Goal: Information Seeking & Learning: Learn about a topic

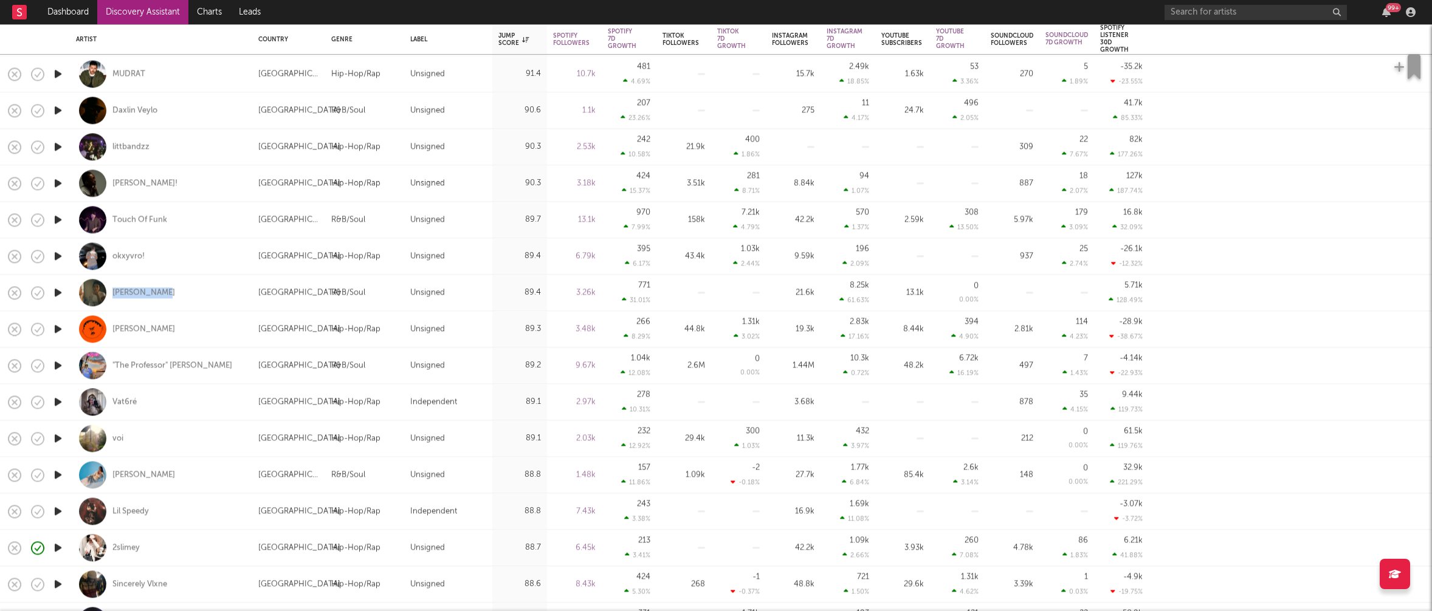
click at [57, 362] on icon "button" at bounding box center [58, 365] width 13 height 15
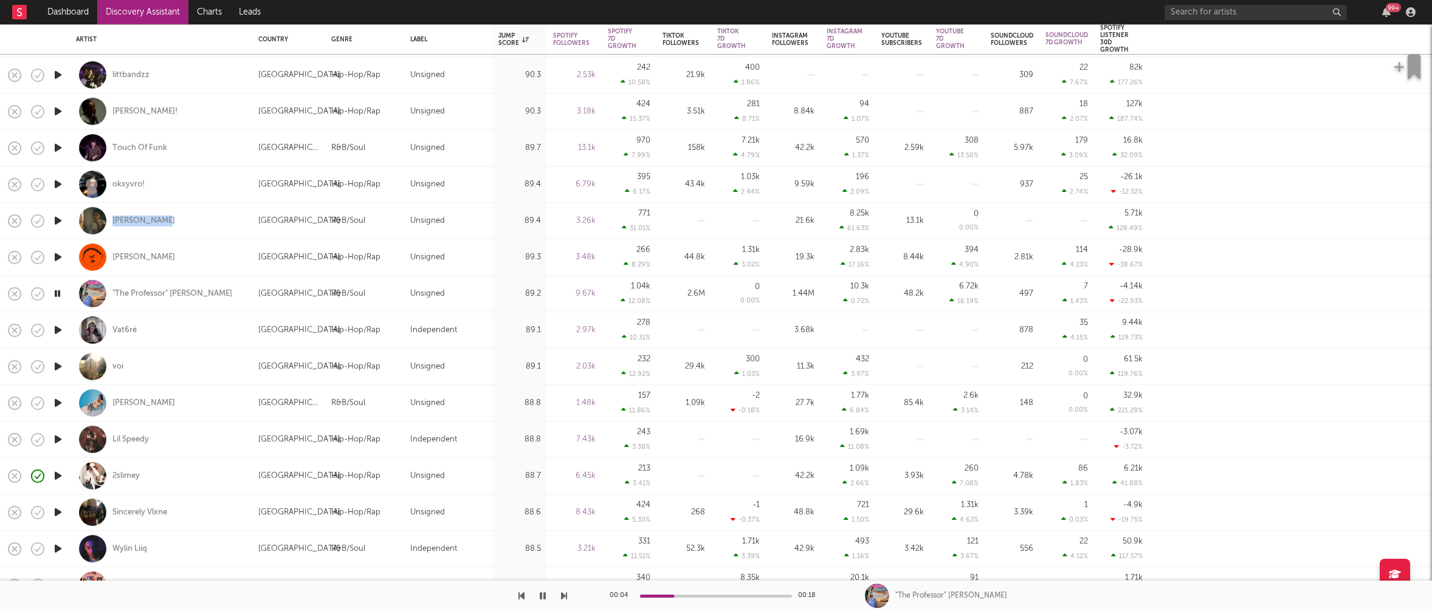
click at [58, 326] on icon "button" at bounding box center [58, 330] width 13 height 15
click at [57, 365] on icon "button" at bounding box center [58, 366] width 13 height 15
click at [53, 403] on icon "button" at bounding box center [58, 403] width 13 height 15
click at [56, 440] on icon "button" at bounding box center [58, 439] width 13 height 15
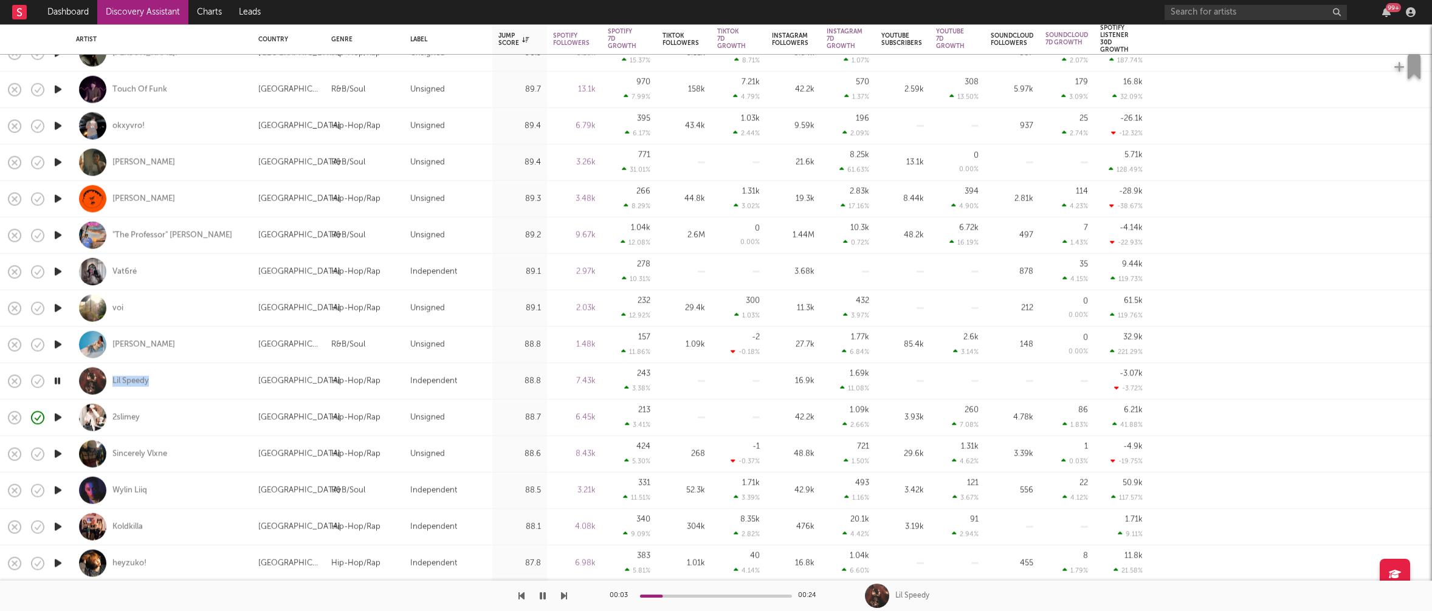
click at [55, 452] on icon "button" at bounding box center [58, 454] width 13 height 15
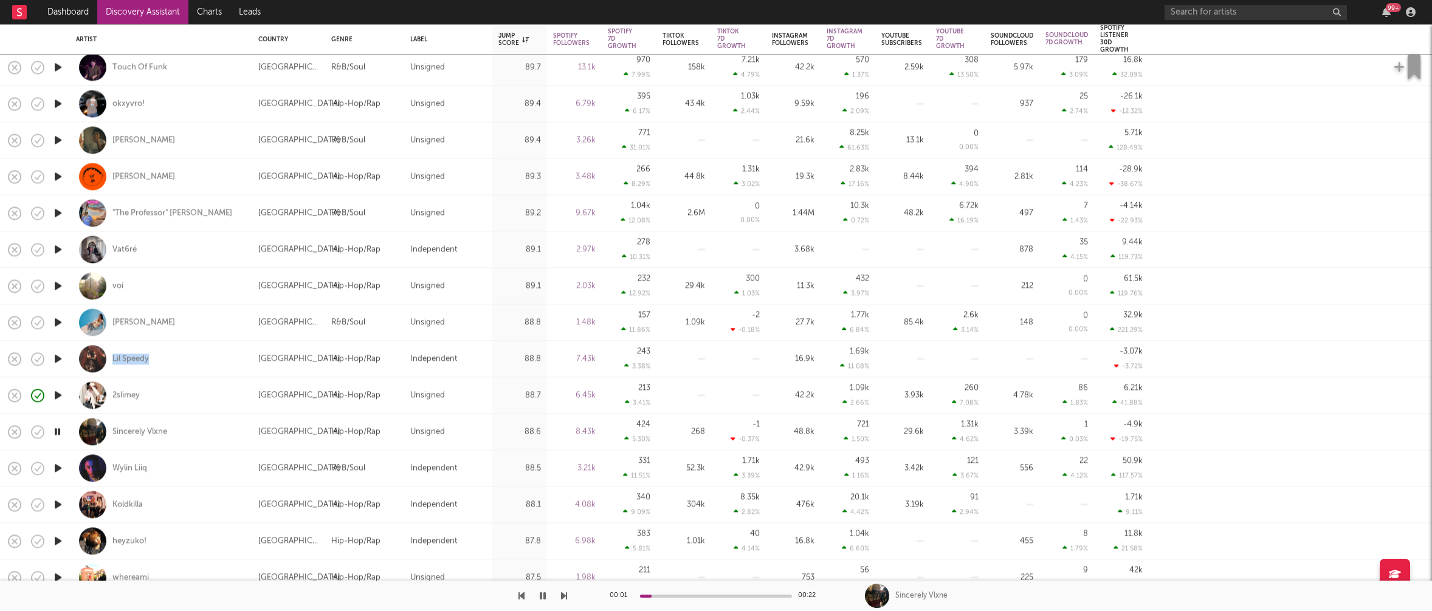
click at [58, 468] on icon "button" at bounding box center [58, 468] width 13 height 15
click at [60, 505] on icon "button" at bounding box center [58, 504] width 13 height 15
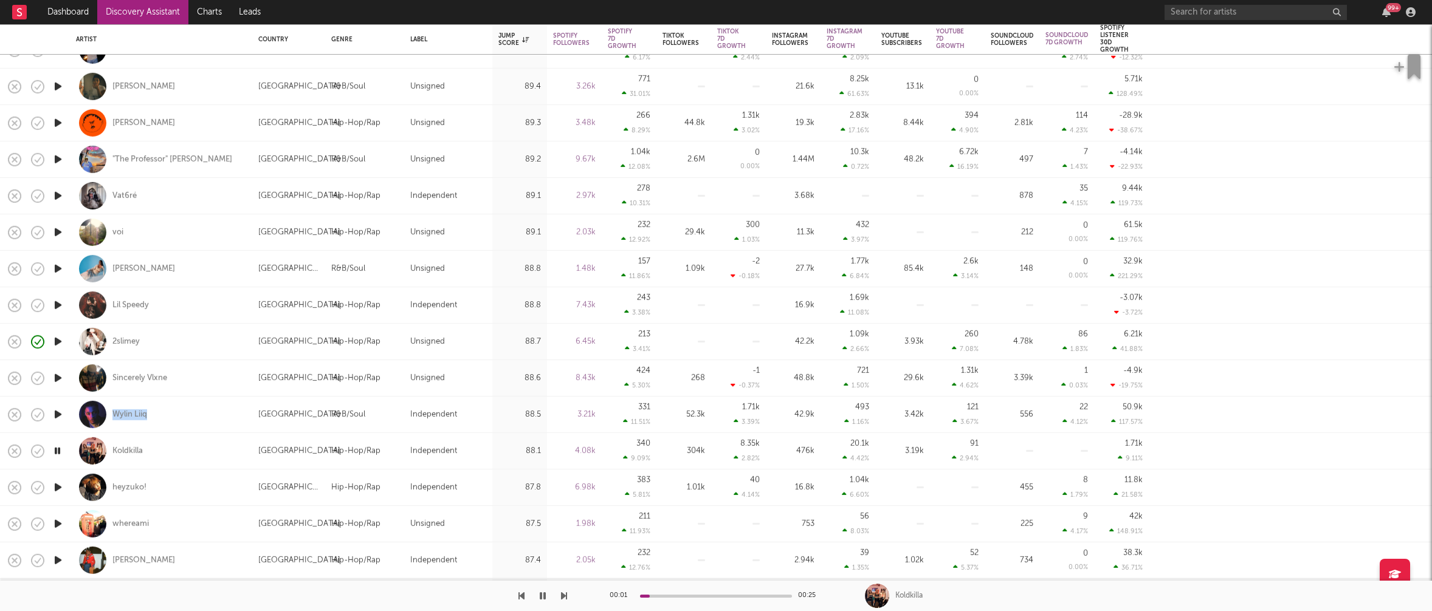
click at [55, 487] on icon "button" at bounding box center [58, 487] width 13 height 15
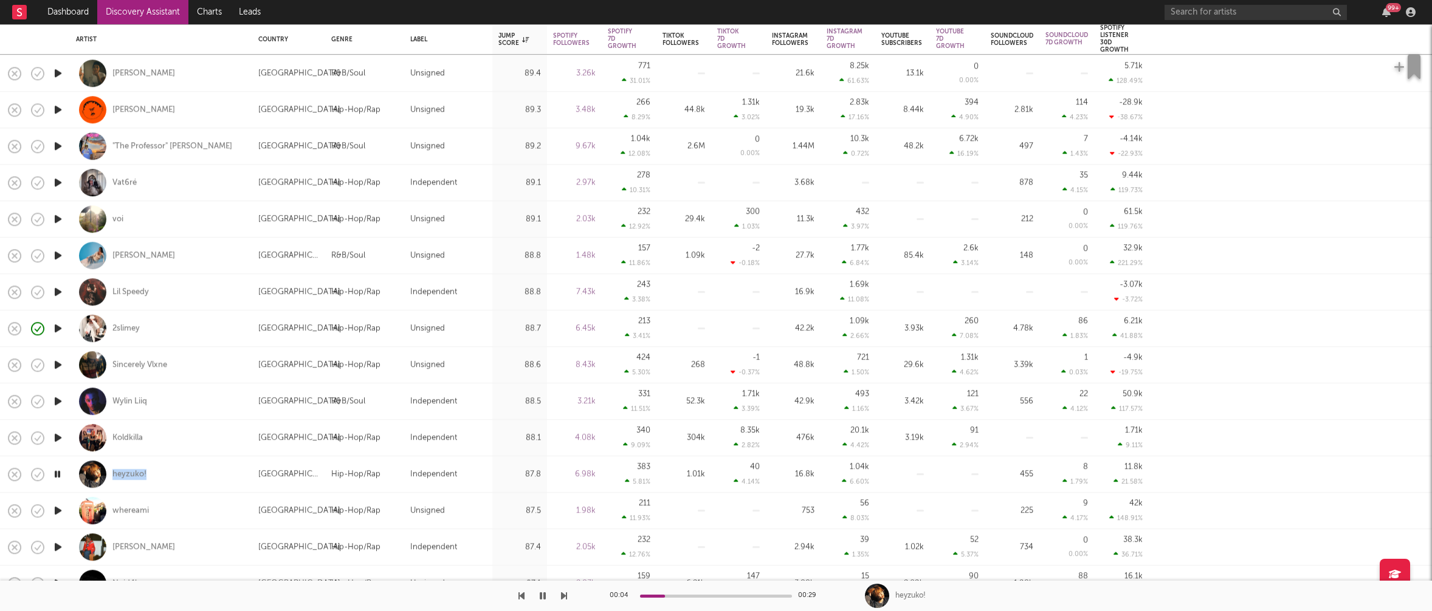
click at [60, 509] on icon "button" at bounding box center [58, 510] width 13 height 15
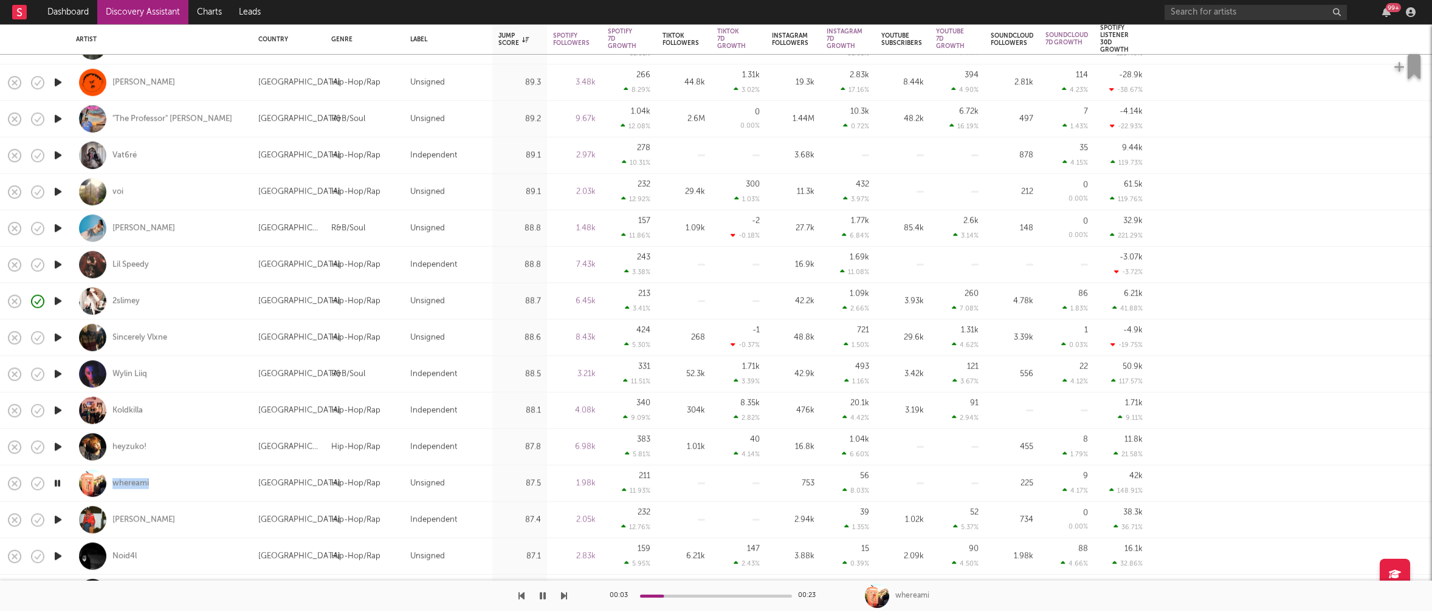
click at [59, 484] on icon "button" at bounding box center [58, 483] width 12 height 15
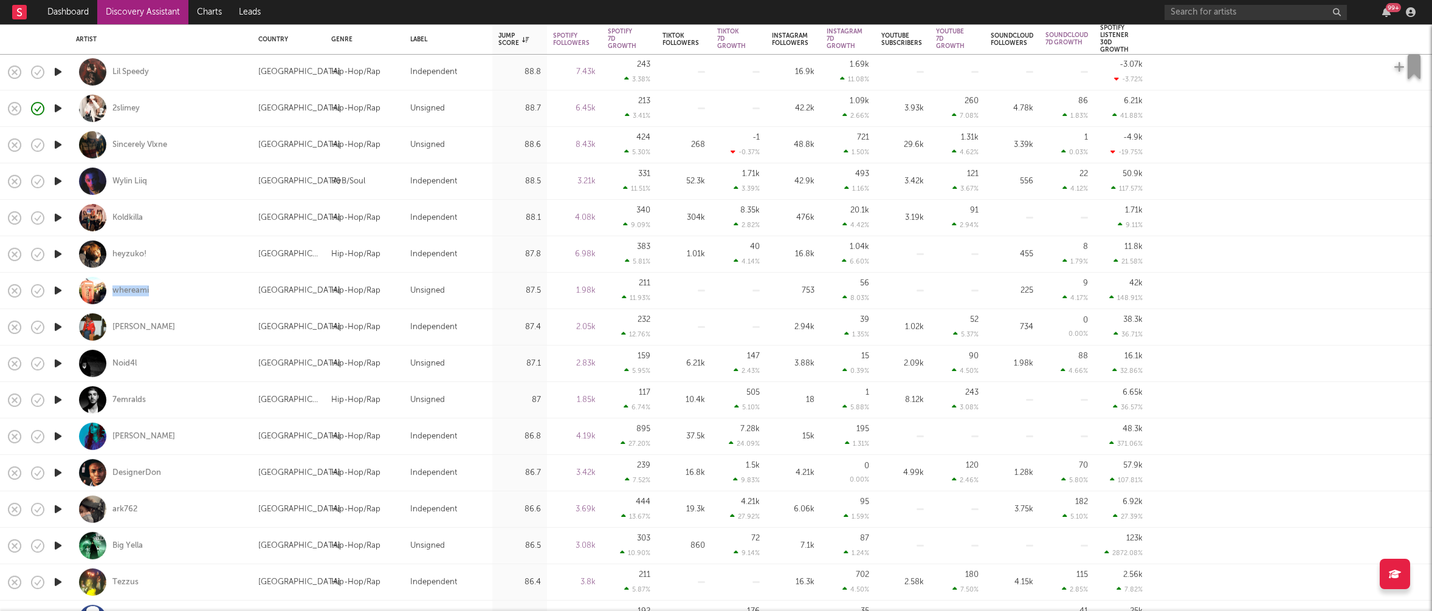
click at [58, 399] on icon "button" at bounding box center [58, 400] width 13 height 15
click at [56, 435] on icon "button" at bounding box center [58, 436] width 13 height 15
click at [60, 472] on icon "button" at bounding box center [58, 472] width 13 height 15
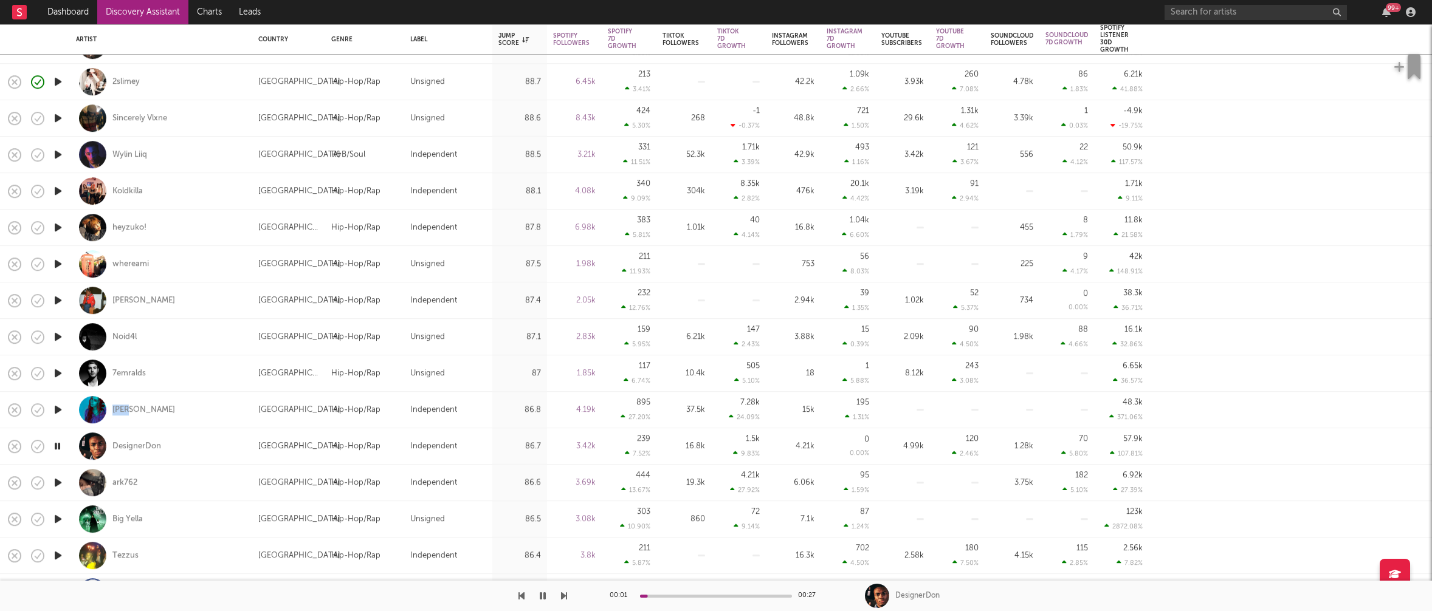
click at [53, 479] on icon "button" at bounding box center [58, 482] width 13 height 15
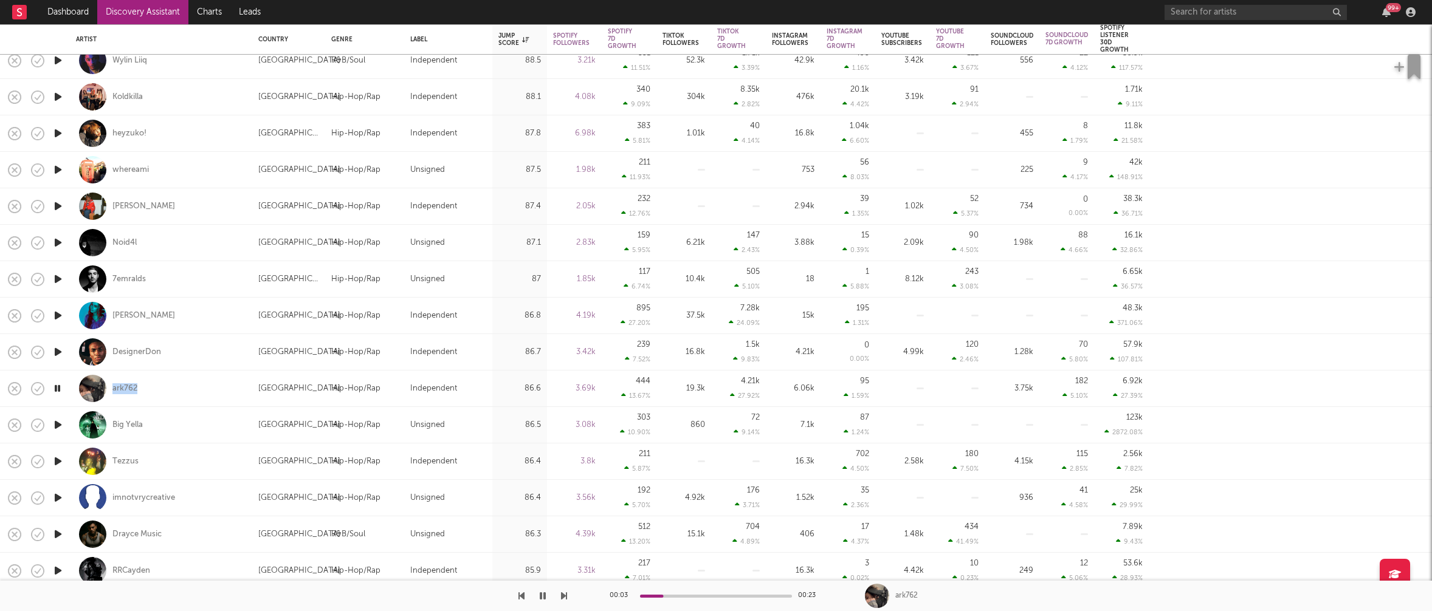
click at [57, 423] on icon "button" at bounding box center [58, 424] width 13 height 15
click at [57, 459] on icon "button" at bounding box center [58, 461] width 13 height 15
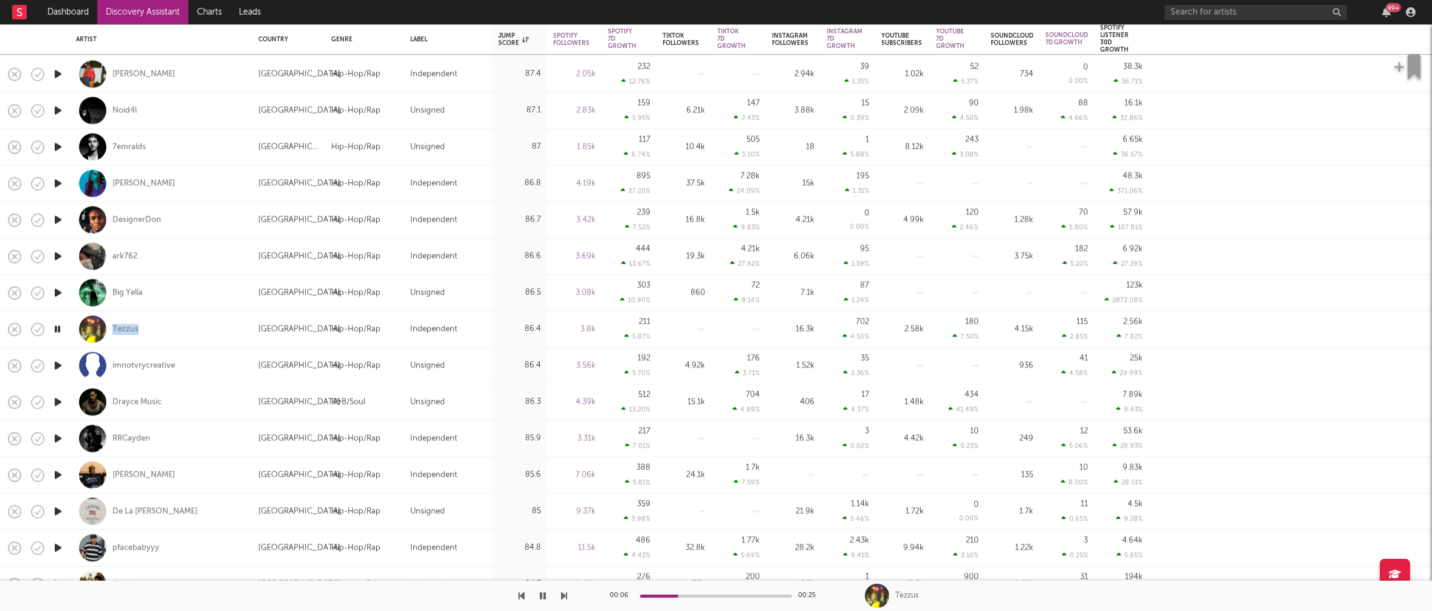
click at [60, 475] on icon "button" at bounding box center [58, 474] width 13 height 15
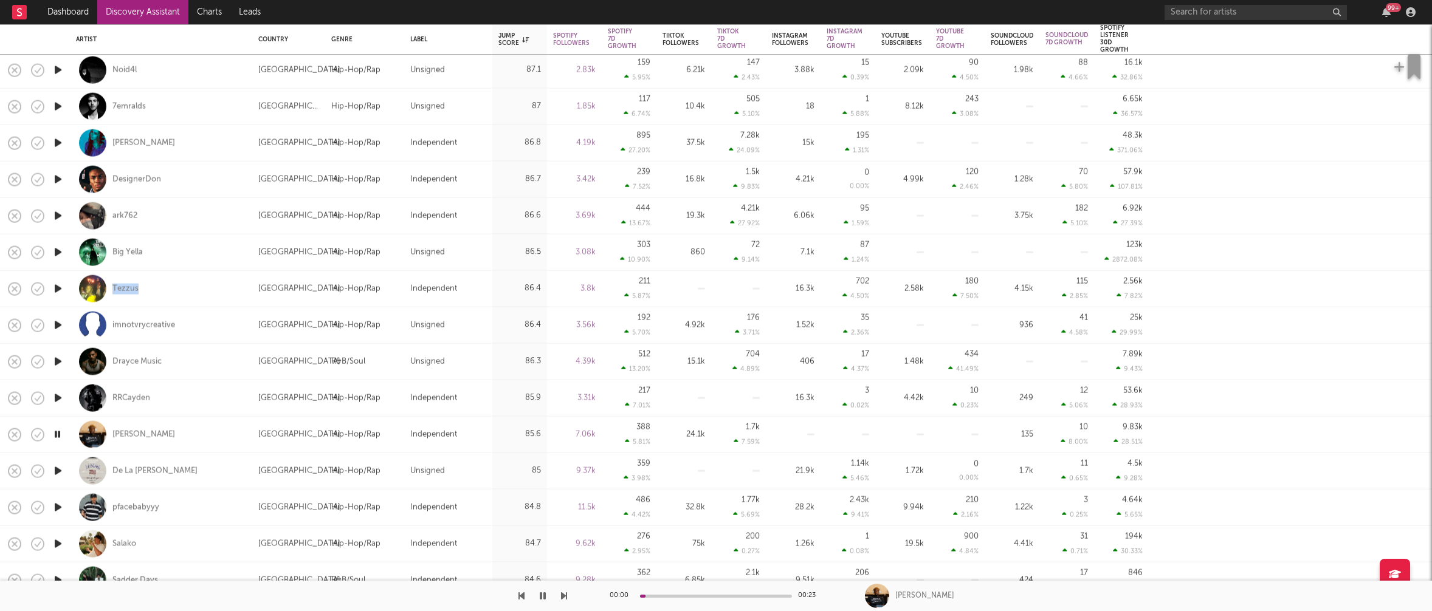
click at [58, 469] on icon "button" at bounding box center [58, 471] width 13 height 15
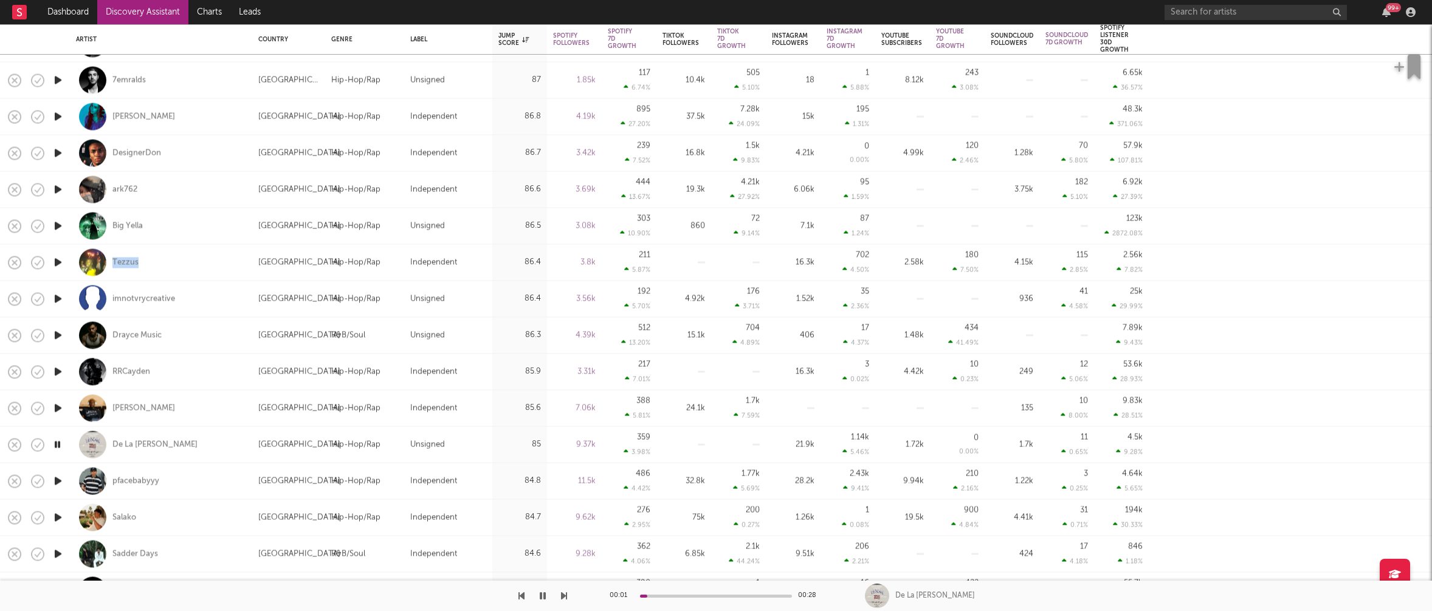
click at [58, 478] on icon "button" at bounding box center [58, 480] width 13 height 15
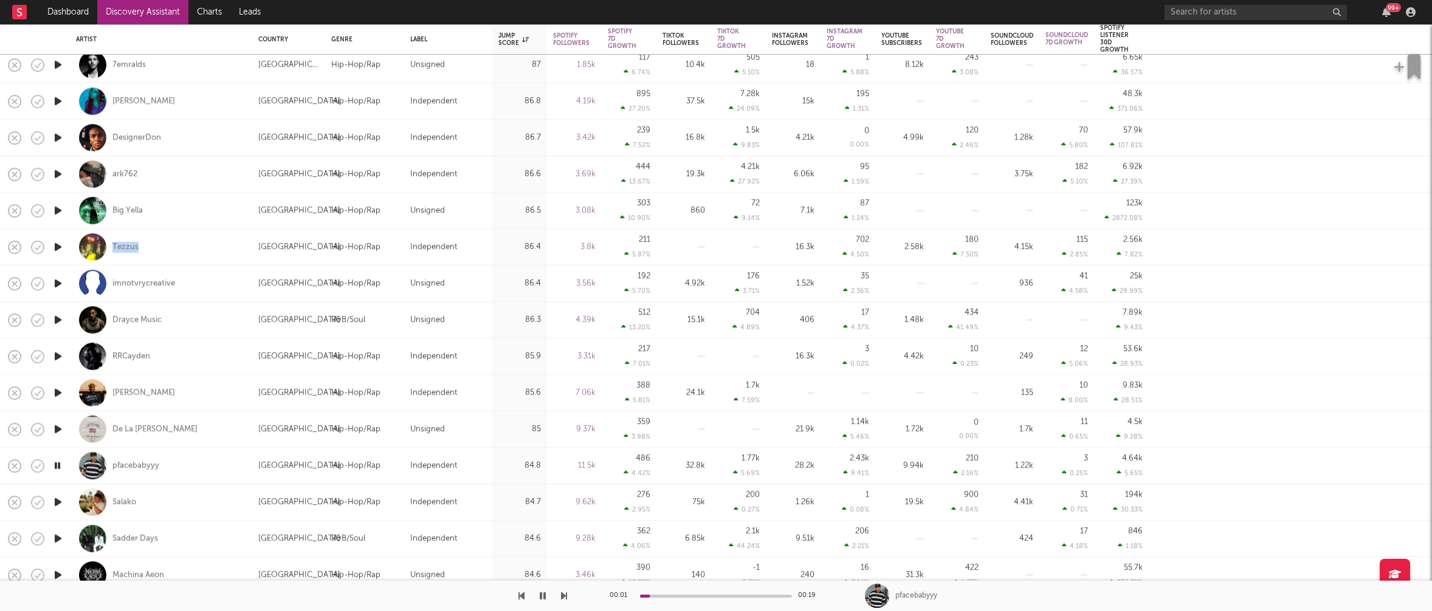
click at [58, 502] on icon "button" at bounding box center [58, 502] width 13 height 15
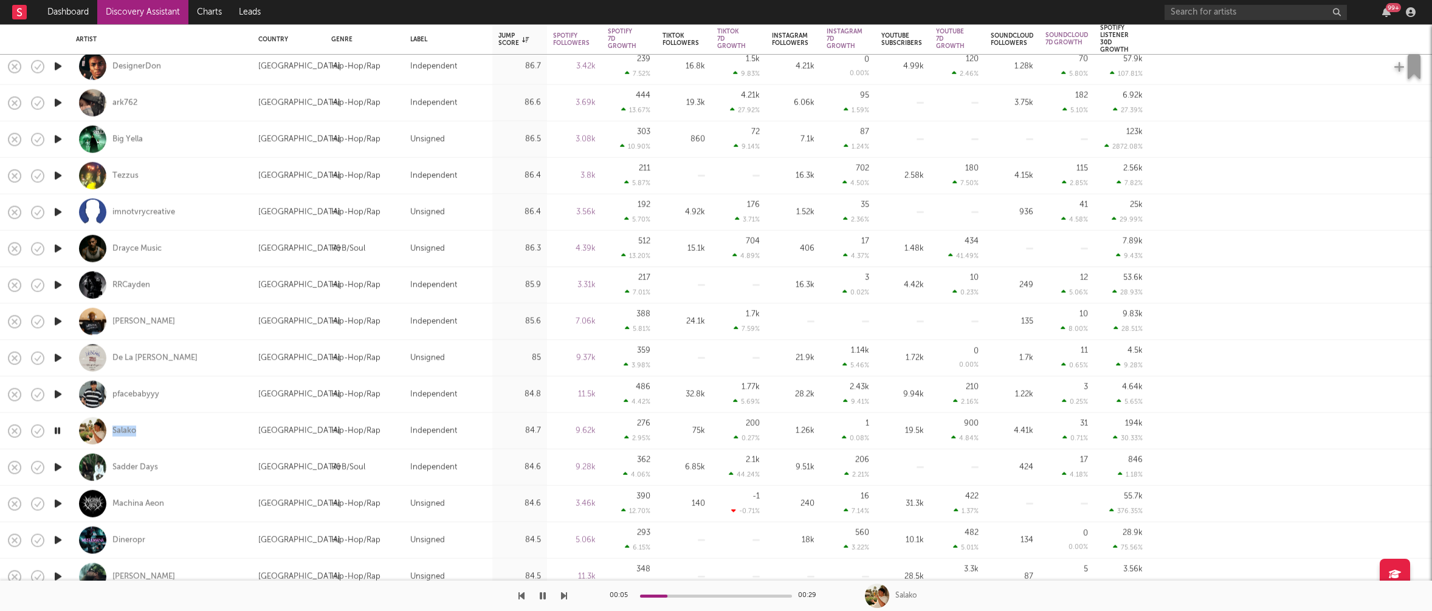
click at [62, 465] on icon "button" at bounding box center [58, 467] width 13 height 15
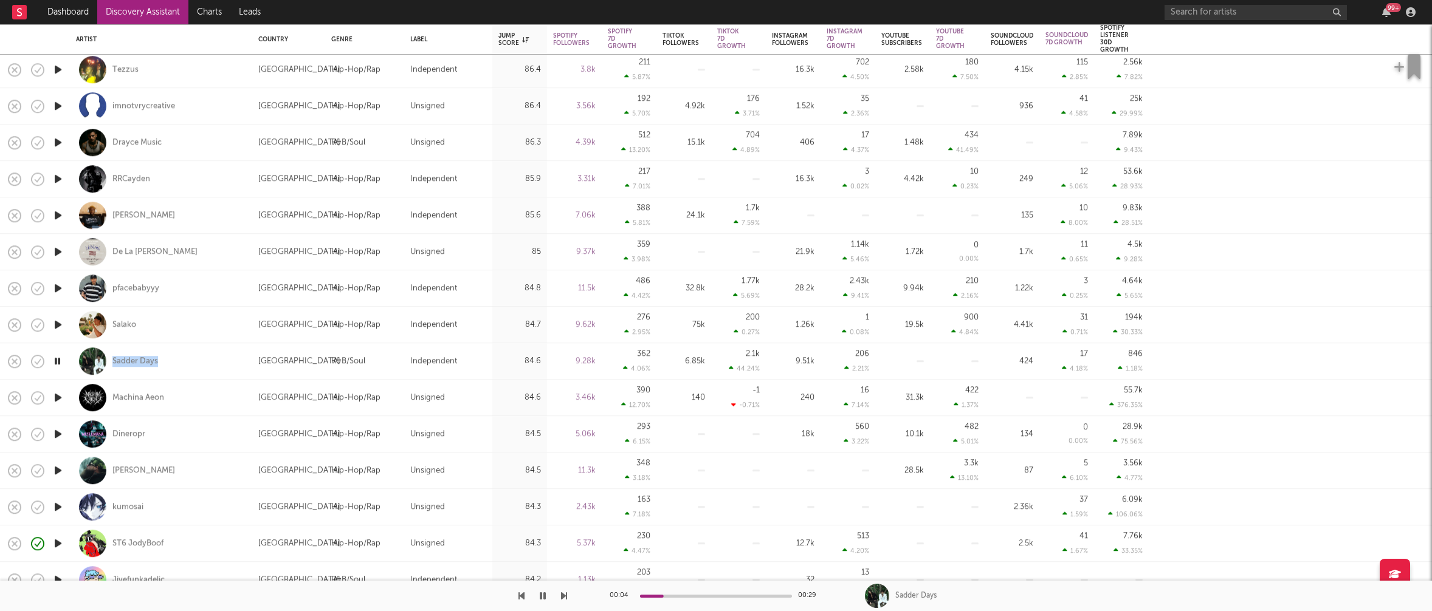
click at [55, 433] on icon "button" at bounding box center [58, 434] width 13 height 15
click at [60, 468] on icon "button" at bounding box center [58, 470] width 13 height 15
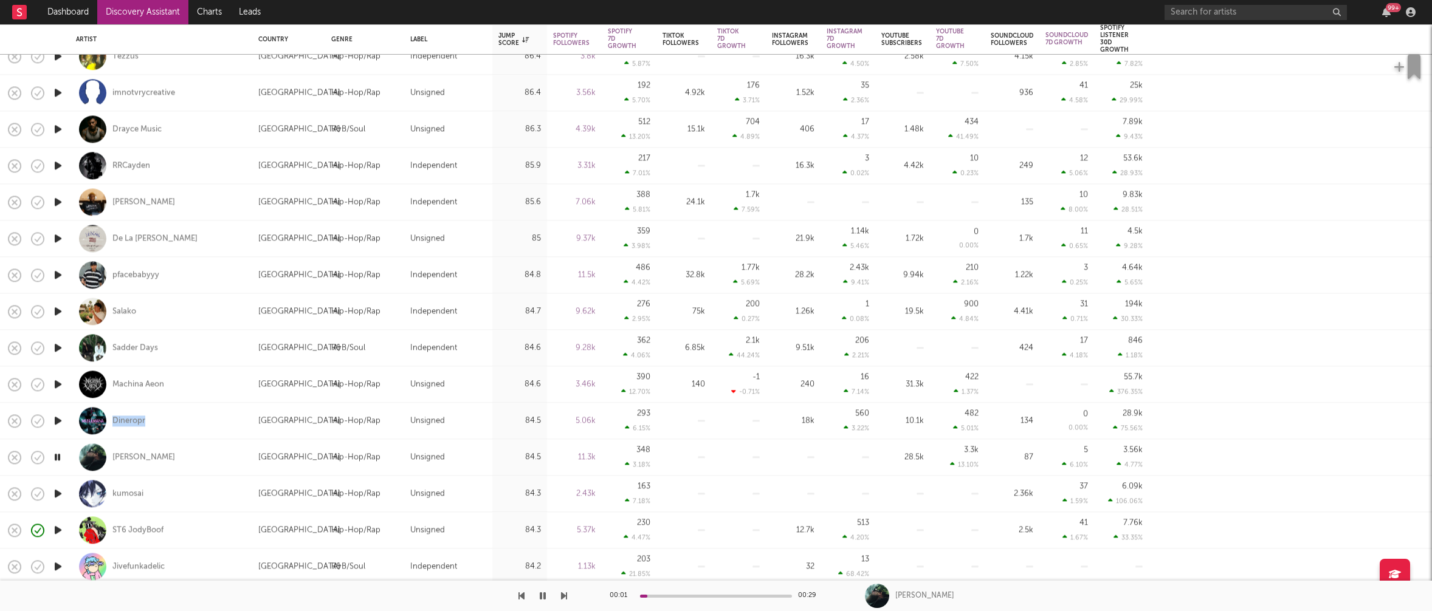
click at [57, 490] on icon "button" at bounding box center [58, 493] width 13 height 15
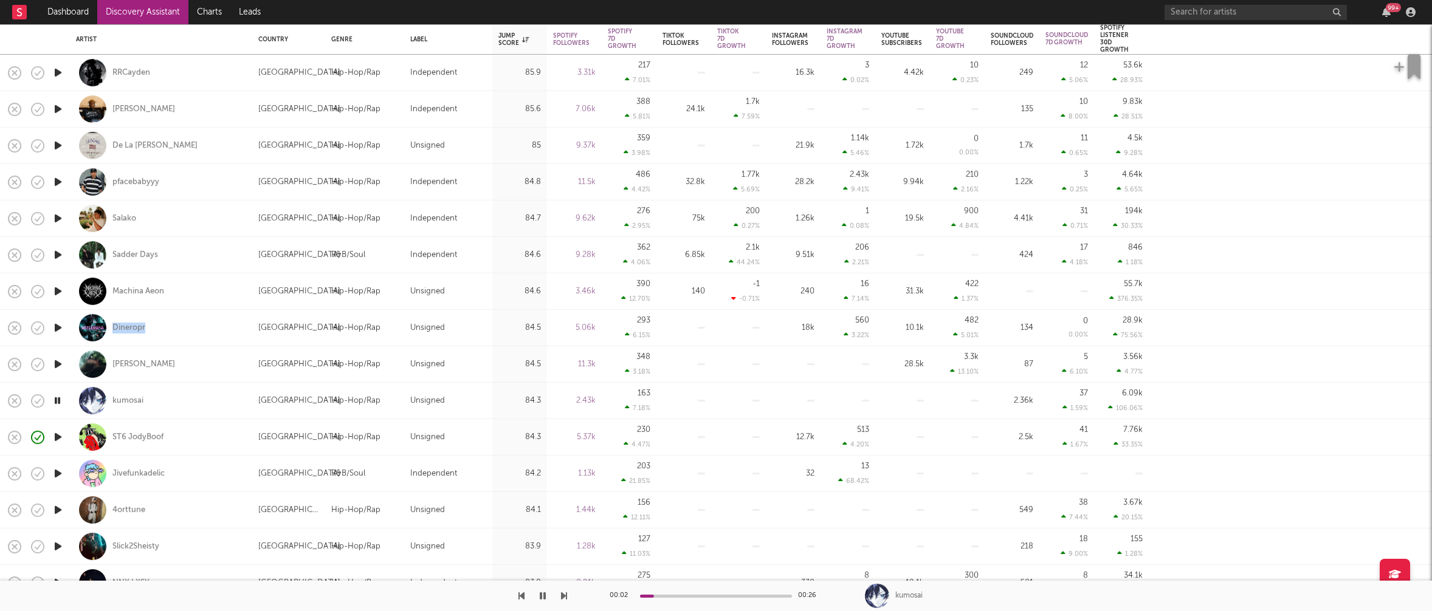
click at [60, 509] on icon "button" at bounding box center [58, 510] width 13 height 15
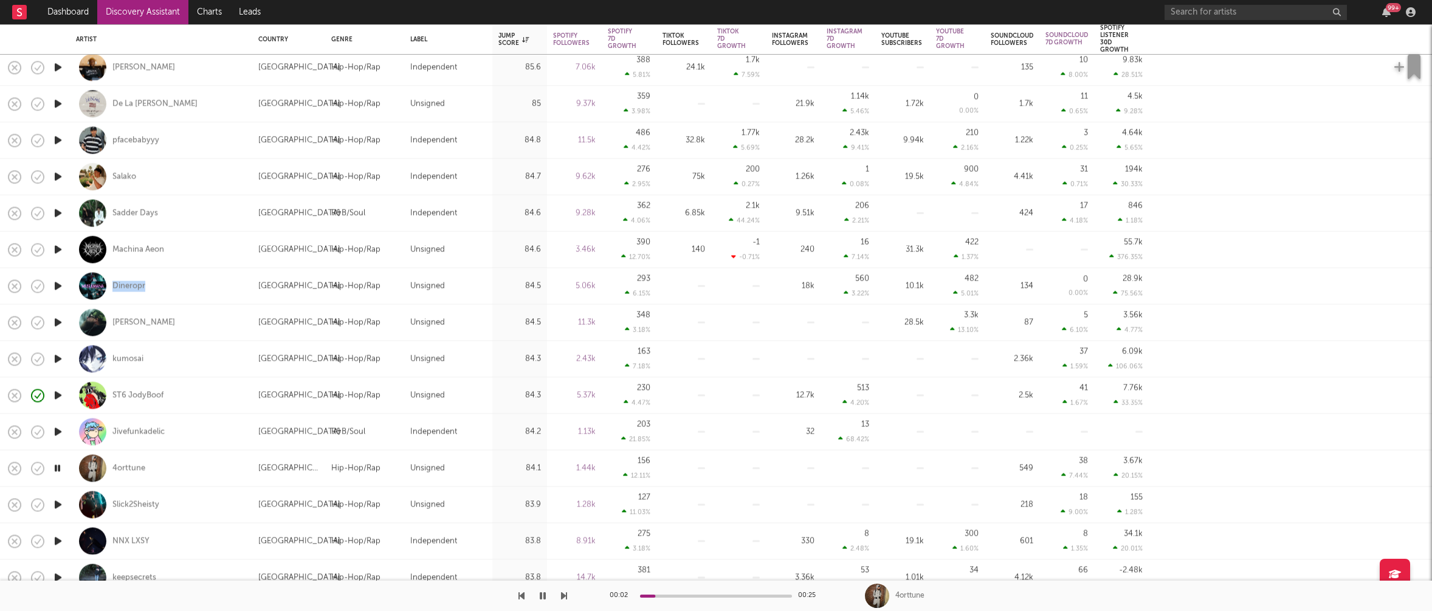
click at [60, 502] on icon "button" at bounding box center [58, 504] width 13 height 15
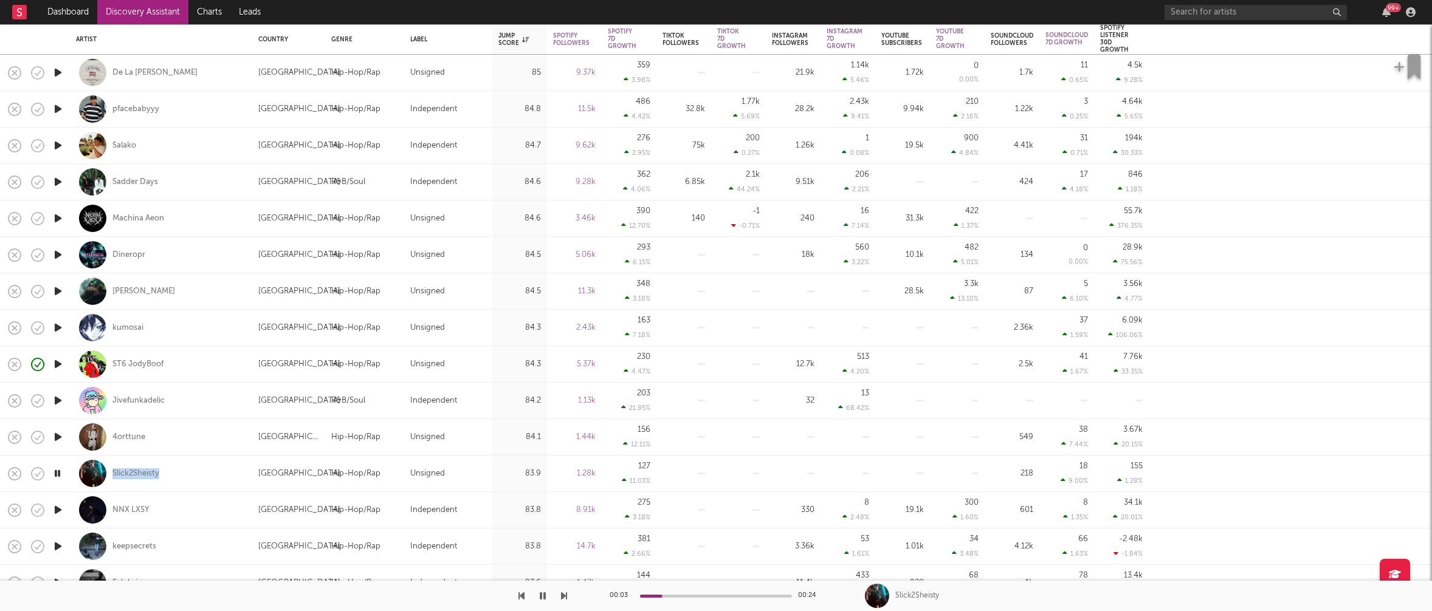
click at [58, 507] on icon "button" at bounding box center [58, 510] width 13 height 15
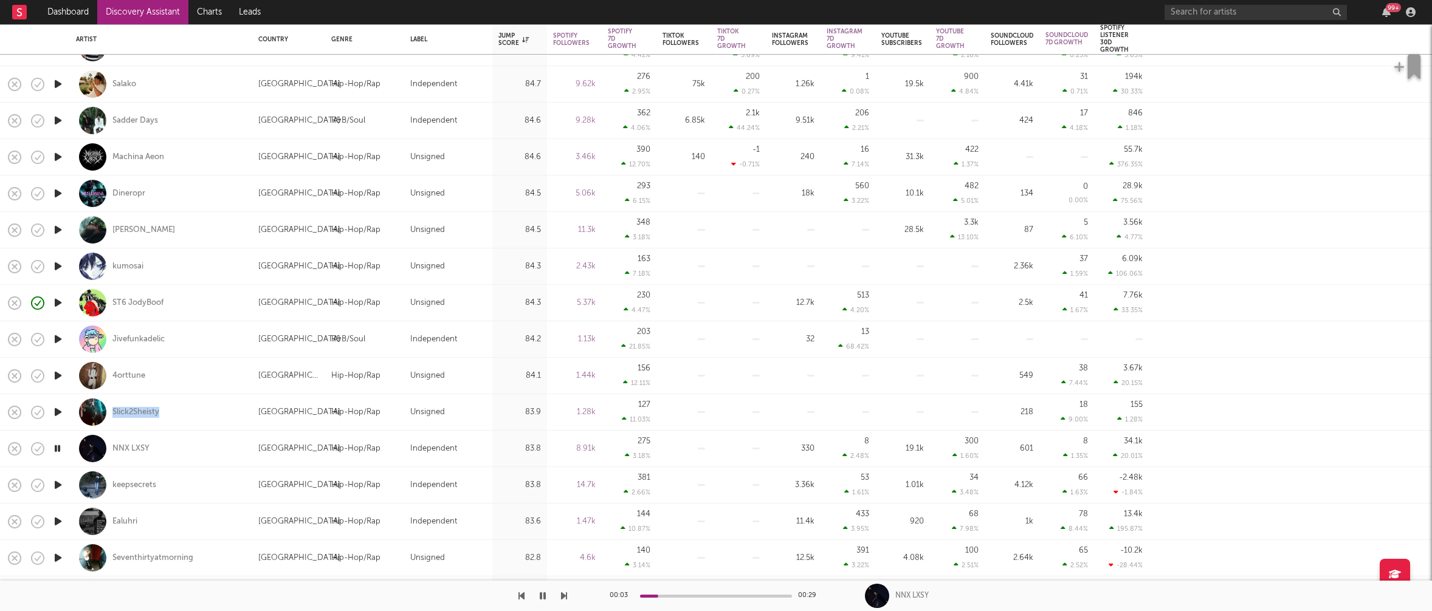
click at [58, 484] on icon "button" at bounding box center [58, 485] width 13 height 15
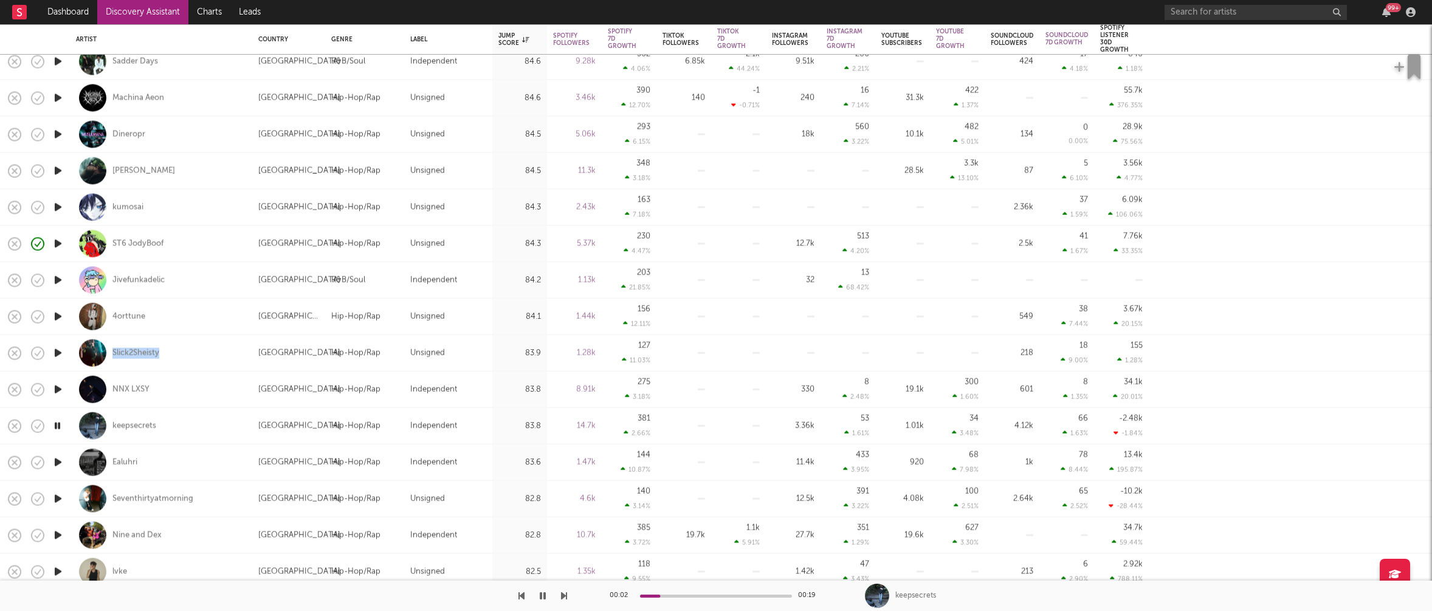
click at [57, 461] on icon "button" at bounding box center [58, 462] width 13 height 15
click at [57, 498] on icon "button" at bounding box center [58, 499] width 13 height 15
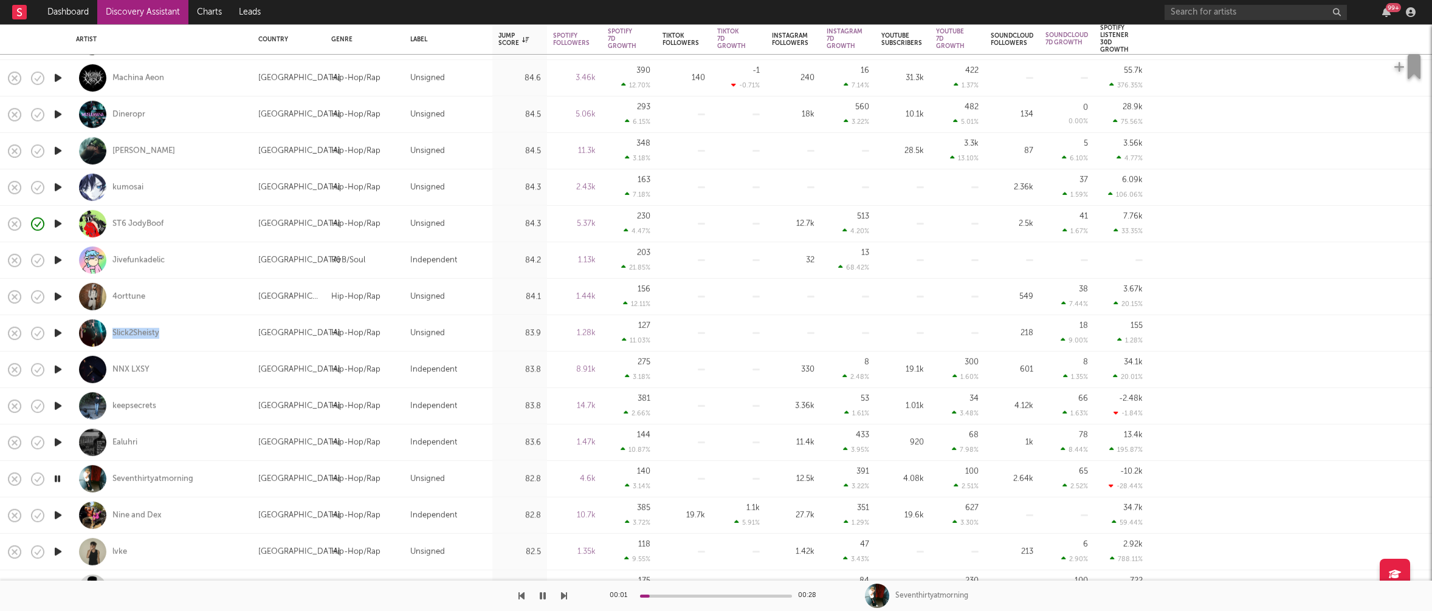
click at [58, 513] on icon "button" at bounding box center [58, 515] width 13 height 15
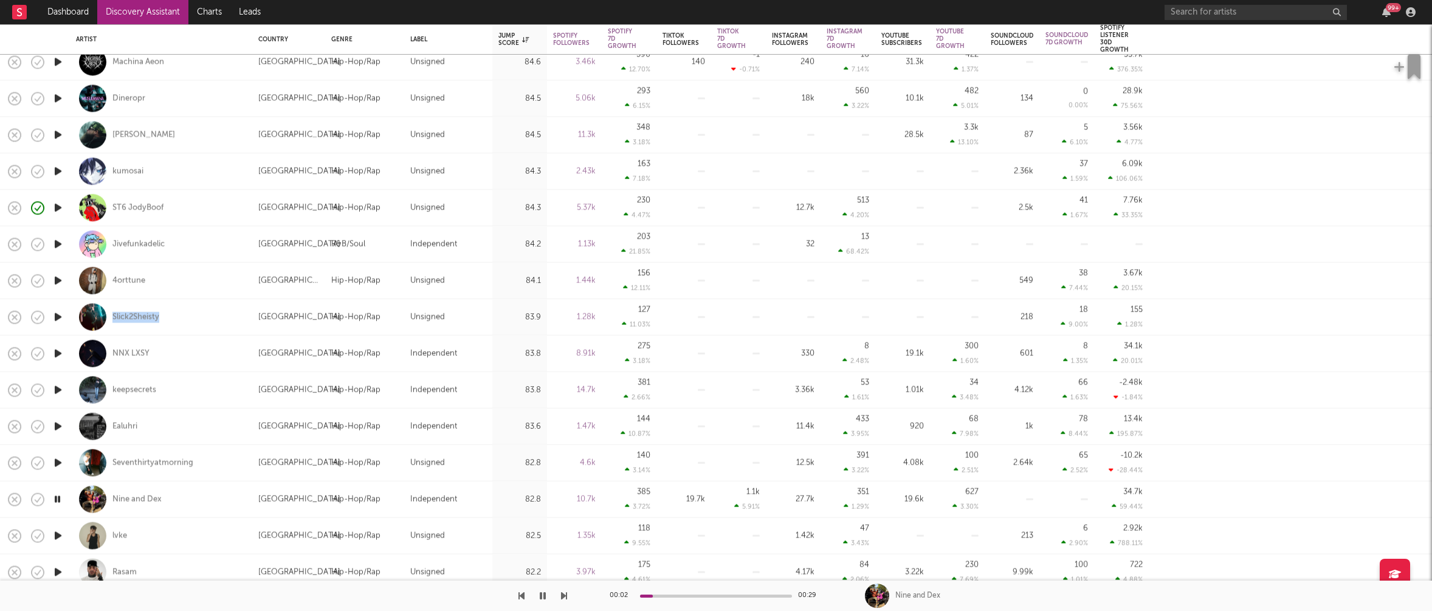
click at [57, 533] on icon "button" at bounding box center [58, 535] width 13 height 15
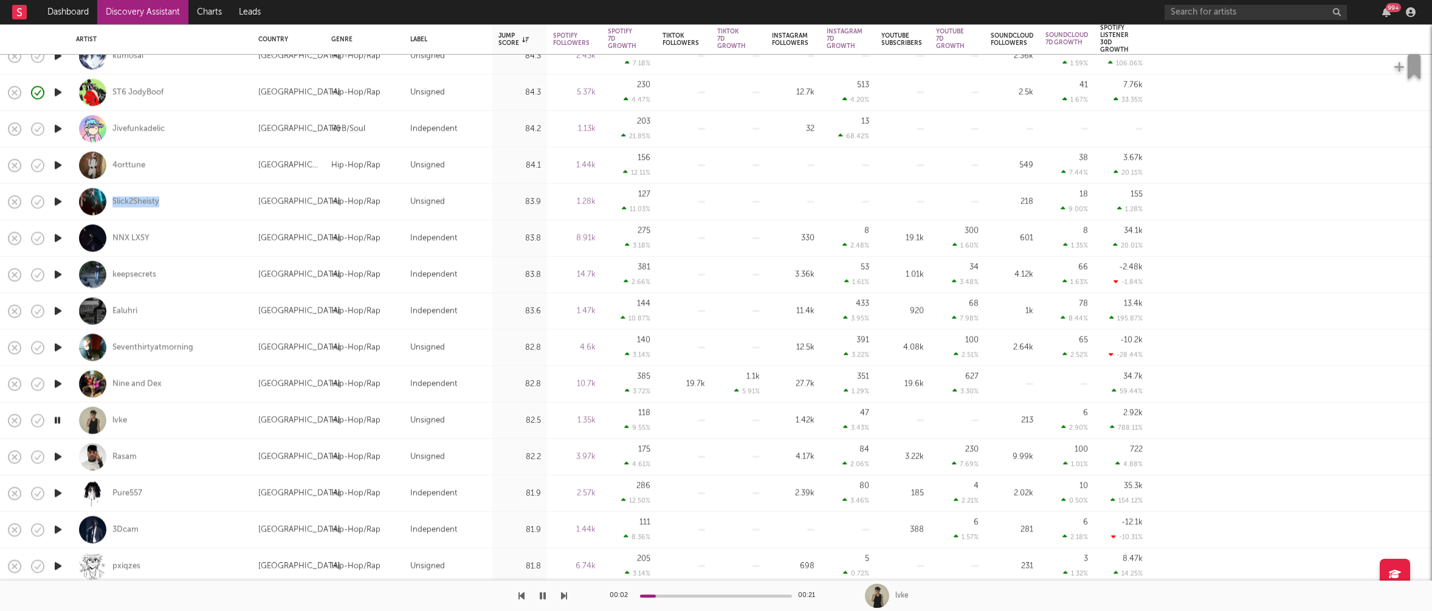
click at [57, 456] on icon "button" at bounding box center [58, 457] width 13 height 15
click at [58, 492] on icon "button" at bounding box center [58, 493] width 13 height 15
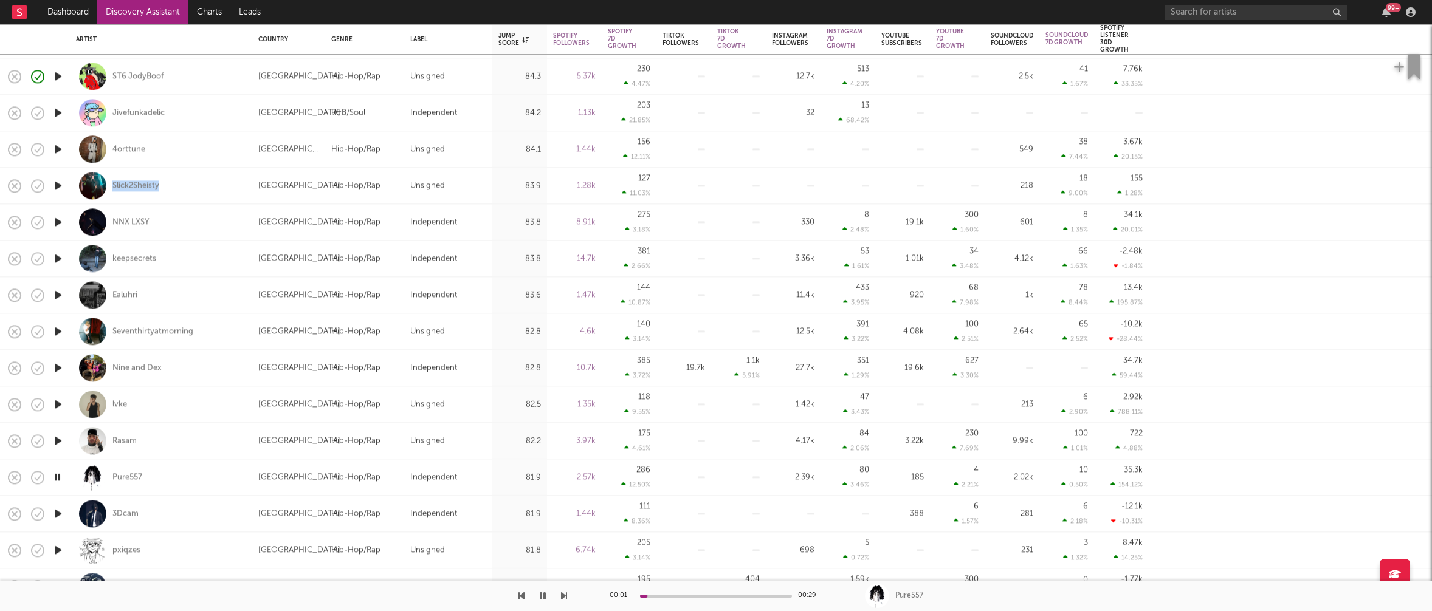
click at [58, 513] on icon "button" at bounding box center [58, 513] width 13 height 15
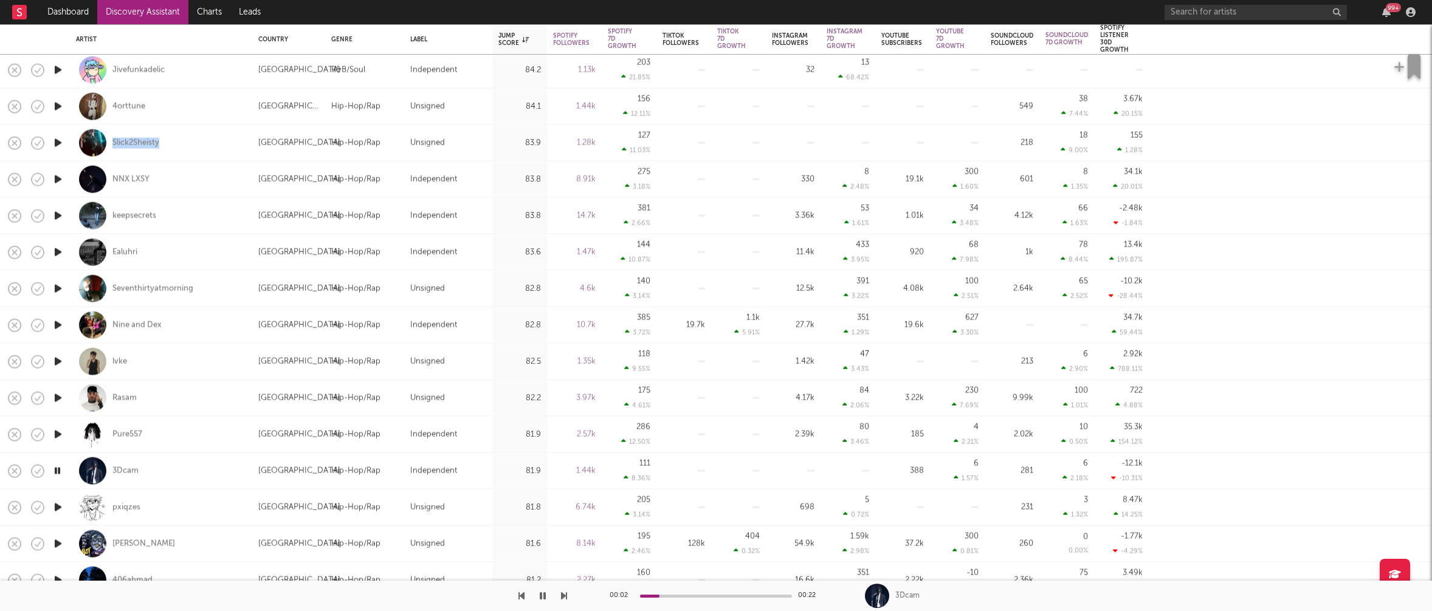
click at [57, 504] on icon "button" at bounding box center [58, 507] width 13 height 15
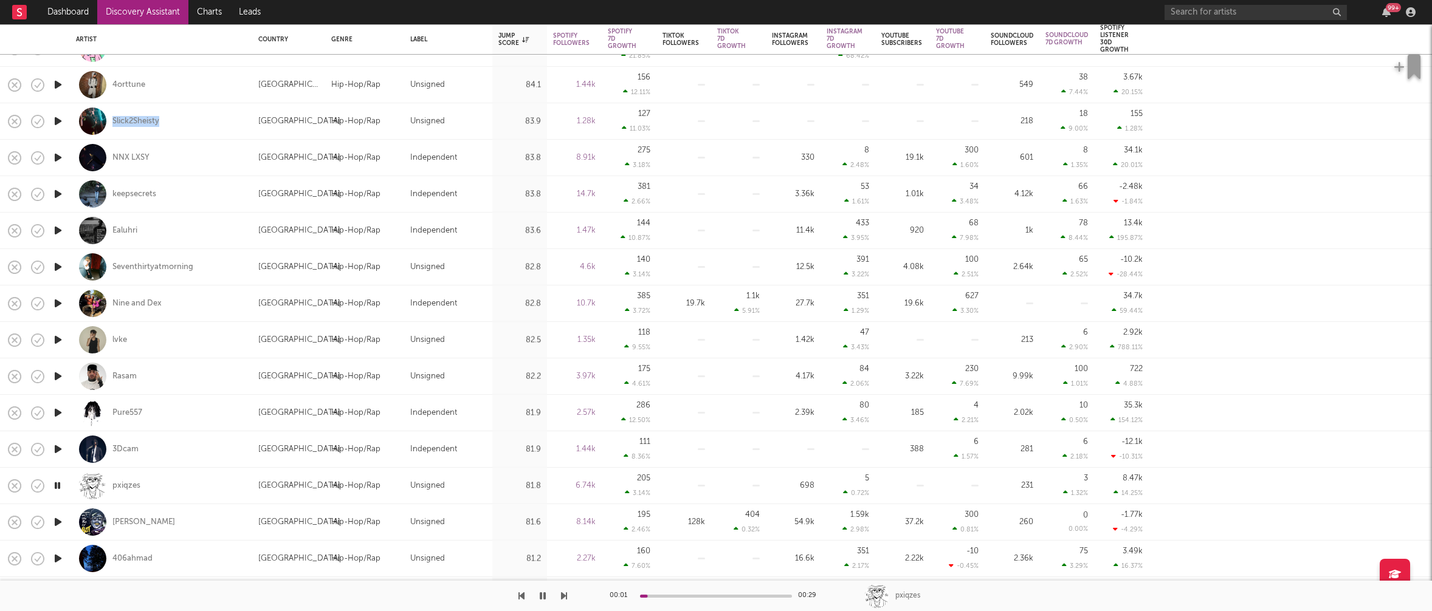
click at [57, 521] on icon "button" at bounding box center [58, 522] width 13 height 15
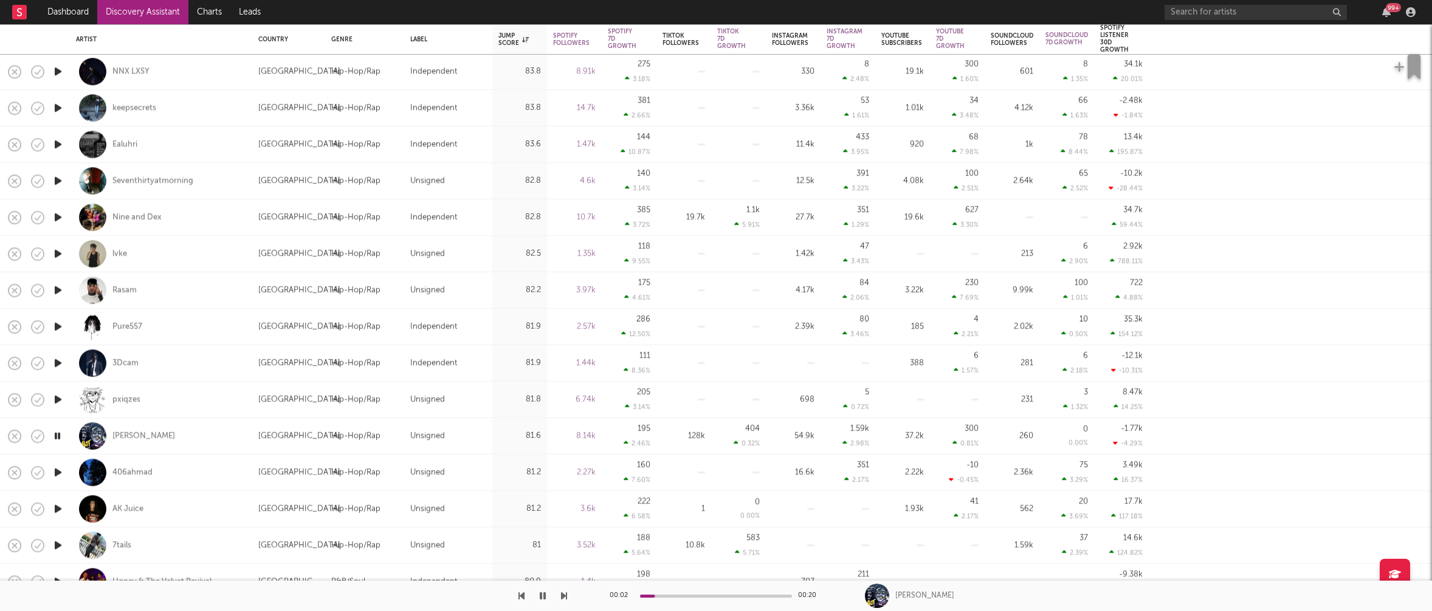
click at [55, 507] on icon "button" at bounding box center [58, 508] width 13 height 15
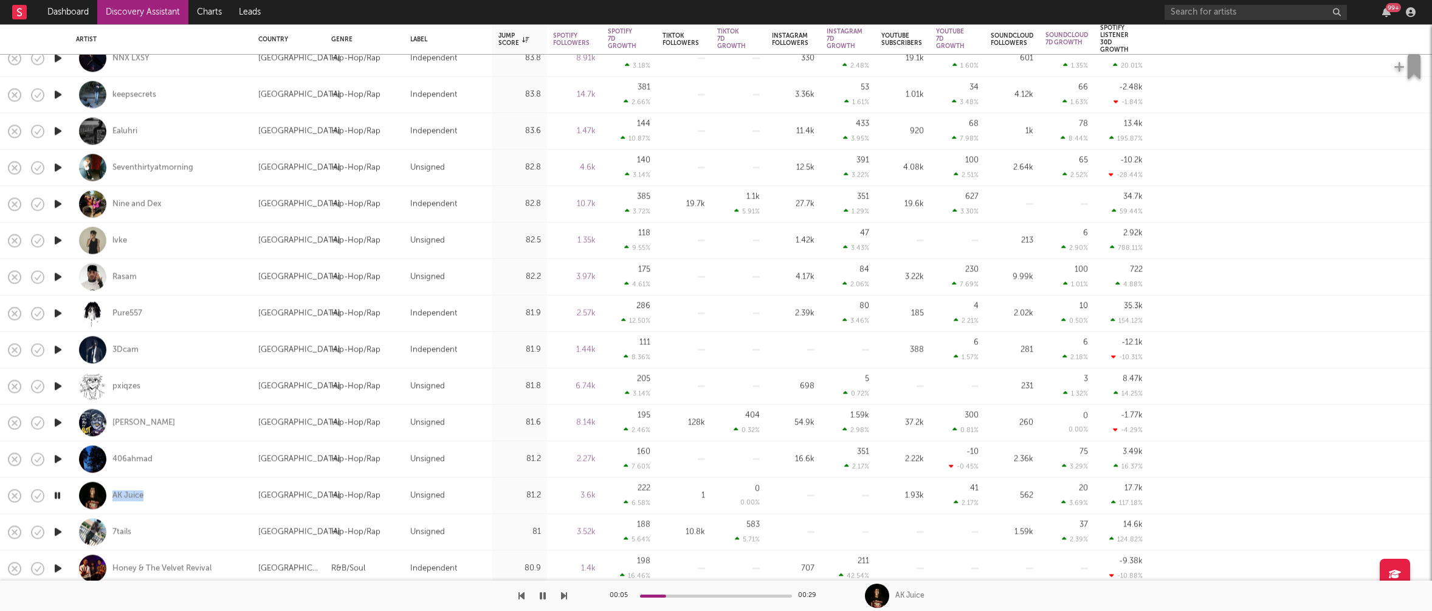
click at [57, 530] on icon "button" at bounding box center [58, 531] width 13 height 15
click at [57, 530] on icon "button" at bounding box center [58, 531] width 12 height 15
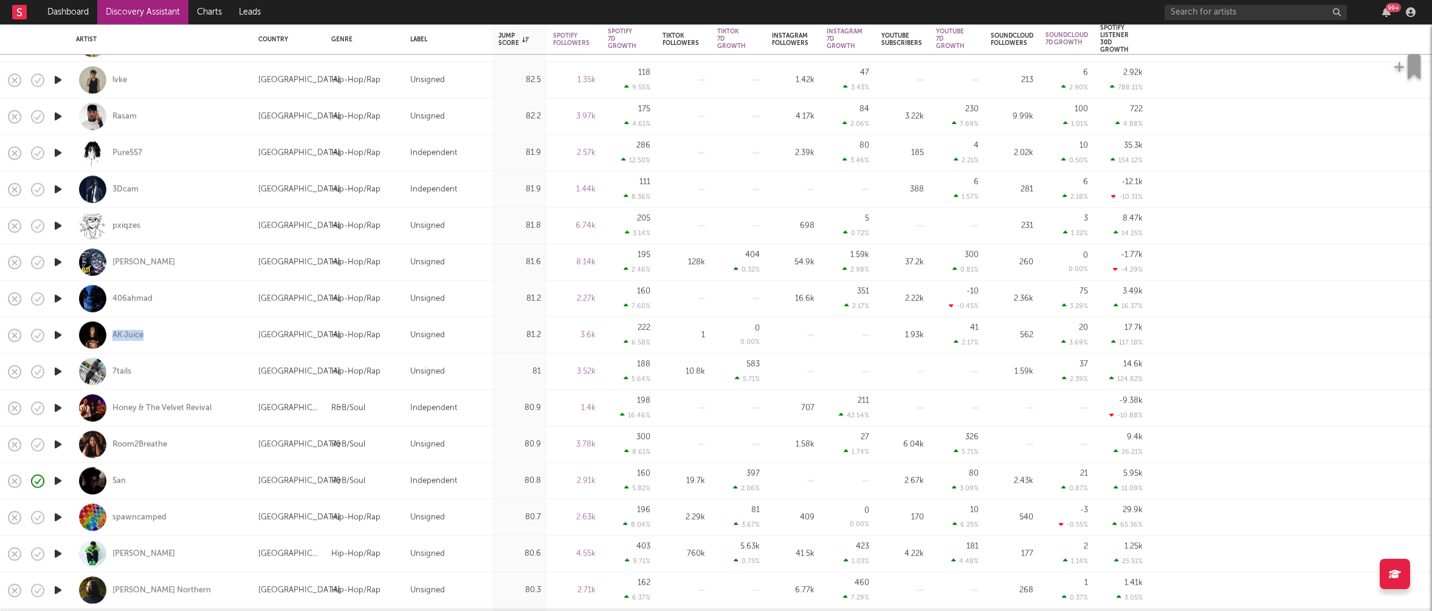
click at [60, 407] on icon "button" at bounding box center [58, 407] width 13 height 15
click at [55, 443] on icon "button" at bounding box center [58, 444] width 13 height 15
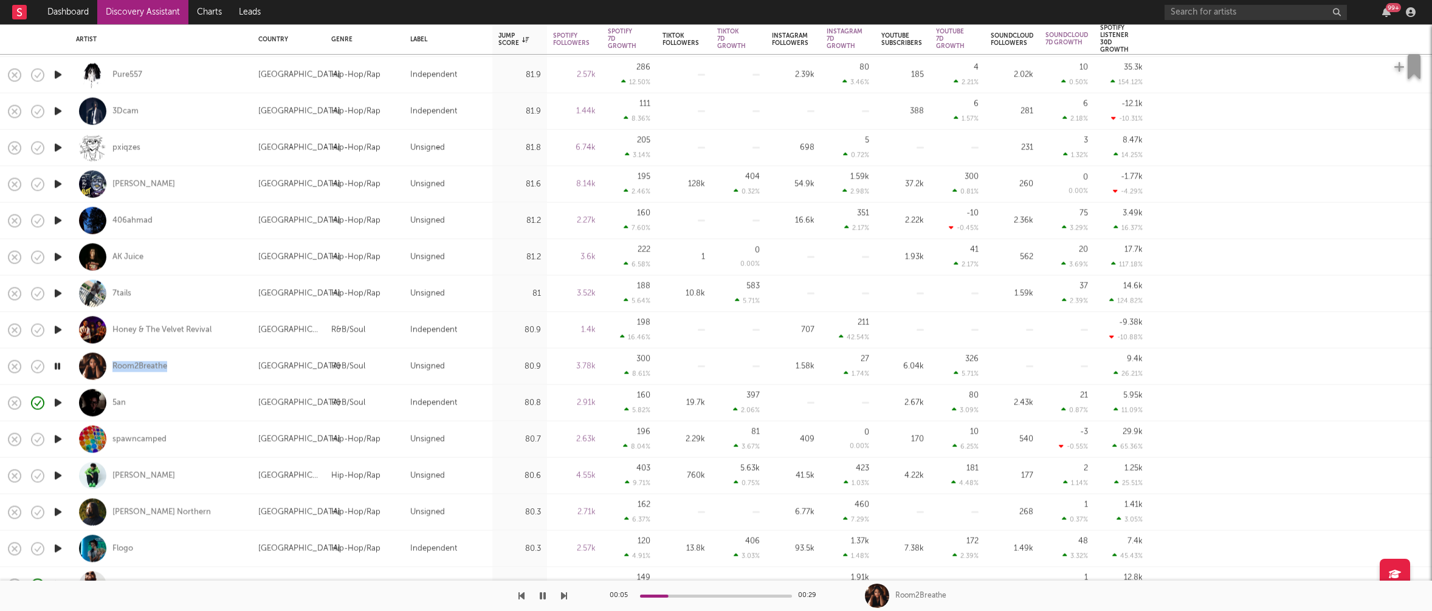
click at [60, 401] on icon "button" at bounding box center [58, 403] width 13 height 15
click at [56, 437] on icon "button" at bounding box center [58, 439] width 13 height 15
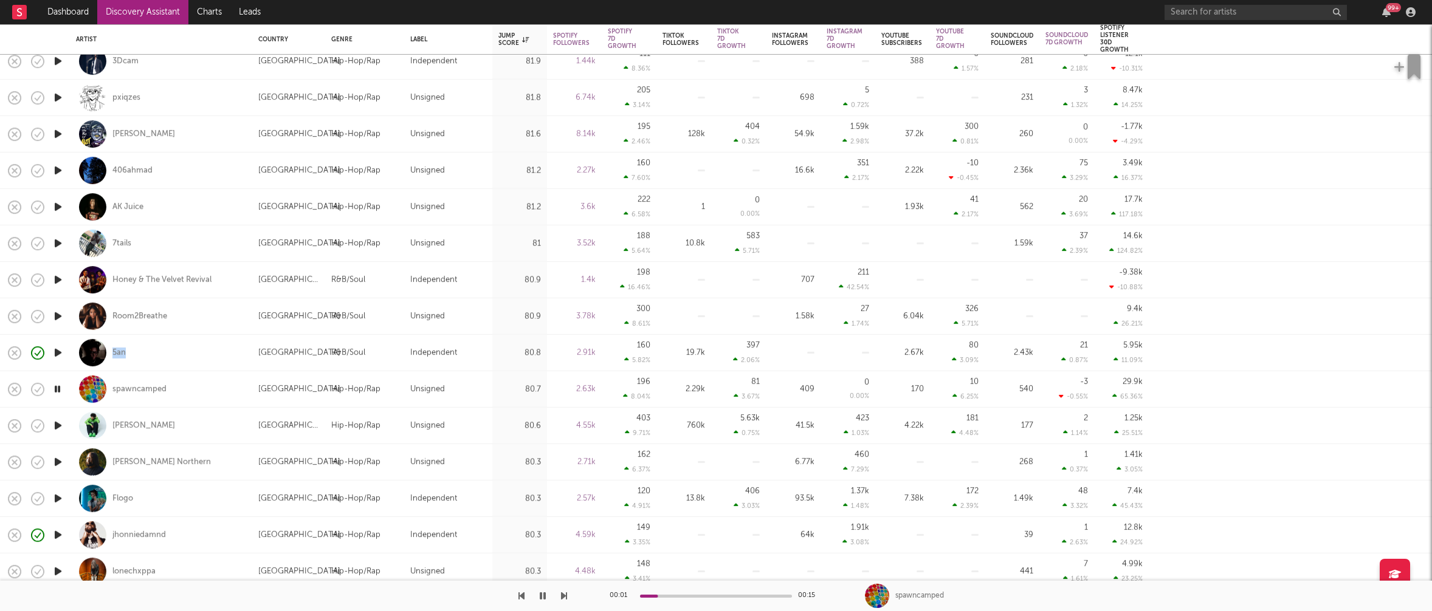
click at [61, 419] on icon "button" at bounding box center [58, 425] width 13 height 15
click at [57, 458] on icon "button" at bounding box center [58, 462] width 13 height 15
click at [57, 498] on icon "button" at bounding box center [58, 498] width 13 height 15
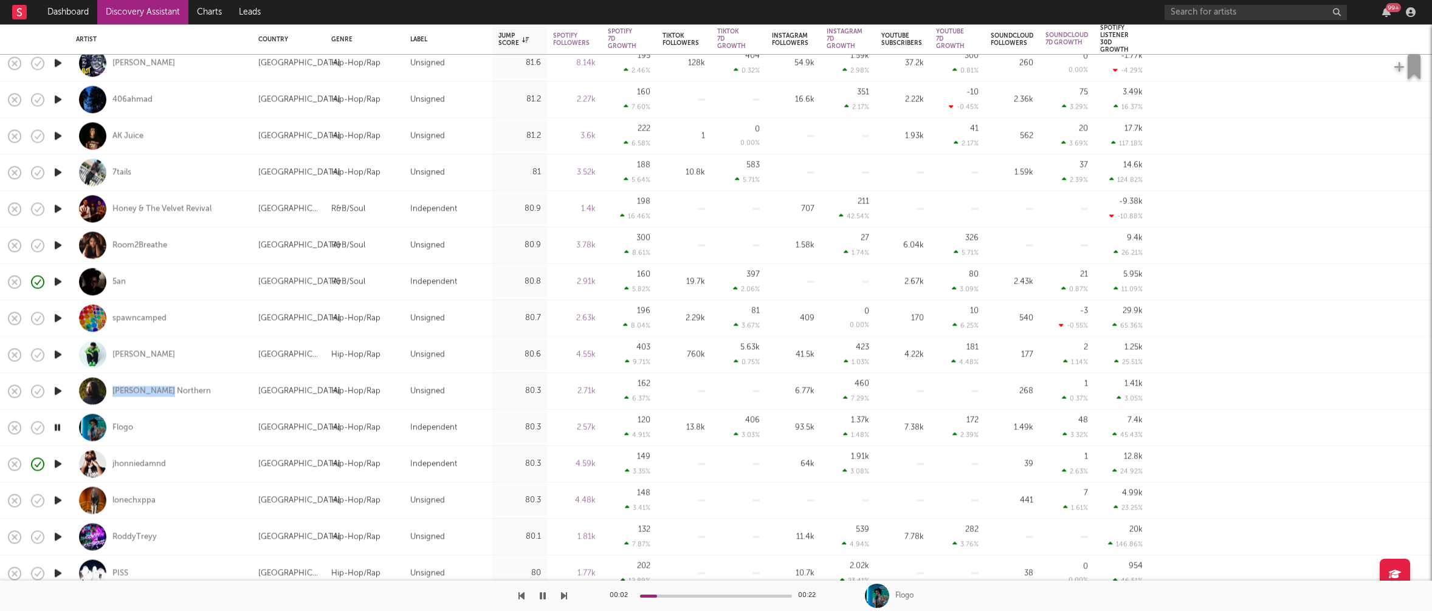
click at [58, 496] on icon "button" at bounding box center [58, 500] width 13 height 15
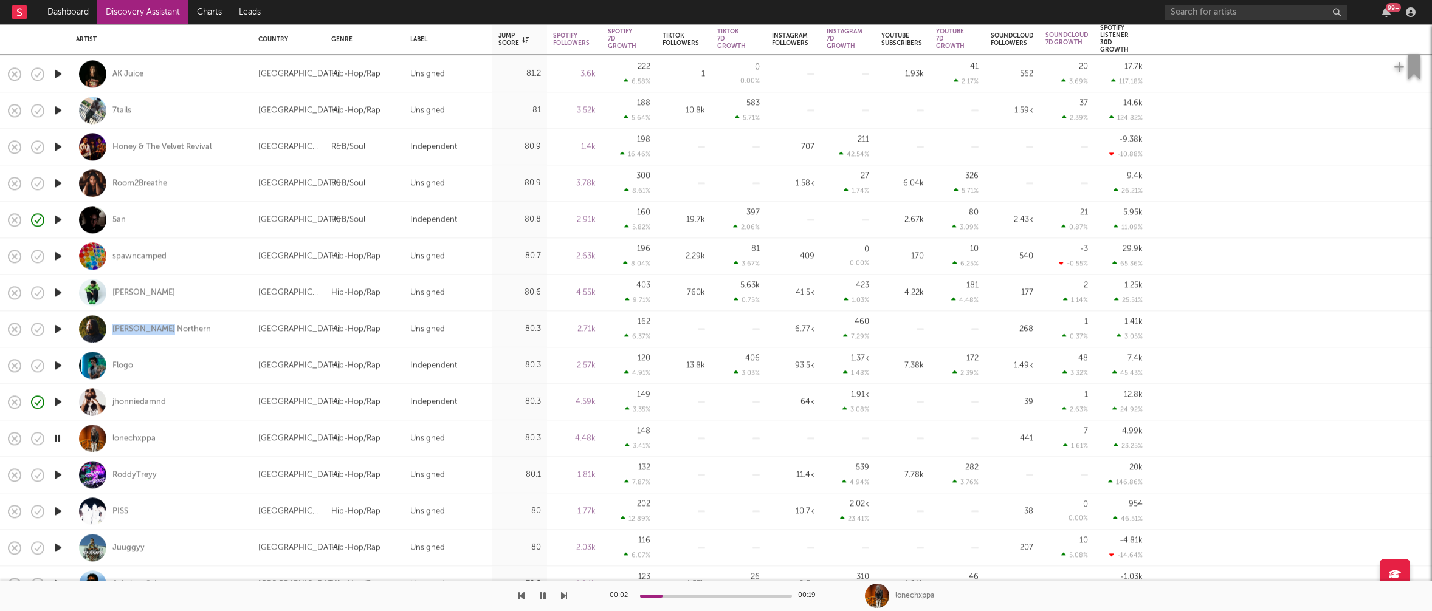
click at [57, 473] on icon "button" at bounding box center [58, 474] width 13 height 15
click at [58, 510] on icon "button" at bounding box center [58, 511] width 13 height 15
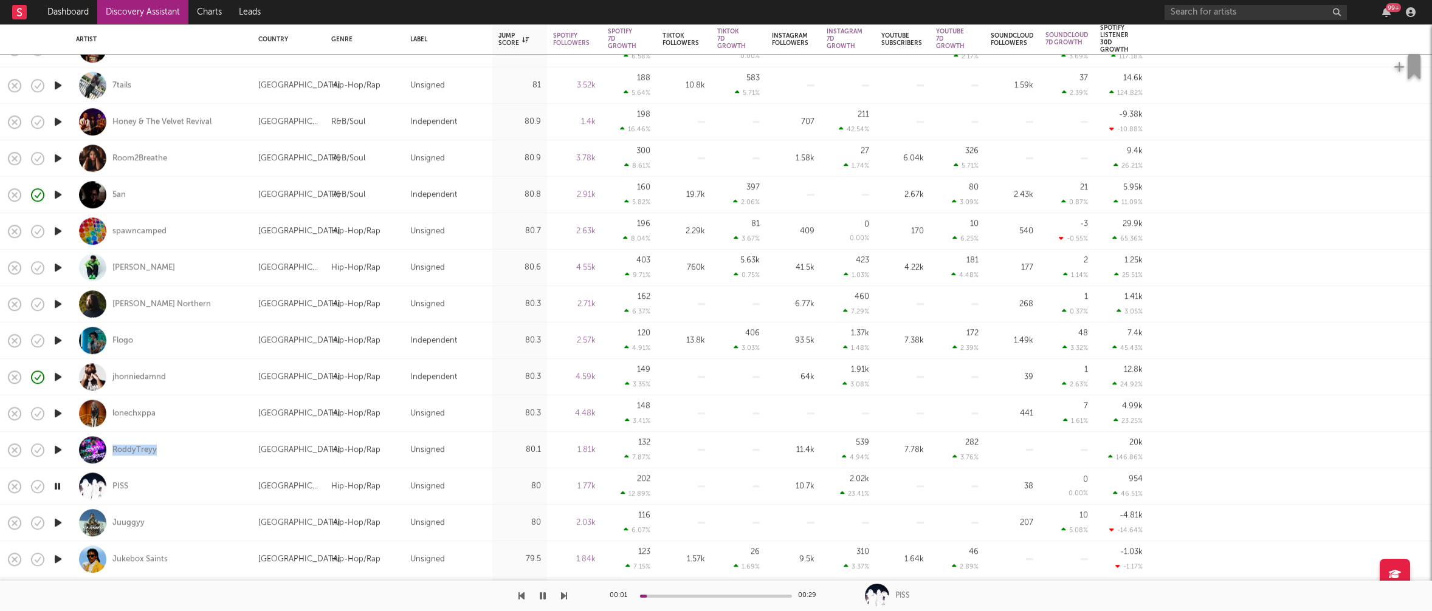
click at [58, 520] on icon "button" at bounding box center [58, 522] width 13 height 15
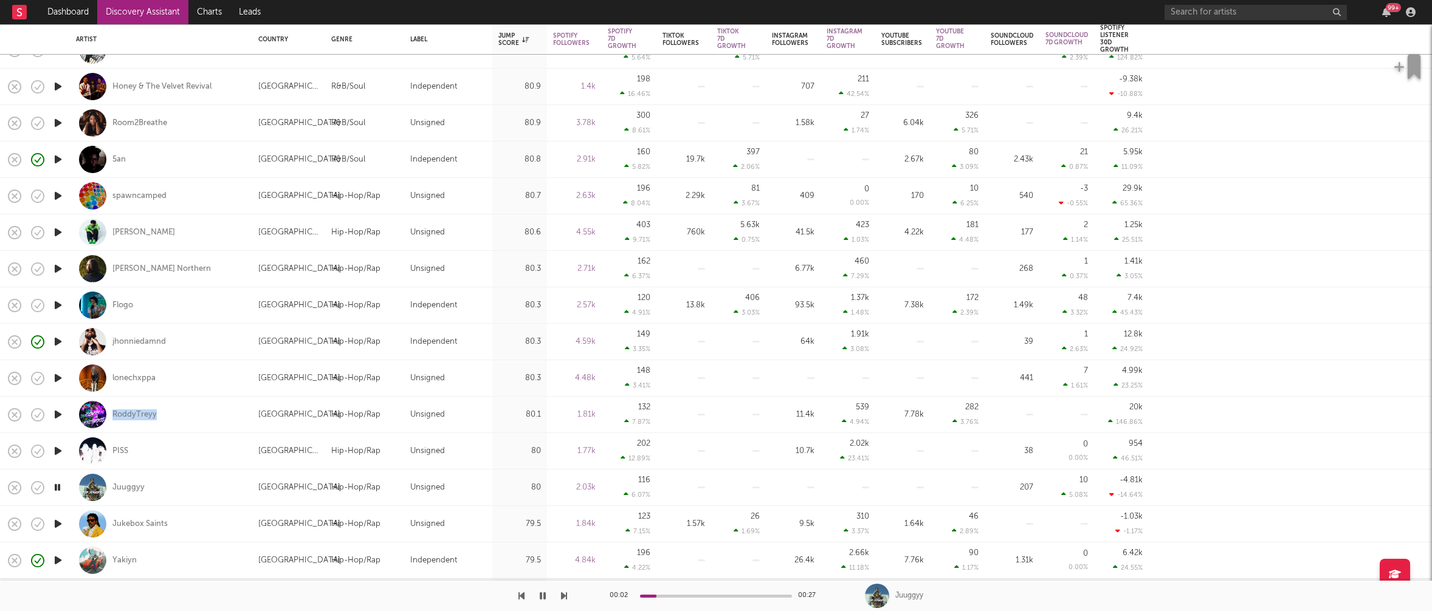
click at [58, 523] on icon "button" at bounding box center [58, 524] width 13 height 15
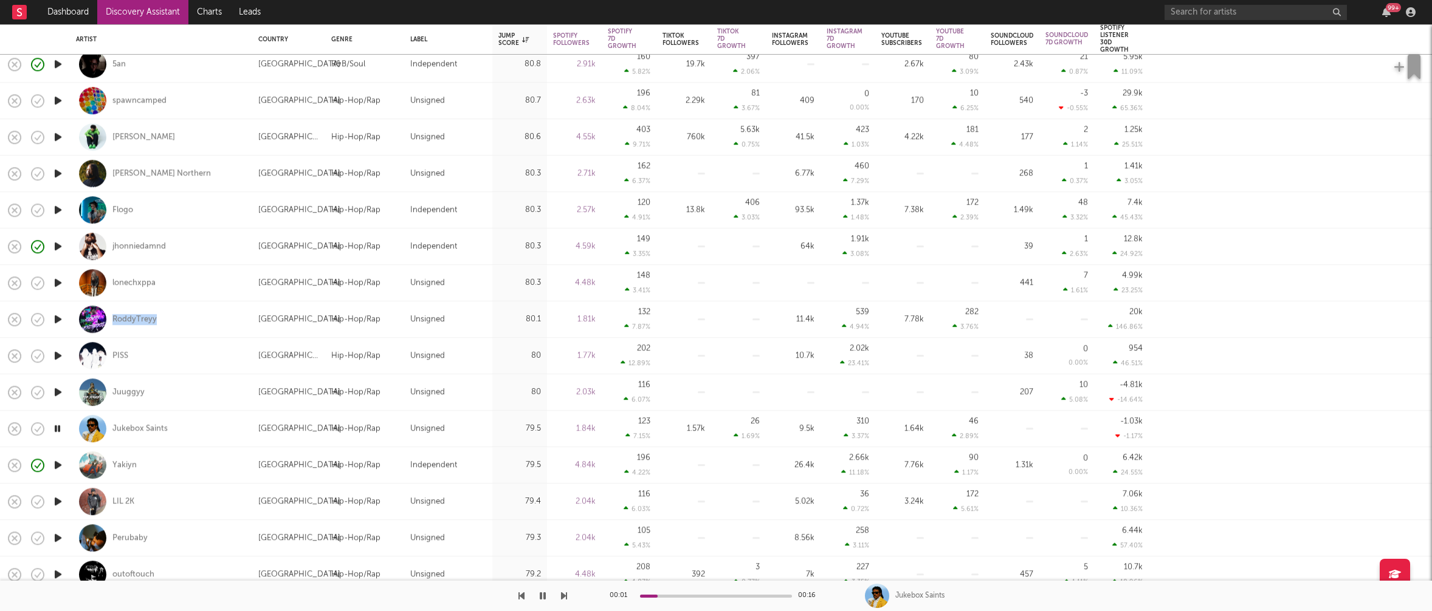
click at [58, 464] on icon "button" at bounding box center [58, 465] width 13 height 15
click at [56, 502] on icon "button" at bounding box center [58, 501] width 13 height 15
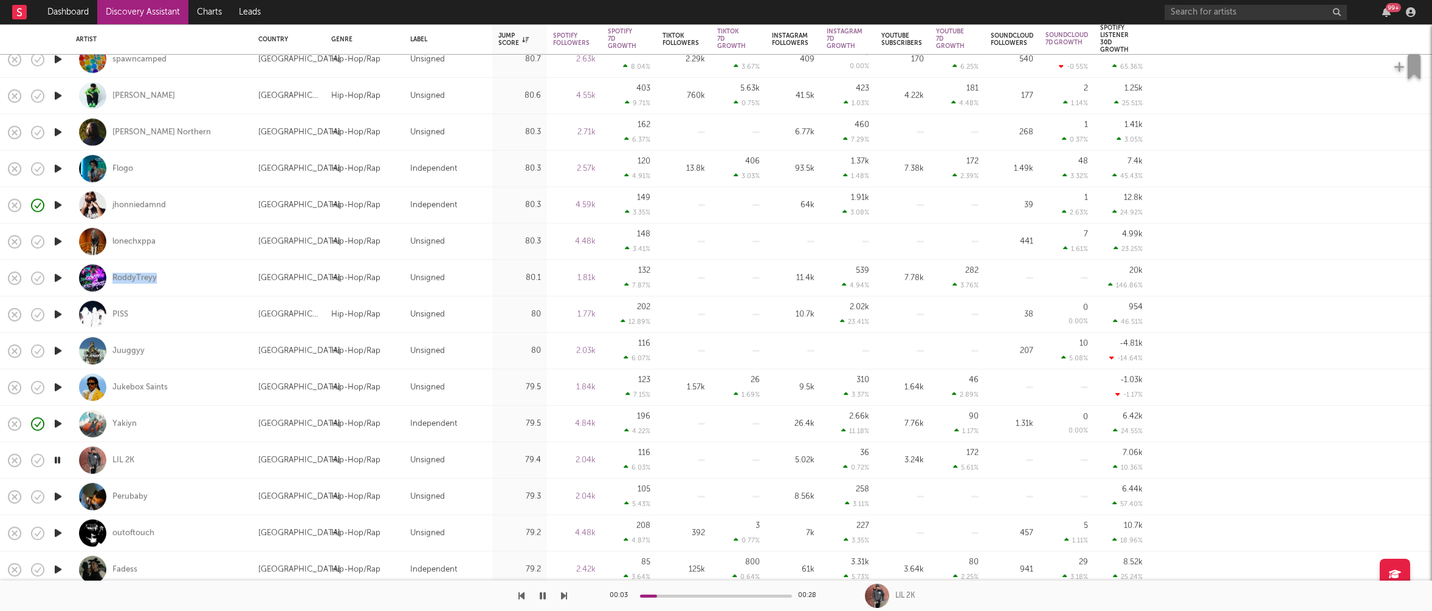
click at [57, 496] on icon "button" at bounding box center [58, 496] width 13 height 15
click at [58, 530] on icon "button" at bounding box center [58, 533] width 13 height 15
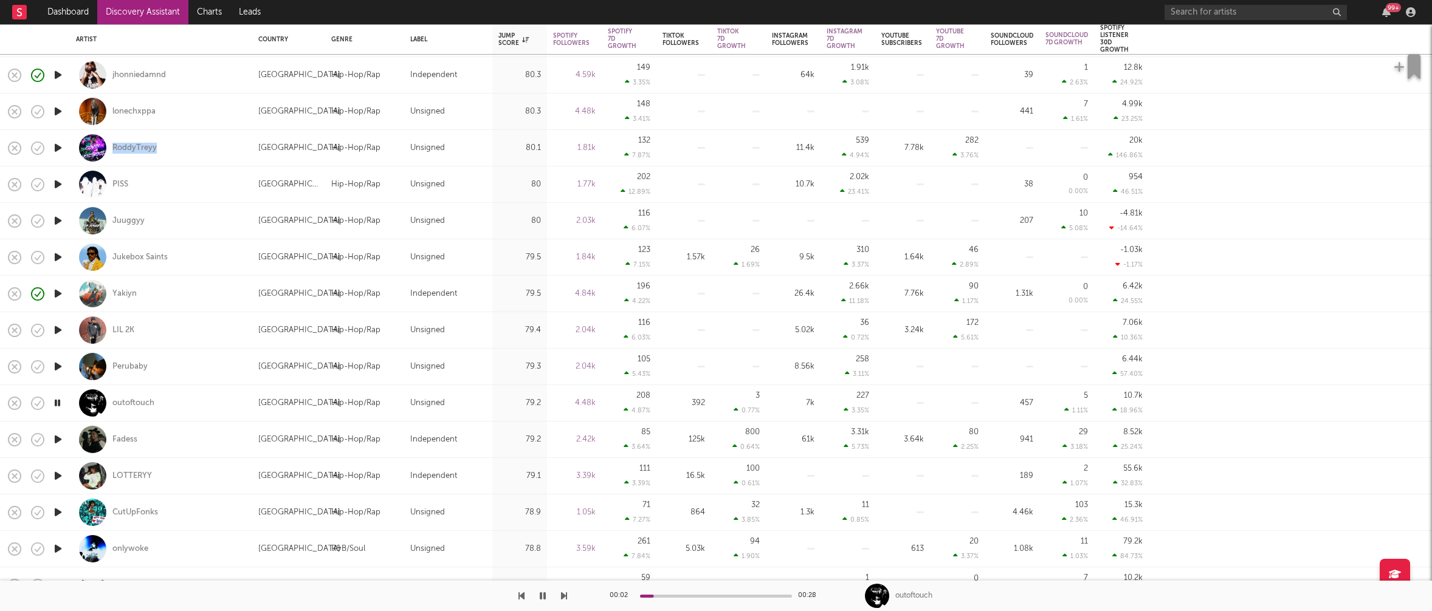
click at [57, 511] on icon "button" at bounding box center [58, 512] width 13 height 15
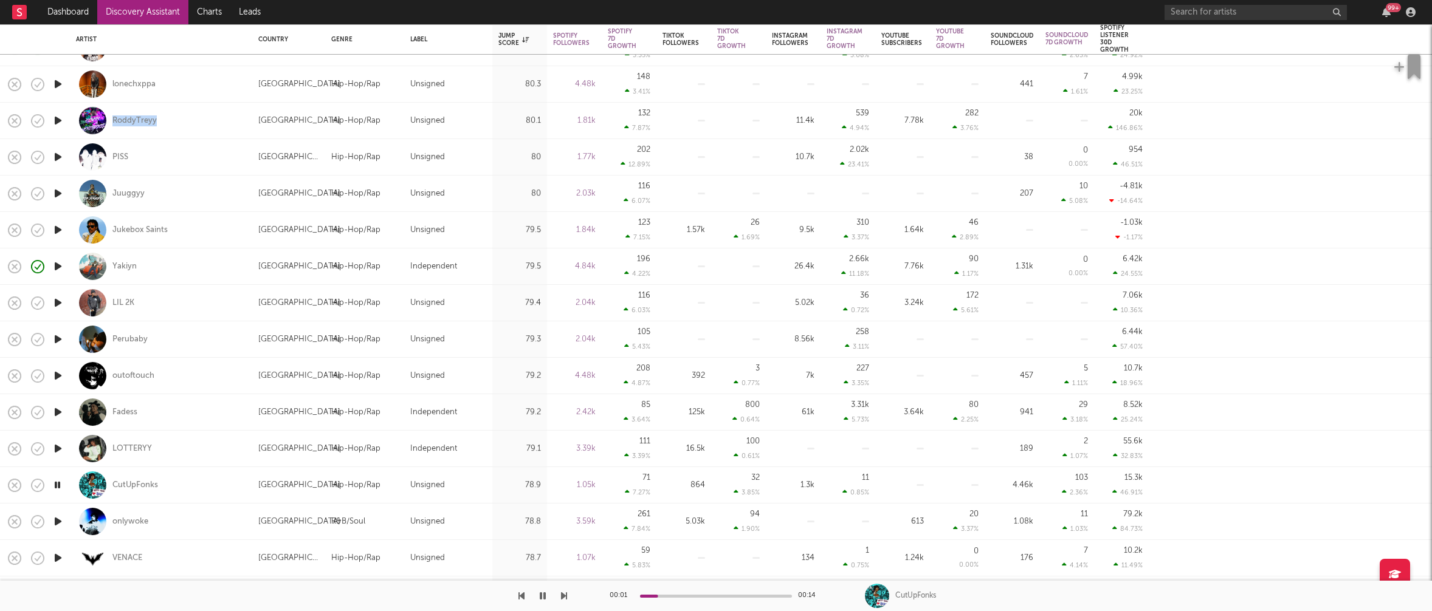
click at [60, 520] on icon "button" at bounding box center [58, 521] width 13 height 15
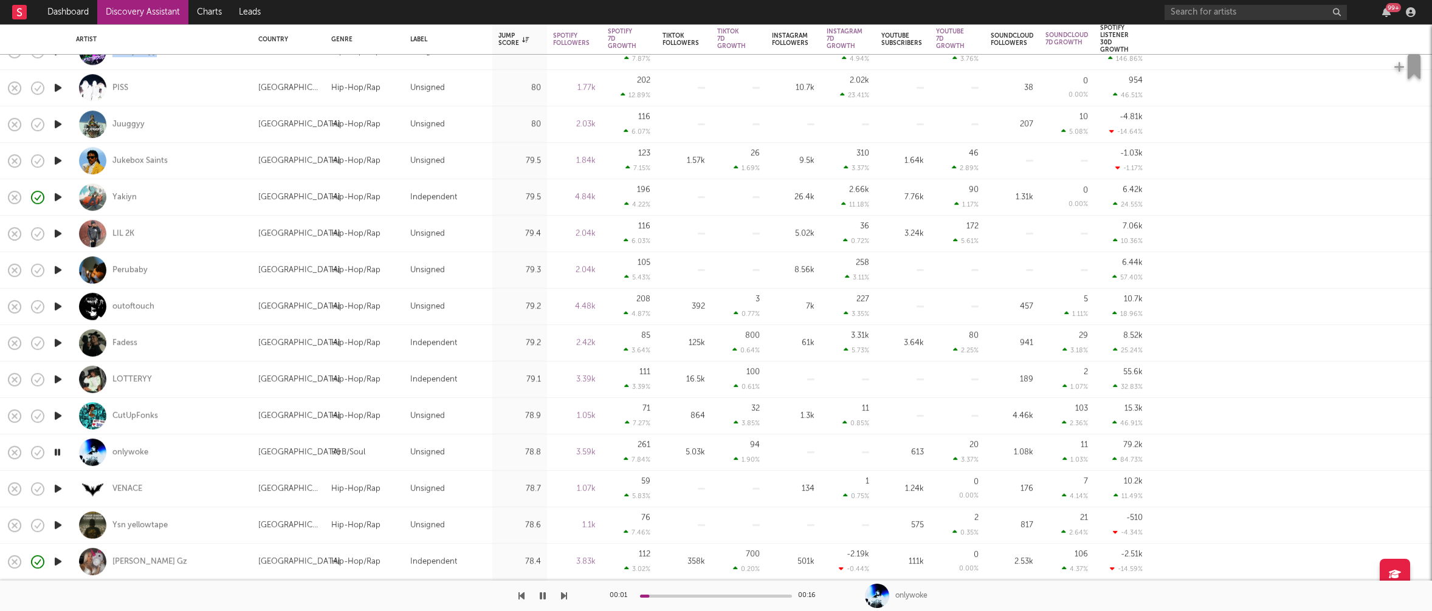
click at [54, 487] on icon "button" at bounding box center [58, 488] width 13 height 15
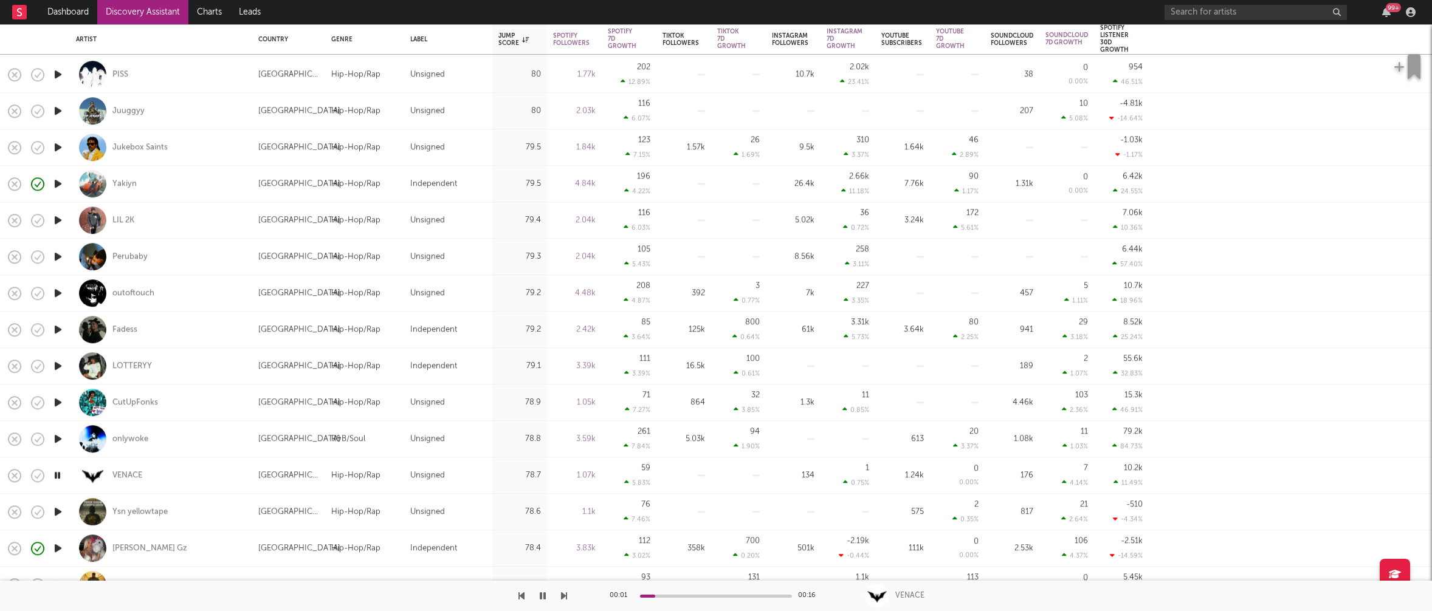
click at [58, 512] on icon "button" at bounding box center [58, 511] width 13 height 15
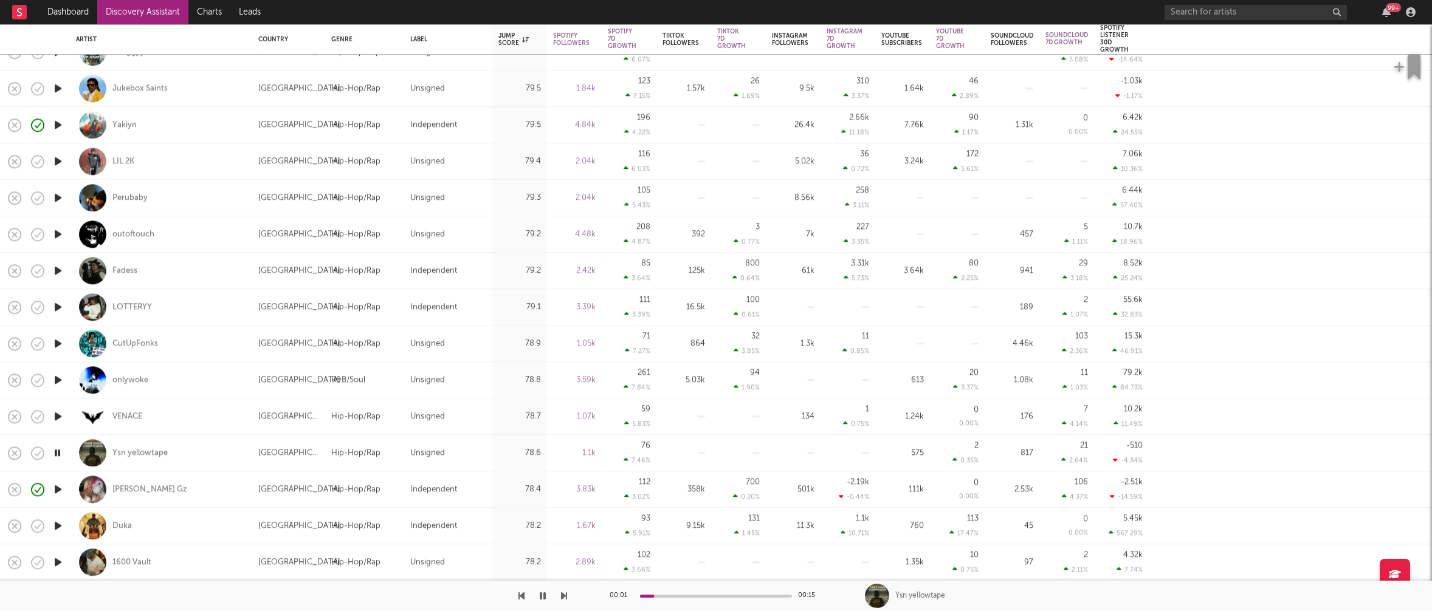
click at [58, 526] on icon "button" at bounding box center [58, 525] width 13 height 15
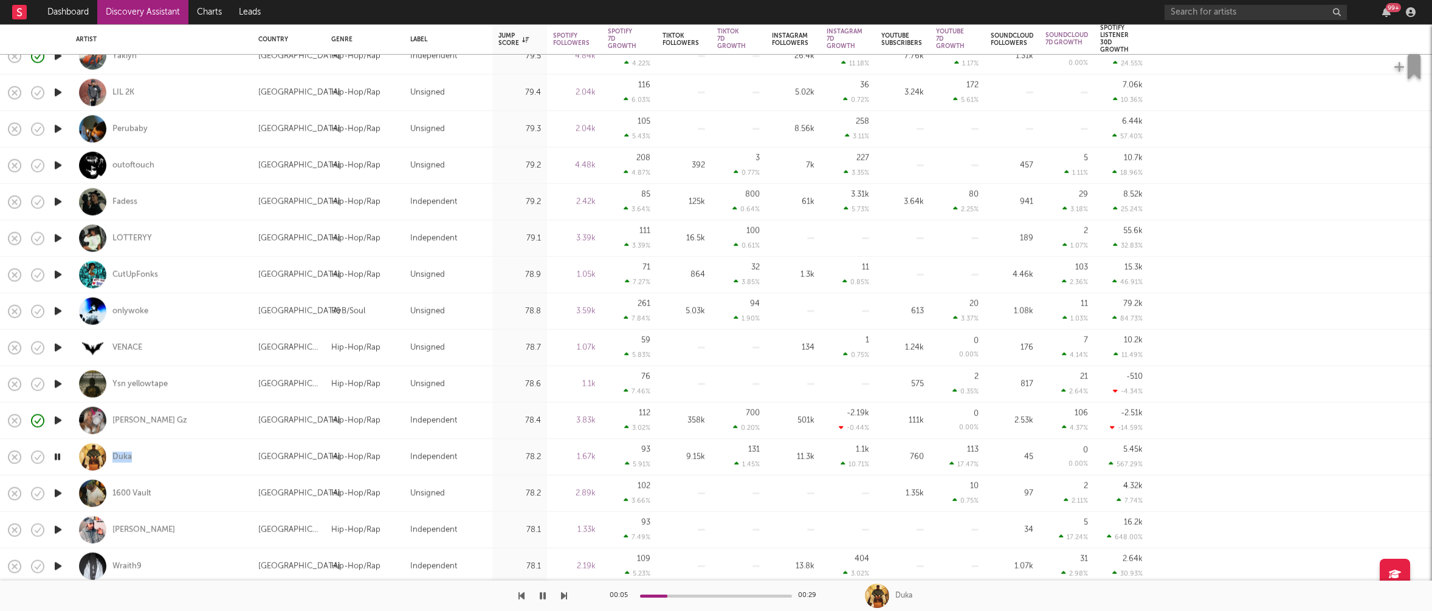
click at [57, 494] on icon "button" at bounding box center [58, 493] width 13 height 15
click at [59, 529] on icon "button" at bounding box center [58, 530] width 13 height 15
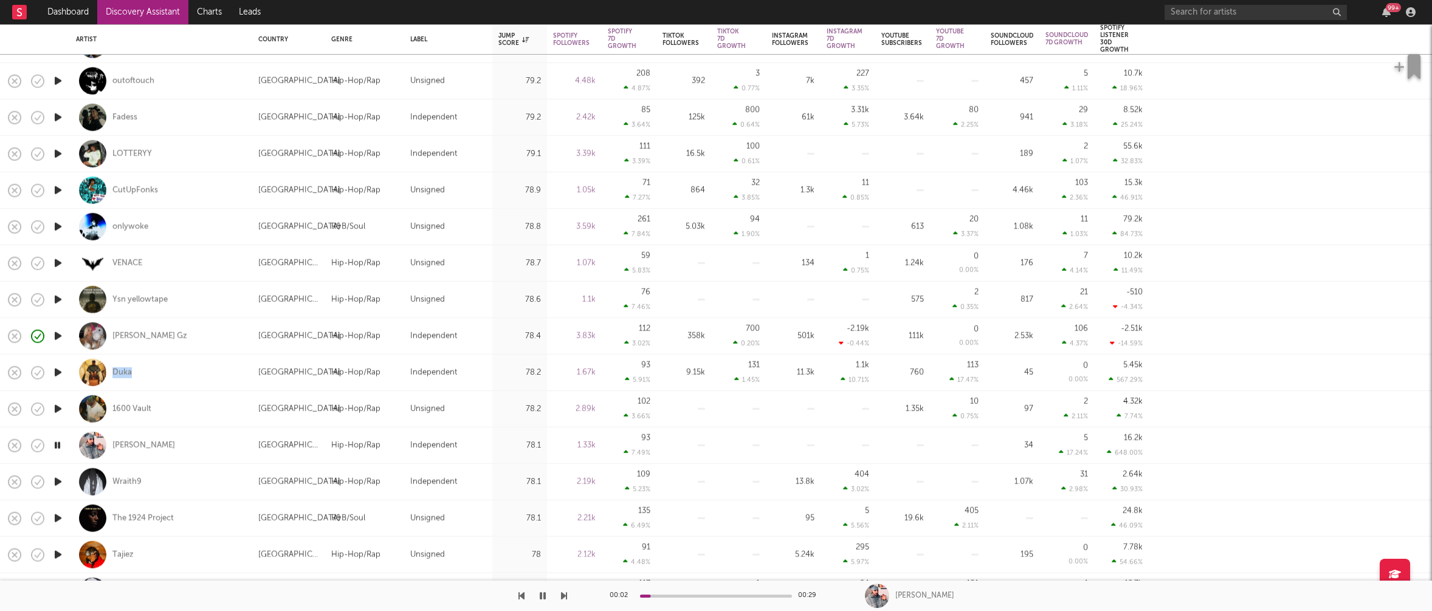
click at [58, 479] on icon "button" at bounding box center [58, 482] width 13 height 15
click at [57, 517] on icon "button" at bounding box center [58, 518] width 13 height 15
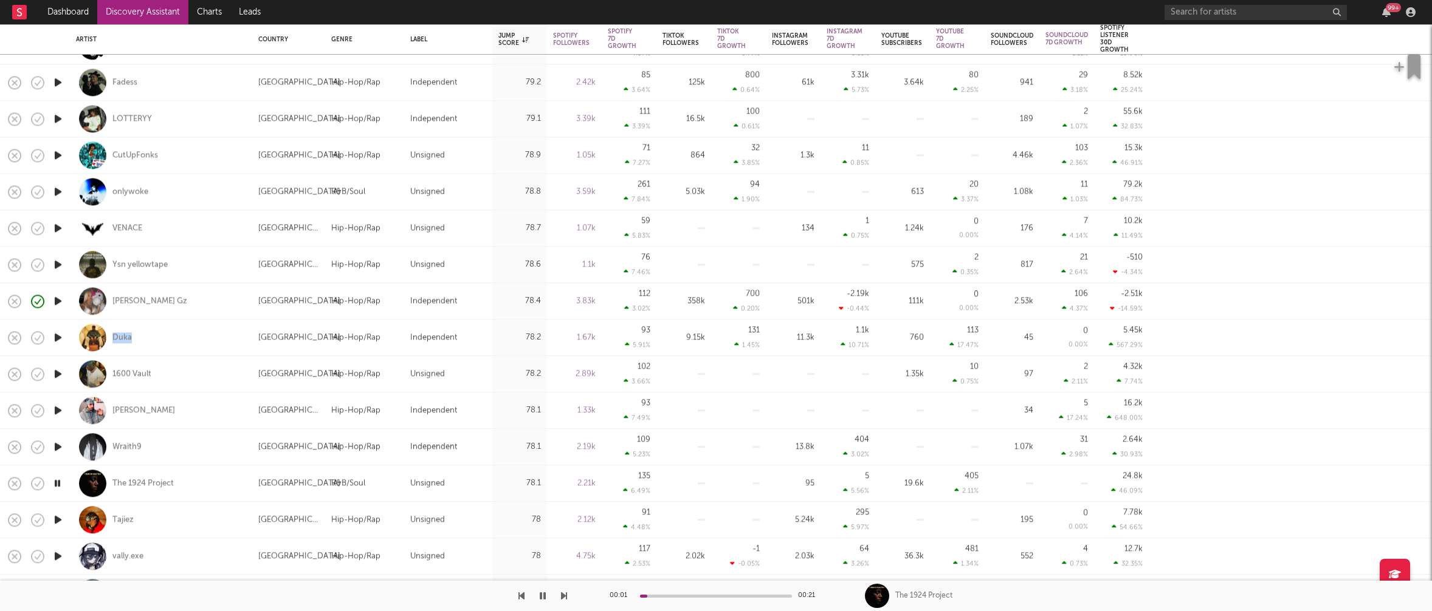
click at [57, 521] on icon "button" at bounding box center [58, 519] width 13 height 15
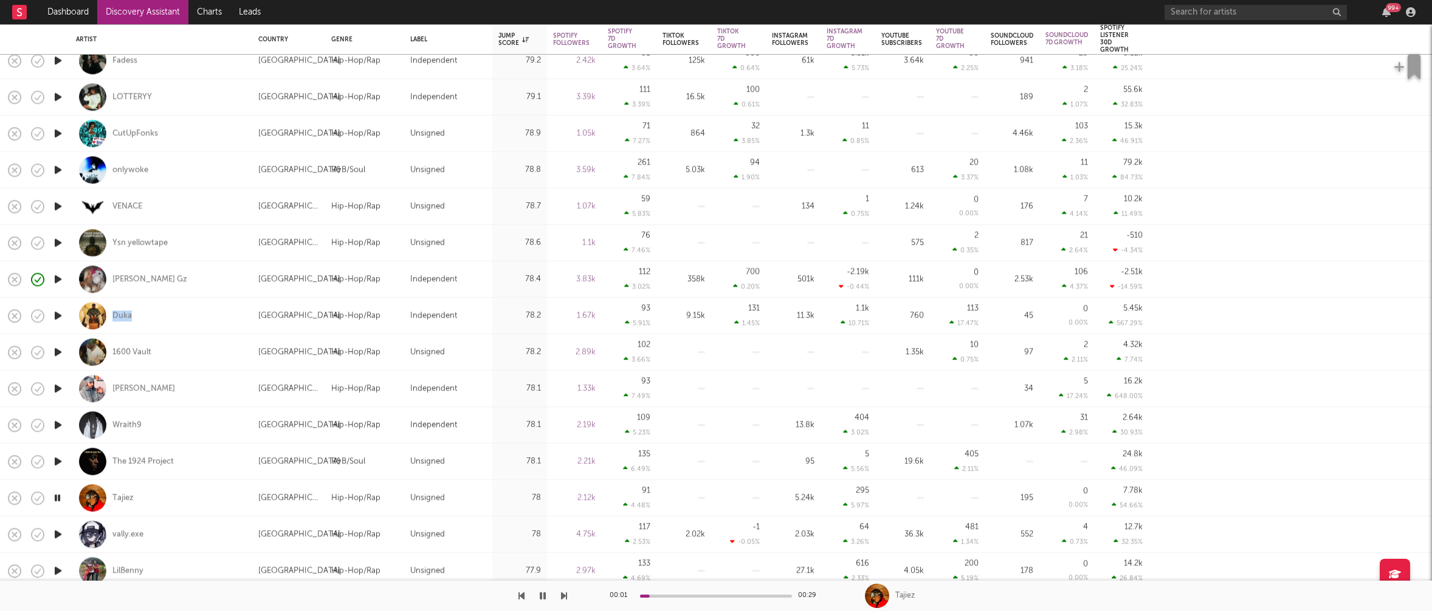
click at [58, 532] on icon "button" at bounding box center [58, 534] width 13 height 15
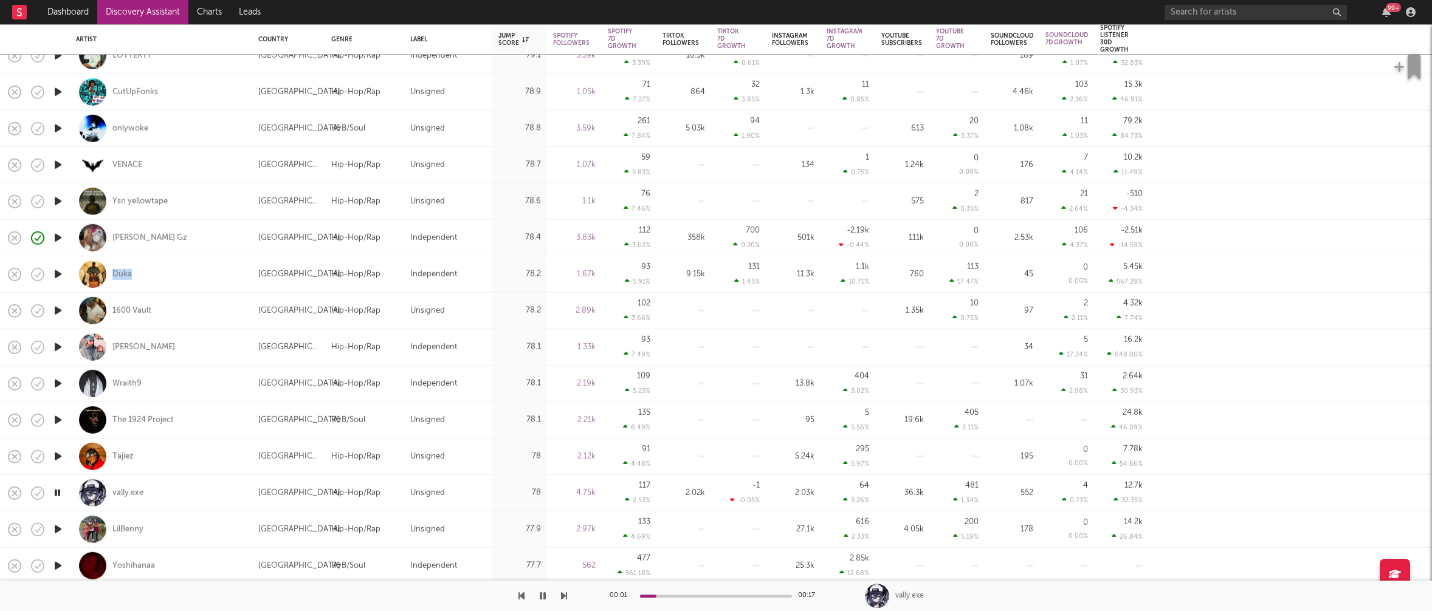
click at [57, 530] on icon "button" at bounding box center [58, 529] width 13 height 15
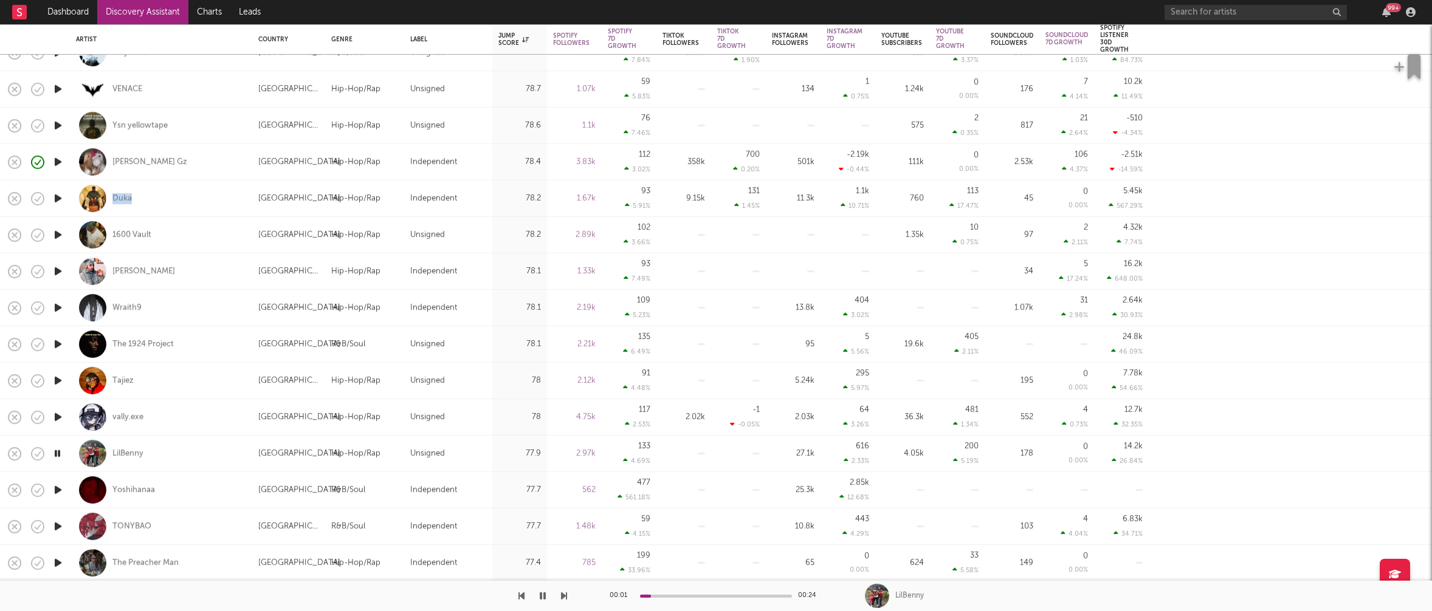
click at [56, 486] on icon "button" at bounding box center [58, 489] width 13 height 15
click at [55, 524] on icon "button" at bounding box center [58, 526] width 13 height 15
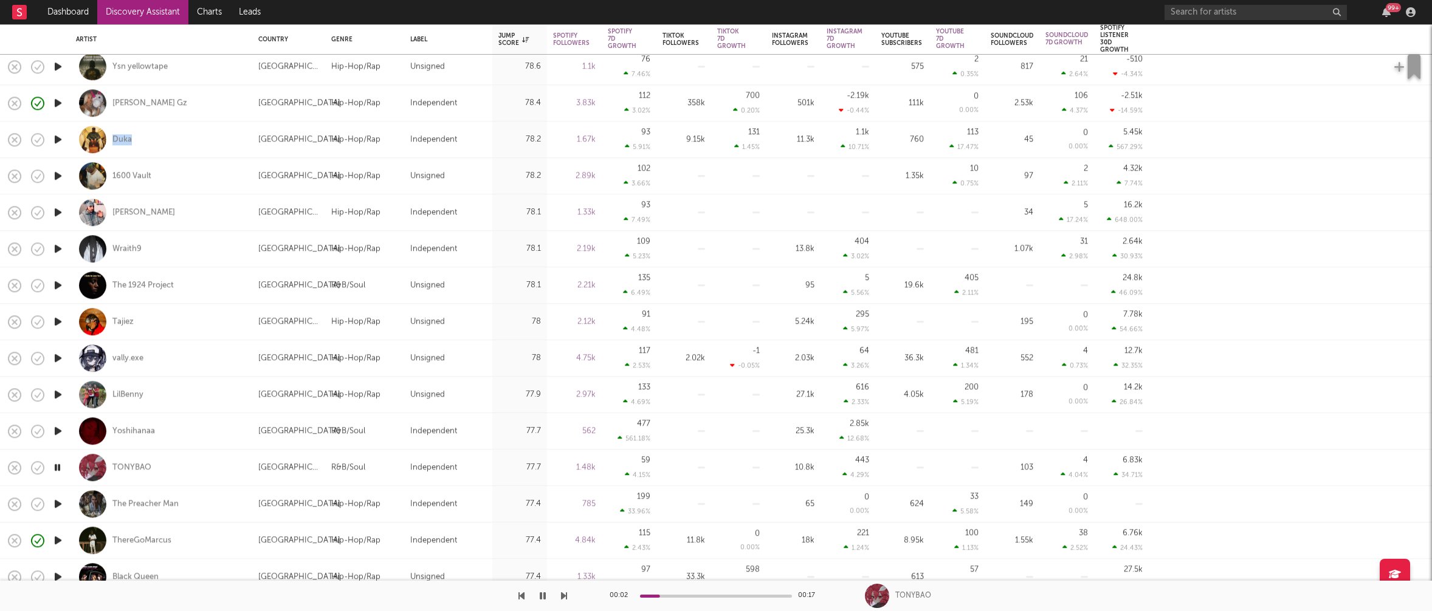
click at [57, 507] on icon "button" at bounding box center [58, 503] width 13 height 15
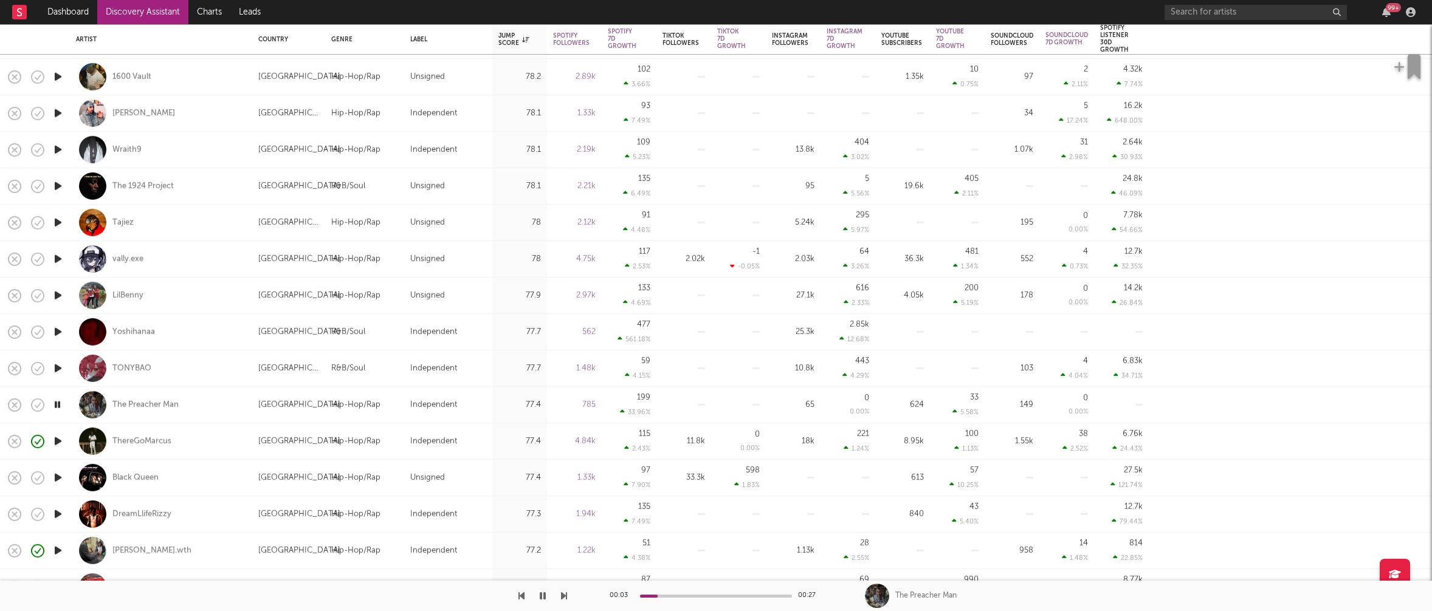
click at [55, 512] on icon "button" at bounding box center [58, 514] width 13 height 15
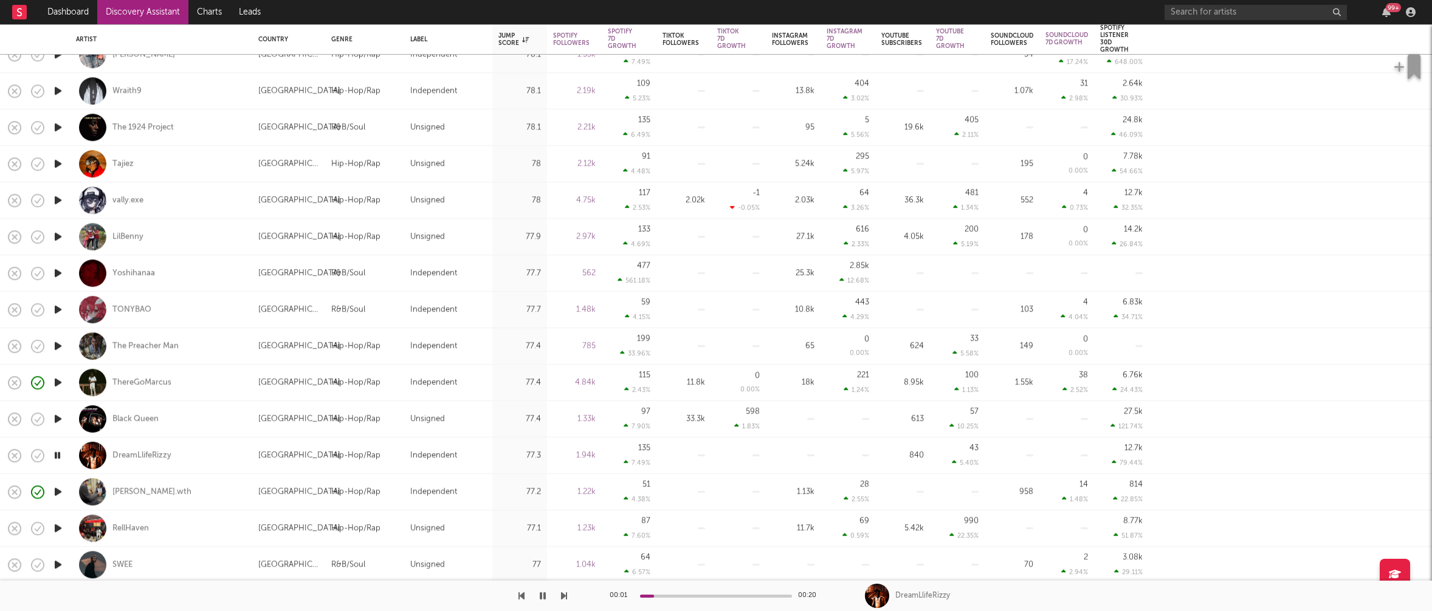
click at [58, 487] on icon "button" at bounding box center [58, 491] width 13 height 15
click at [58, 526] on icon "button" at bounding box center [58, 528] width 13 height 15
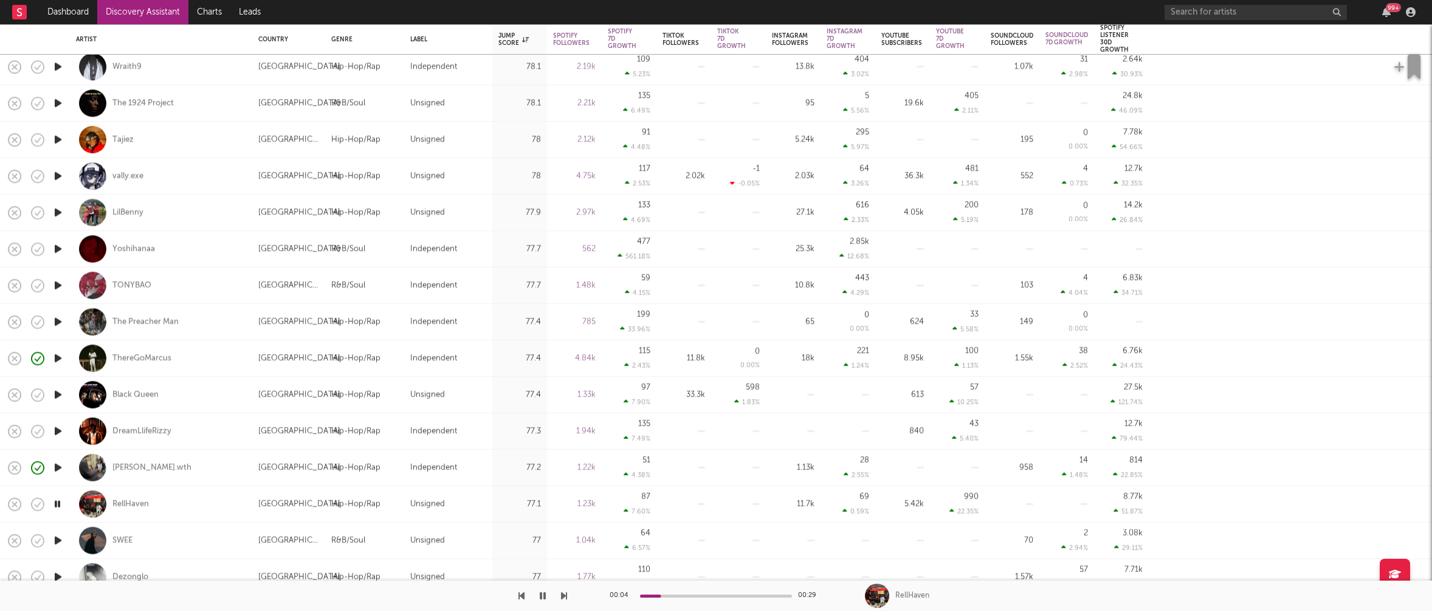
click at [58, 539] on icon "button" at bounding box center [58, 540] width 13 height 15
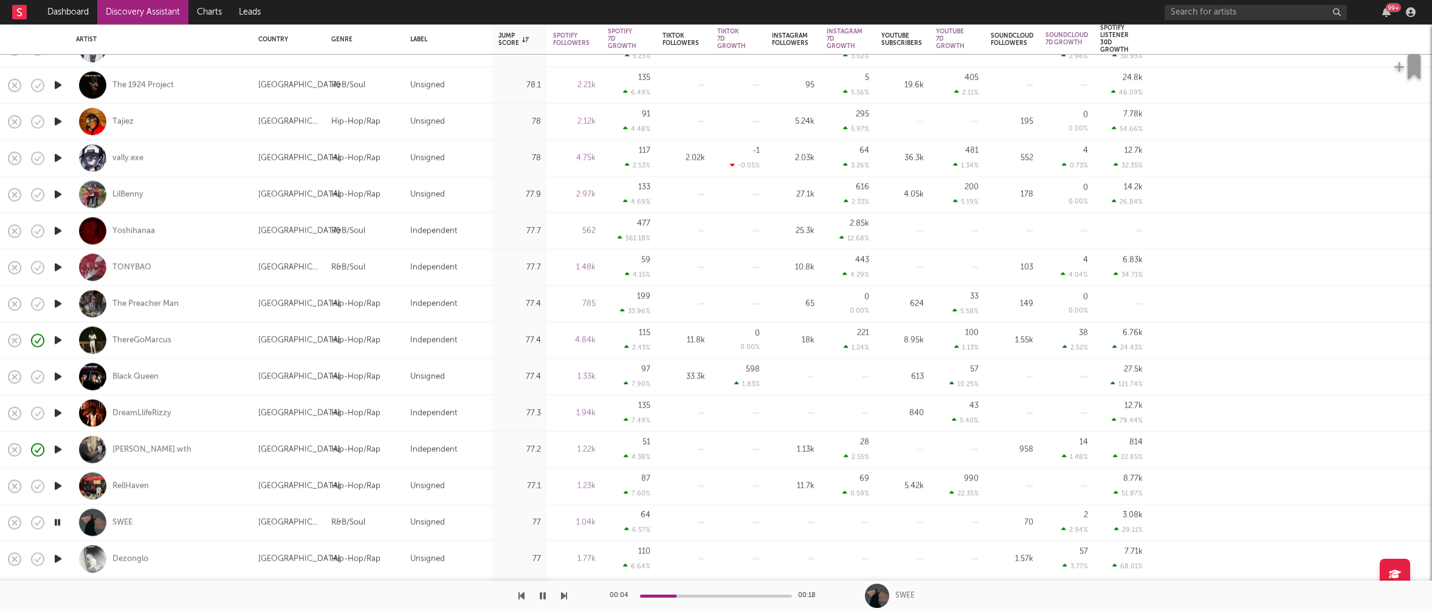
click at [58, 520] on icon "button" at bounding box center [58, 522] width 12 height 15
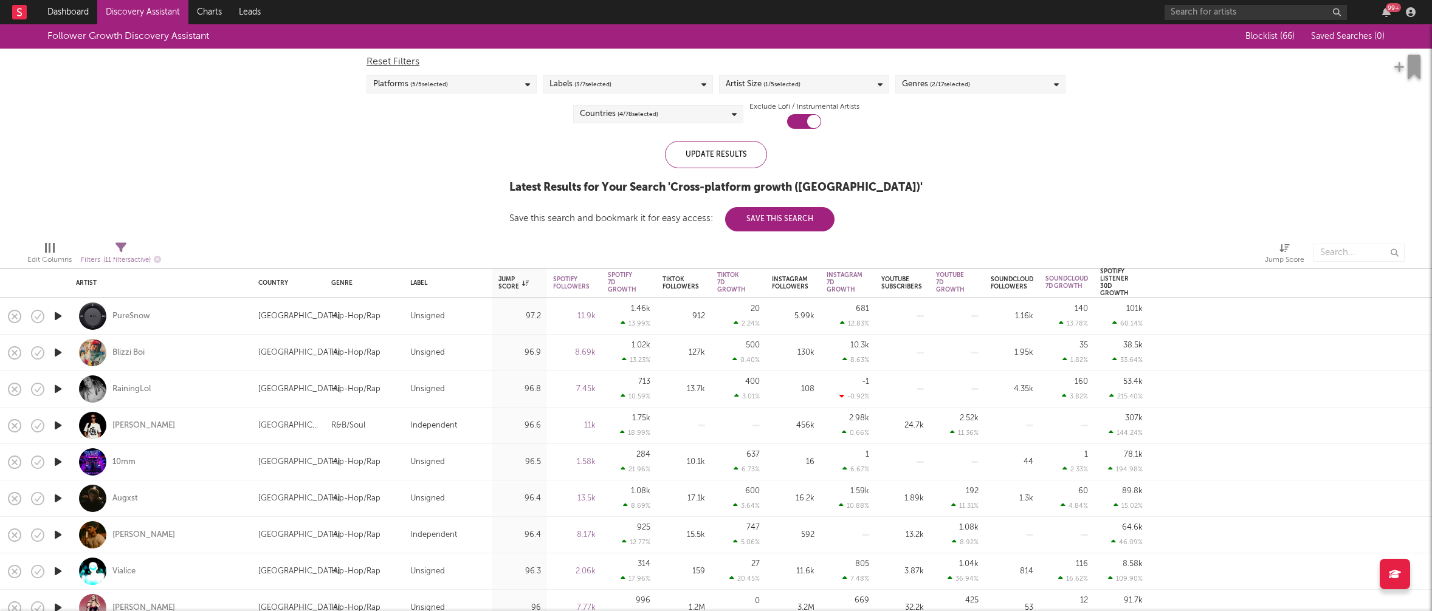
click at [1106, 159] on div "Follower Growth Discovery Assistant Blocklist ( 66 ) Saved Searches ( 0 ) Reset…" at bounding box center [716, 127] width 1432 height 207
click at [855, 83] on div "Artist Size ( 1 / 5 selected)" at bounding box center [804, 84] width 170 height 18
click at [1028, 157] on div "Follower Growth Discovery Assistant Blocklist ( 66 ) Saved Searches ( 0 ) Reset…" at bounding box center [716, 127] width 1432 height 207
click at [1016, 87] on div "Genres ( 2 / 17 selected)" at bounding box center [980, 84] width 170 height 18
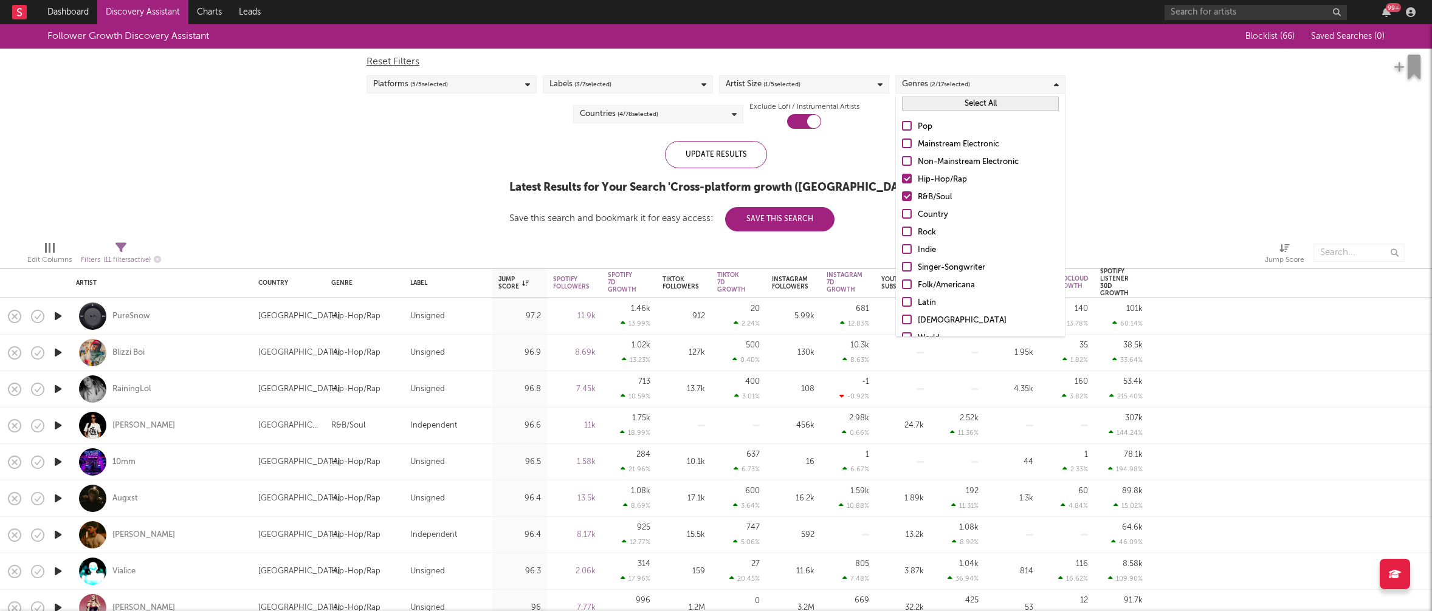
click at [1006, 103] on button "Select All" at bounding box center [980, 104] width 157 height 14
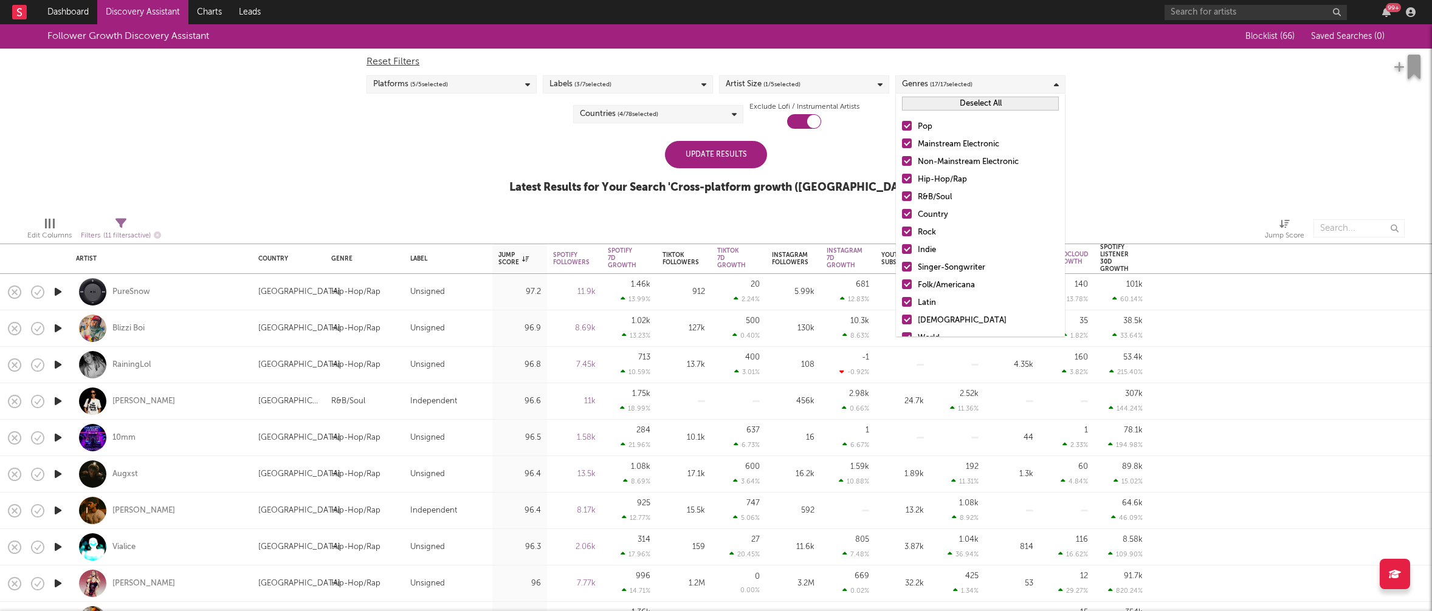
click at [833, 164] on div "Update Results Latest Results for Your Search ' Cross-platform growth (US) '" at bounding box center [715, 174] width 413 height 66
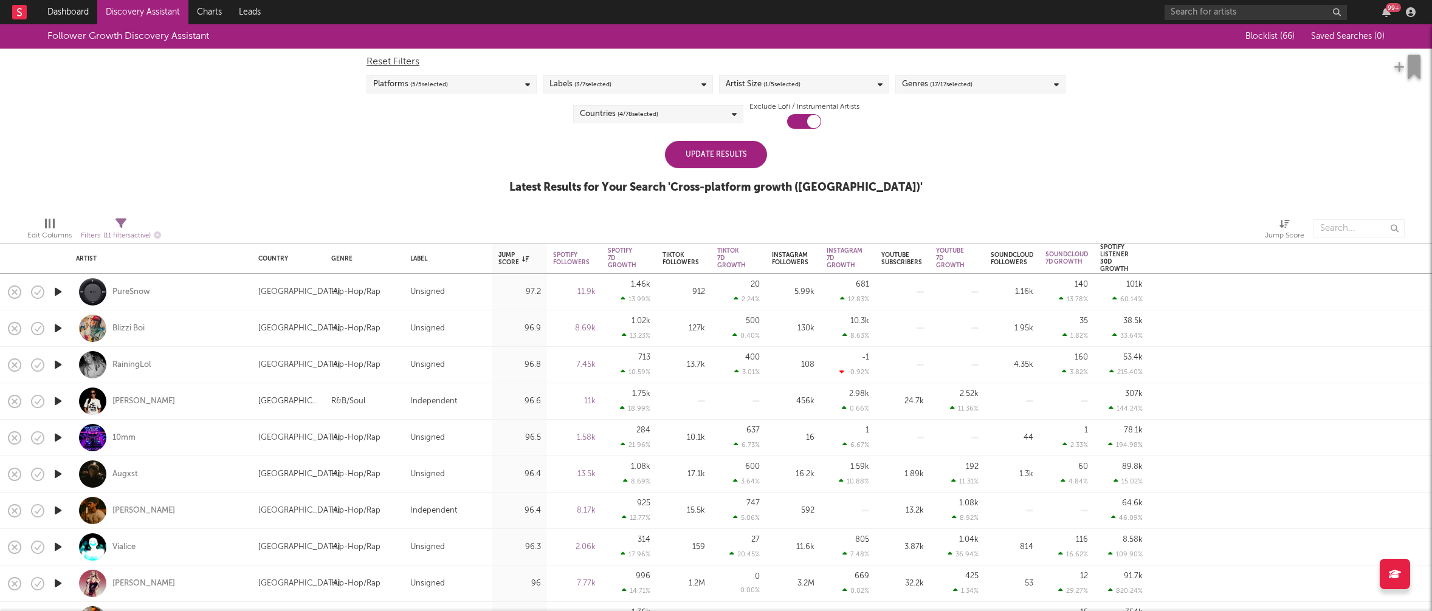
click at [685, 120] on div "Countries ( 4 / 78 selected)" at bounding box center [658, 114] width 170 height 18
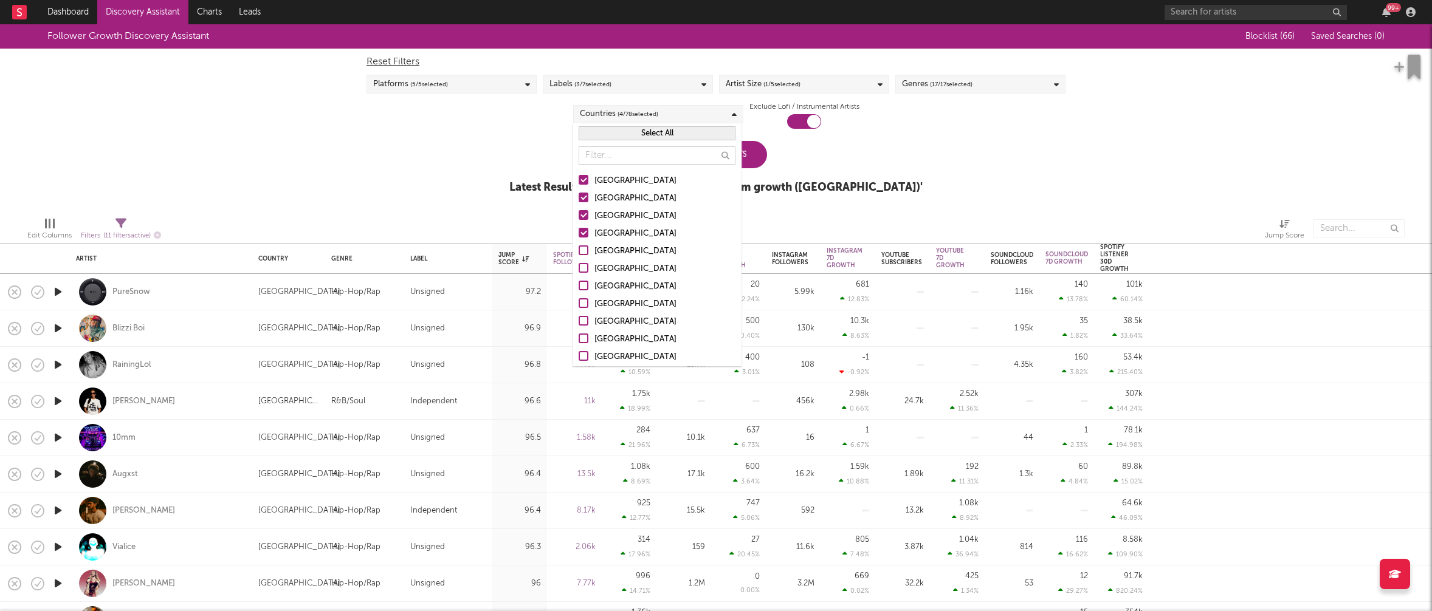
click at [671, 133] on button "Select All" at bounding box center [657, 133] width 157 height 14
click at [757, 148] on div "Update Results" at bounding box center [716, 154] width 102 height 27
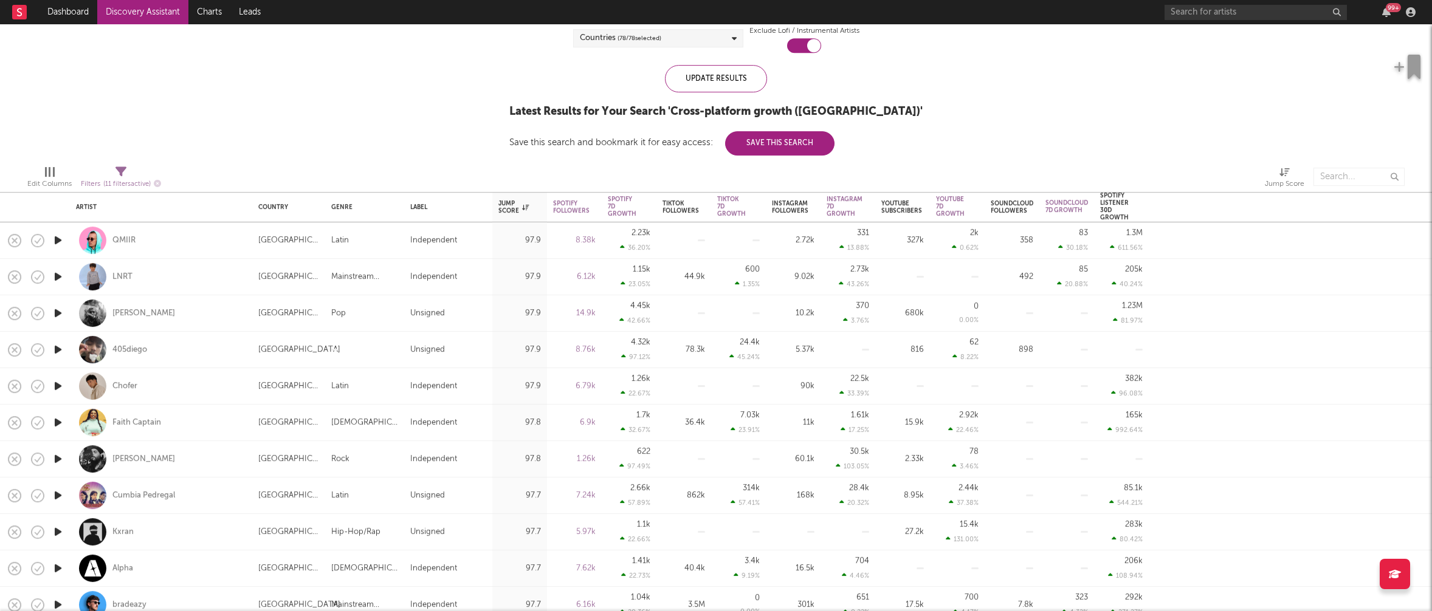
click at [58, 239] on icon "button" at bounding box center [58, 240] width 13 height 15
click at [58, 277] on icon "button" at bounding box center [58, 276] width 13 height 15
click at [57, 311] on icon "button" at bounding box center [58, 313] width 13 height 15
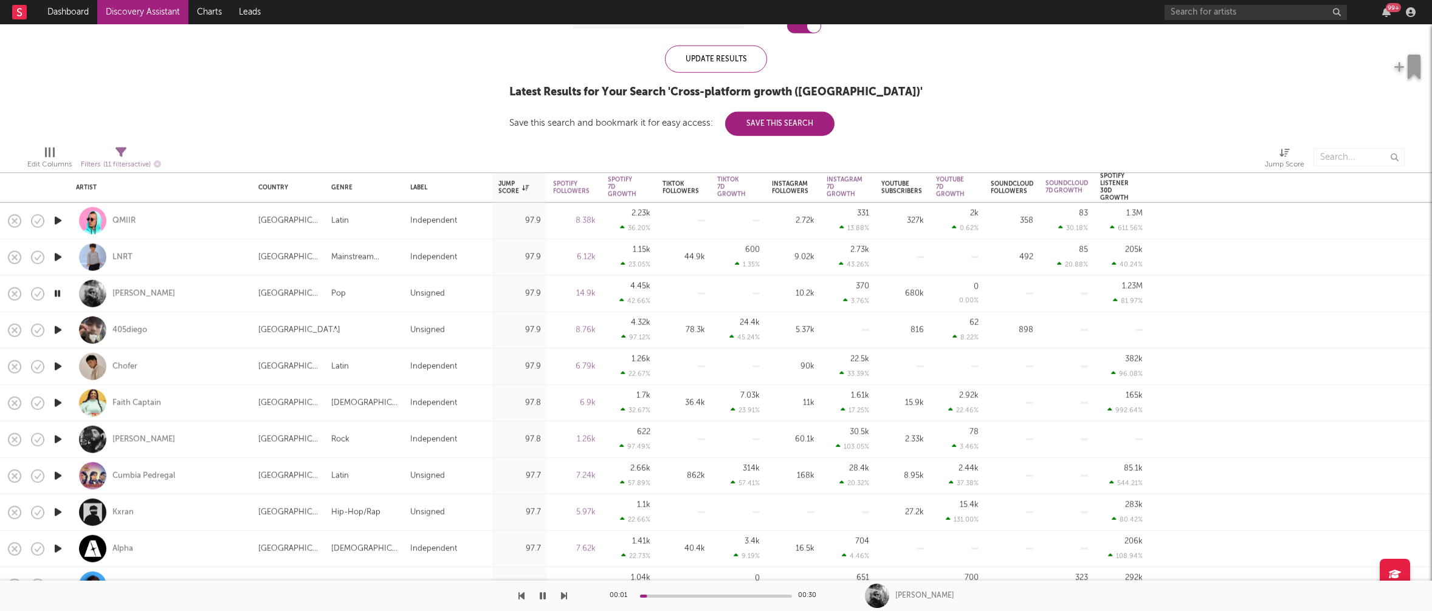
click at [58, 332] on icon "button" at bounding box center [58, 330] width 13 height 15
click at [58, 329] on icon "button" at bounding box center [58, 330] width 12 height 15
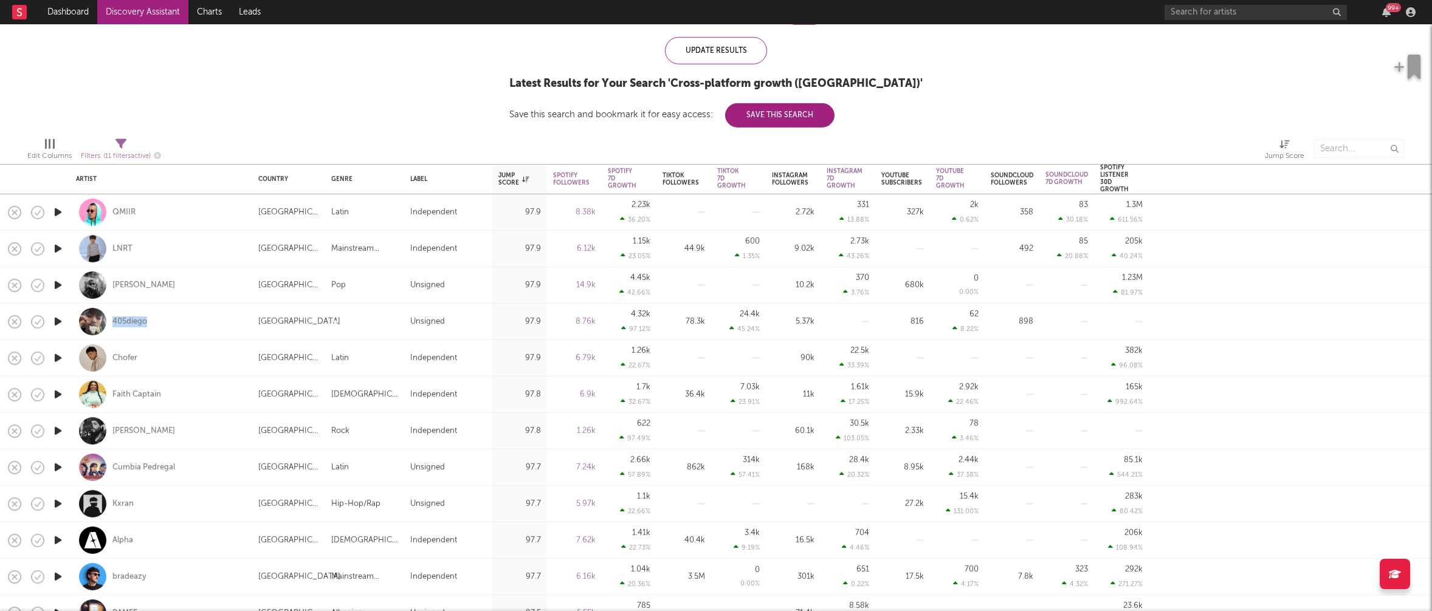
click at [58, 357] on icon "button" at bounding box center [58, 358] width 13 height 15
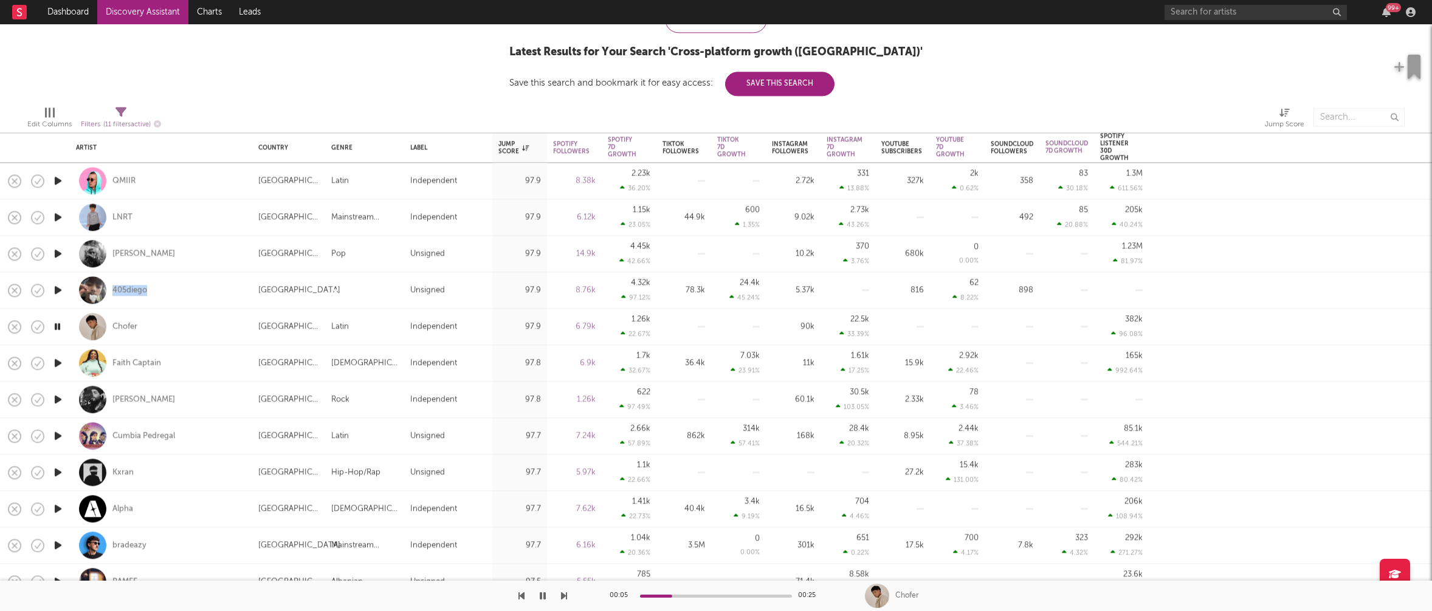
click at [56, 365] on icon "button" at bounding box center [58, 362] width 13 height 15
click at [59, 397] on icon "button" at bounding box center [58, 399] width 13 height 15
click at [58, 439] on icon "button" at bounding box center [58, 435] width 13 height 15
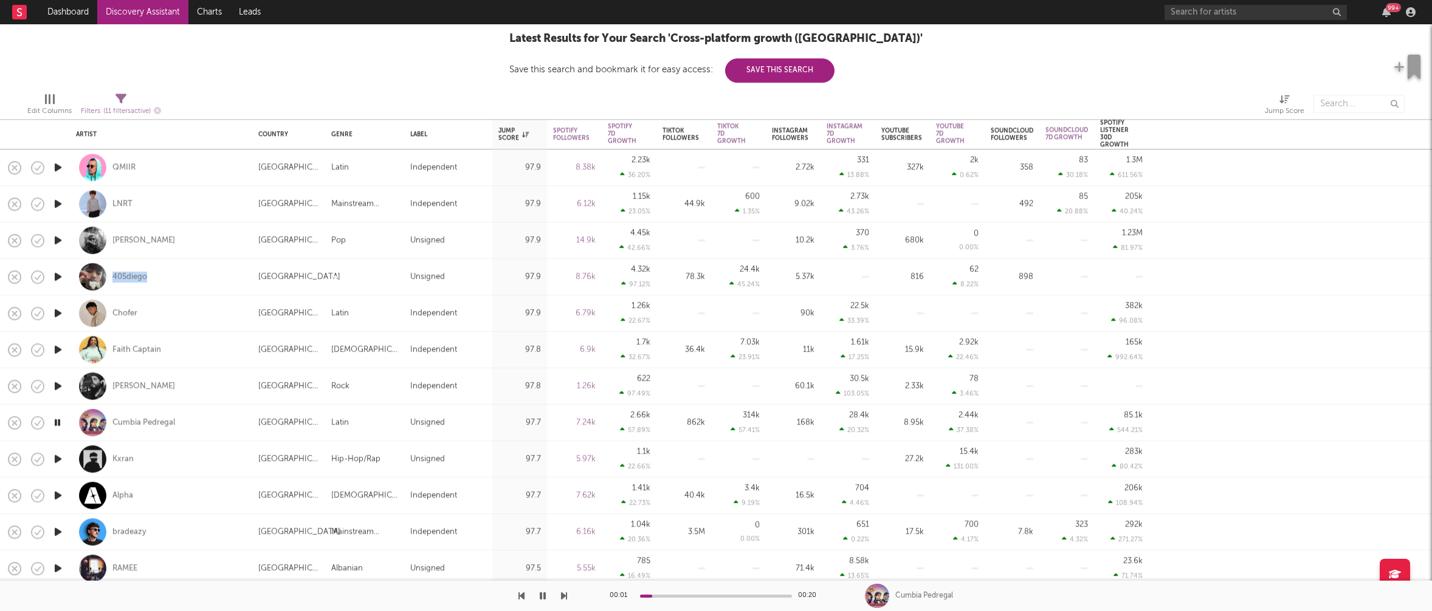
click at [57, 457] on icon "button" at bounding box center [58, 459] width 13 height 15
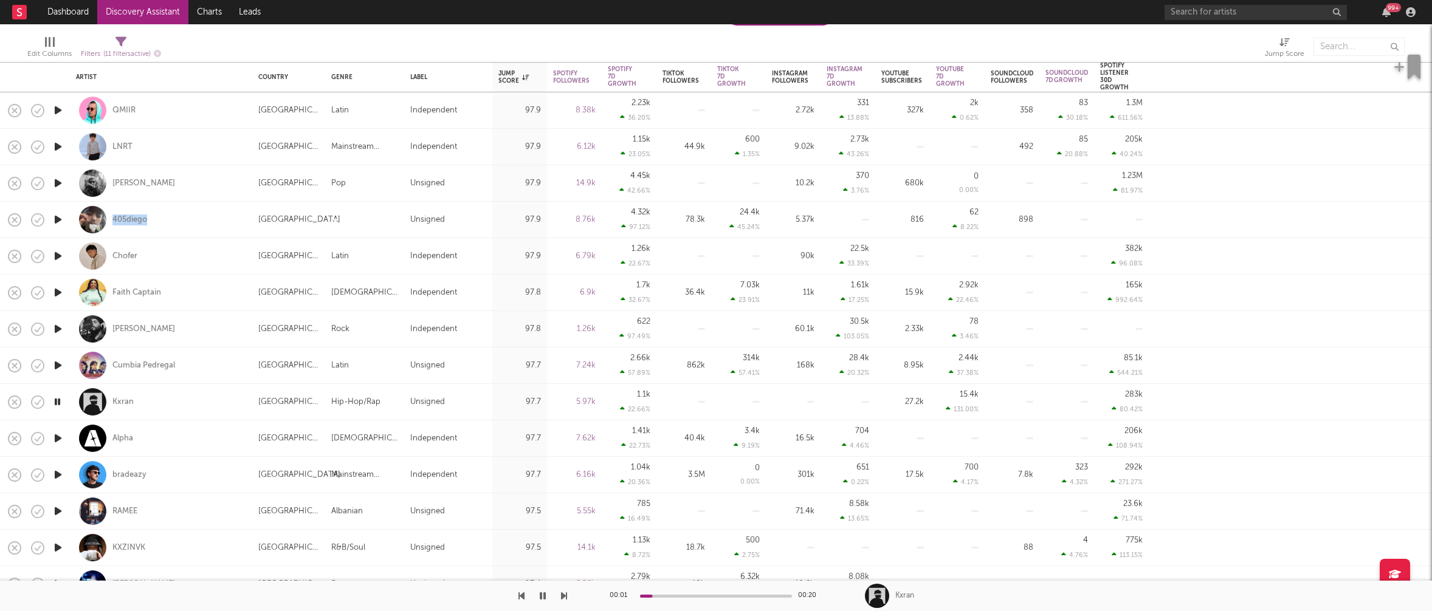
click at [59, 436] on icon "button" at bounding box center [58, 438] width 13 height 15
click at [58, 474] on icon "button" at bounding box center [58, 474] width 13 height 15
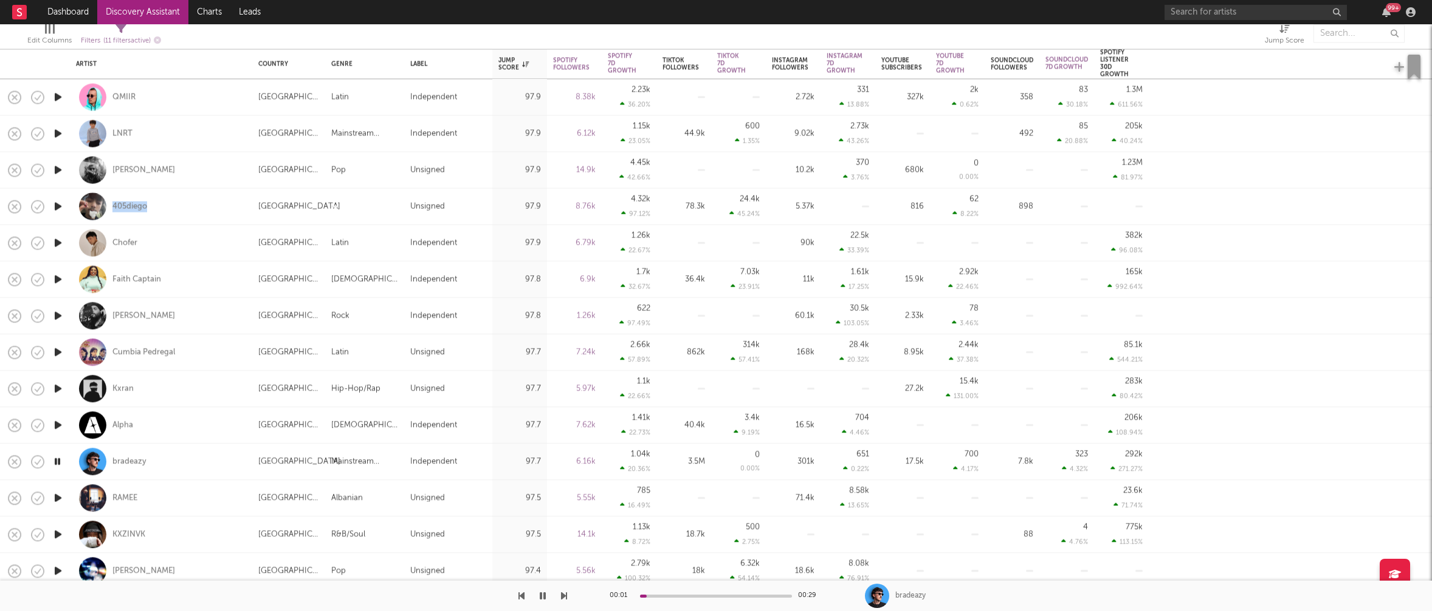
click at [58, 503] on icon "button" at bounding box center [58, 497] width 13 height 15
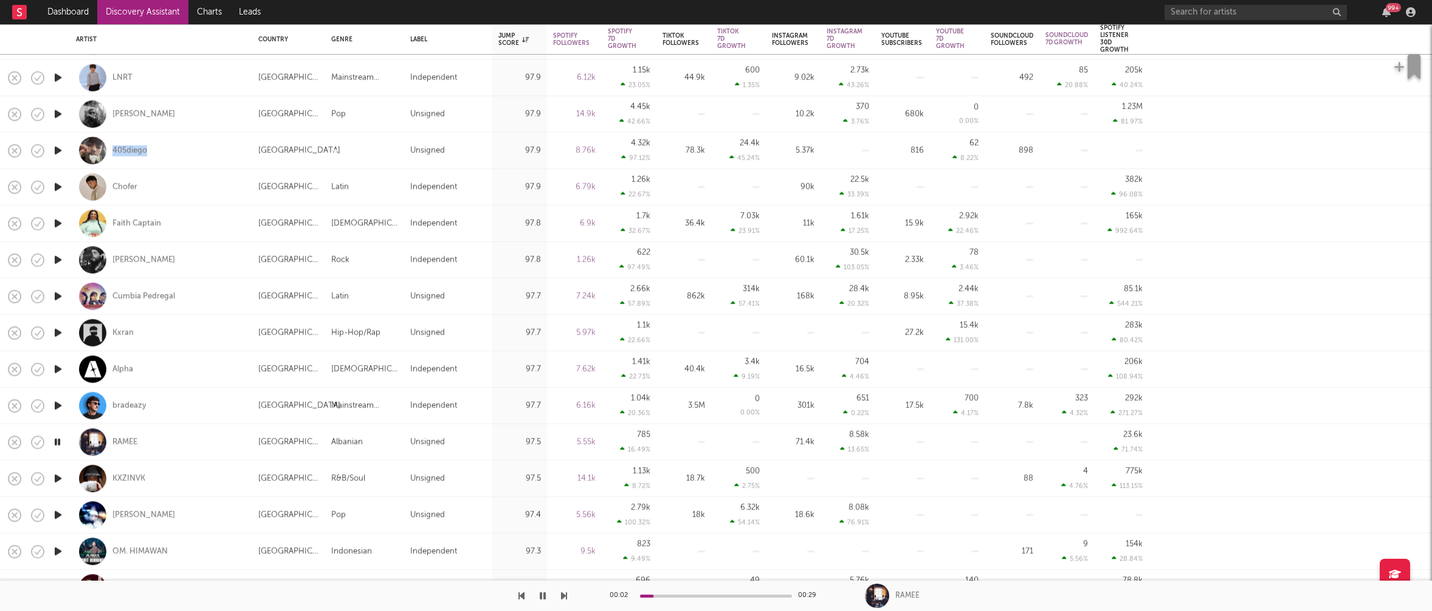
click at [53, 477] on icon "button" at bounding box center [58, 478] width 13 height 15
click at [58, 515] on icon "button" at bounding box center [58, 514] width 13 height 15
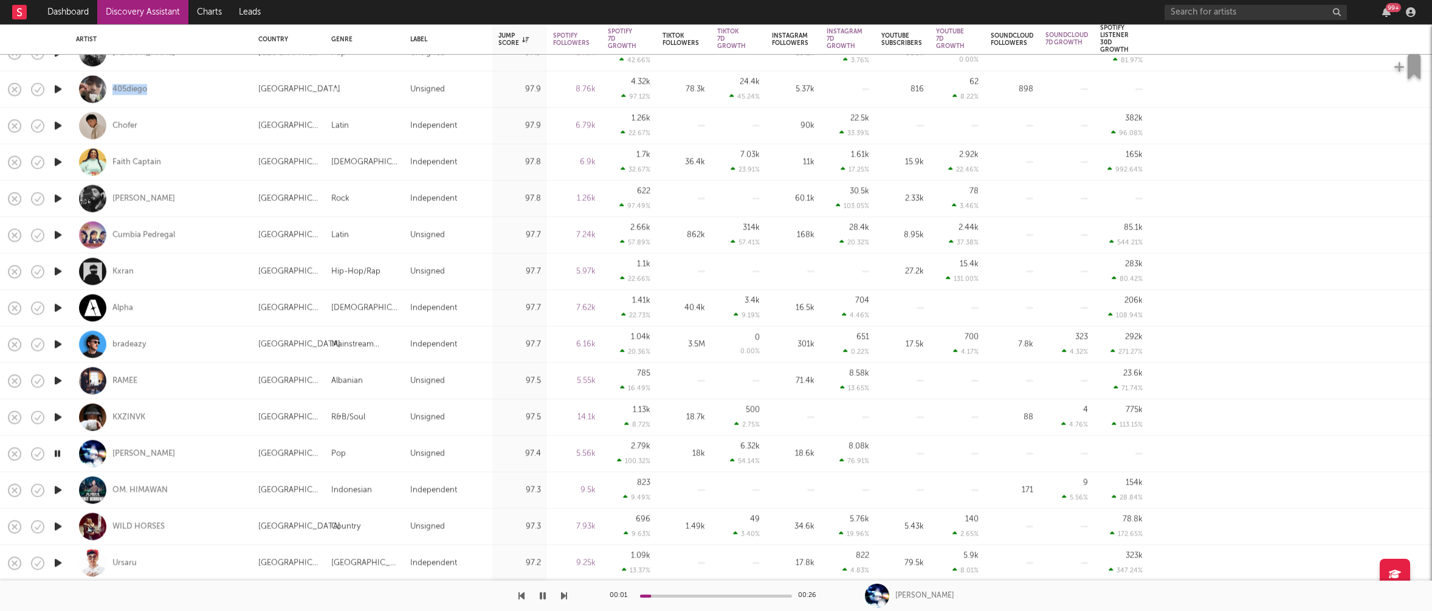
click at [58, 487] on icon "button" at bounding box center [58, 489] width 13 height 15
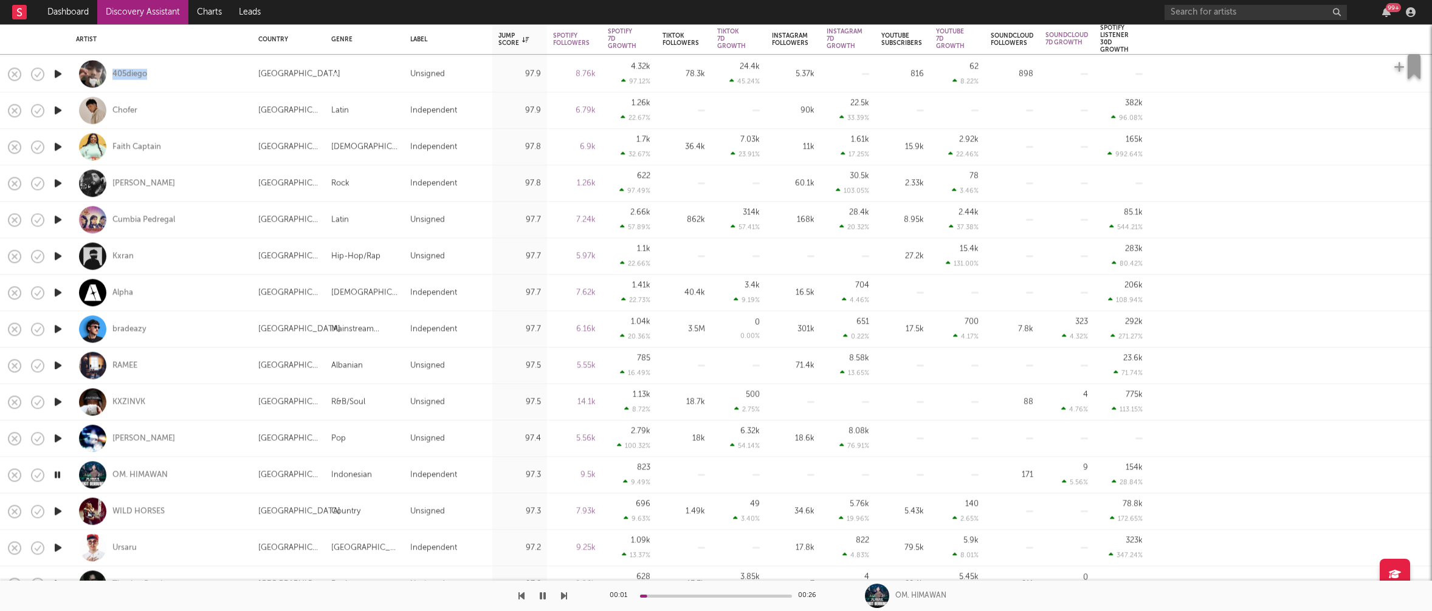
click at [60, 511] on icon "button" at bounding box center [58, 511] width 13 height 15
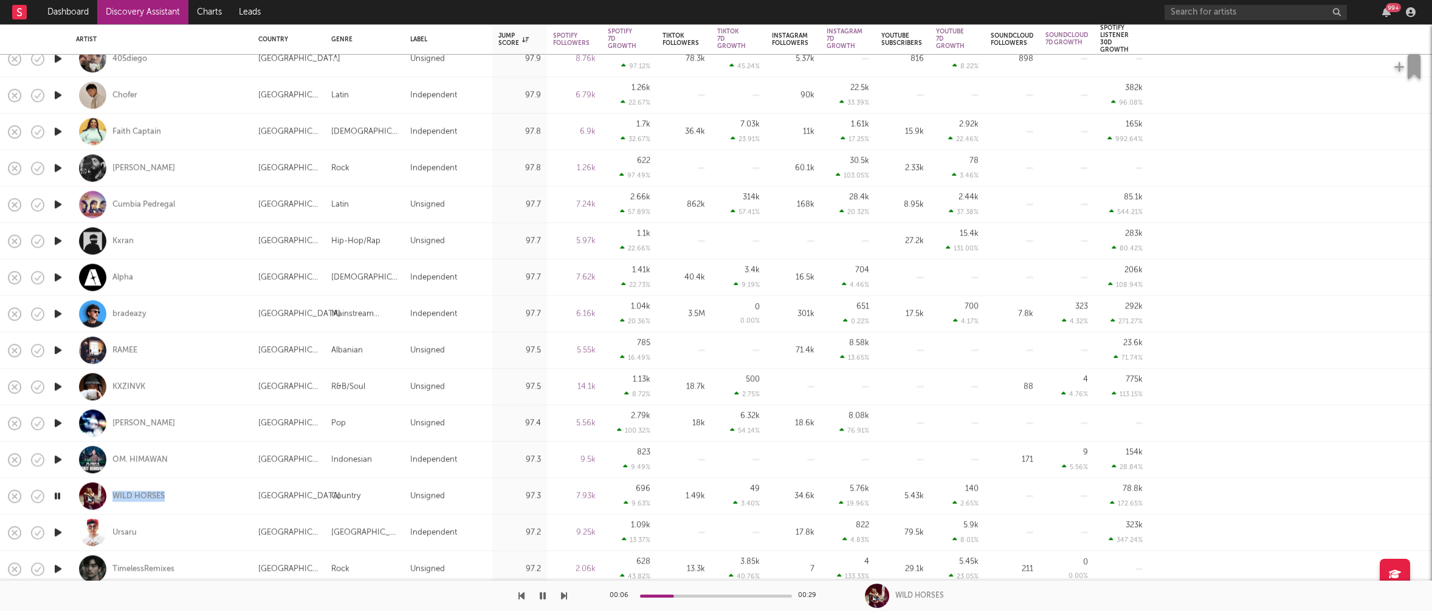
click at [62, 529] on icon "button" at bounding box center [58, 532] width 13 height 15
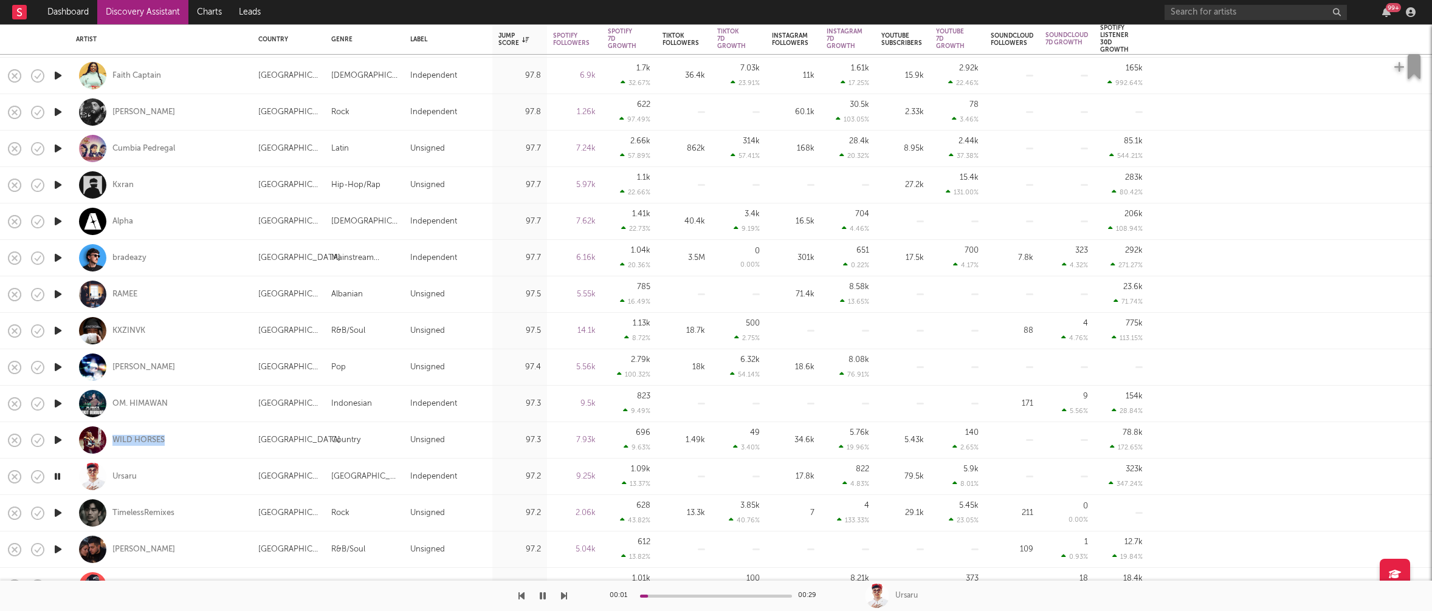
click at [56, 551] on icon "button" at bounding box center [58, 549] width 13 height 15
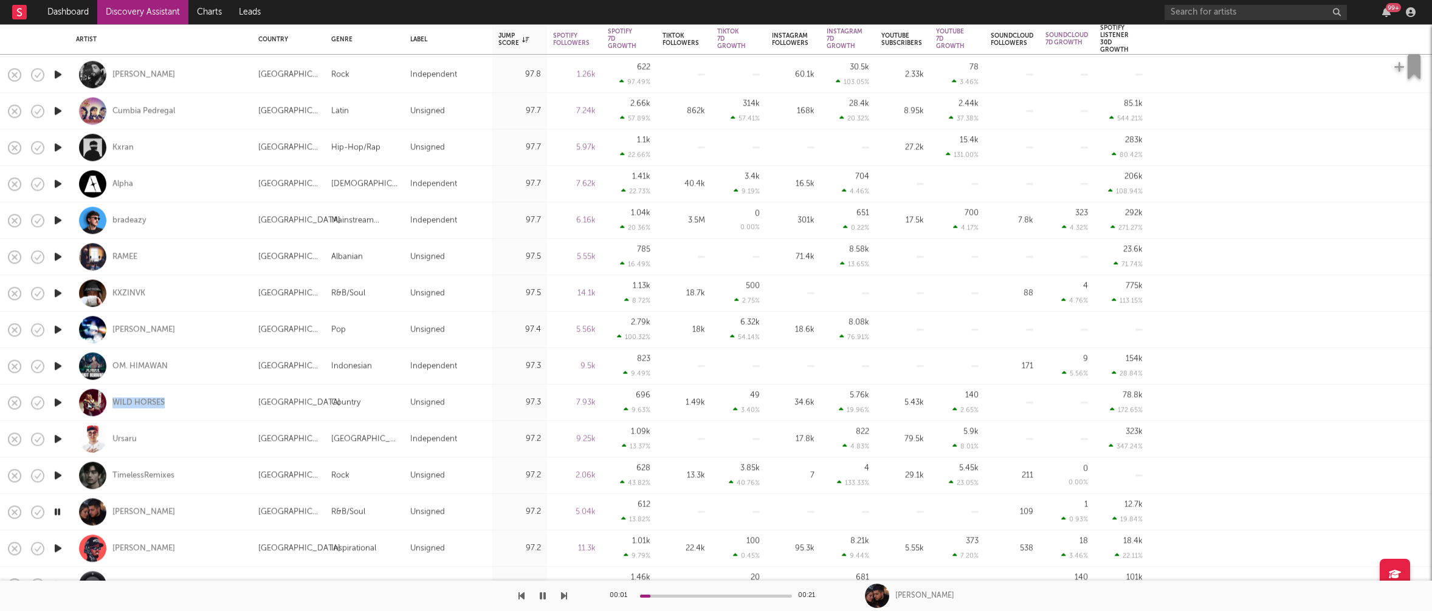
click at [58, 546] on icon "button" at bounding box center [58, 548] width 13 height 15
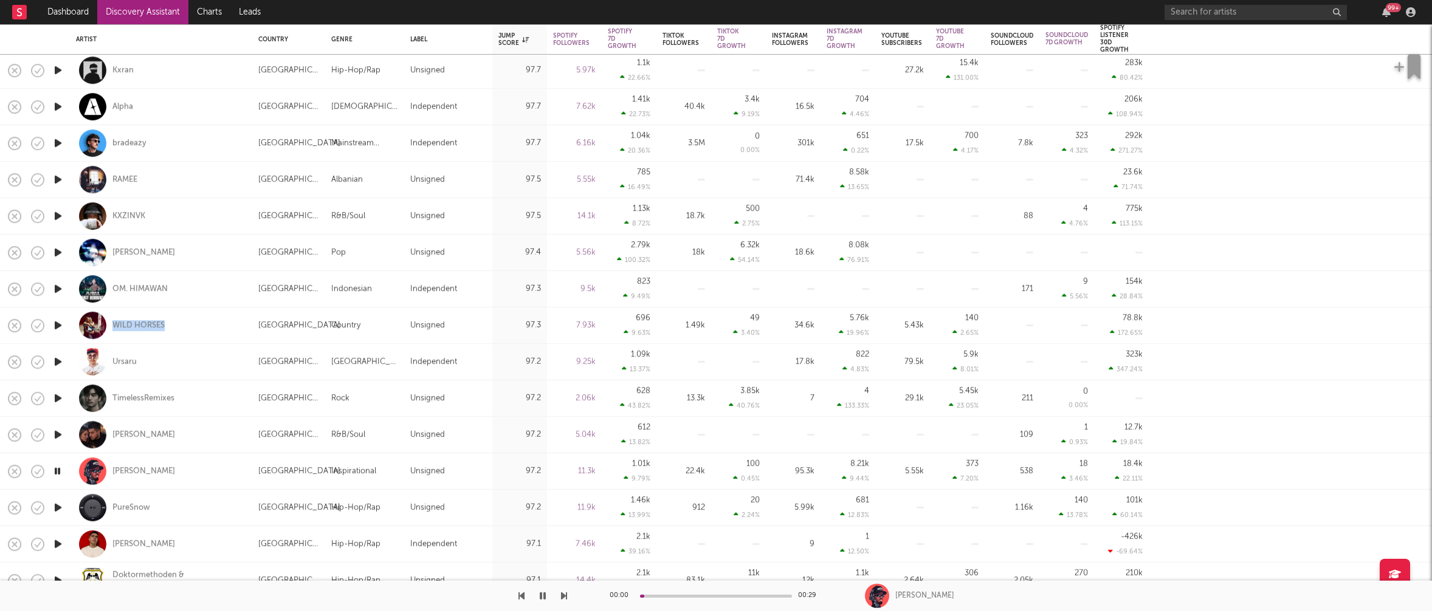
click at [58, 541] on icon "button" at bounding box center [58, 544] width 13 height 15
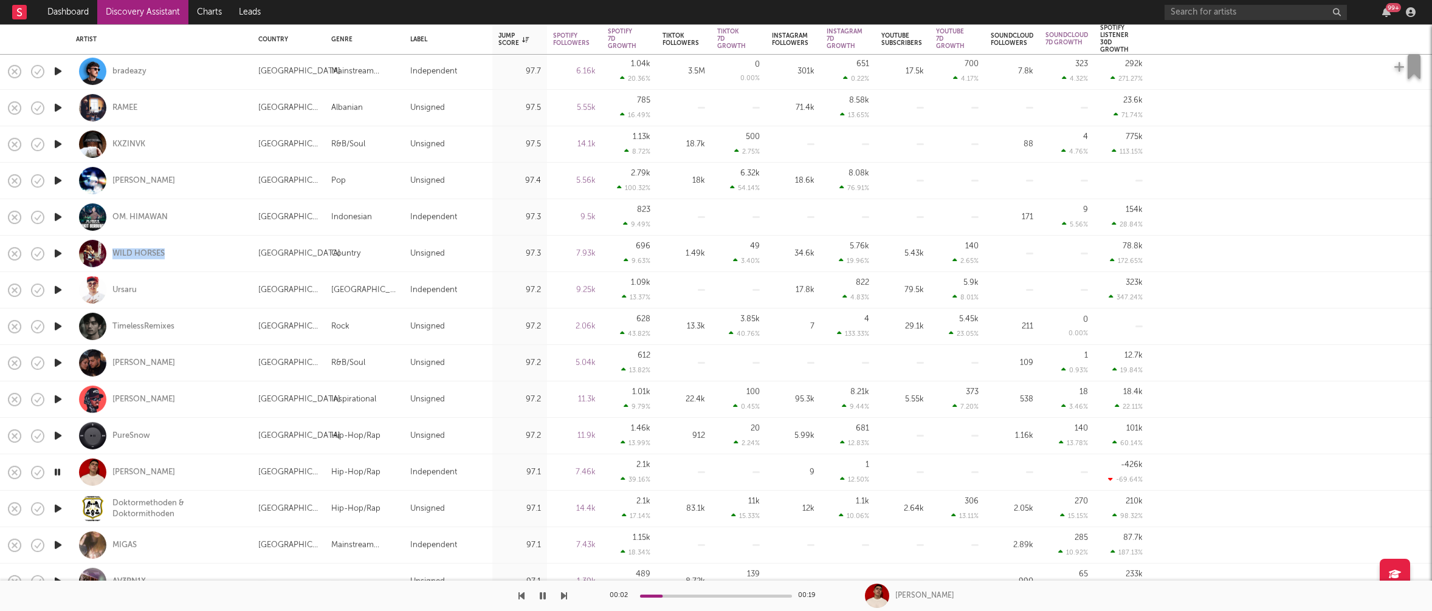
click at [59, 543] on icon "button" at bounding box center [58, 545] width 13 height 15
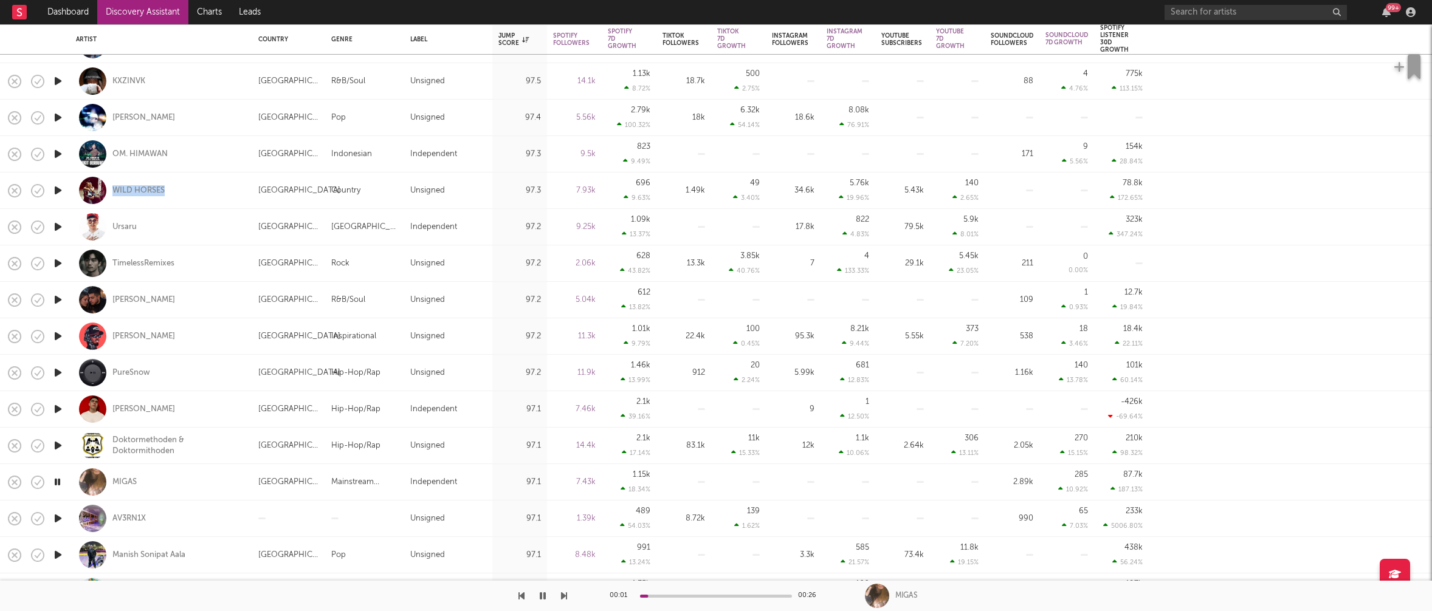
click at [58, 520] on icon "button" at bounding box center [58, 518] width 13 height 15
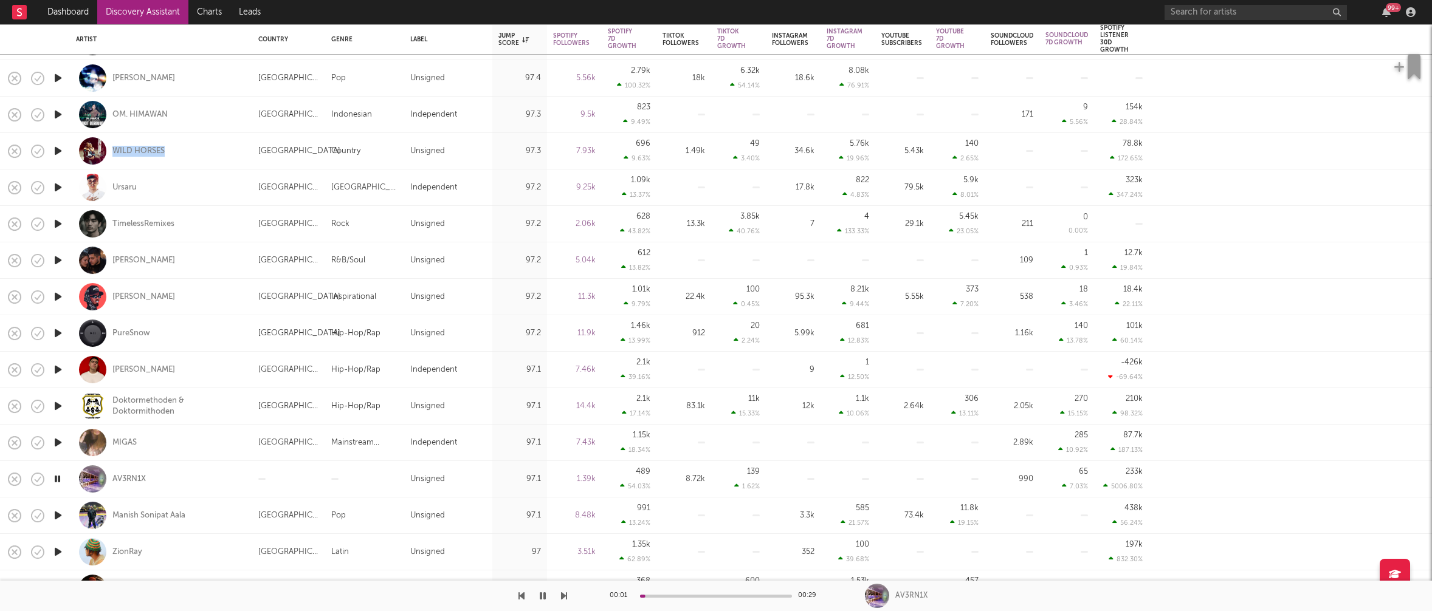
click at [58, 552] on icon "button" at bounding box center [58, 551] width 13 height 15
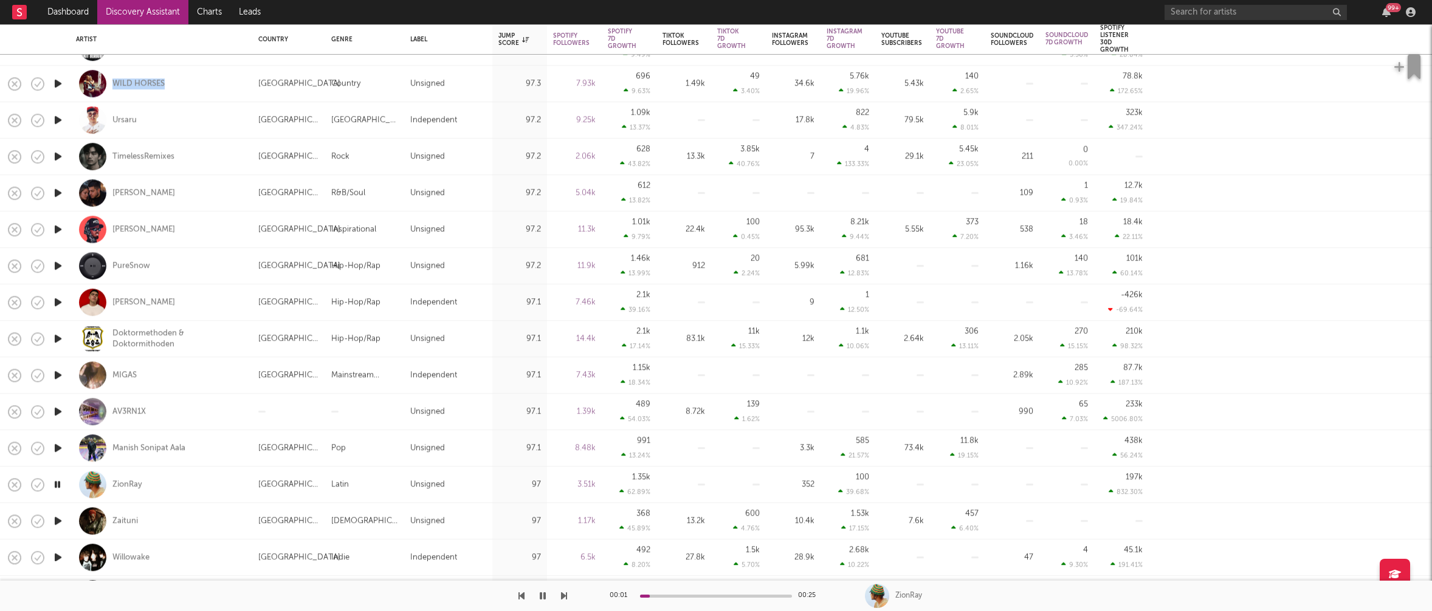
click at [58, 517] on icon "button" at bounding box center [58, 520] width 13 height 15
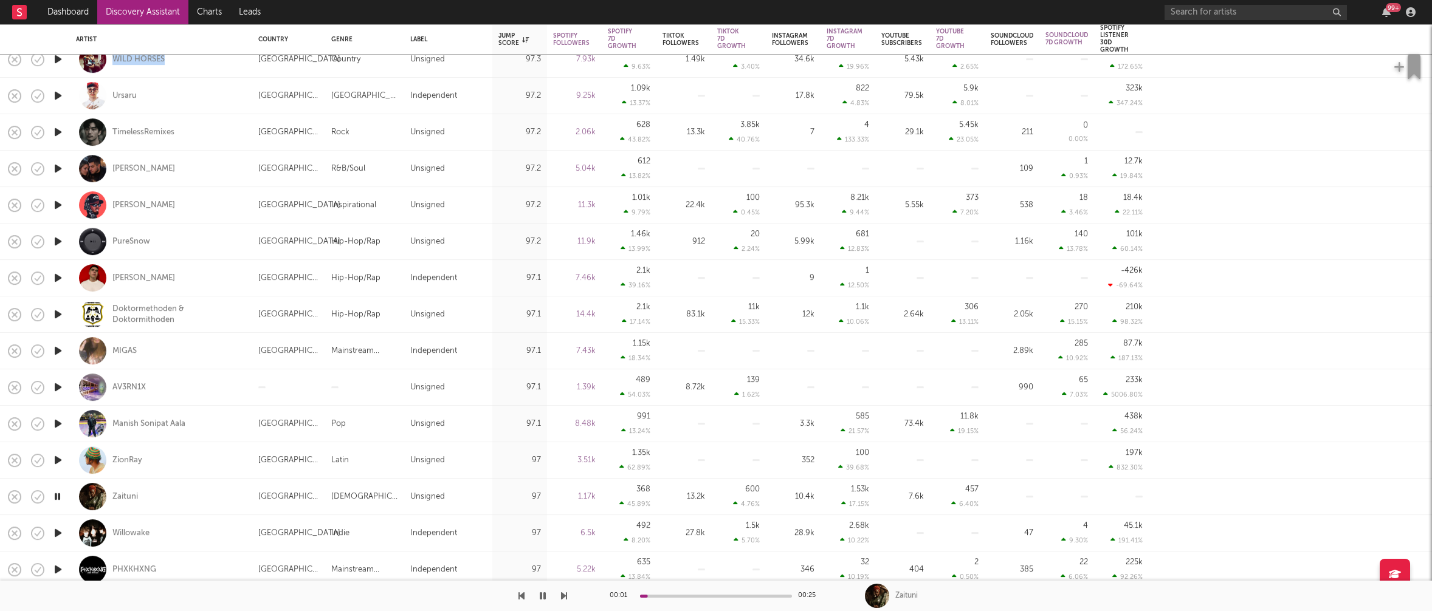
click at [60, 532] on icon "button" at bounding box center [58, 533] width 13 height 15
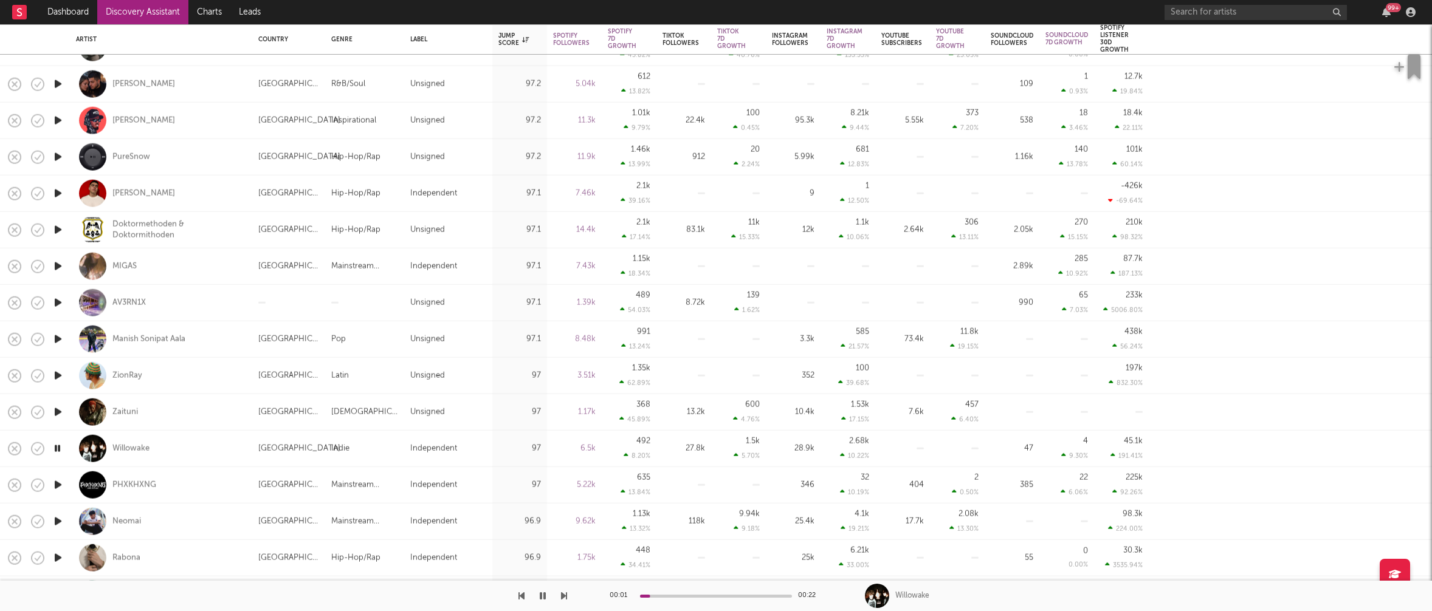
click at [59, 521] on icon "button" at bounding box center [58, 521] width 13 height 15
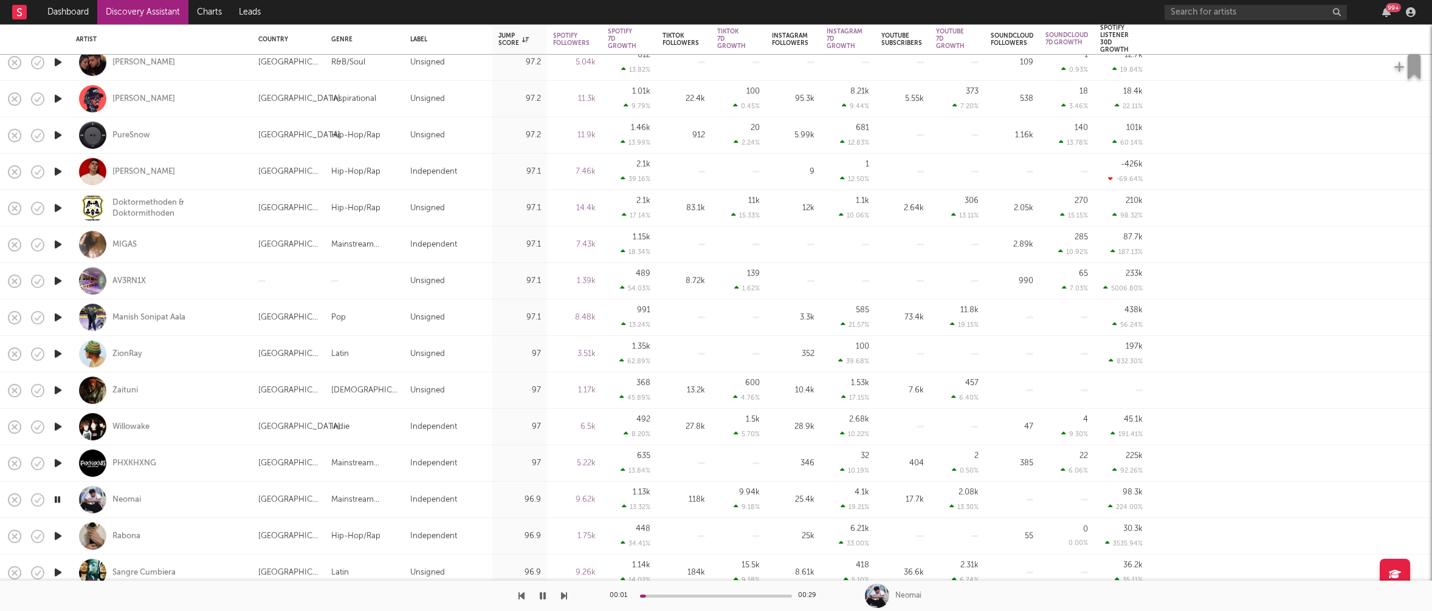
click at [58, 533] on icon "button" at bounding box center [58, 536] width 13 height 15
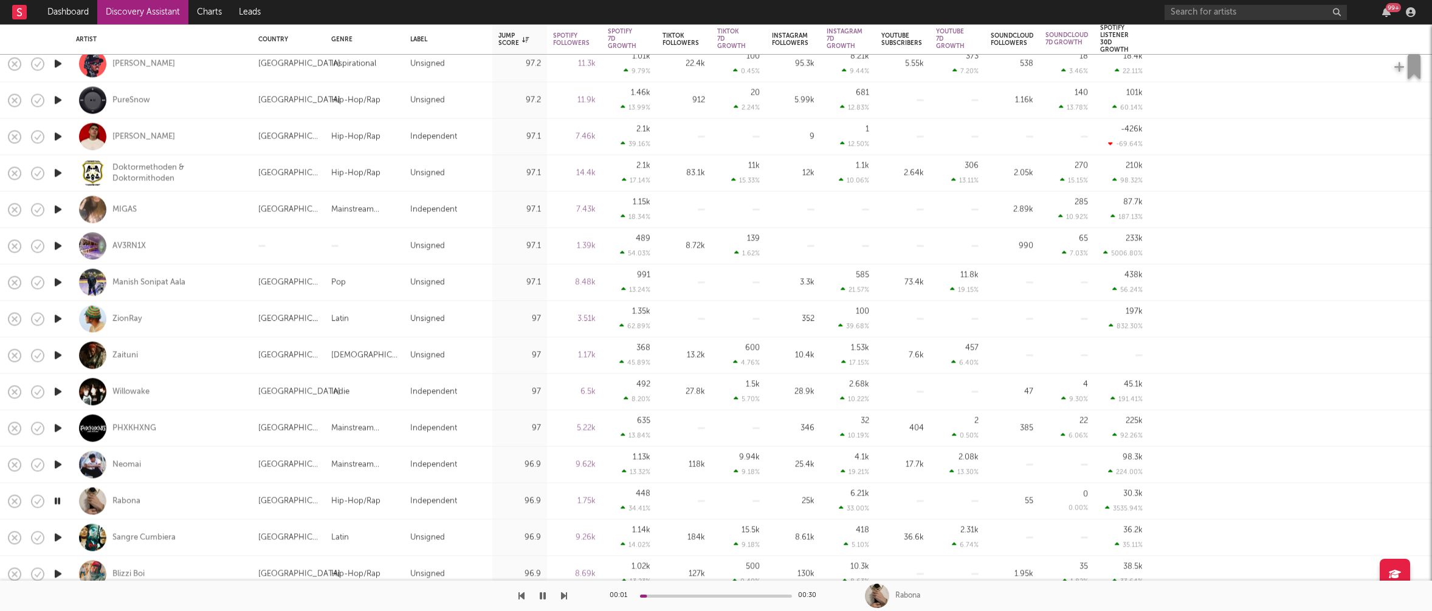
click at [60, 534] on icon "button" at bounding box center [58, 537] width 13 height 15
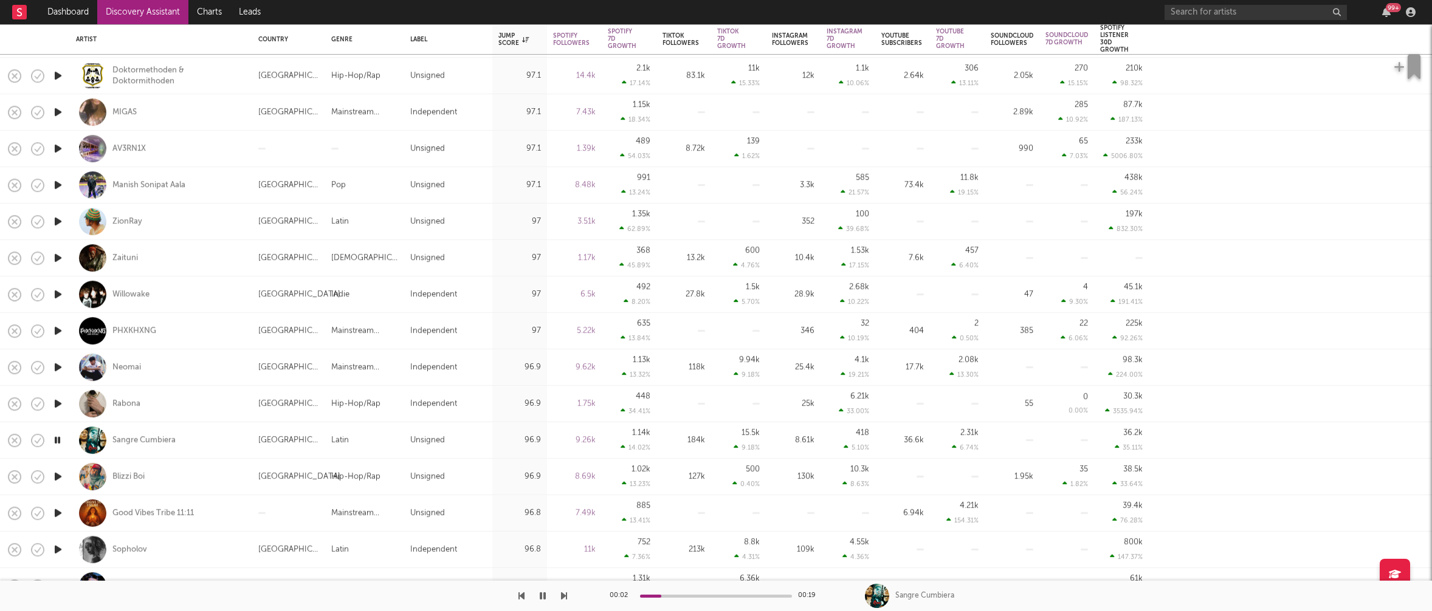
click at [57, 548] on icon "button" at bounding box center [58, 549] width 13 height 15
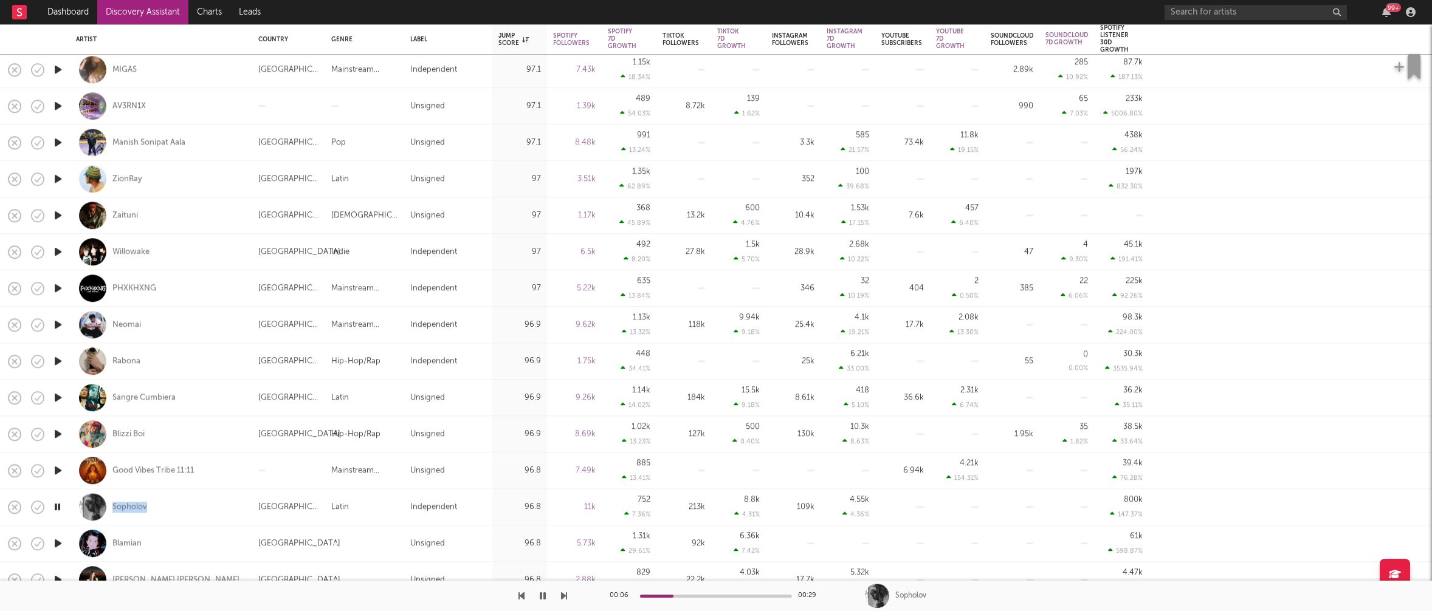
click at [58, 542] on icon "button" at bounding box center [58, 543] width 13 height 15
click at [58, 542] on icon "button" at bounding box center [58, 543] width 12 height 15
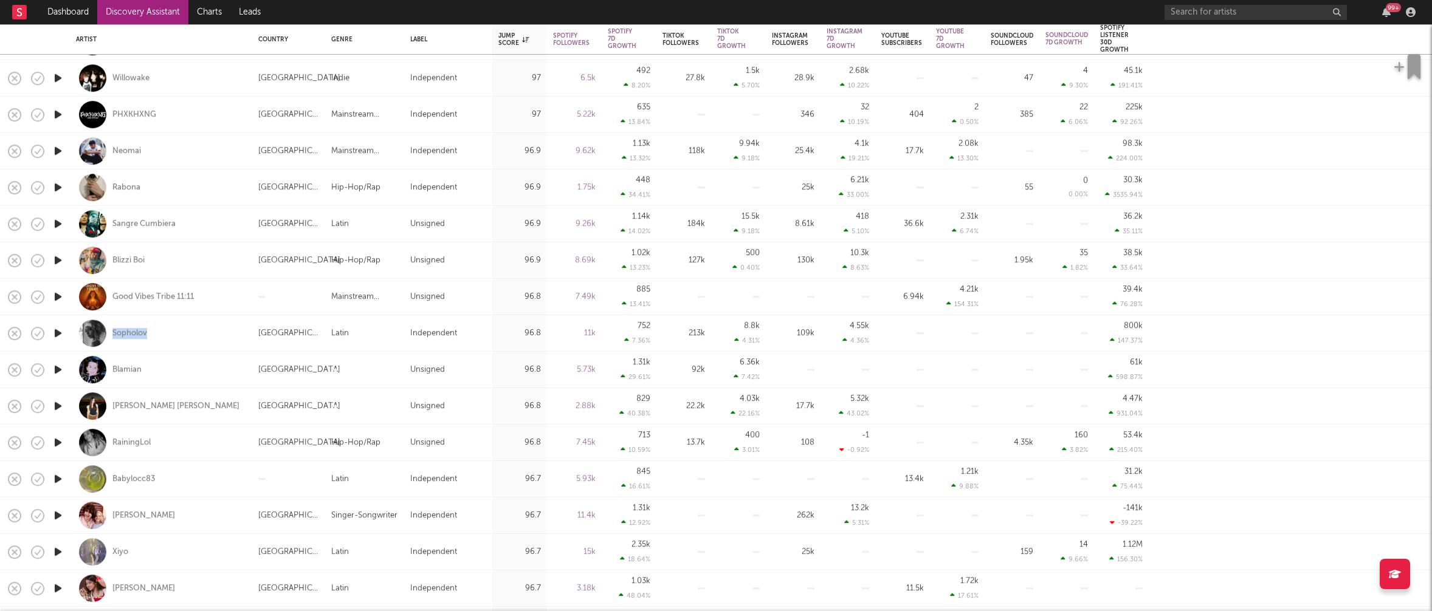
click at [57, 368] on icon "button" at bounding box center [58, 369] width 13 height 15
click at [55, 405] on icon "button" at bounding box center [58, 406] width 13 height 15
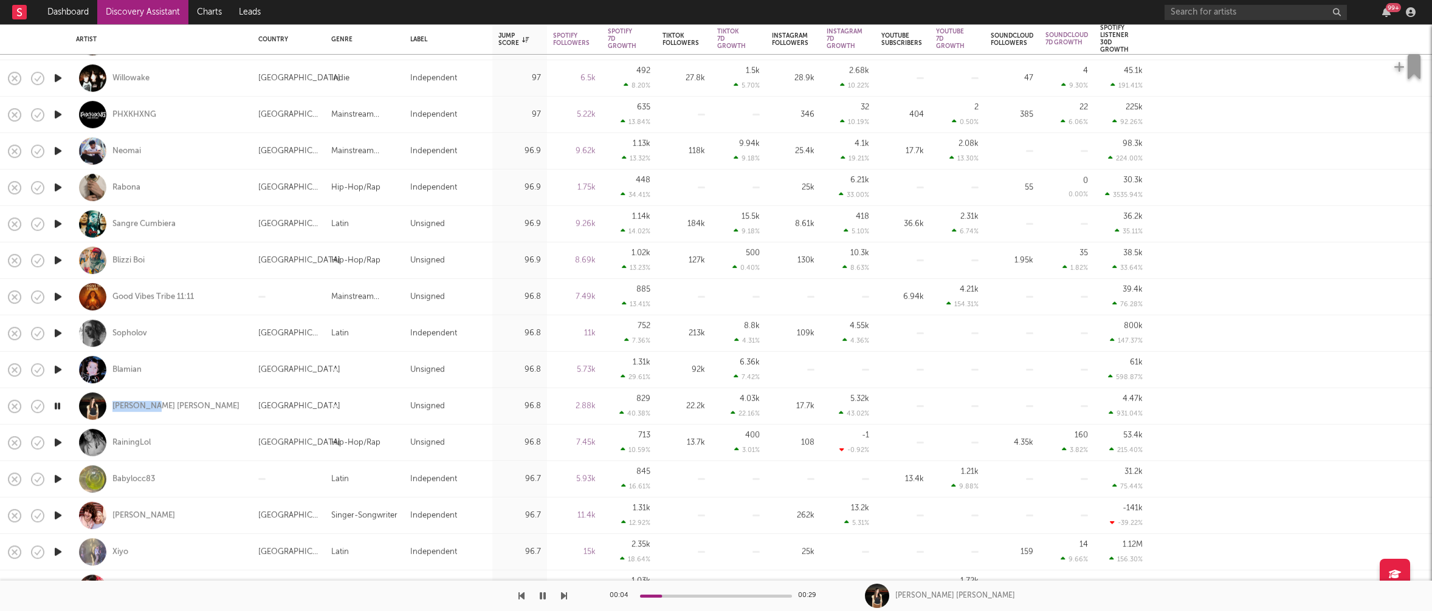
click at [57, 441] on icon "button" at bounding box center [58, 442] width 13 height 15
click at [57, 479] on icon "button" at bounding box center [58, 479] width 13 height 15
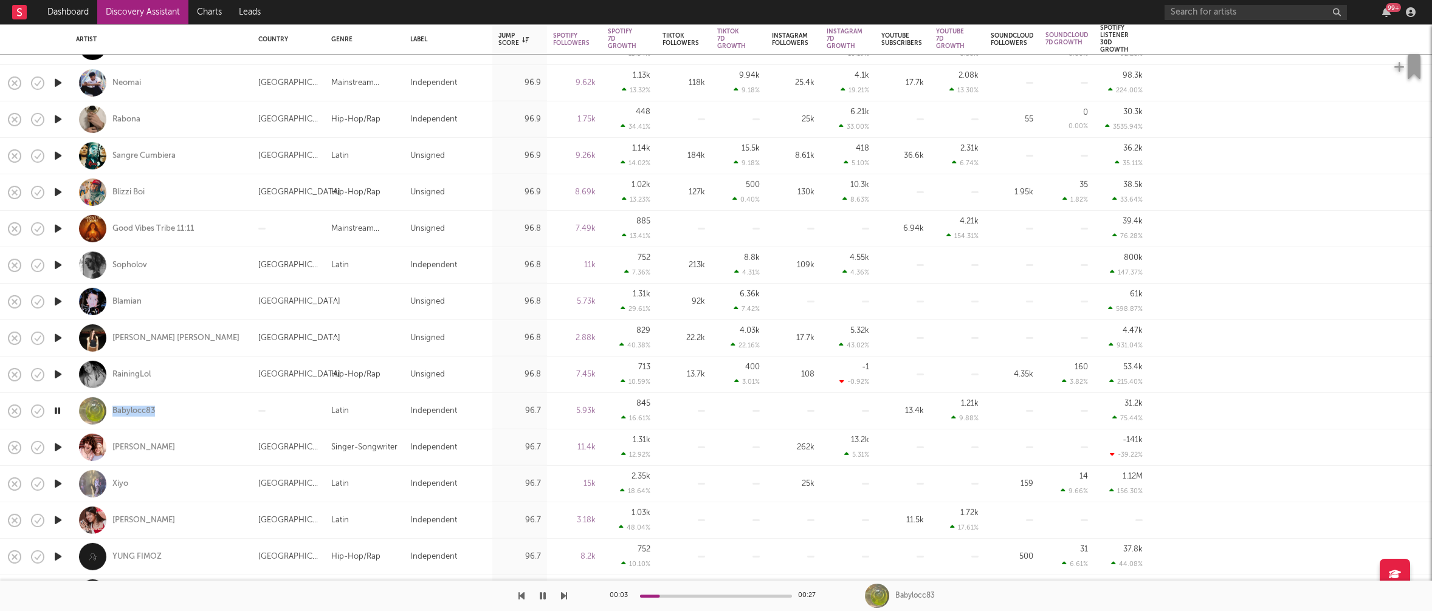
click at [59, 445] on icon "button" at bounding box center [58, 447] width 13 height 15
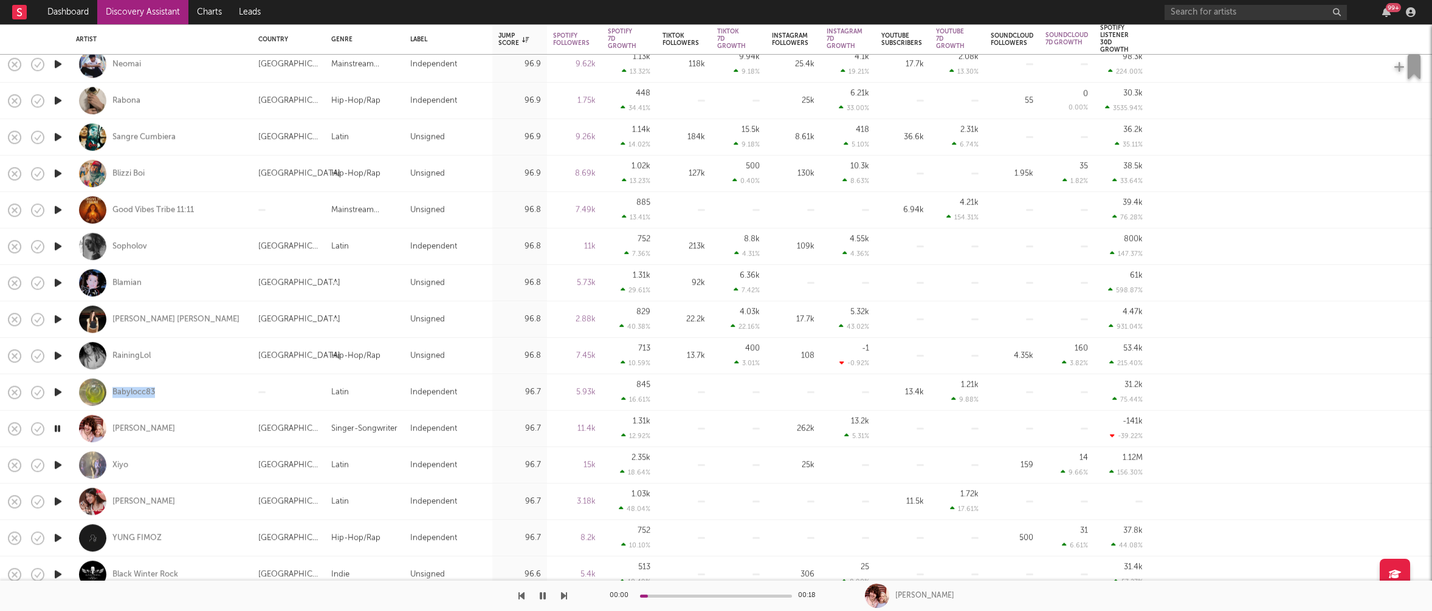
click at [55, 462] on icon "button" at bounding box center [58, 465] width 13 height 15
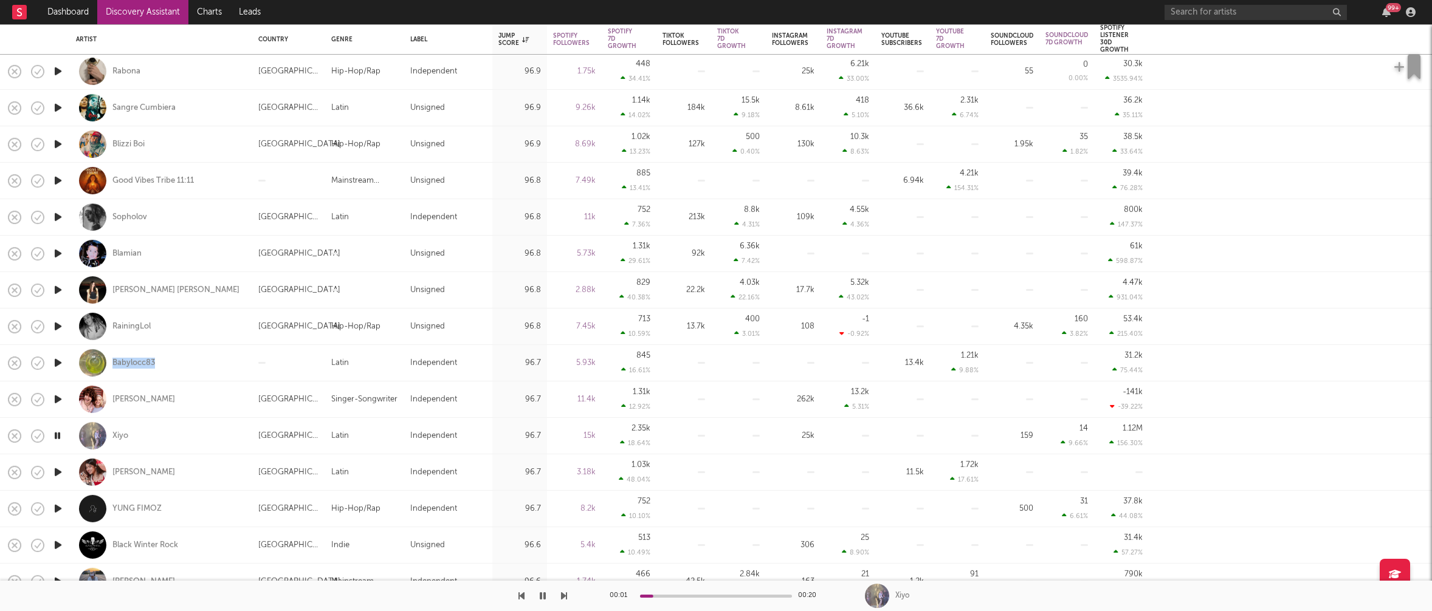
click at [58, 471] on icon "button" at bounding box center [58, 472] width 13 height 15
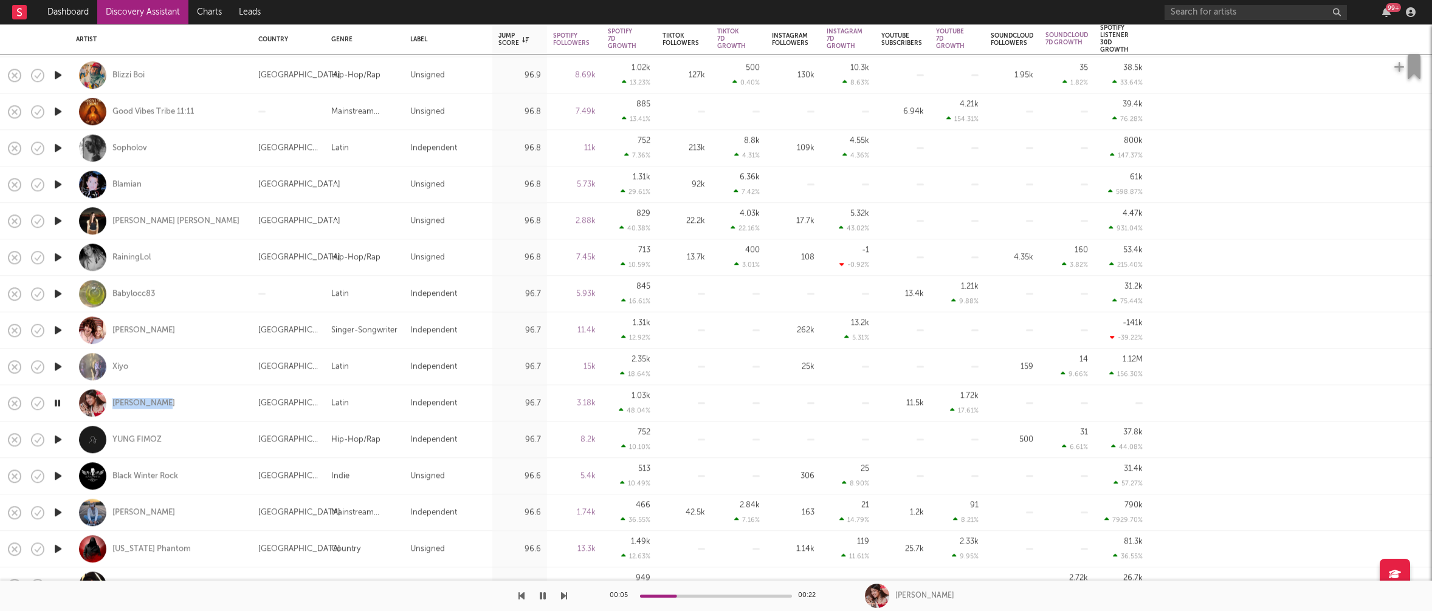
click at [56, 436] on icon "button" at bounding box center [58, 439] width 13 height 15
click at [54, 475] on icon "button" at bounding box center [58, 476] width 13 height 15
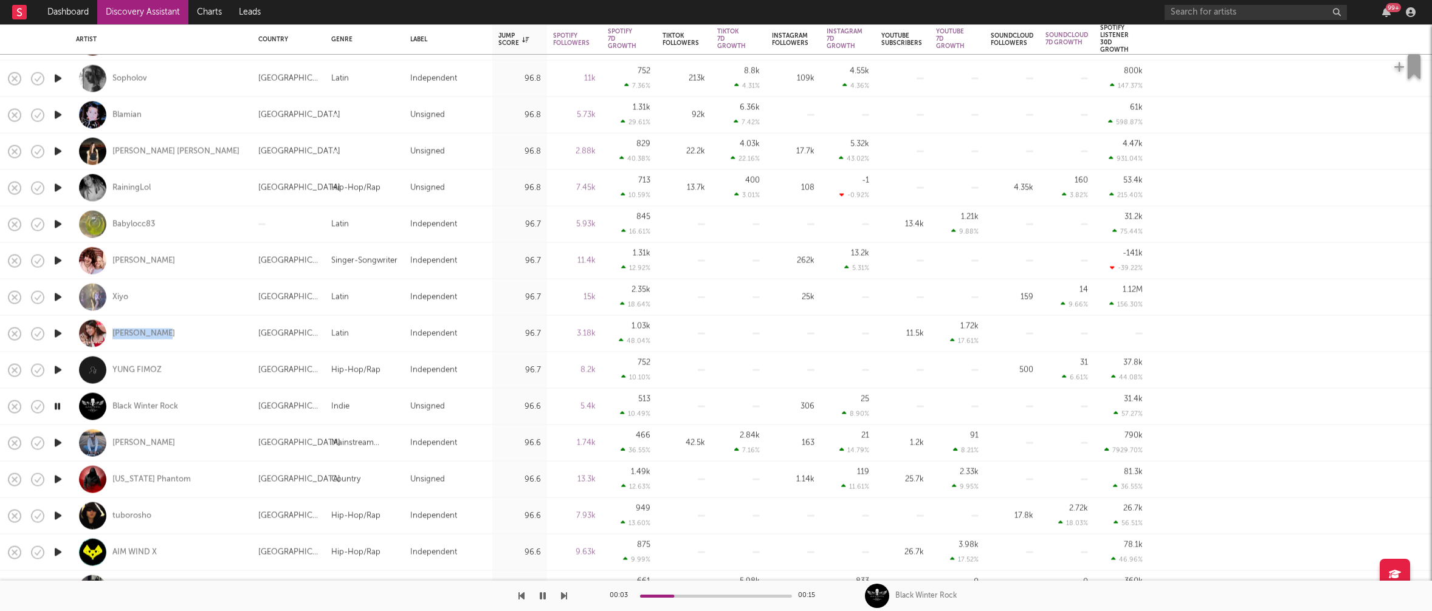
click at [58, 478] on icon "button" at bounding box center [58, 479] width 13 height 15
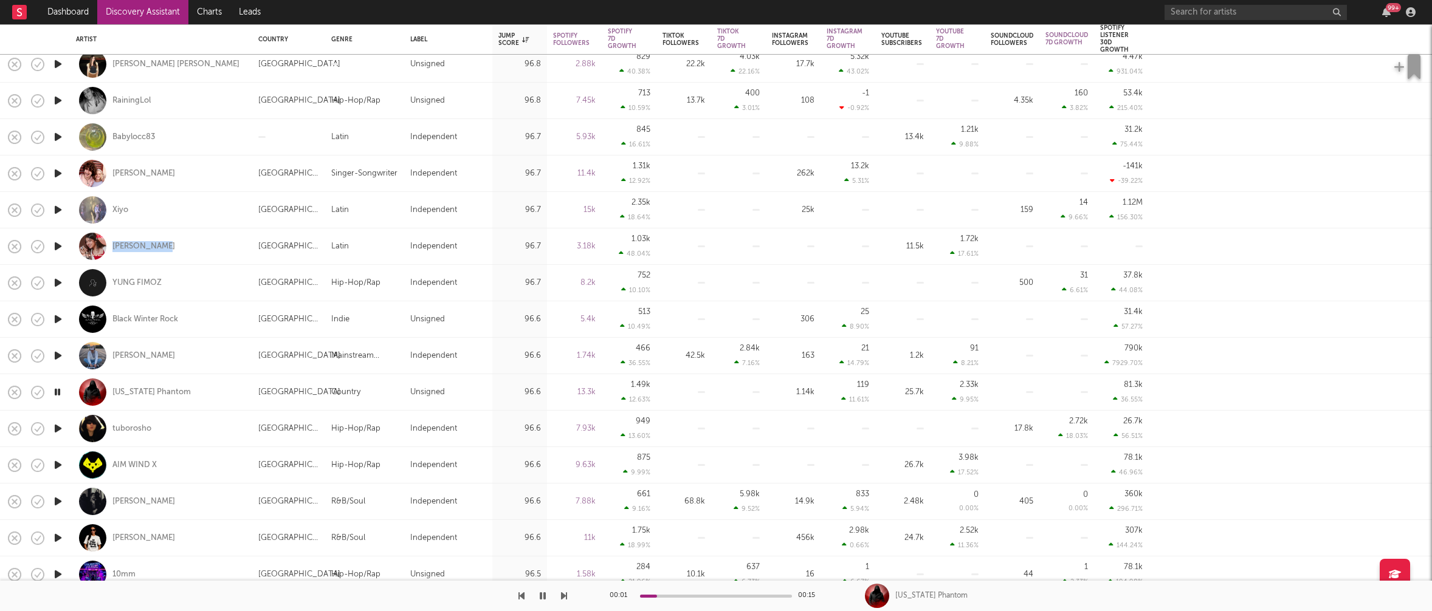
click at [58, 465] on icon "button" at bounding box center [58, 465] width 13 height 15
click at [58, 501] on icon "button" at bounding box center [58, 501] width 13 height 15
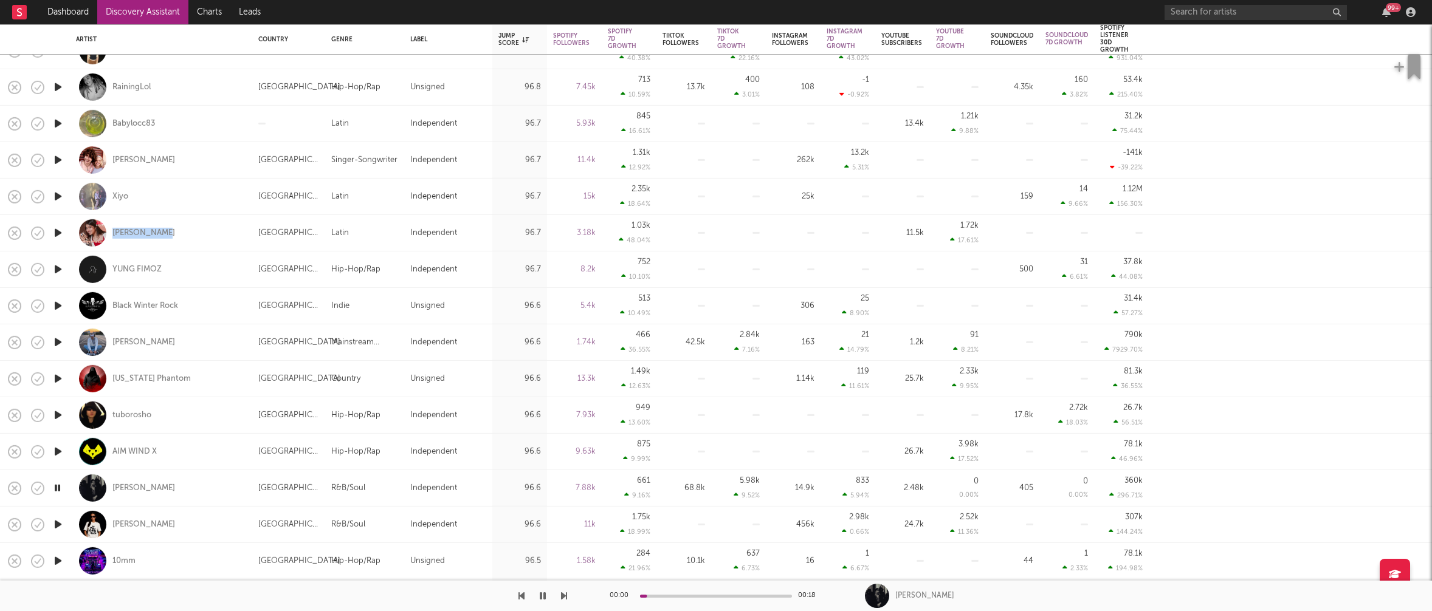
click at [60, 523] on icon "button" at bounding box center [58, 524] width 13 height 15
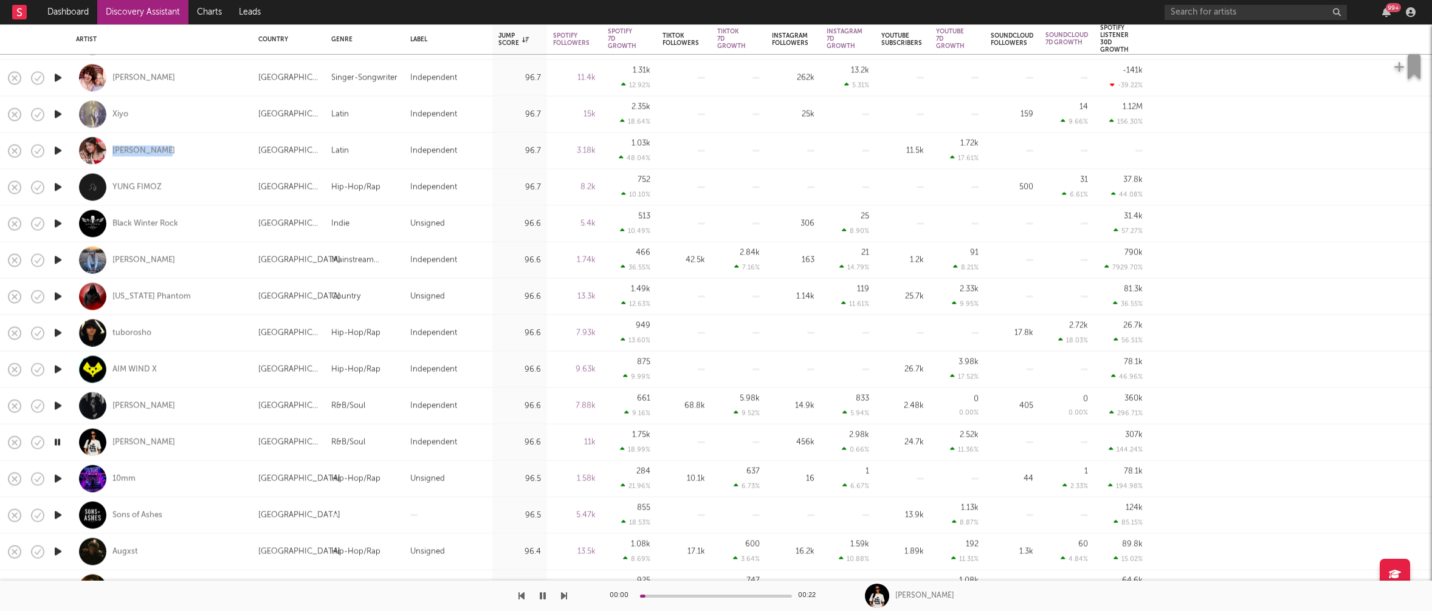
click at [60, 517] on icon "button" at bounding box center [58, 515] width 13 height 15
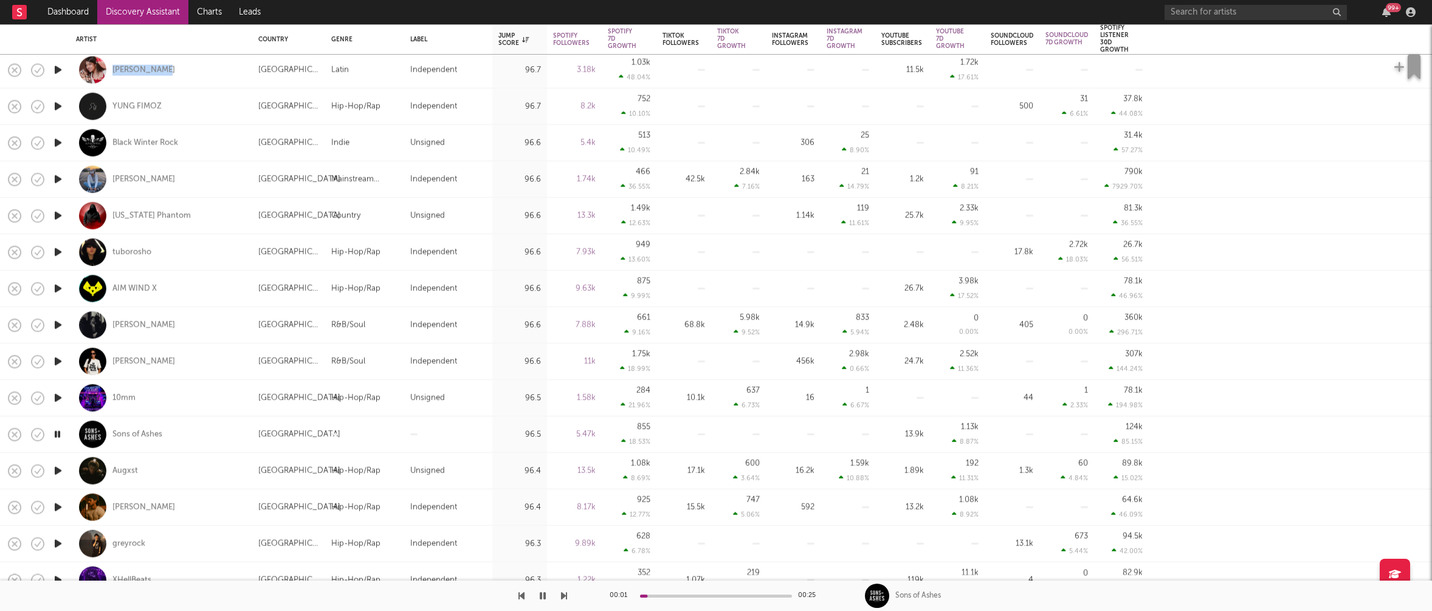
click at [62, 507] on icon "button" at bounding box center [58, 507] width 13 height 15
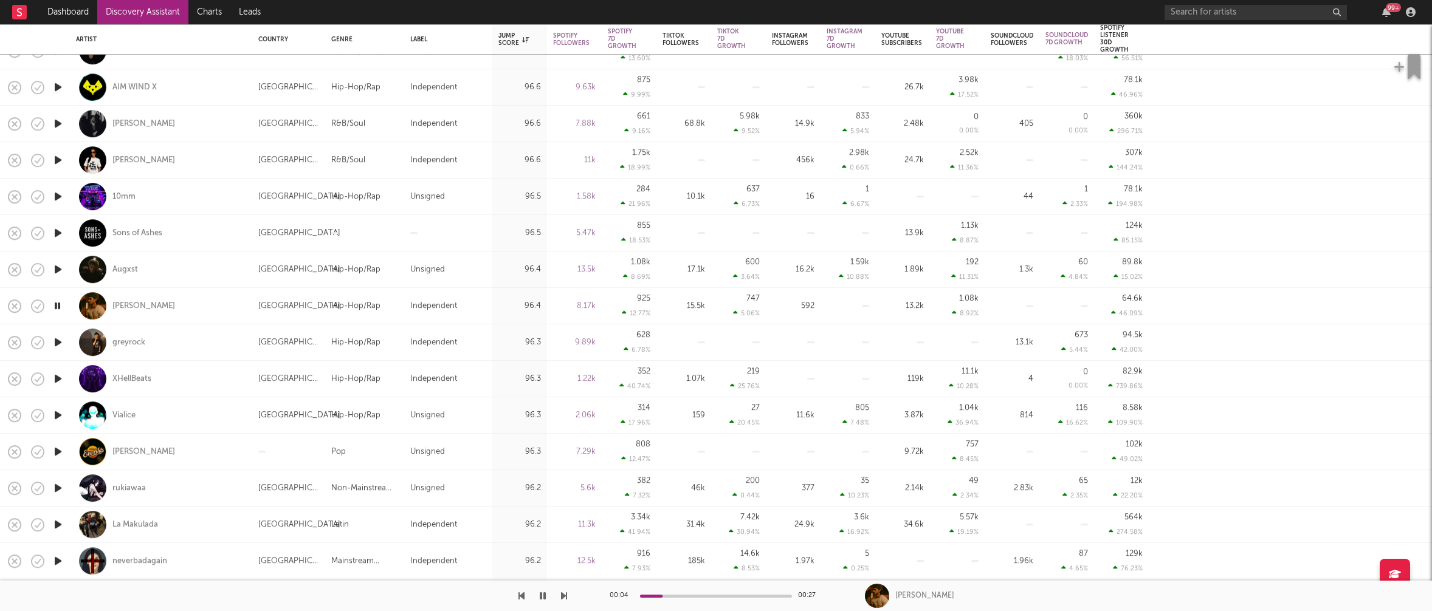
click at [56, 488] on icon "button" at bounding box center [58, 488] width 13 height 15
click at [56, 522] on icon "button" at bounding box center [58, 524] width 13 height 15
drag, startPoint x: 58, startPoint y: 523, endPoint x: 73, endPoint y: 510, distance: 19.5
click at [58, 523] on icon "button" at bounding box center [58, 524] width 12 height 15
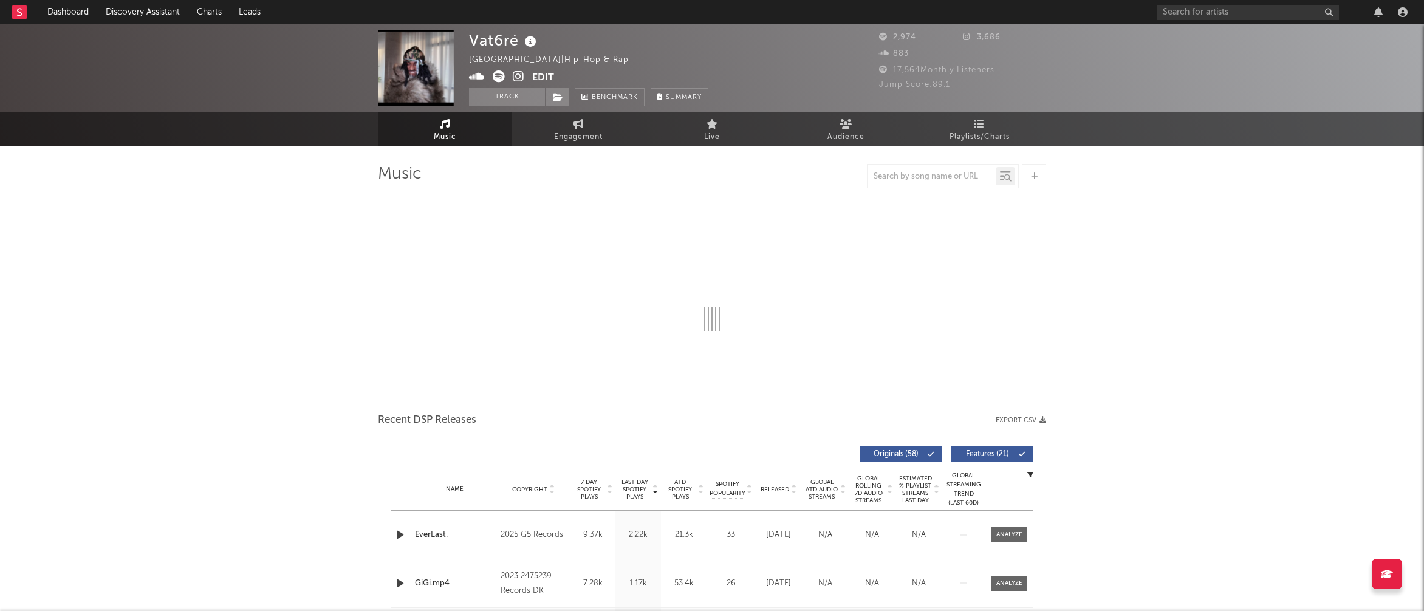
select select "1w"
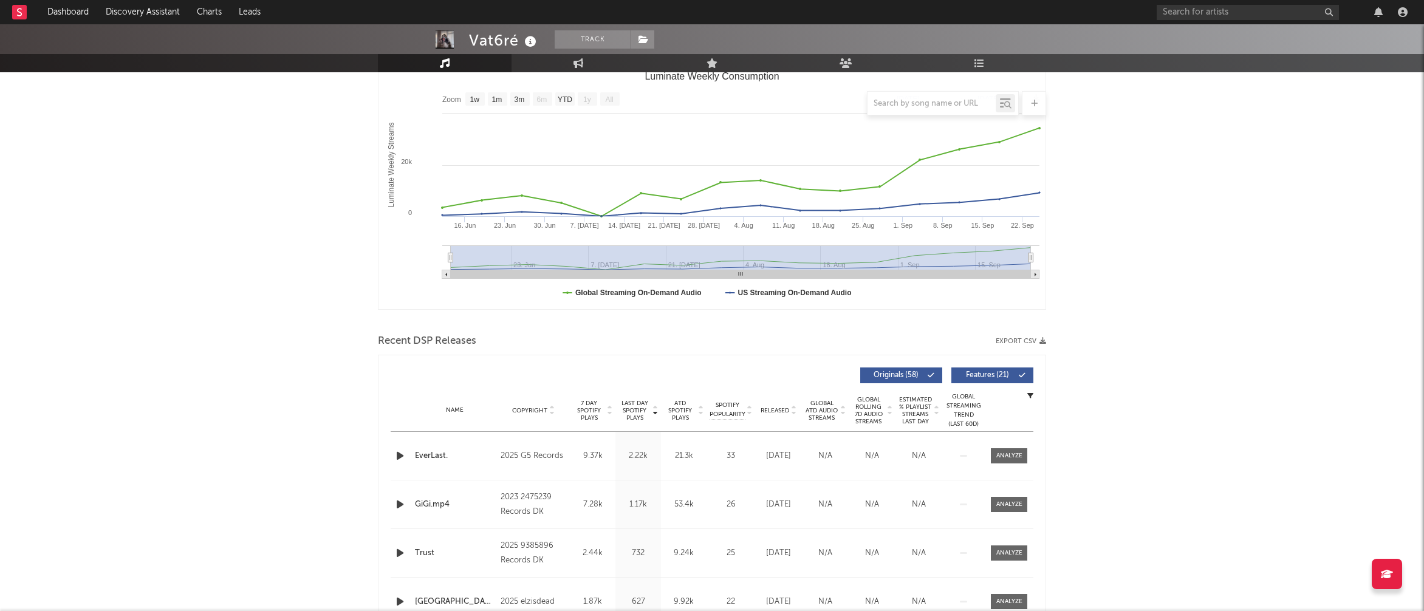
scroll to position [177, 0]
click at [400, 452] on icon "button" at bounding box center [400, 453] width 13 height 15
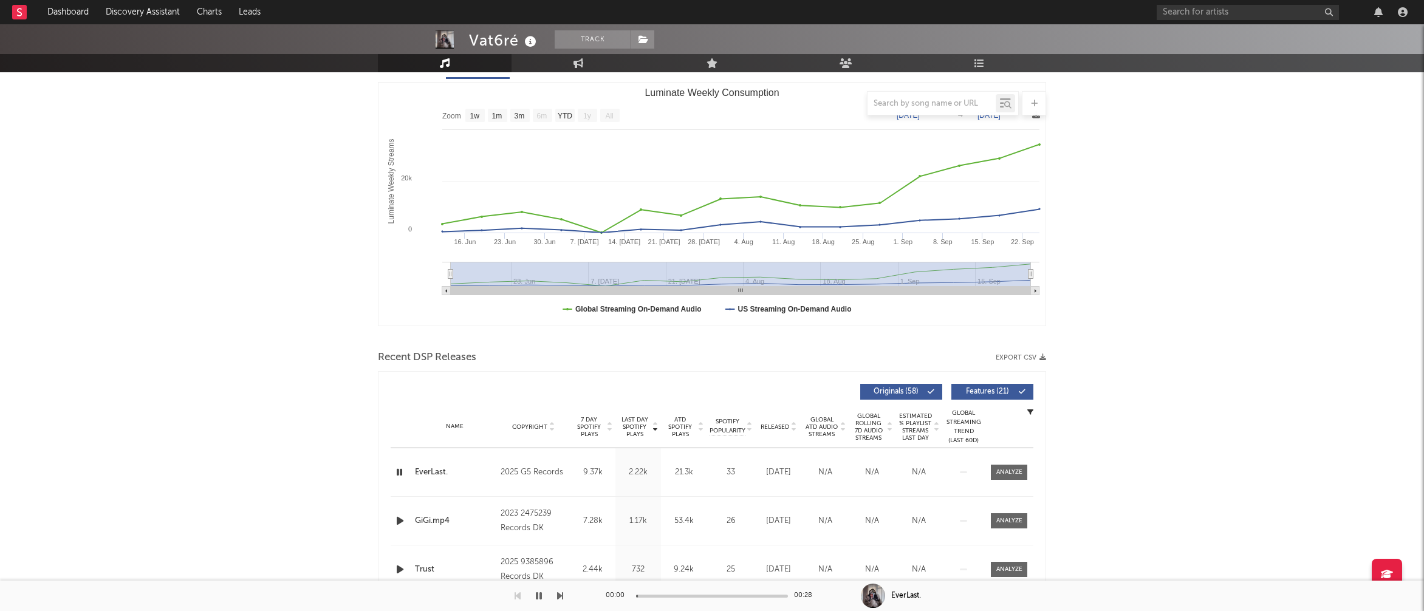
scroll to position [0, 0]
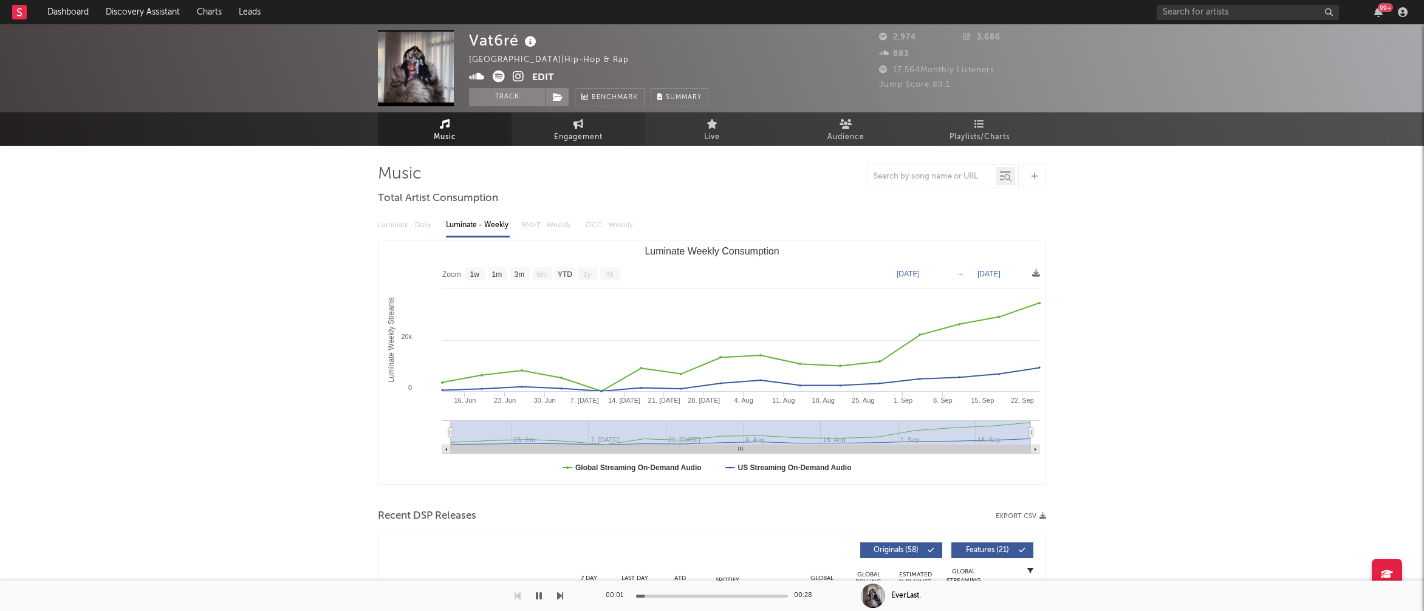
click at [577, 132] on span "Engagement" at bounding box center [578, 137] width 49 height 15
select select "1w"
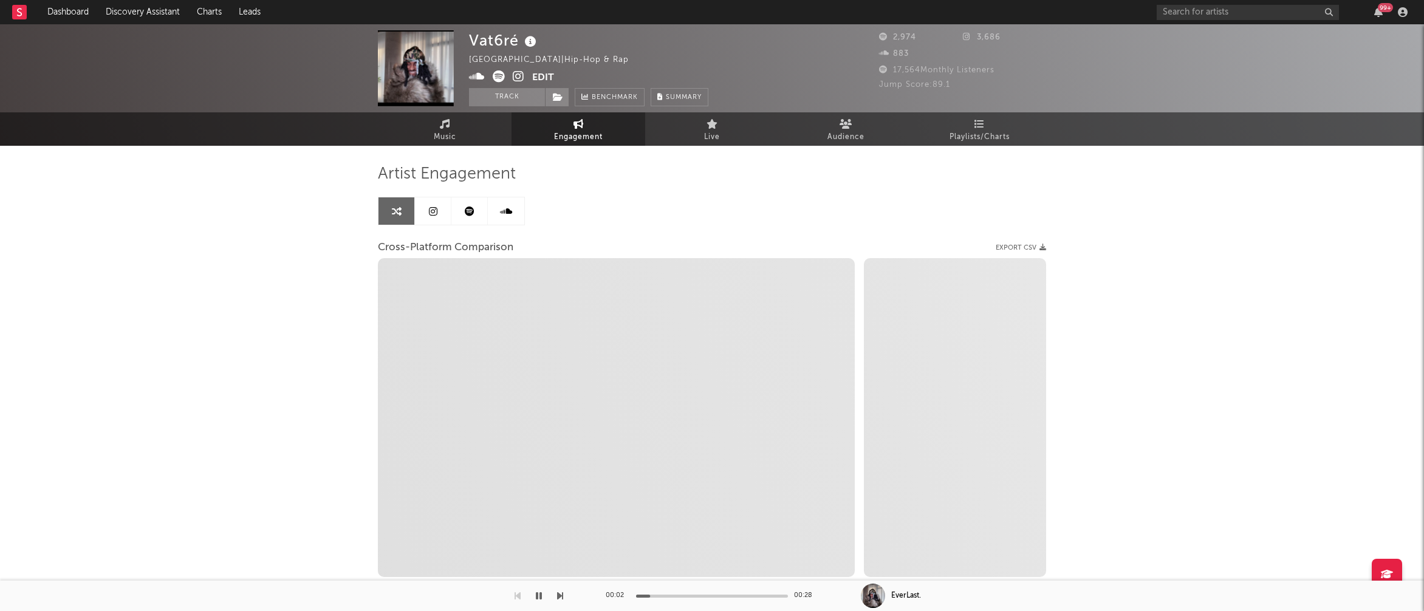
click at [519, 73] on icon at bounding box center [519, 76] width 12 height 12
select select "1m"
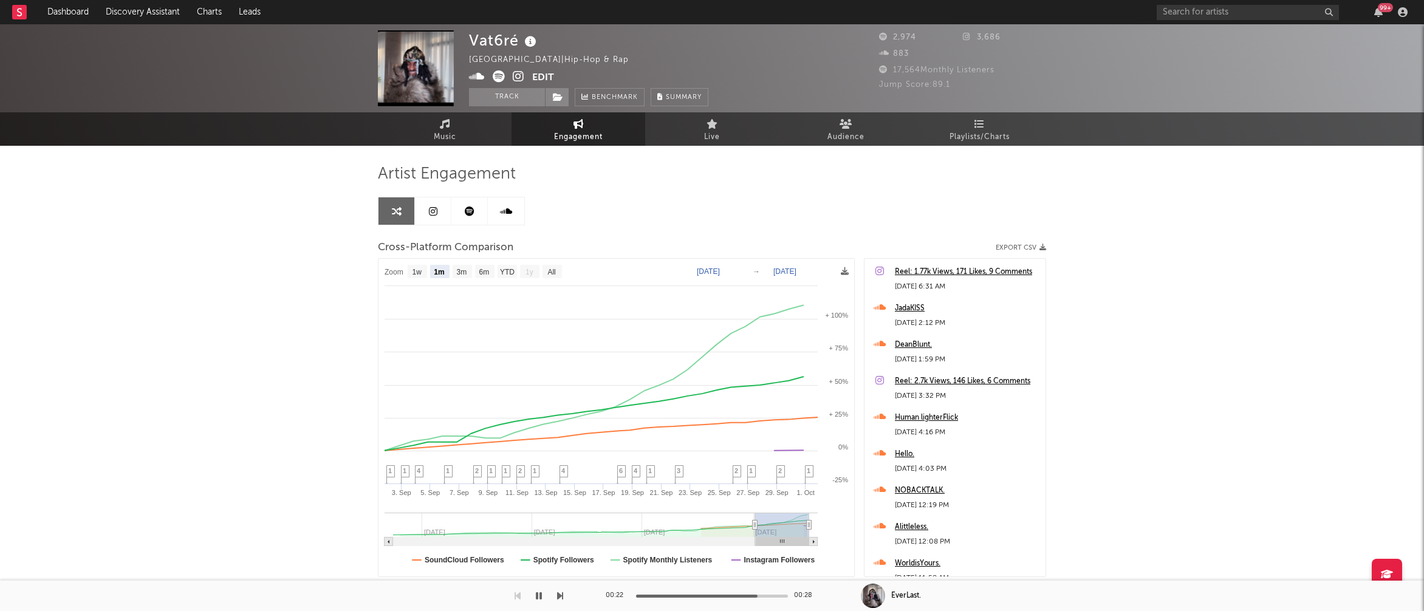
click at [539, 597] on icon "button" at bounding box center [539, 596] width 6 height 10
click at [476, 76] on icon at bounding box center [477, 76] width 16 height 12
click at [478, 75] on icon at bounding box center [477, 76] width 16 height 12
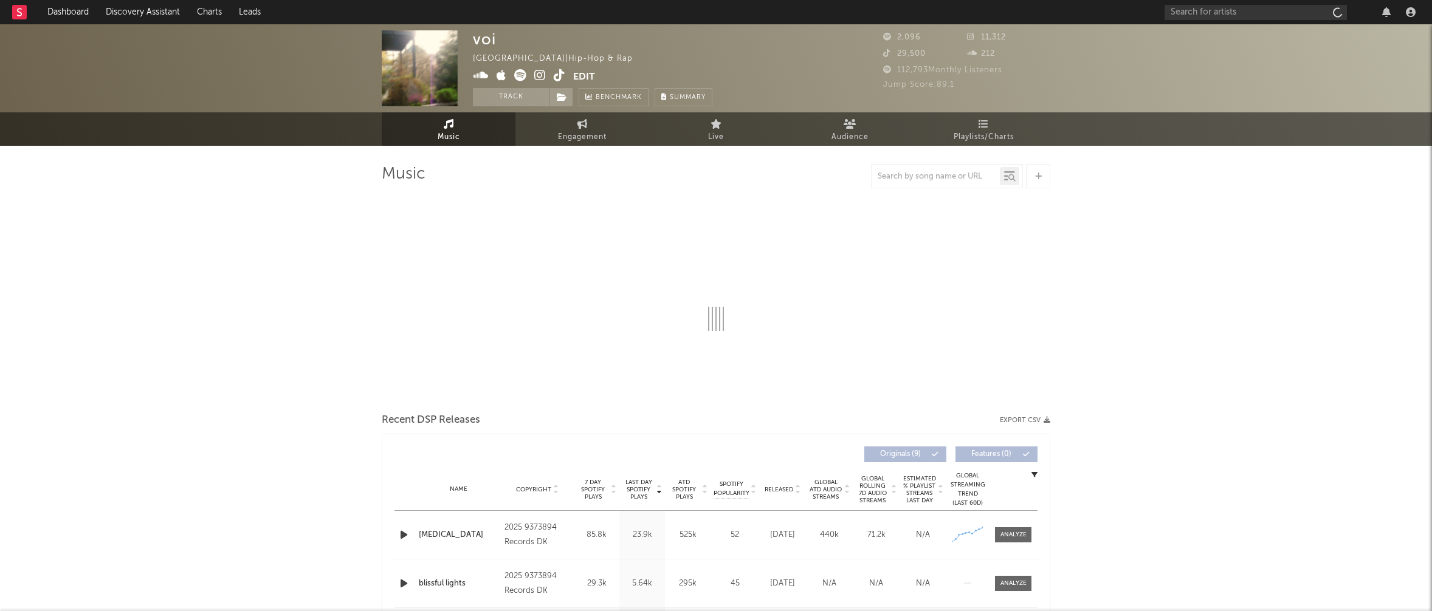
select select "1w"
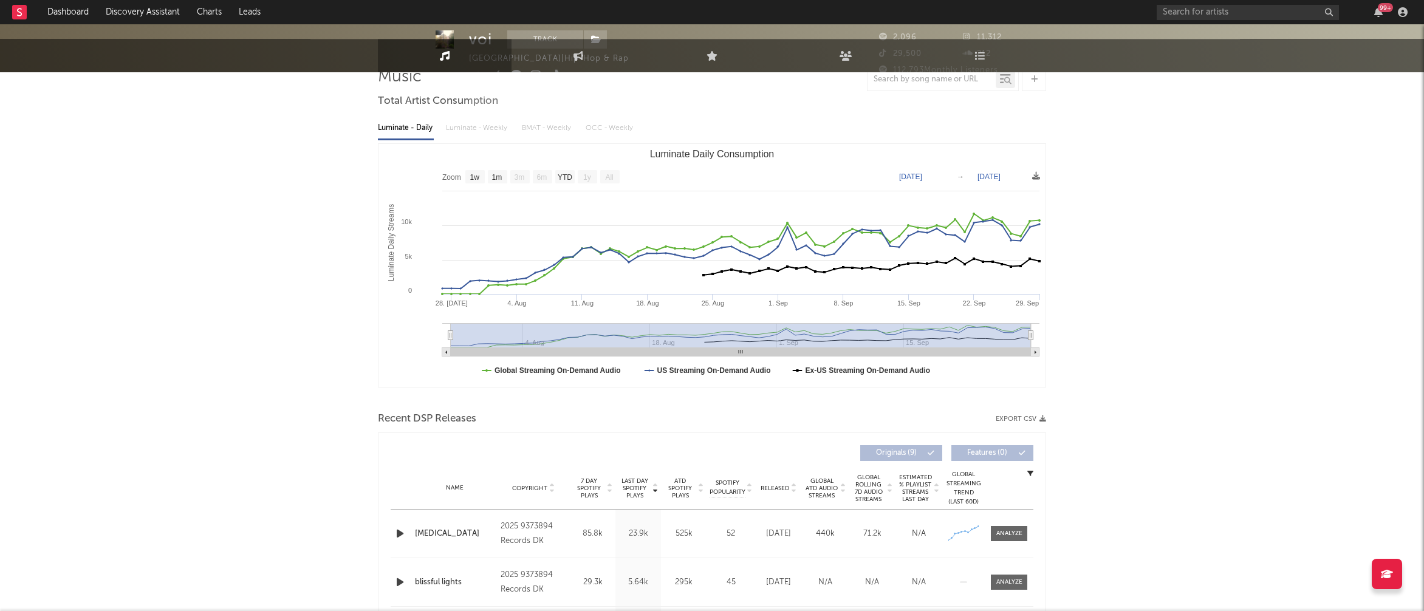
scroll to position [100, 0]
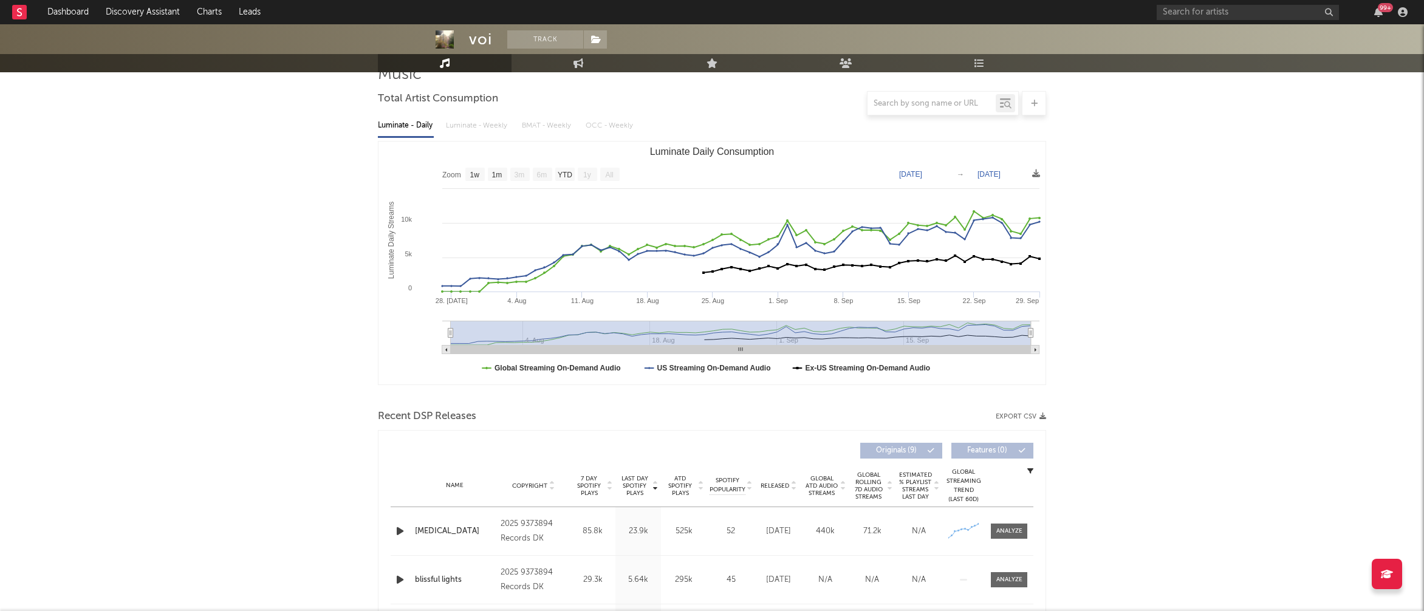
click at [400, 533] on icon "button" at bounding box center [400, 531] width 13 height 15
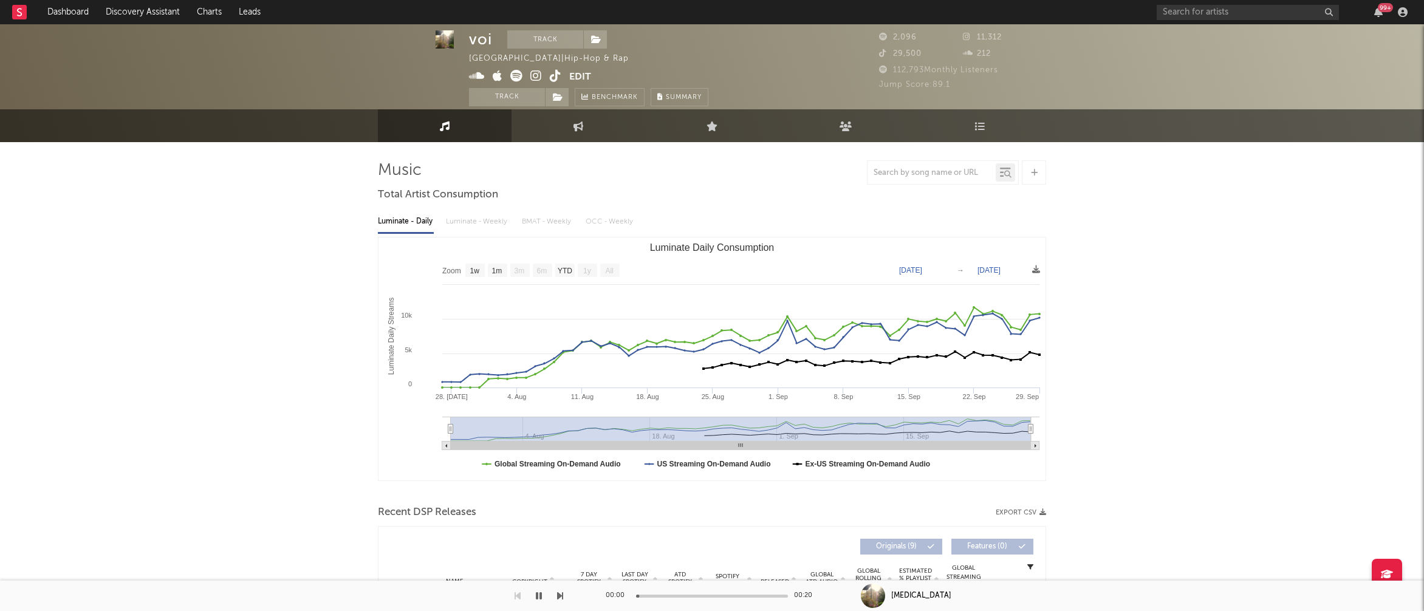
scroll to position [0, 0]
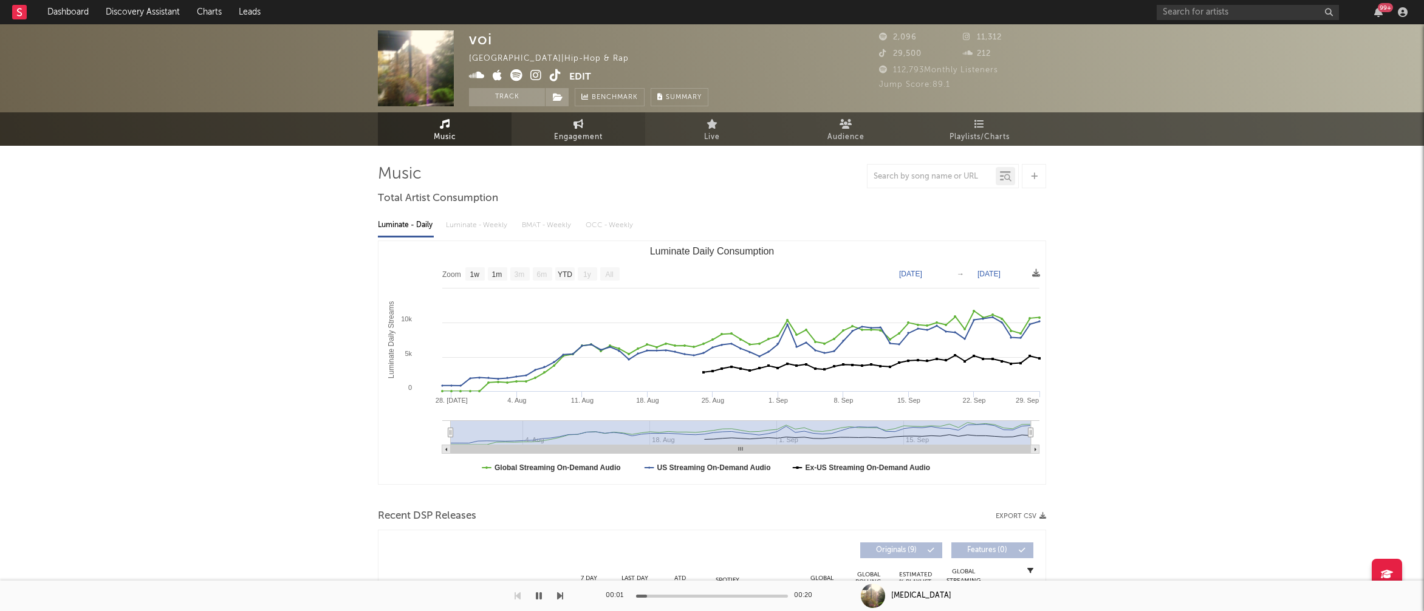
click at [577, 132] on span "Engagement" at bounding box center [578, 137] width 49 height 15
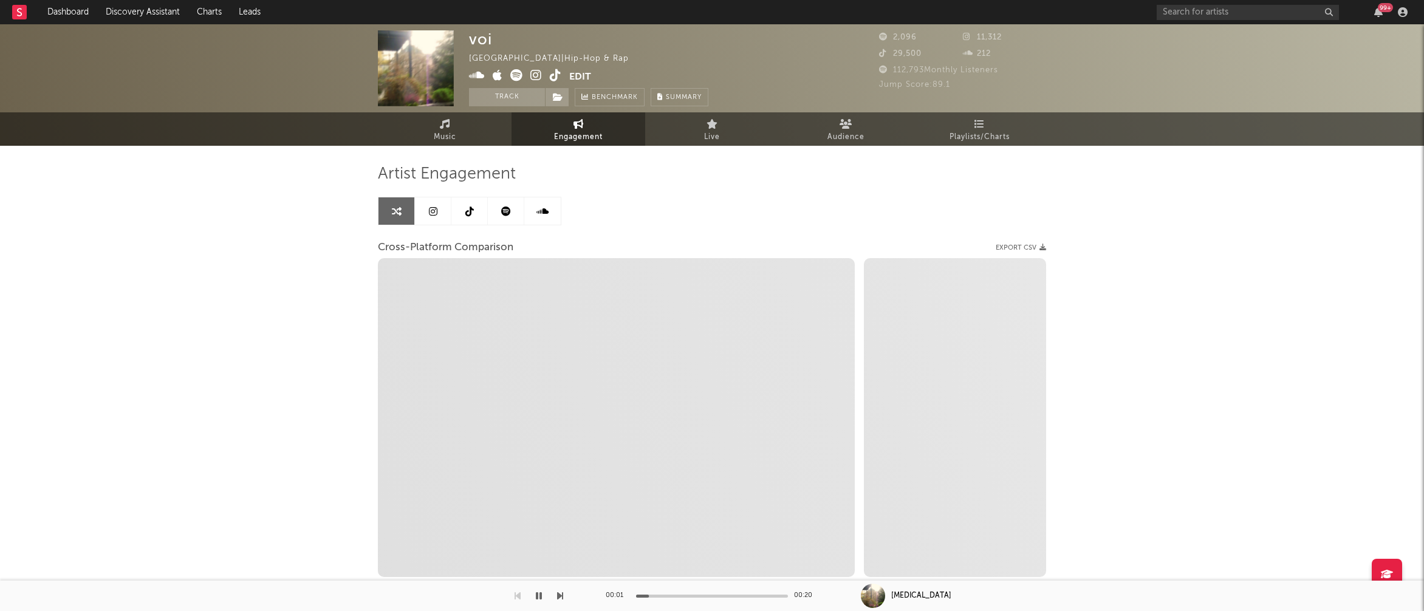
select select "1w"
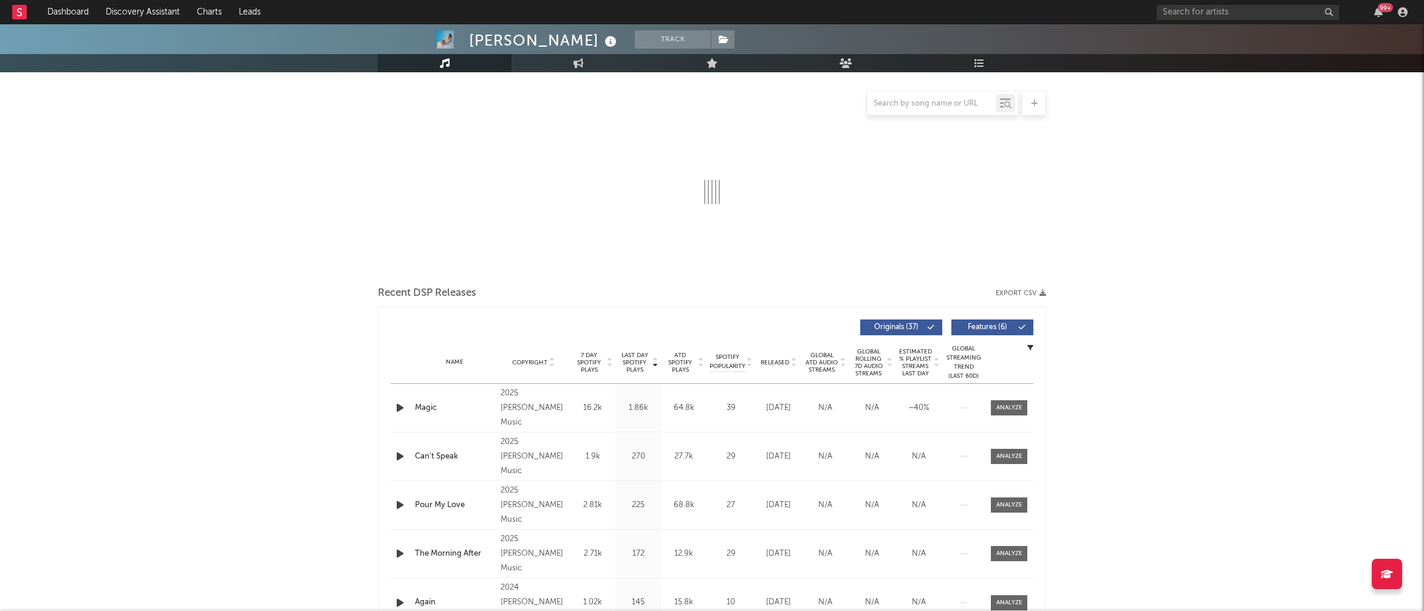
scroll to position [196, 0]
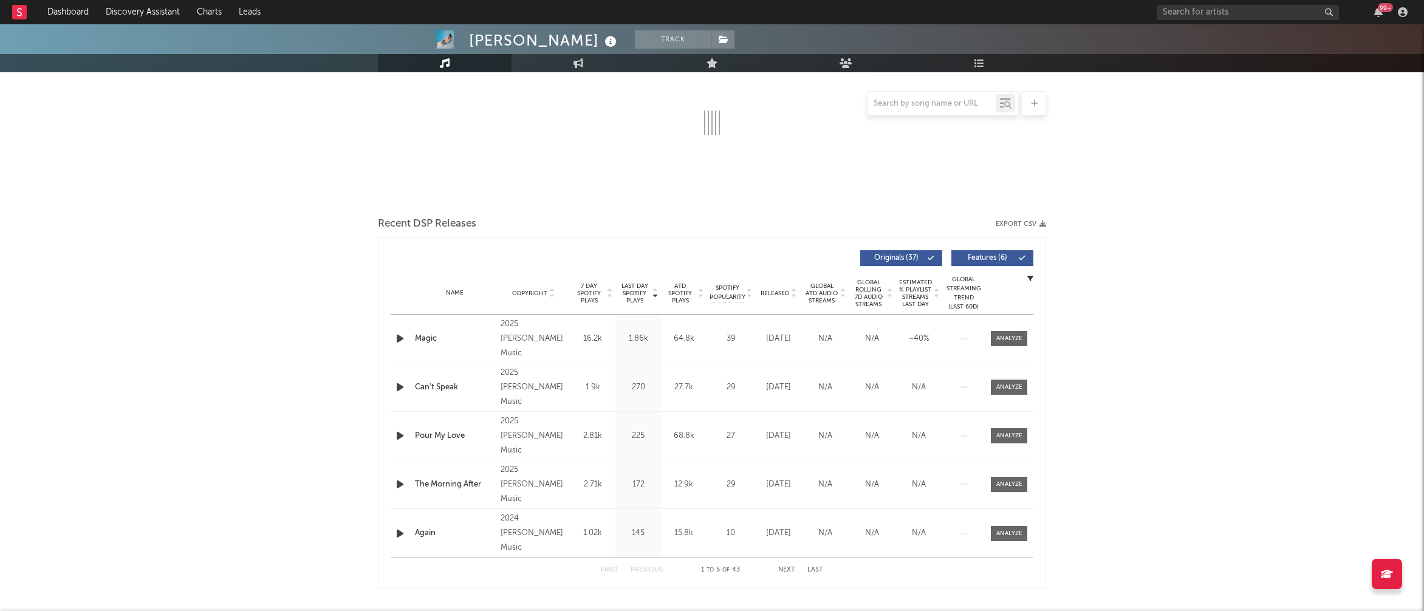
click at [394, 333] on icon "button" at bounding box center [400, 338] width 13 height 15
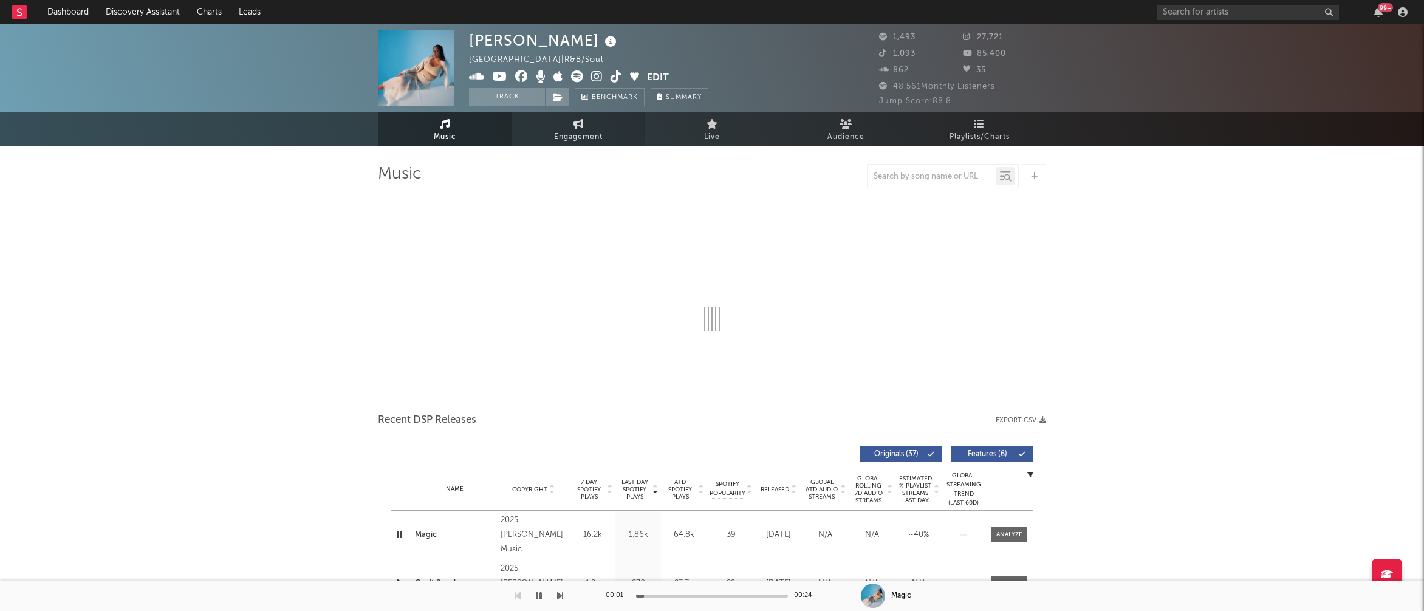
click at [591, 145] on link "Engagement" at bounding box center [579, 128] width 134 height 33
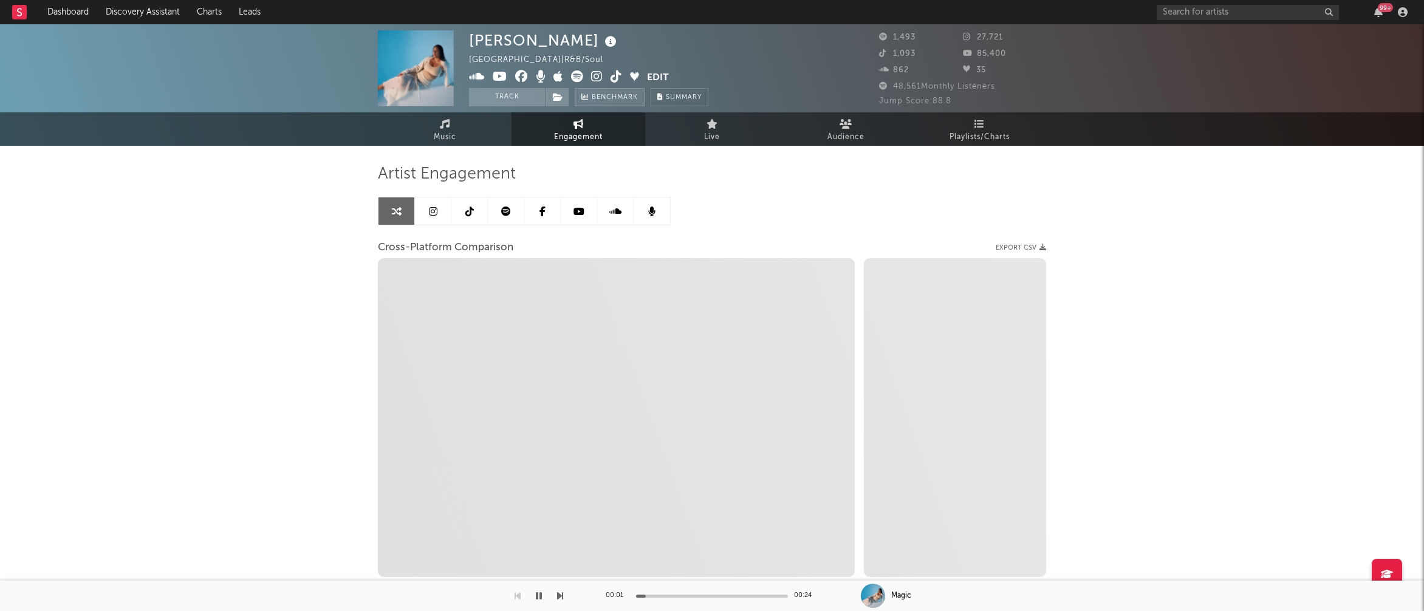
select select "1w"
click at [596, 74] on icon at bounding box center [597, 76] width 12 height 12
select select "1m"
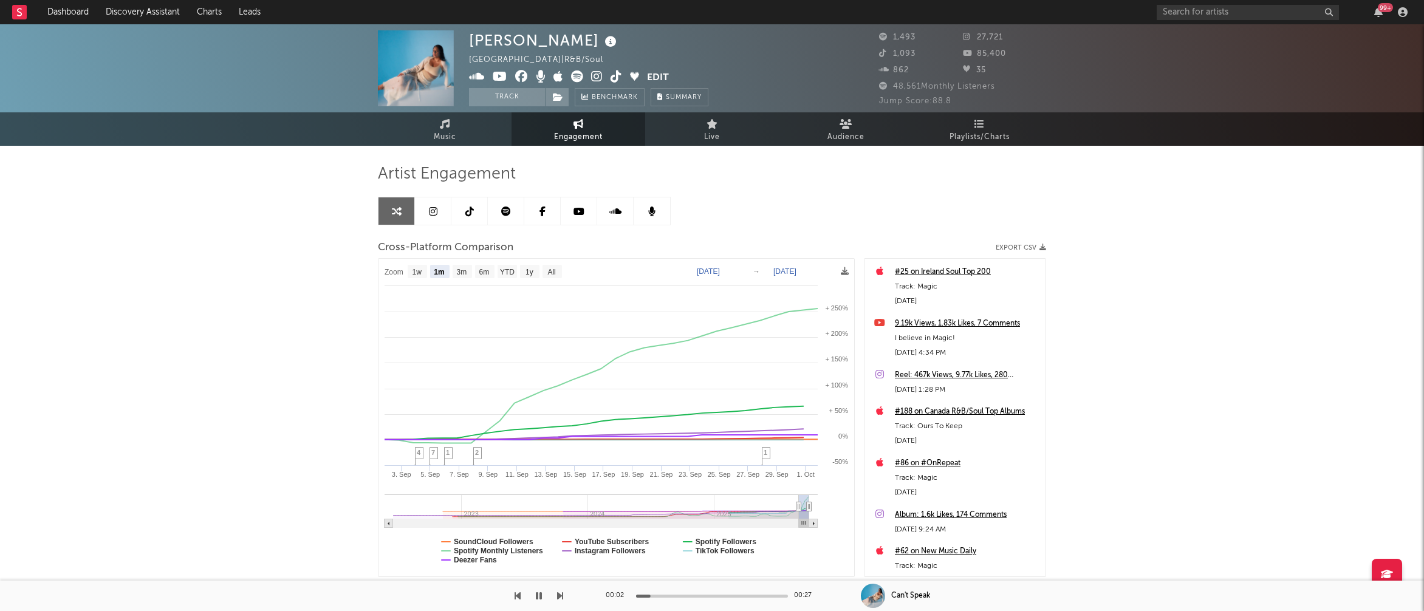
click at [539, 595] on icon "button" at bounding box center [539, 596] width 6 height 10
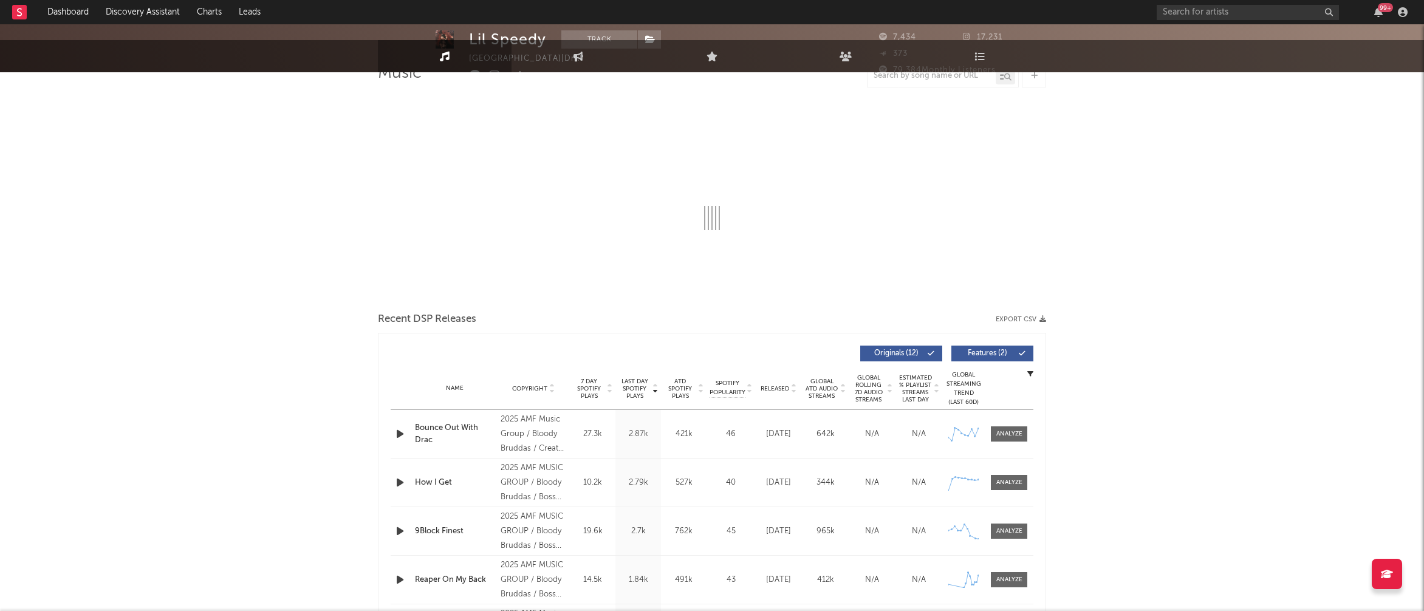
scroll to position [165, 0]
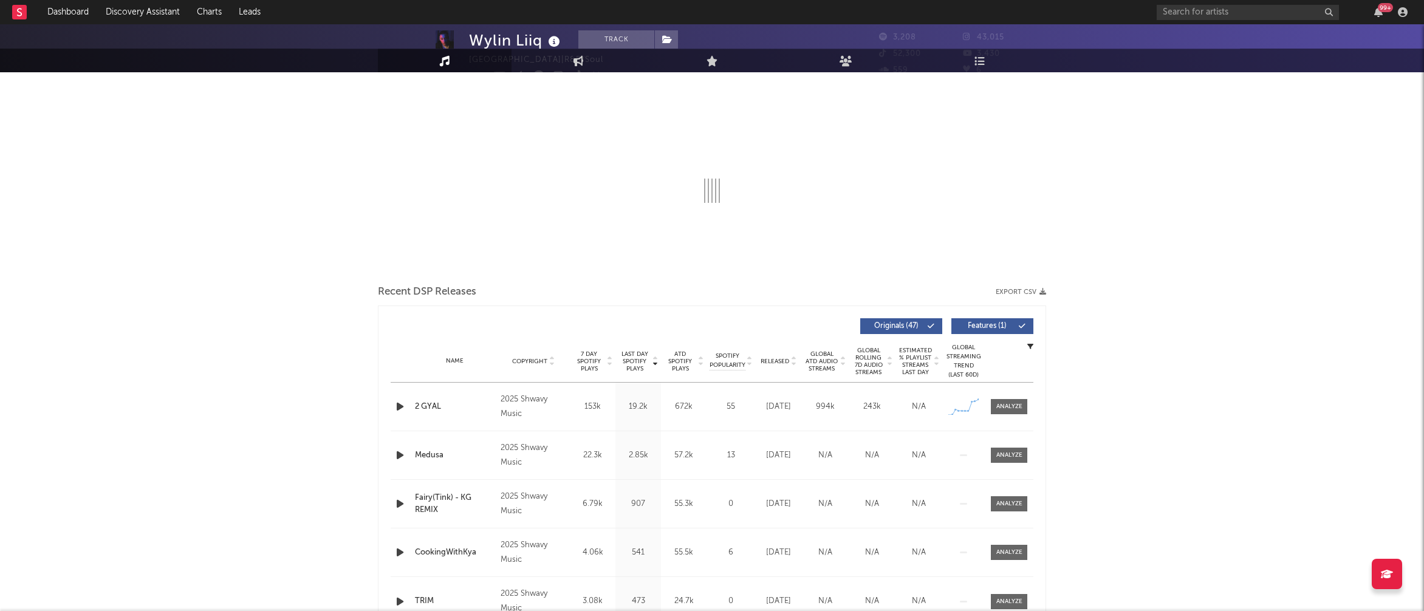
scroll to position [136, 0]
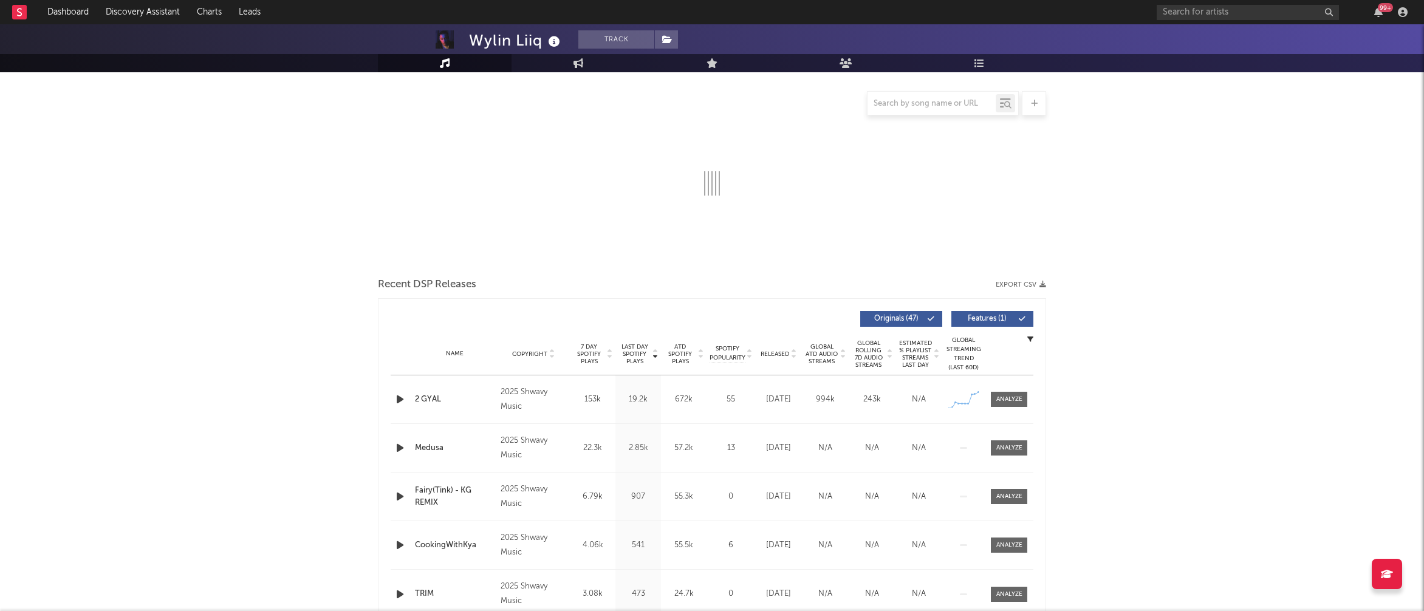
click at [401, 398] on icon "button" at bounding box center [400, 399] width 13 height 15
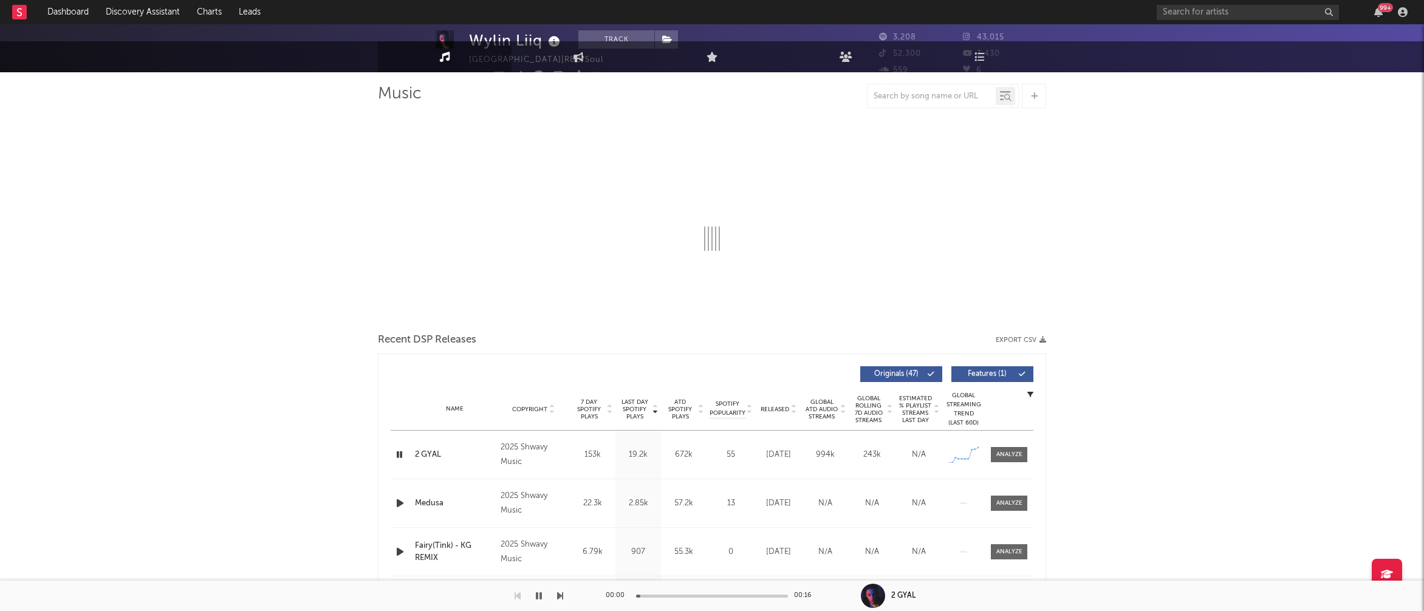
scroll to position [0, 0]
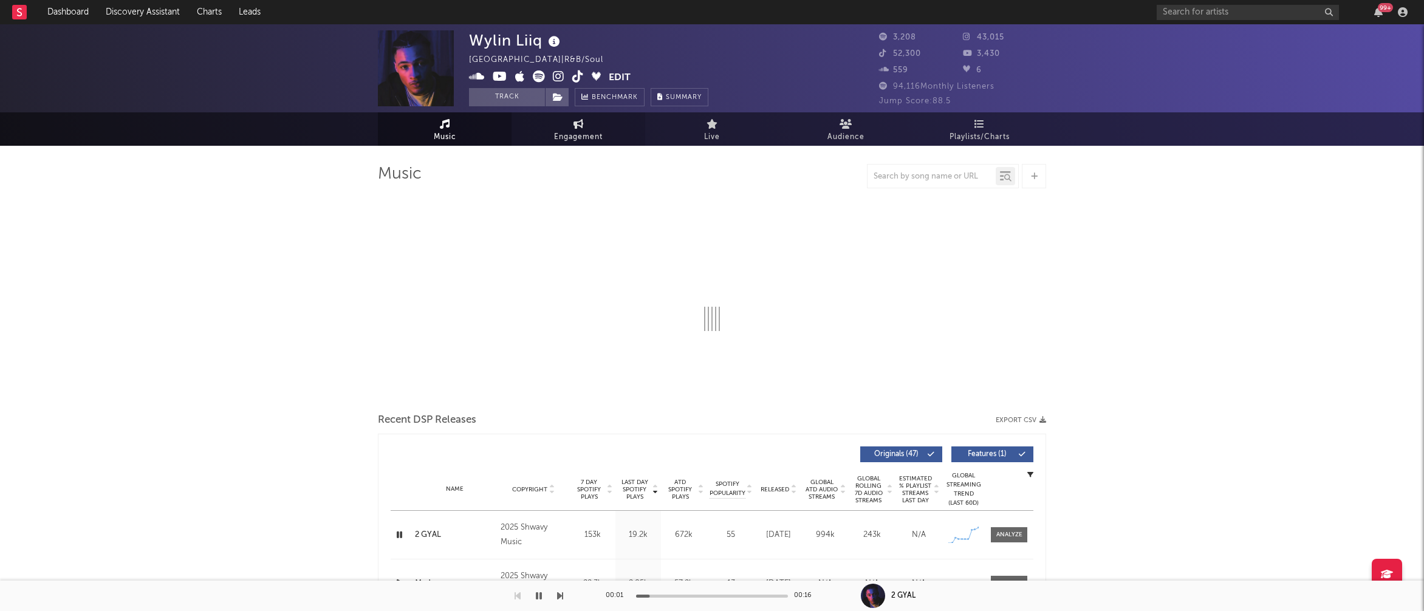
click at [582, 136] on span "Engagement" at bounding box center [578, 137] width 49 height 15
select select "1w"
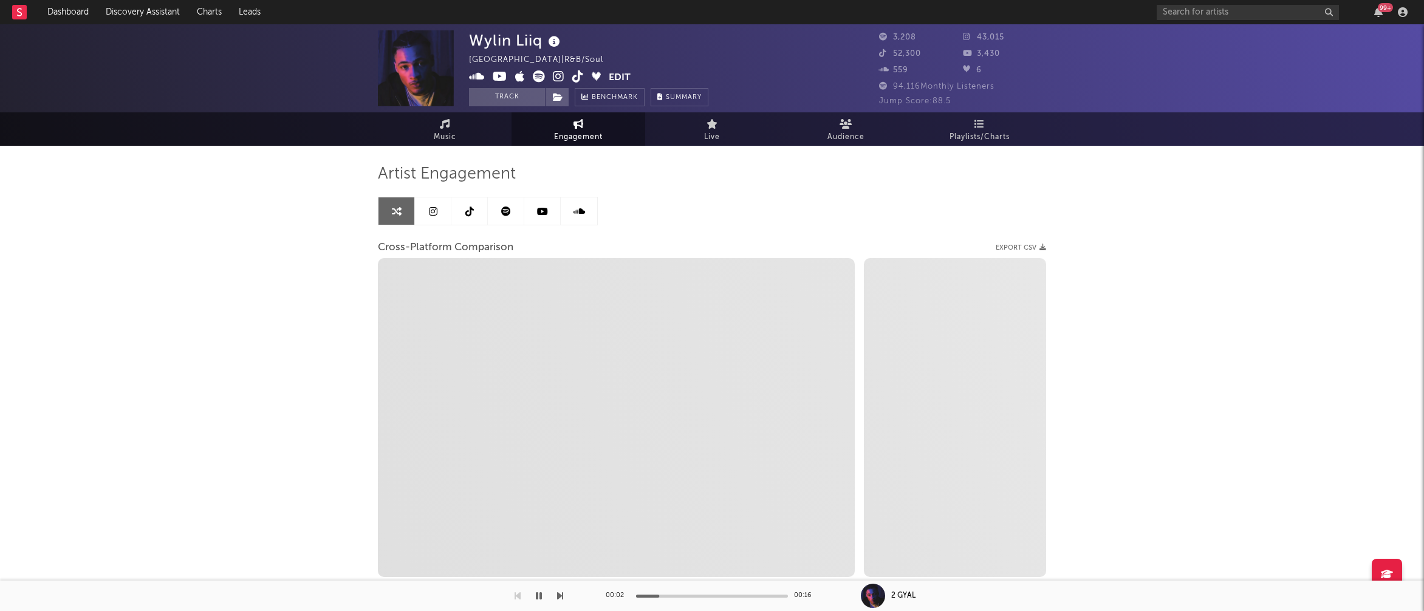
click at [562, 79] on icon at bounding box center [559, 76] width 12 height 12
select select "1m"
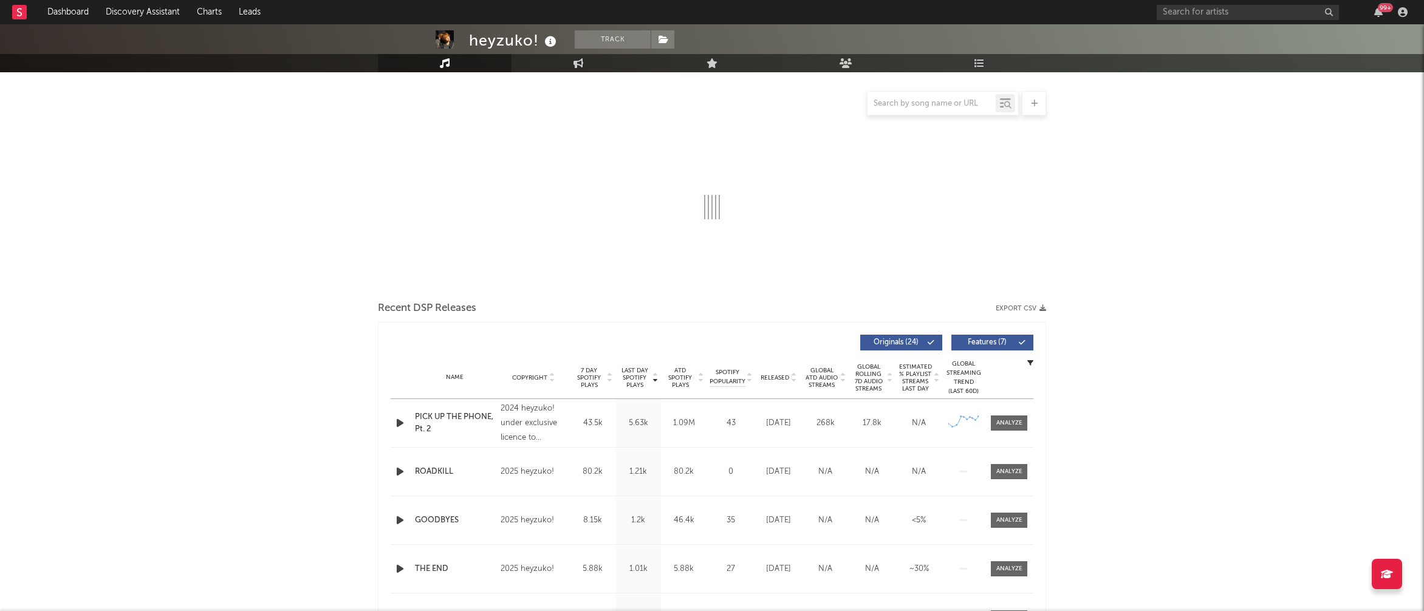
scroll to position [154, 0]
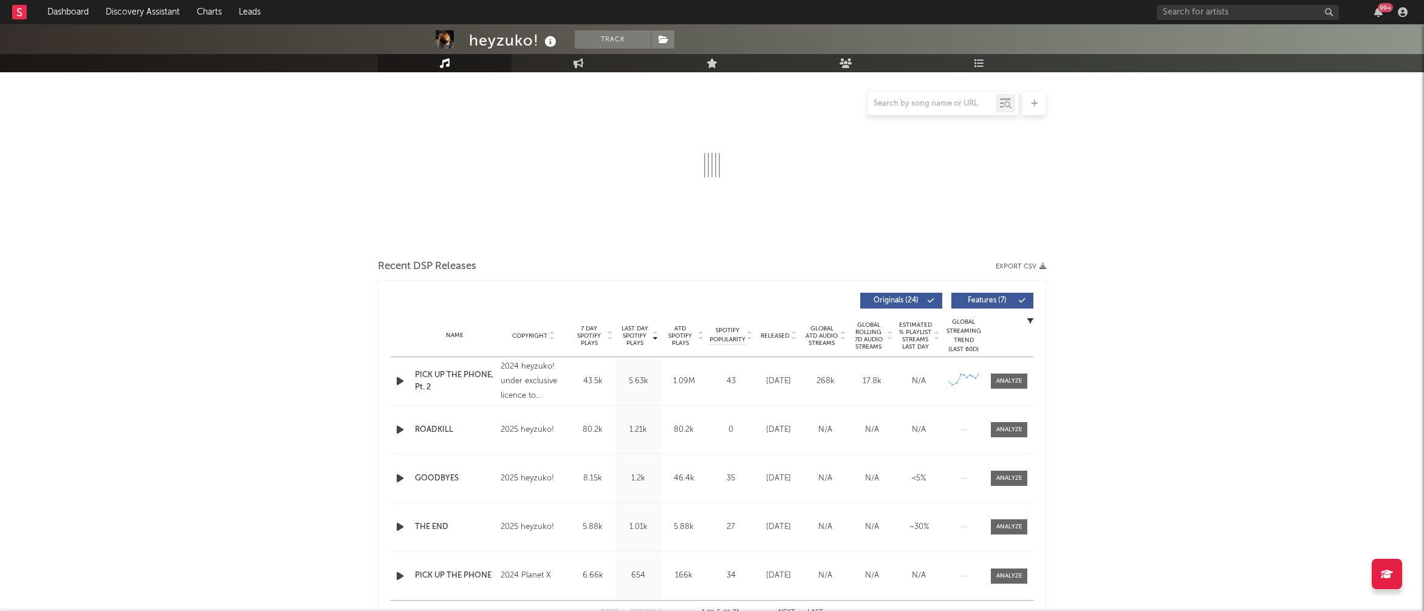
click at [397, 382] on icon "button" at bounding box center [400, 381] width 13 height 15
click at [401, 428] on icon "button" at bounding box center [400, 429] width 13 height 15
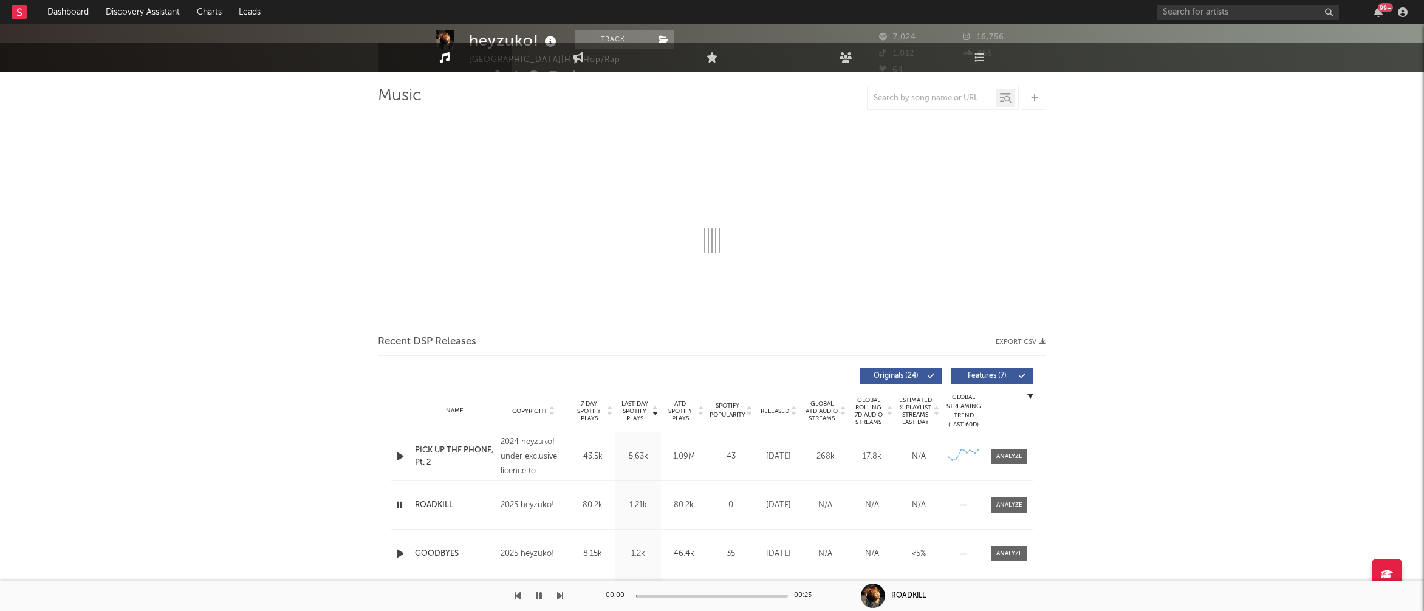
scroll to position [0, 0]
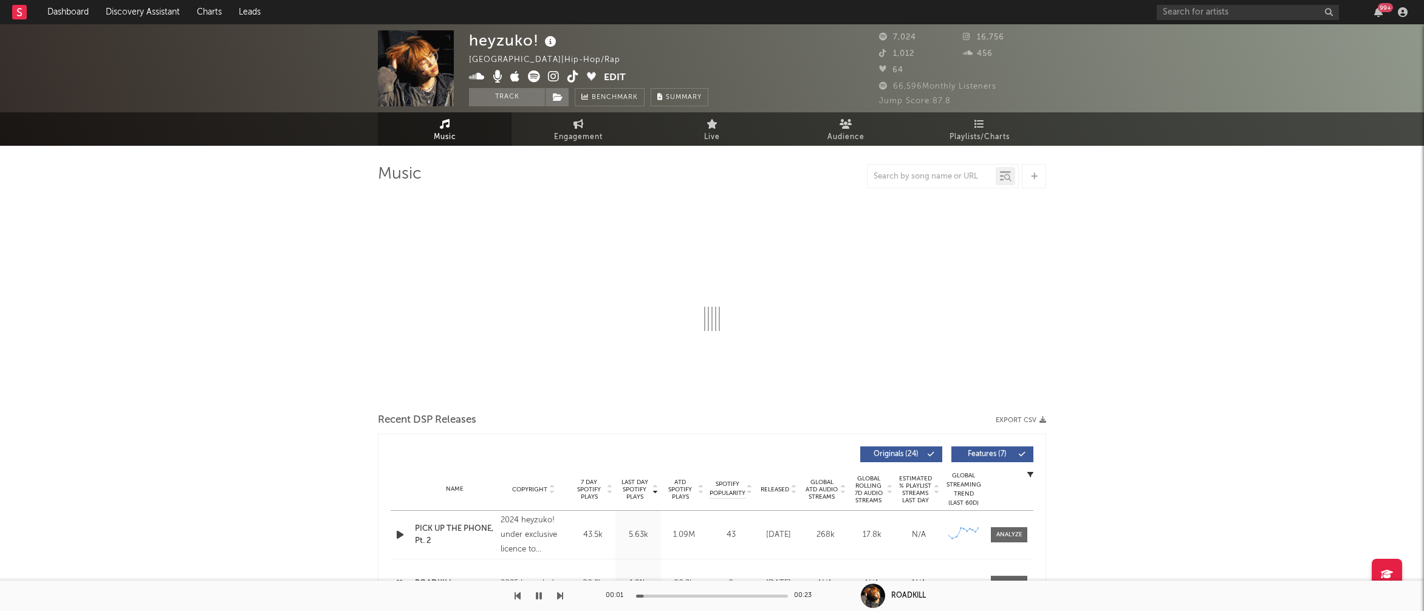
click at [553, 77] on icon at bounding box center [554, 76] width 12 height 12
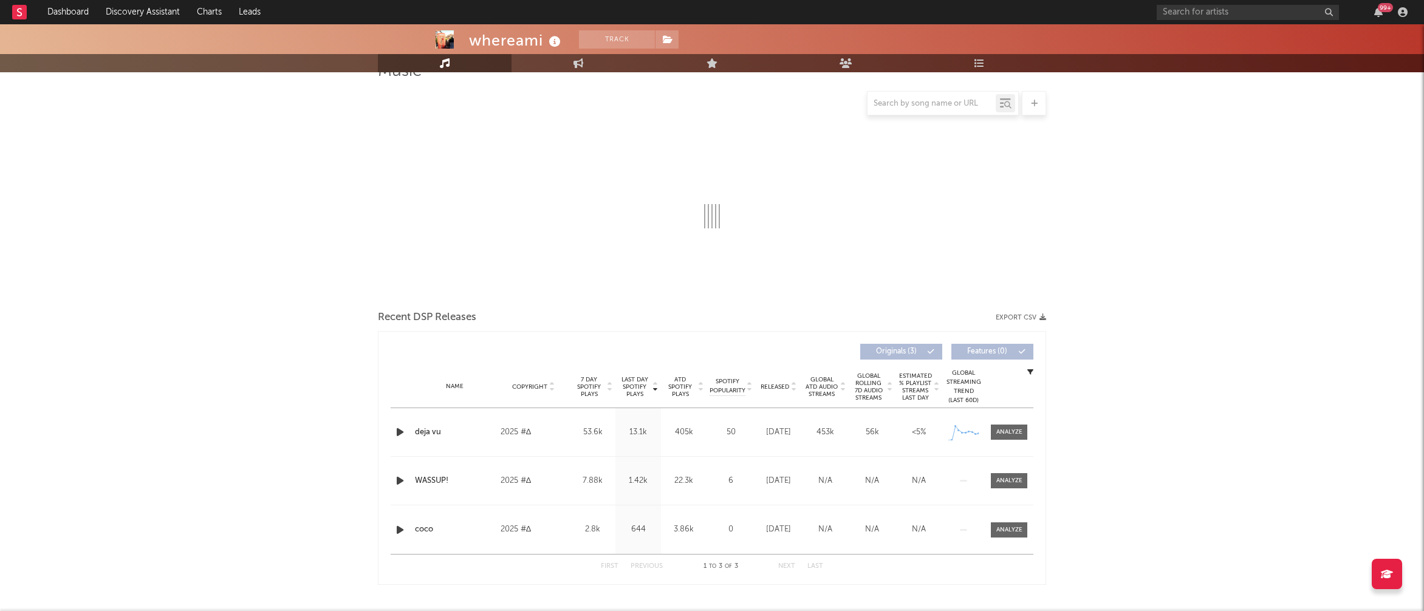
scroll to position [197, 0]
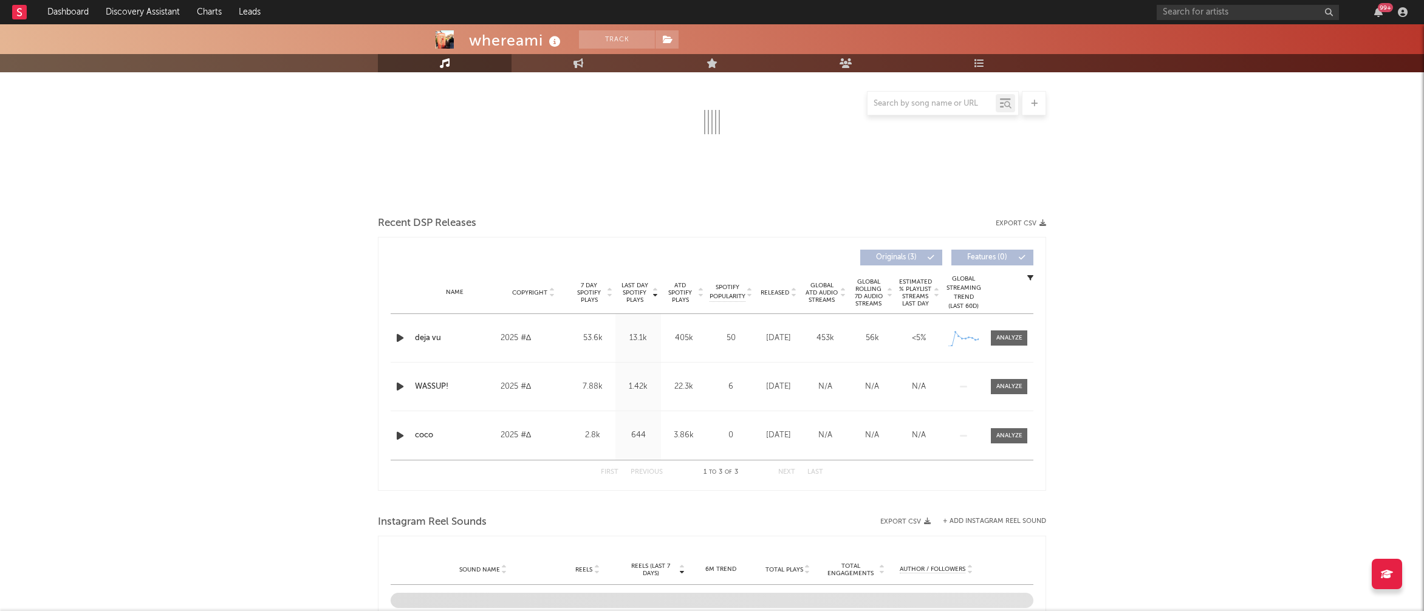
click at [401, 339] on icon "button" at bounding box center [400, 338] width 13 height 15
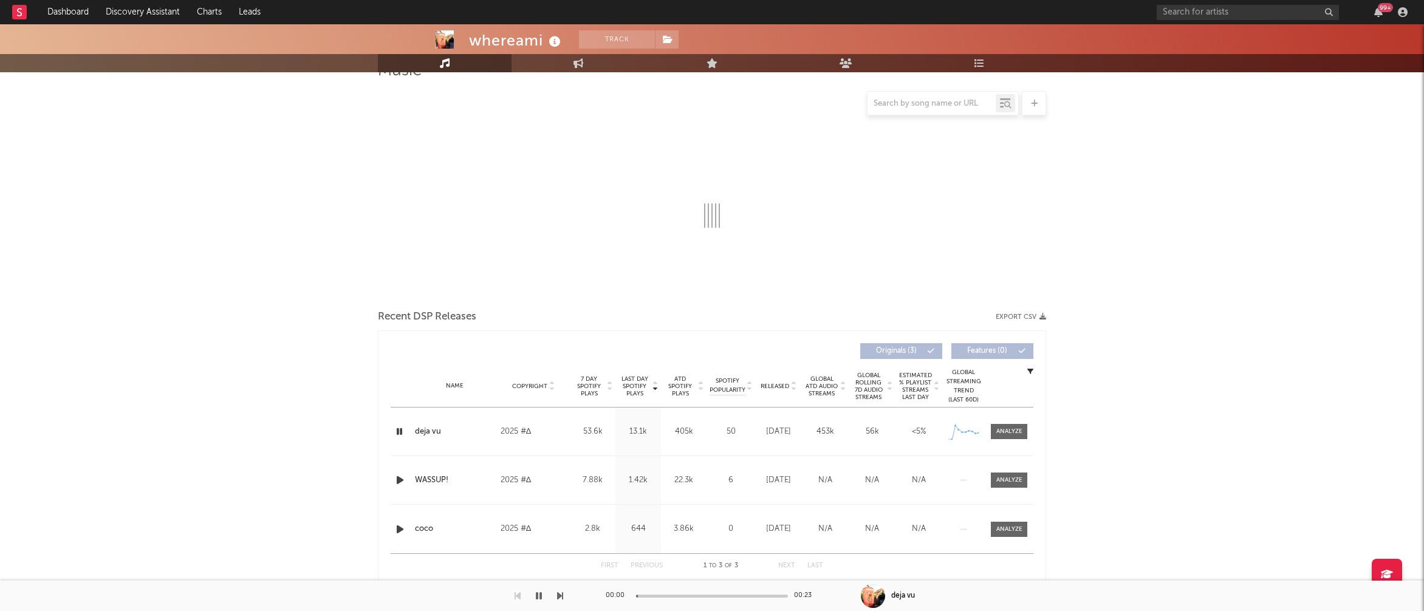
scroll to position [0, 0]
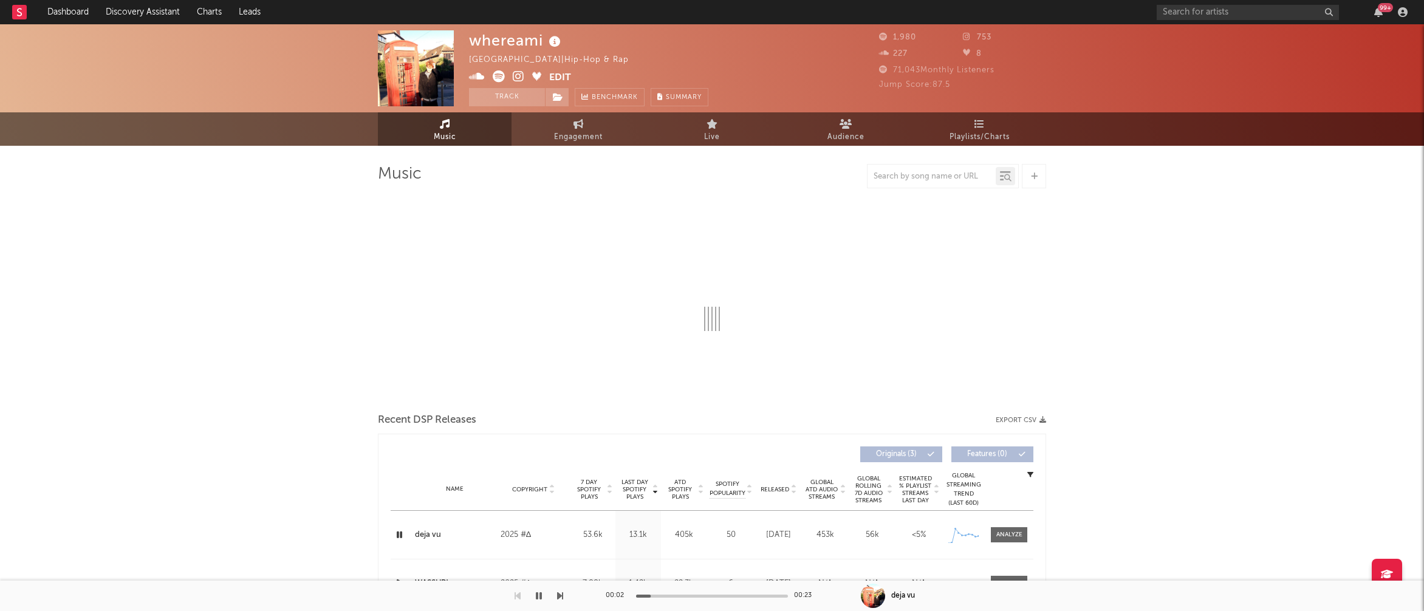
click at [517, 77] on icon at bounding box center [519, 76] width 12 height 12
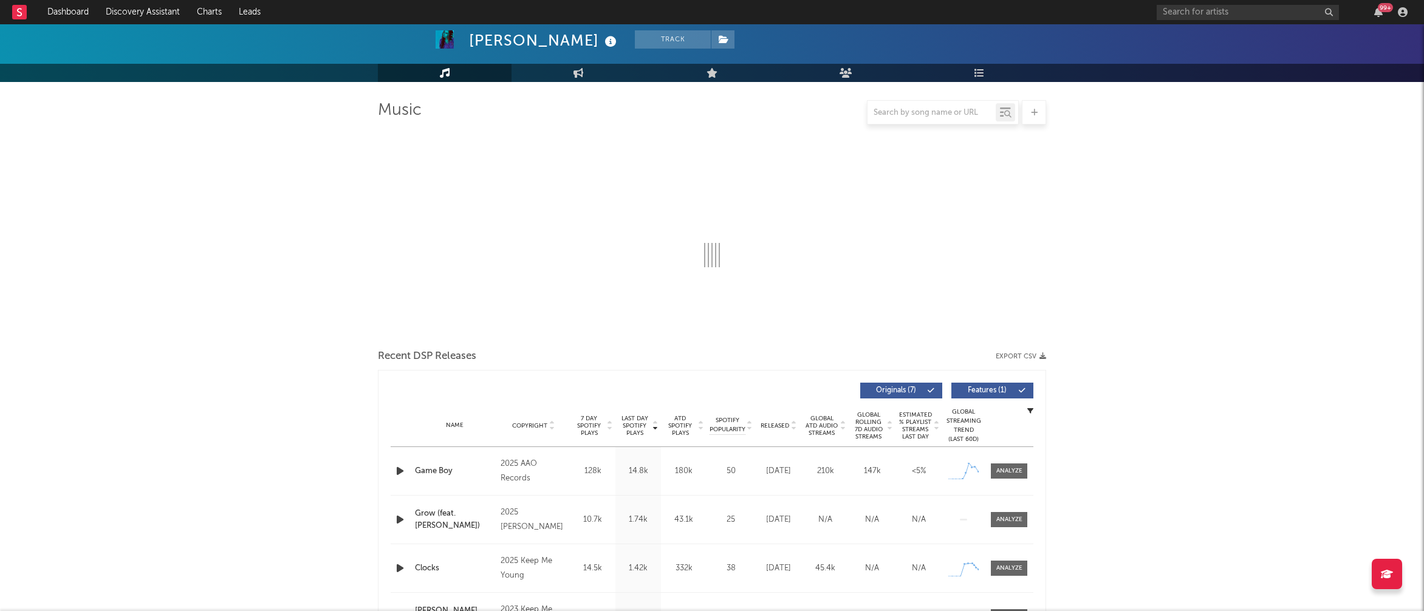
scroll to position [181, 0]
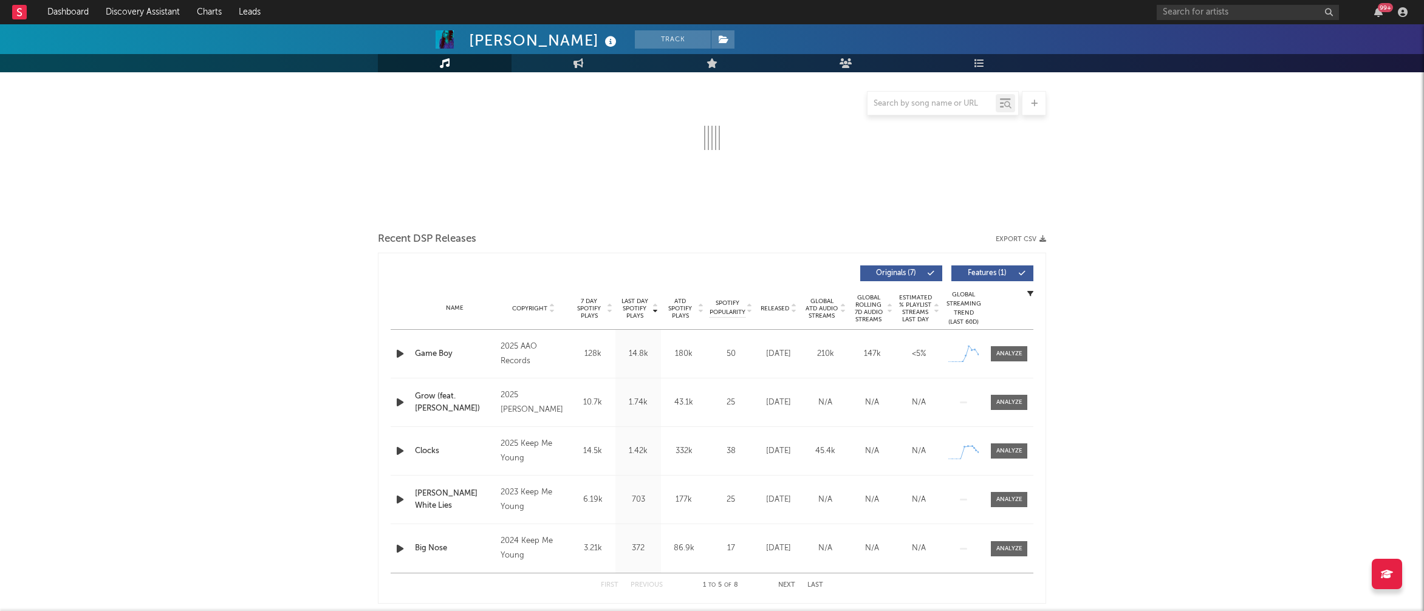
click at [401, 355] on icon "button" at bounding box center [400, 353] width 13 height 15
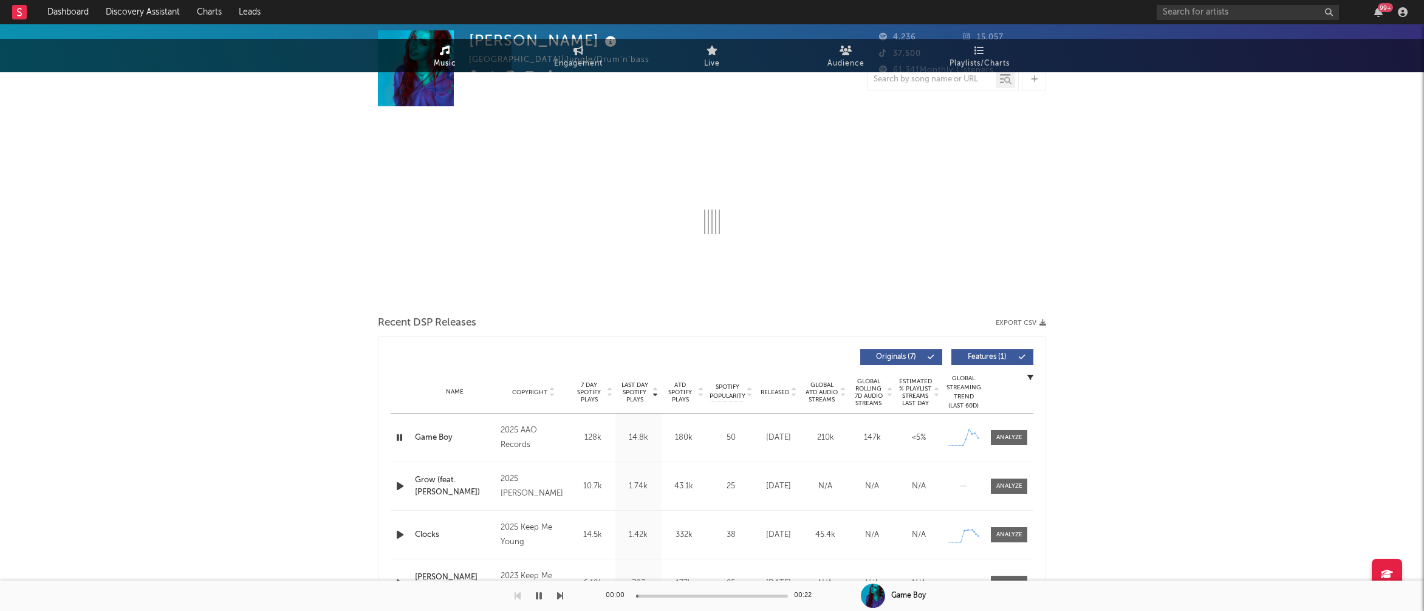
scroll to position [0, 0]
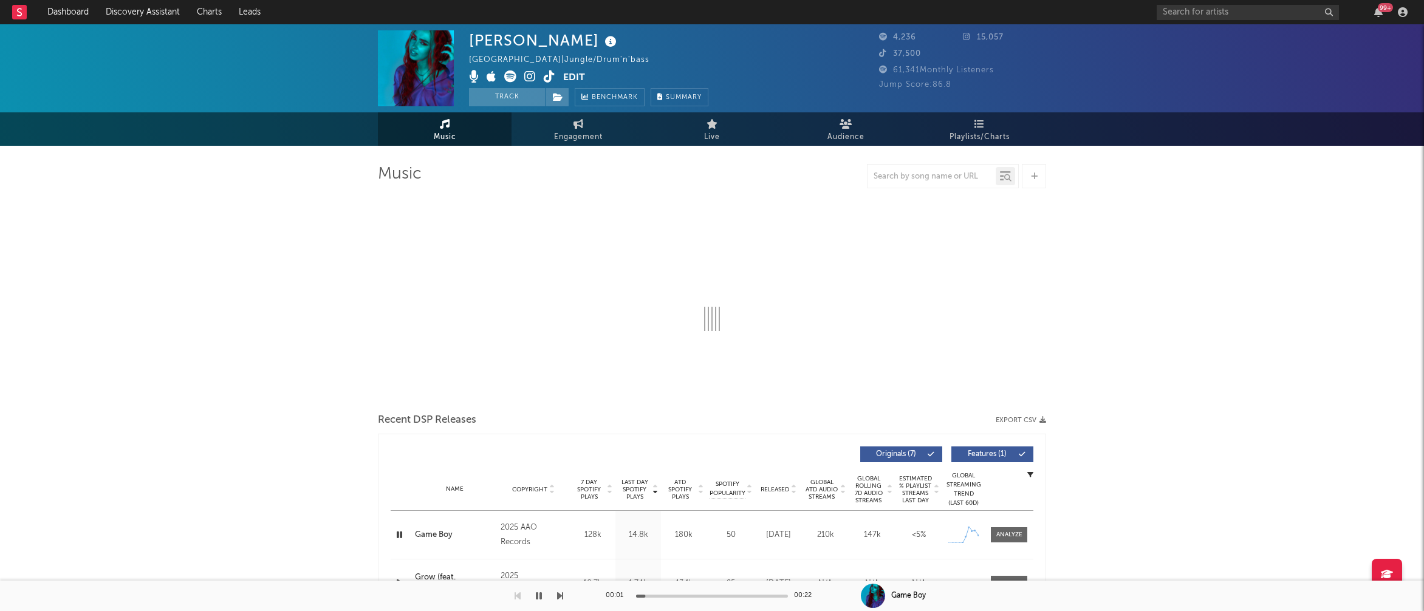
click at [533, 77] on icon at bounding box center [530, 76] width 12 height 12
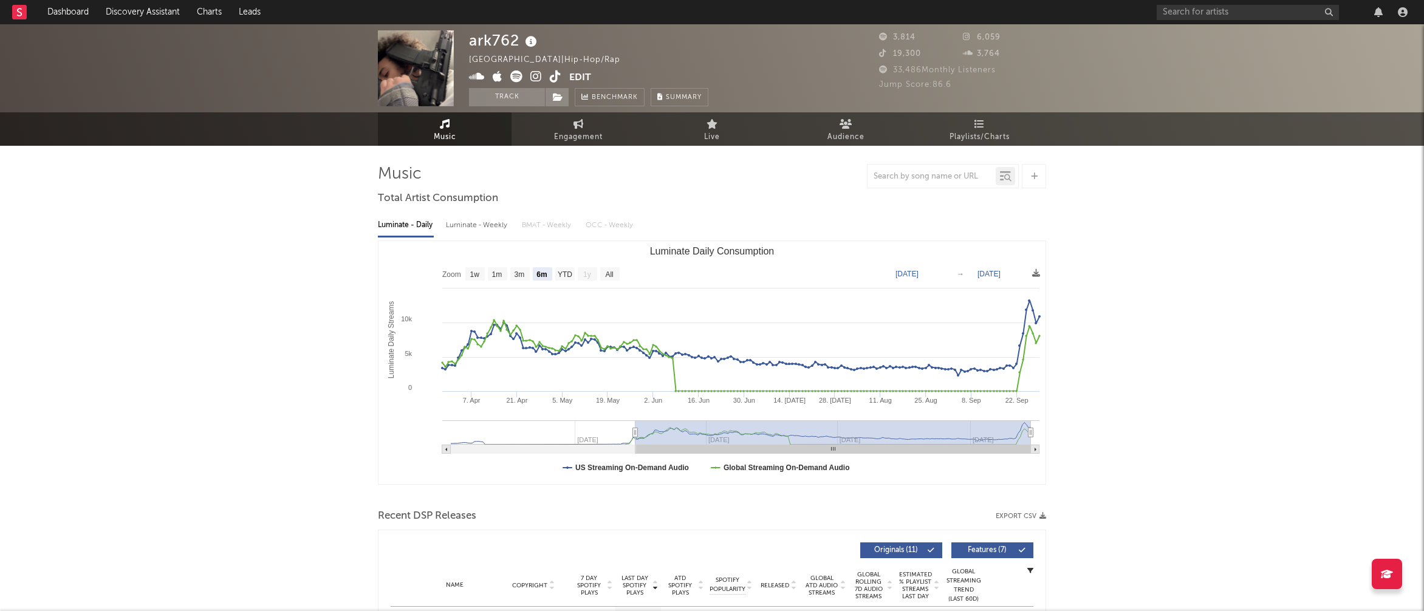
select select "6m"
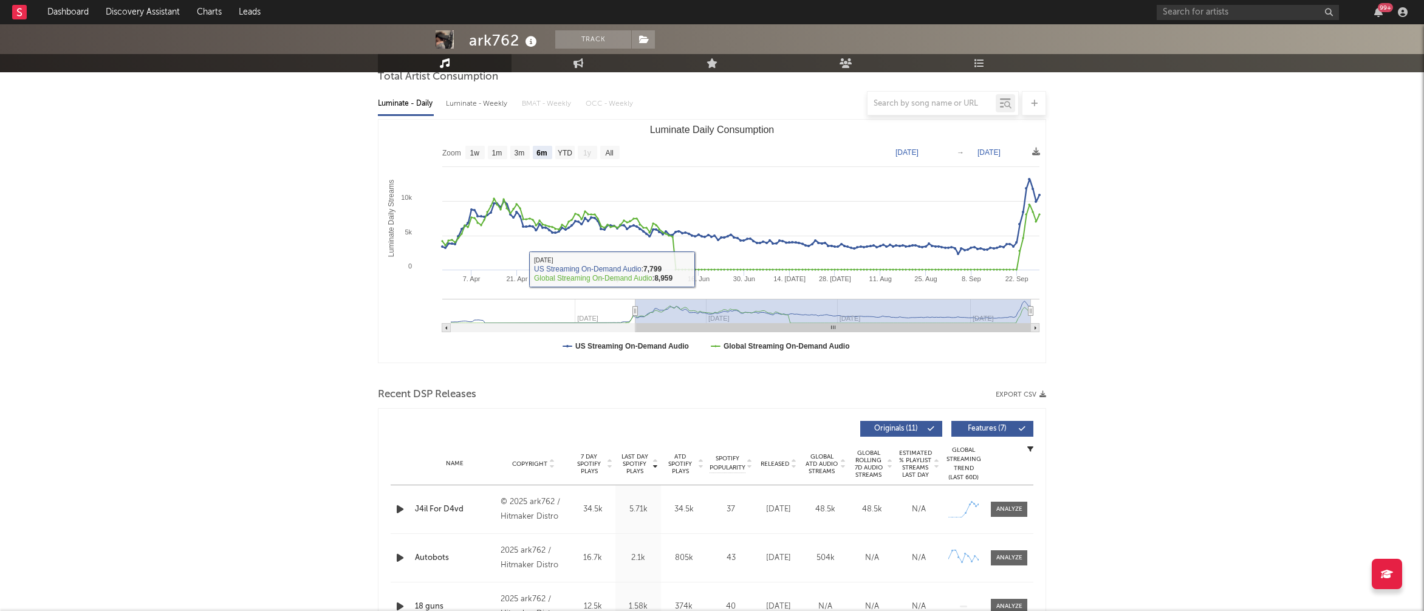
scroll to position [327, 0]
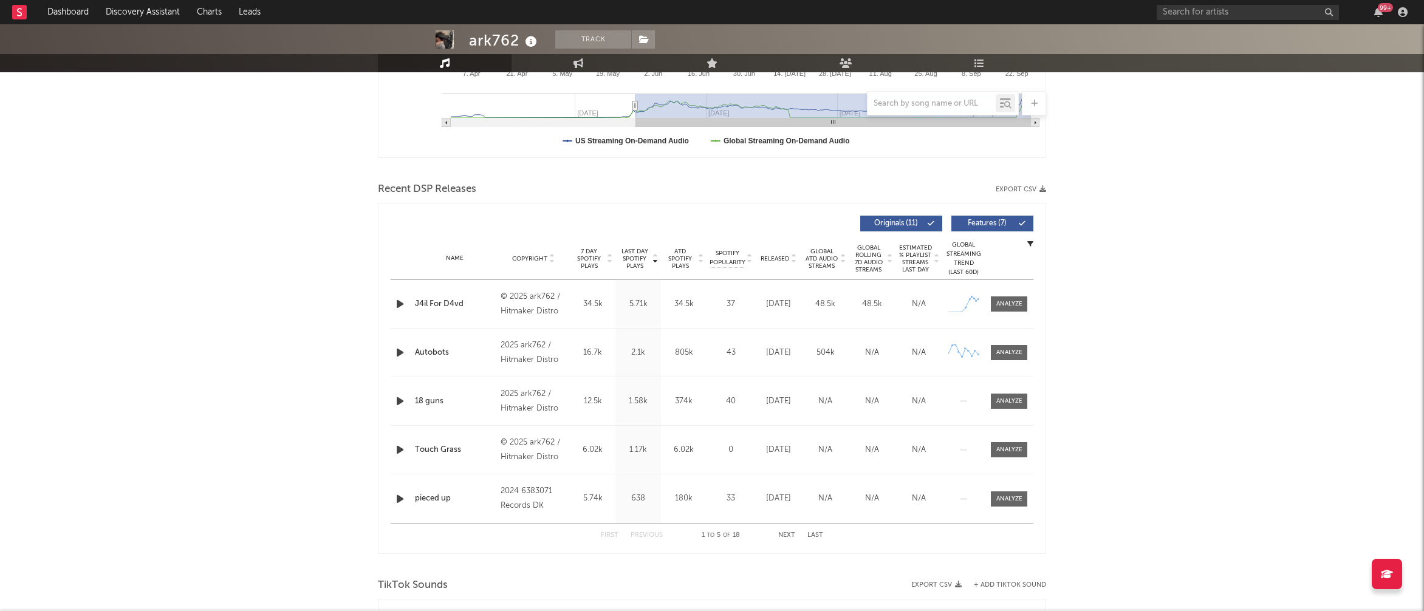
click at [399, 301] on icon "button" at bounding box center [400, 304] width 13 height 15
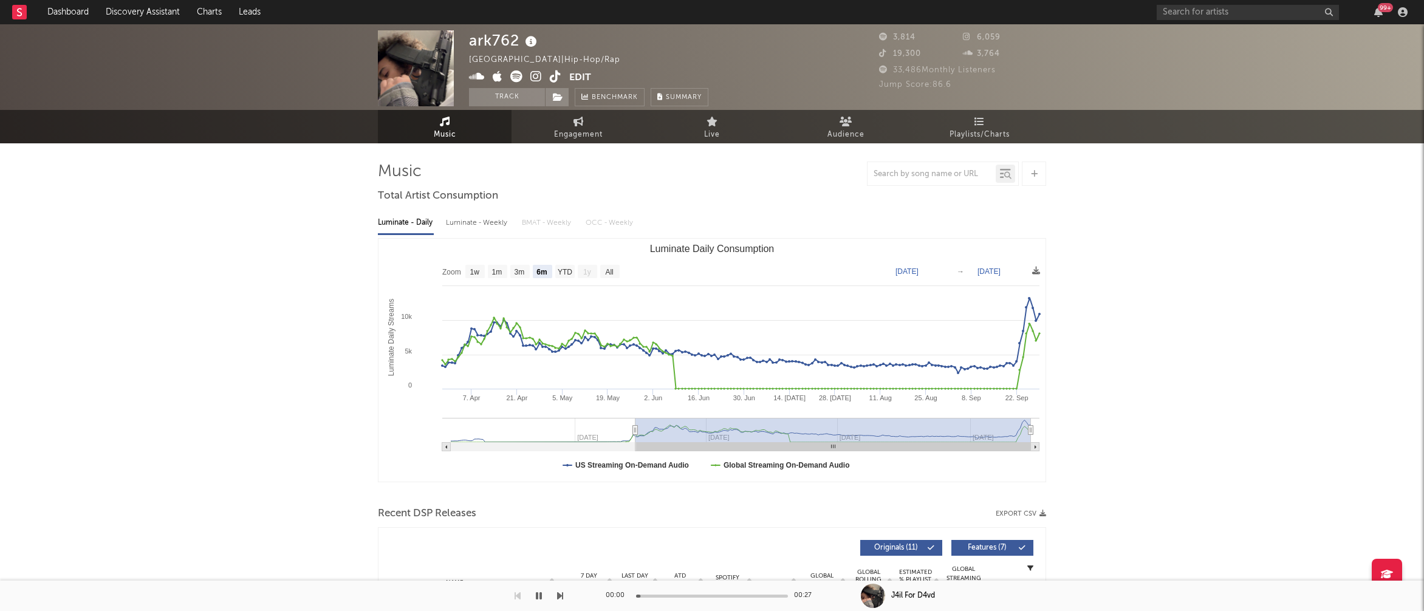
scroll to position [0, 0]
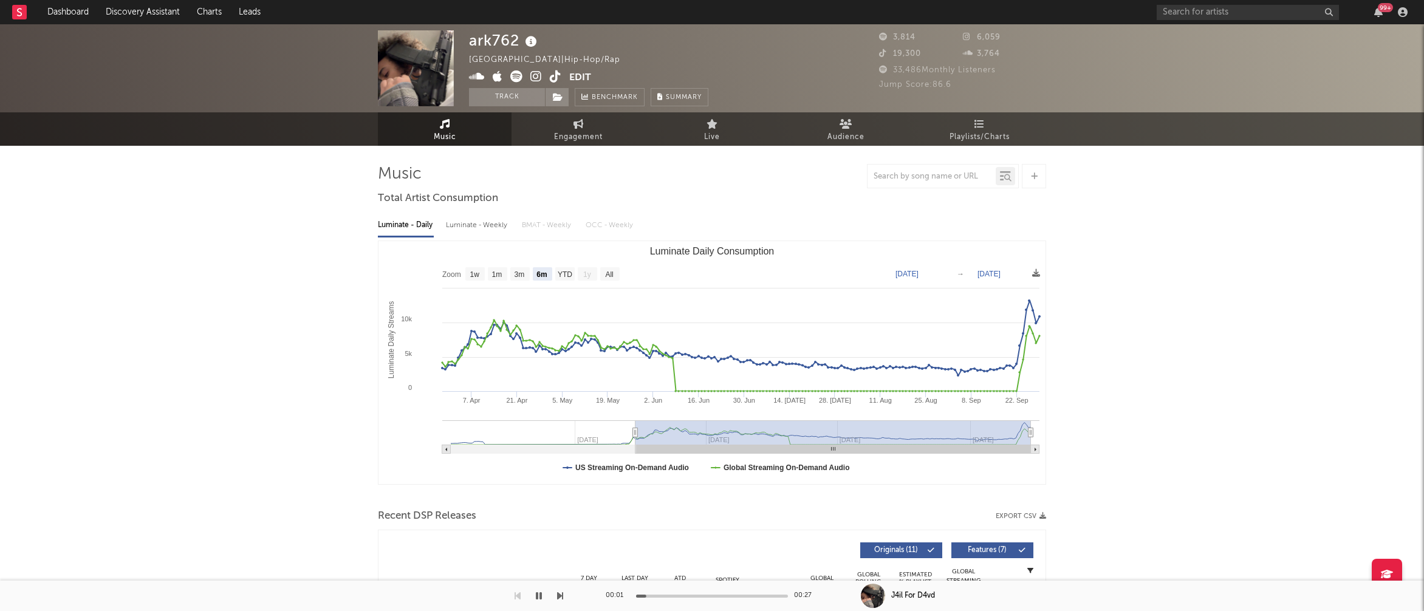
click at [535, 76] on icon at bounding box center [536, 76] width 12 height 12
click at [468, 221] on div "Luminate - Weekly" at bounding box center [478, 225] width 64 height 21
select select "6m"
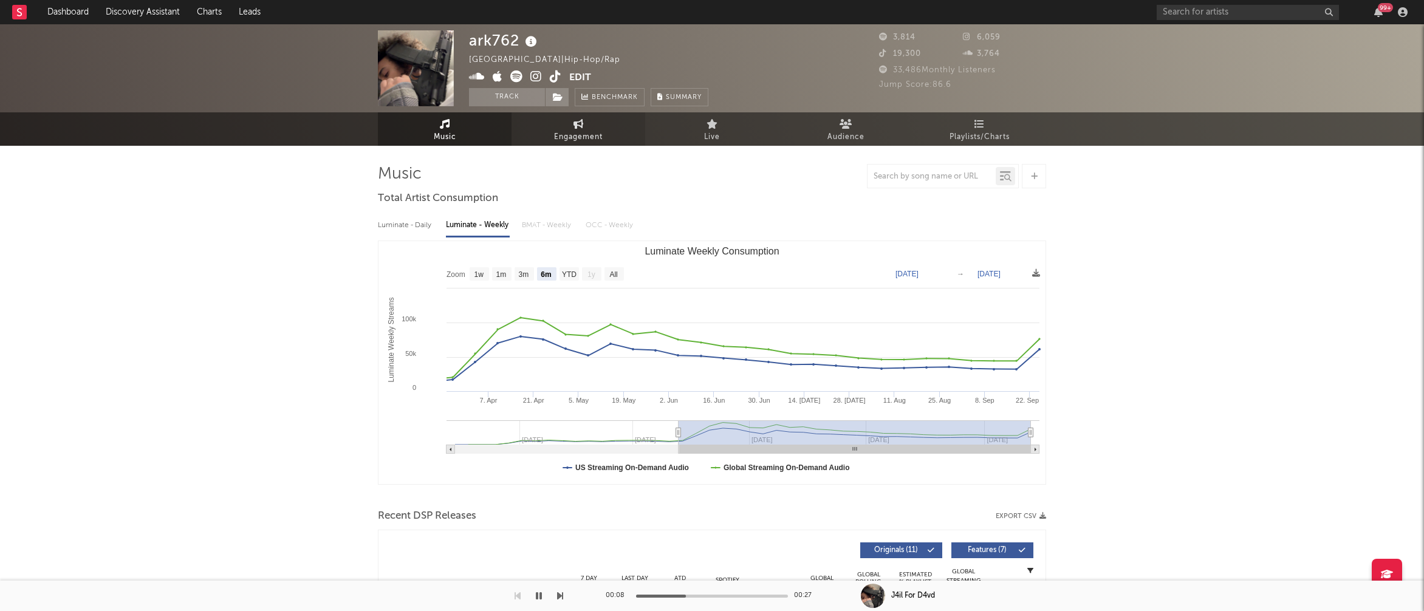
click at [578, 136] on span "Engagement" at bounding box center [578, 137] width 49 height 15
select select "1w"
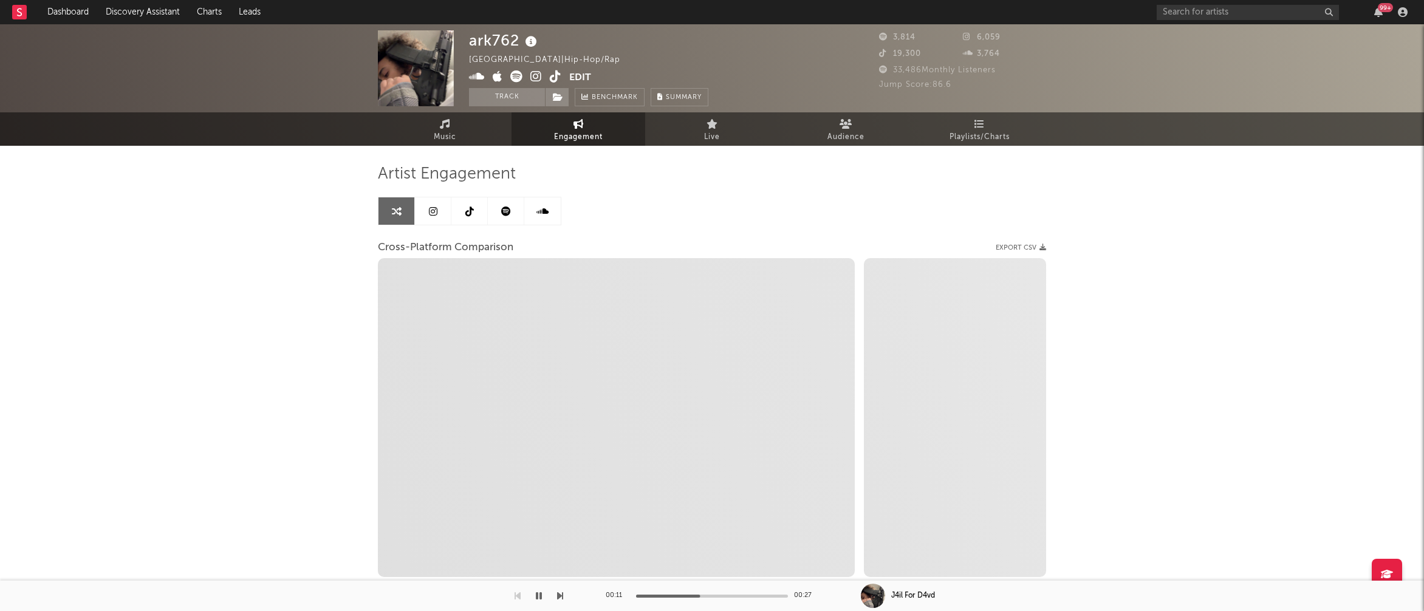
select select "1m"
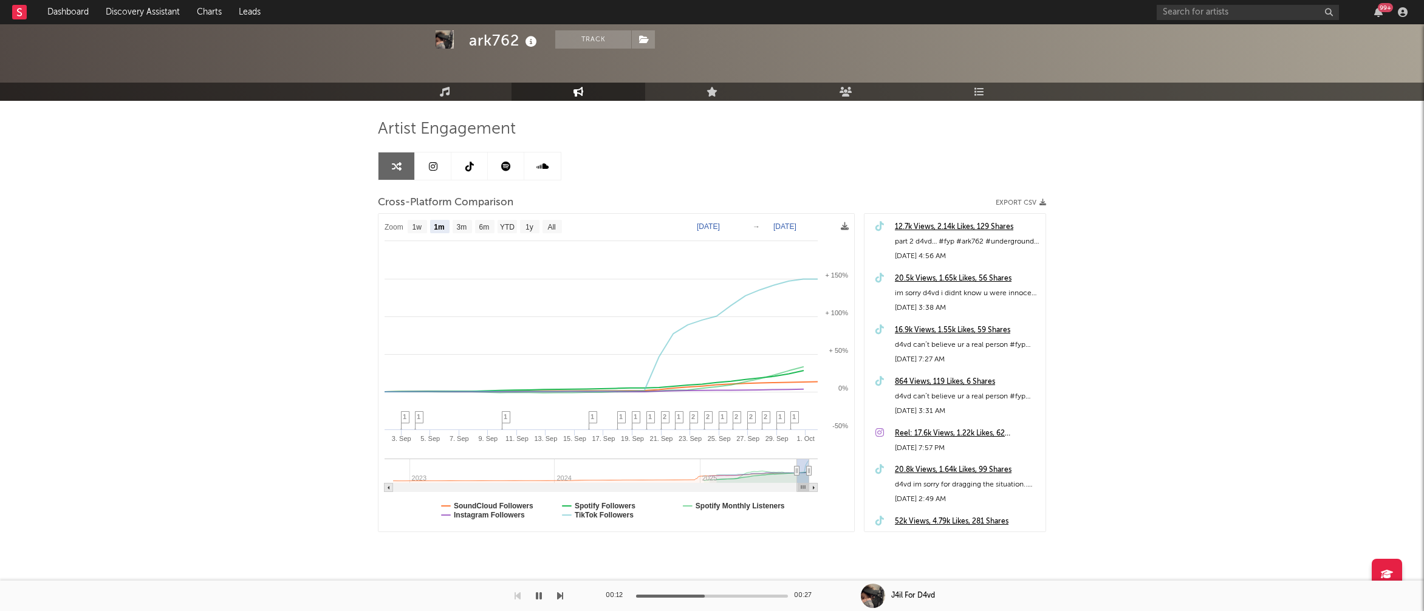
scroll to position [50, 0]
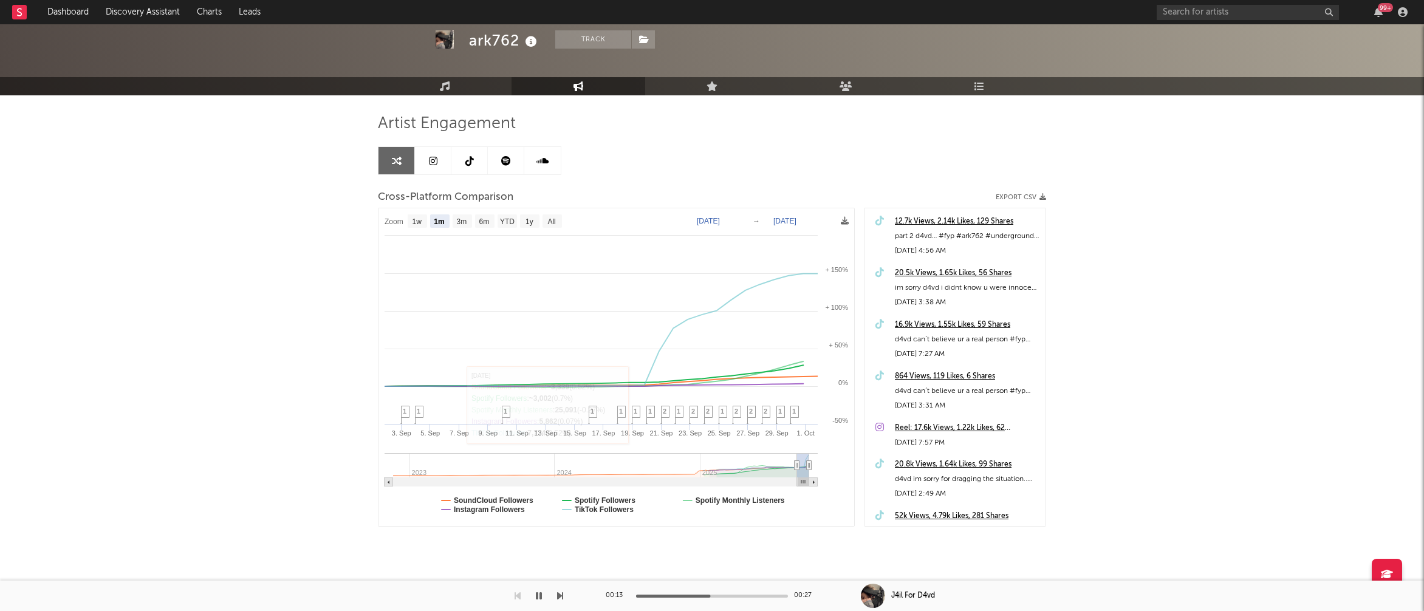
click at [538, 599] on icon "button" at bounding box center [539, 596] width 6 height 10
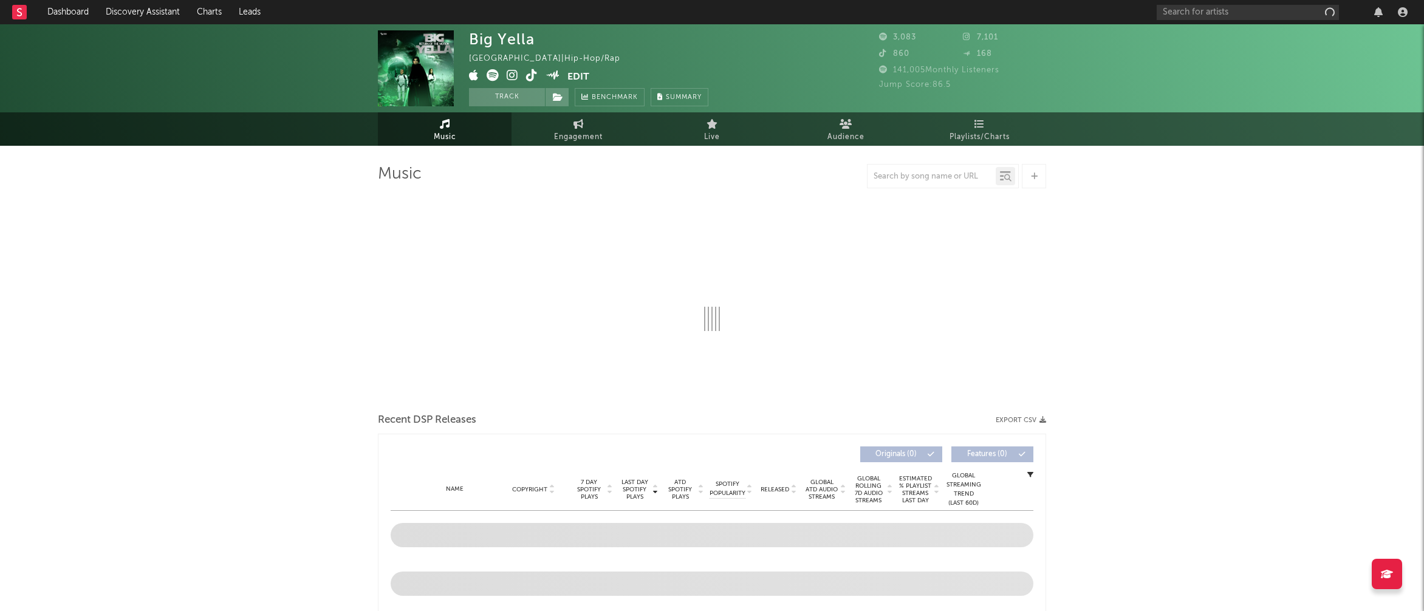
select select "1w"
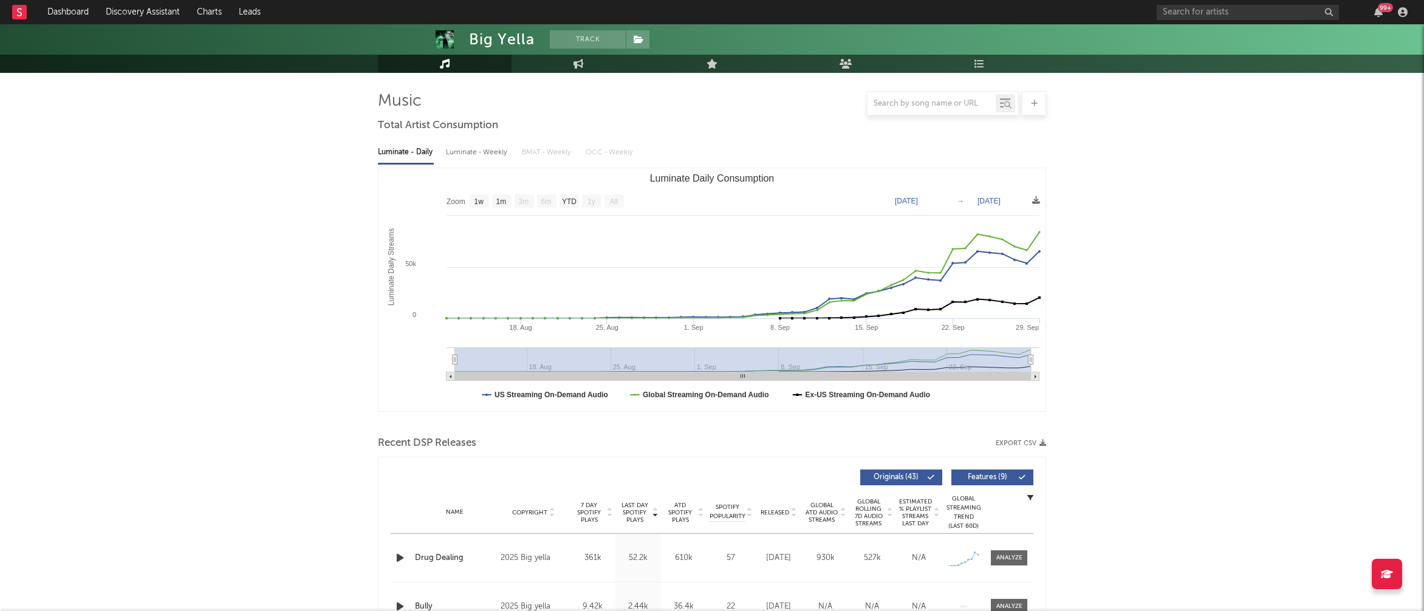
scroll to position [141, 0]
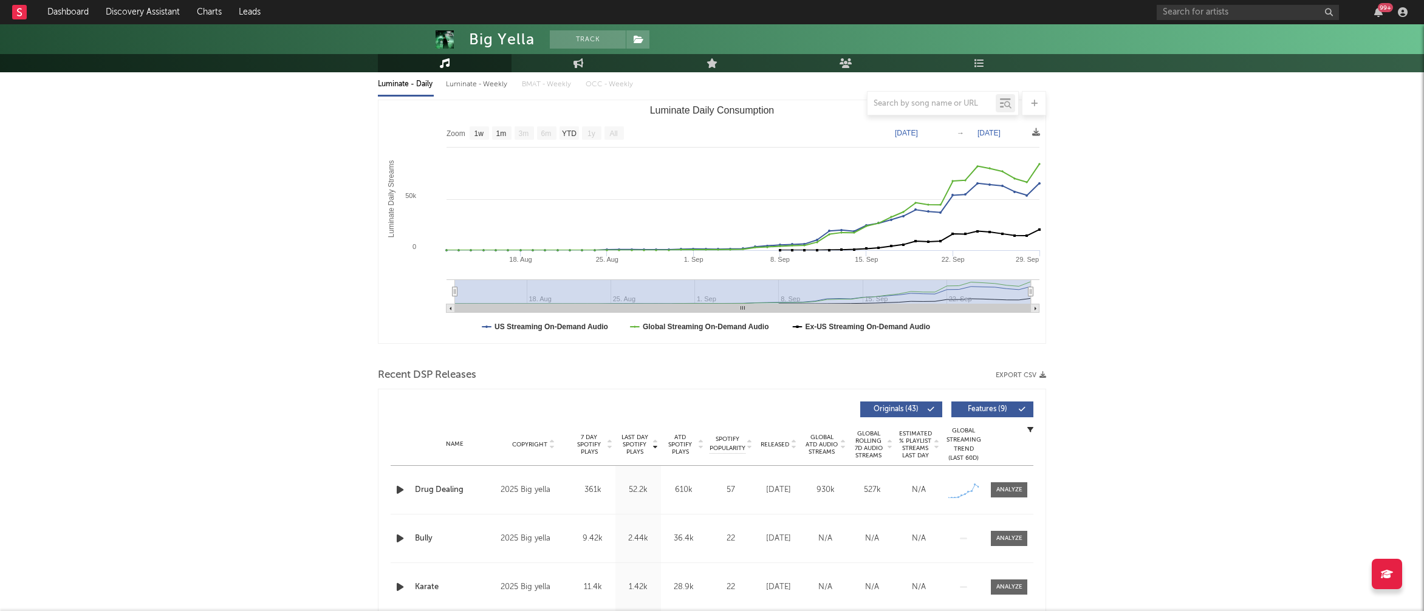
click at [402, 490] on icon "button" at bounding box center [400, 489] width 13 height 15
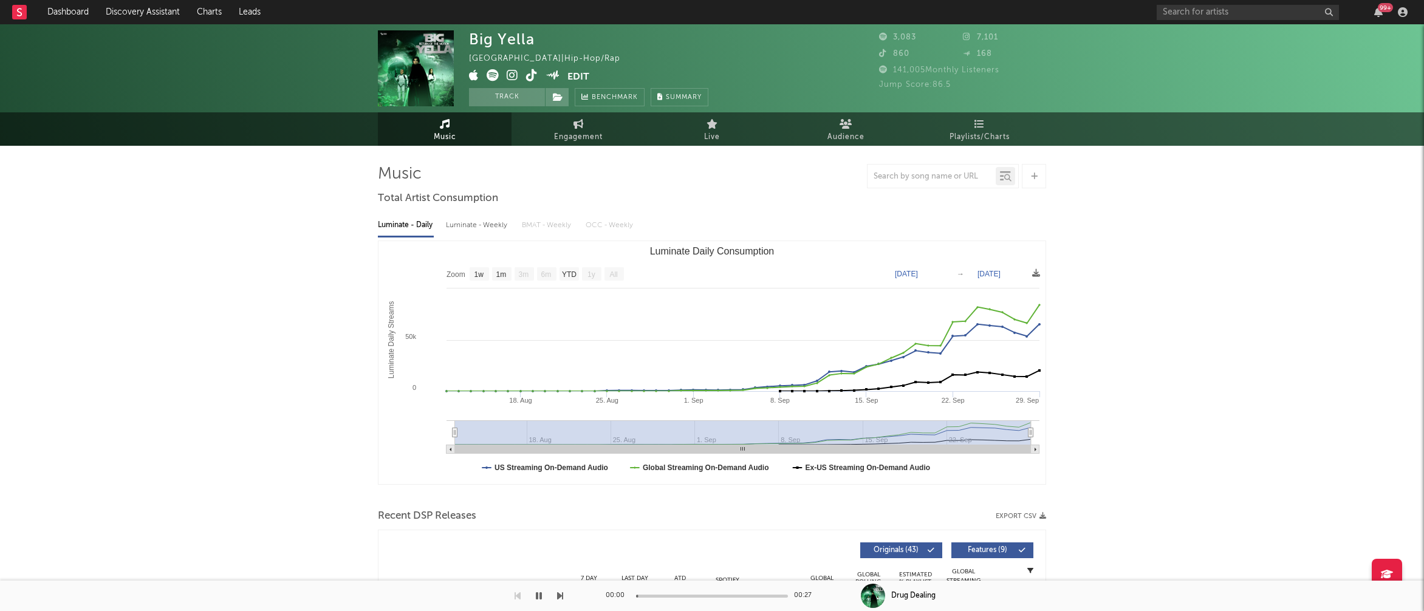
scroll to position [0, 0]
click at [477, 233] on div "Luminate - Weekly" at bounding box center [478, 225] width 64 height 21
select select "1w"
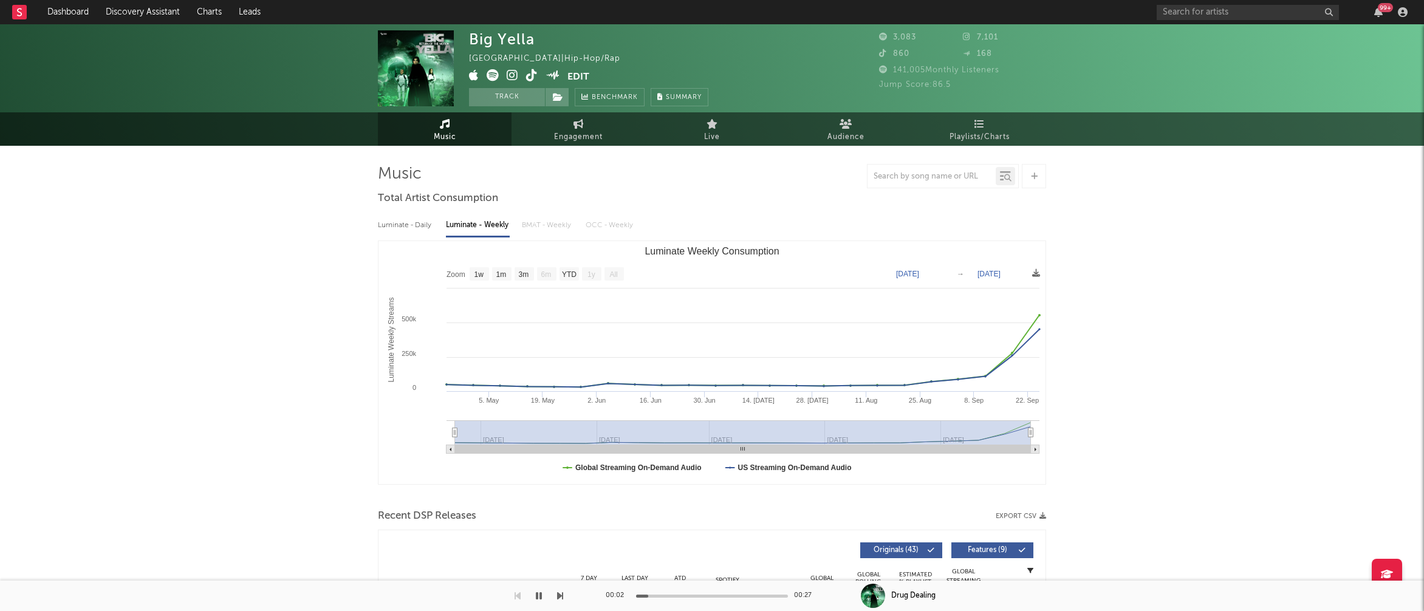
click at [515, 75] on icon at bounding box center [513, 75] width 12 height 12
click at [541, 595] on icon "button" at bounding box center [539, 596] width 6 height 10
click at [567, 123] on link "Engagement" at bounding box center [579, 128] width 134 height 33
select select "1w"
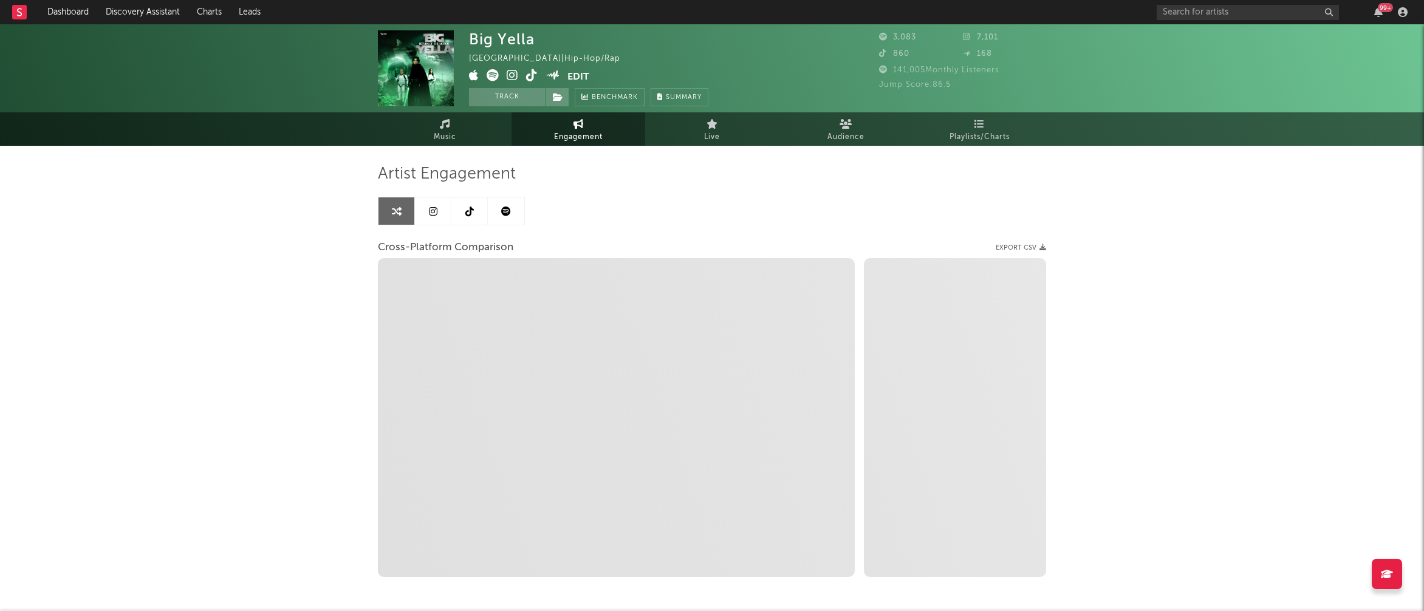
select select "1m"
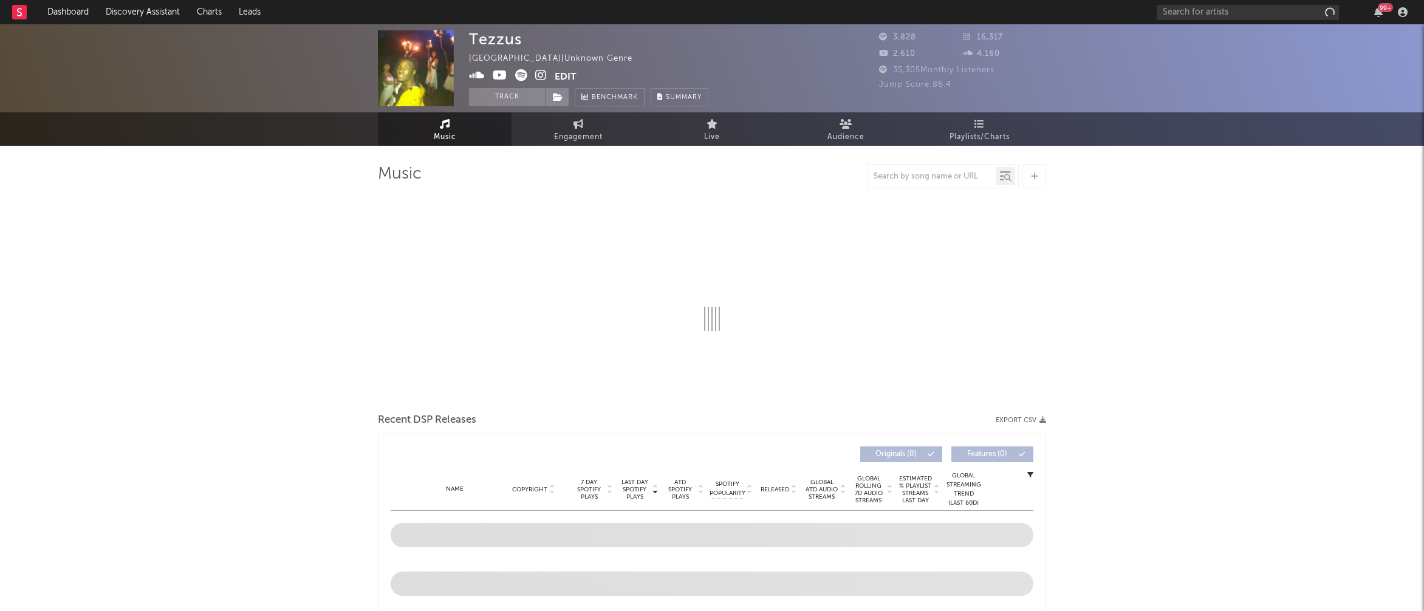
select select "1w"
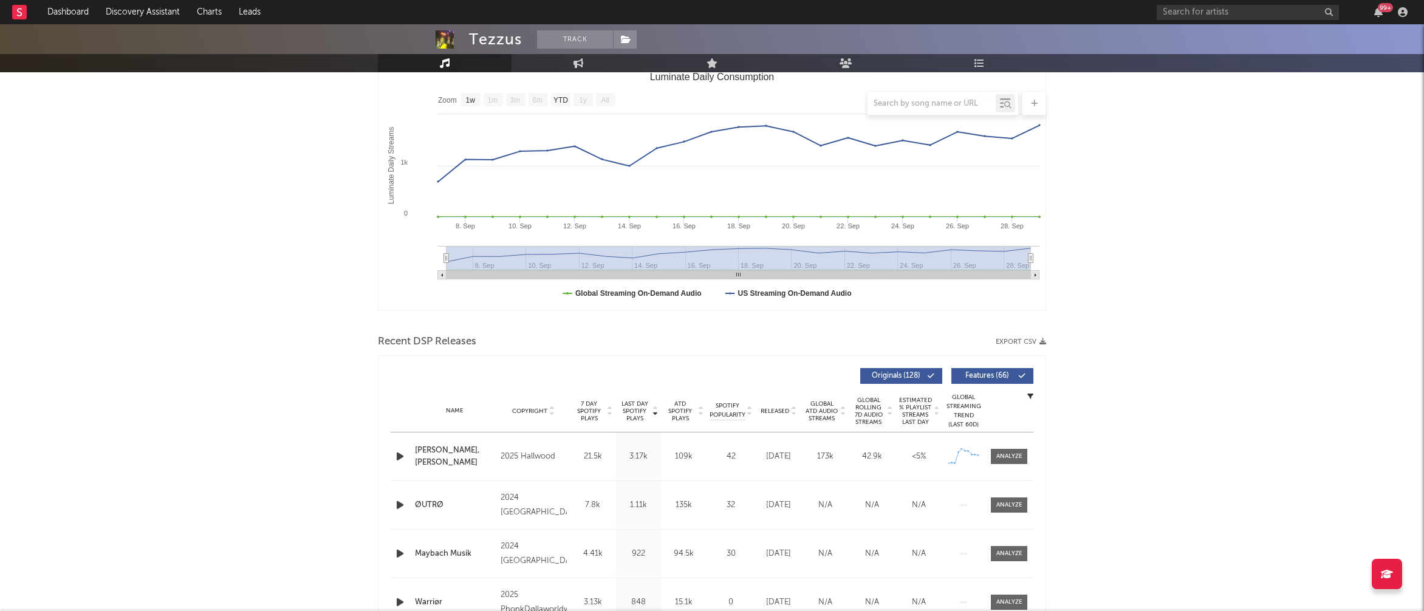
scroll to position [184, 0]
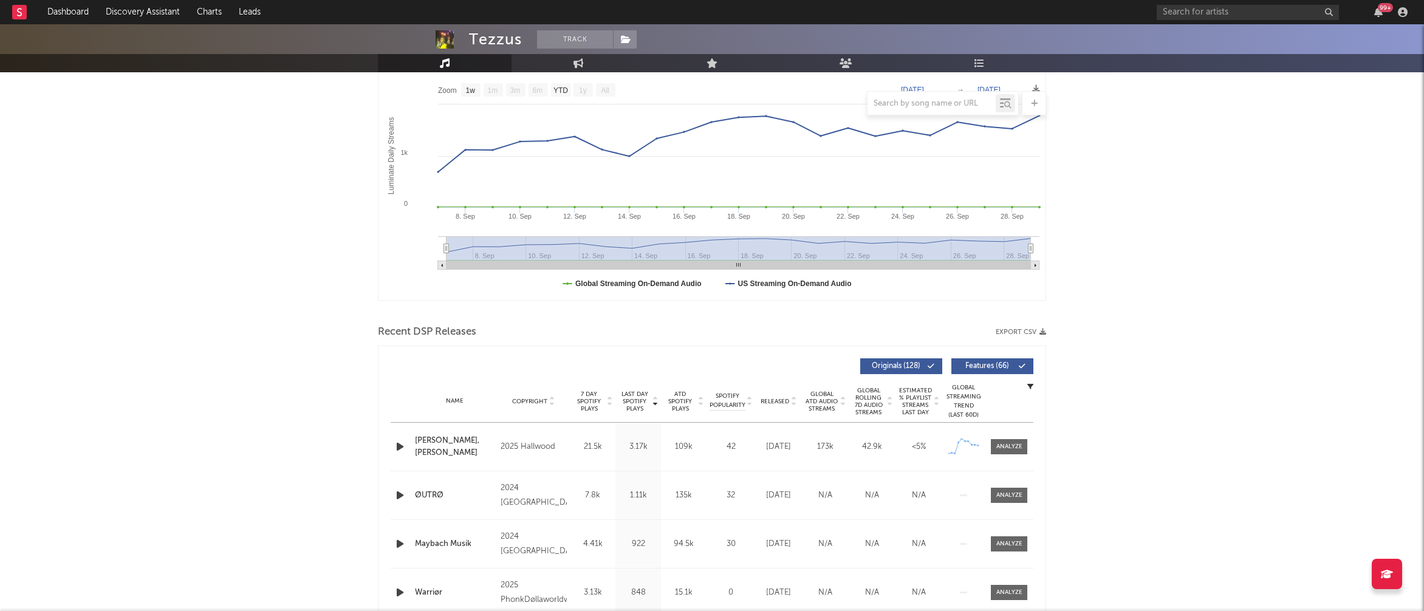
click at [399, 445] on icon "button" at bounding box center [400, 446] width 13 height 15
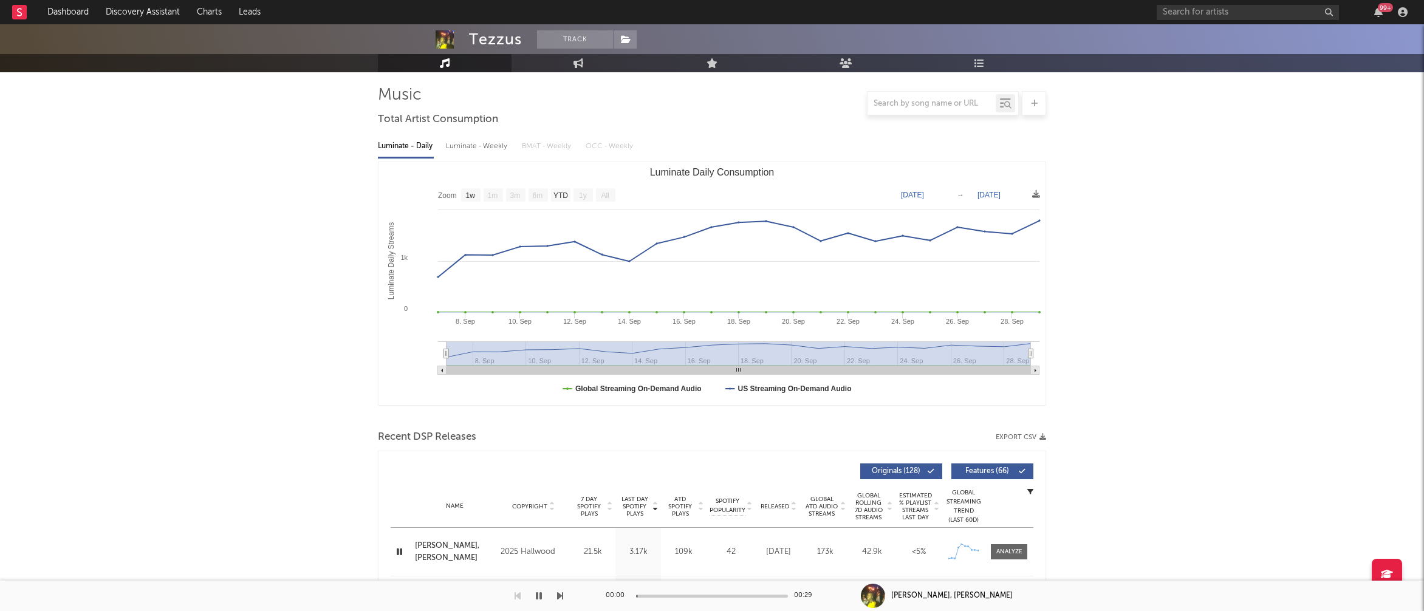
scroll to position [0, 0]
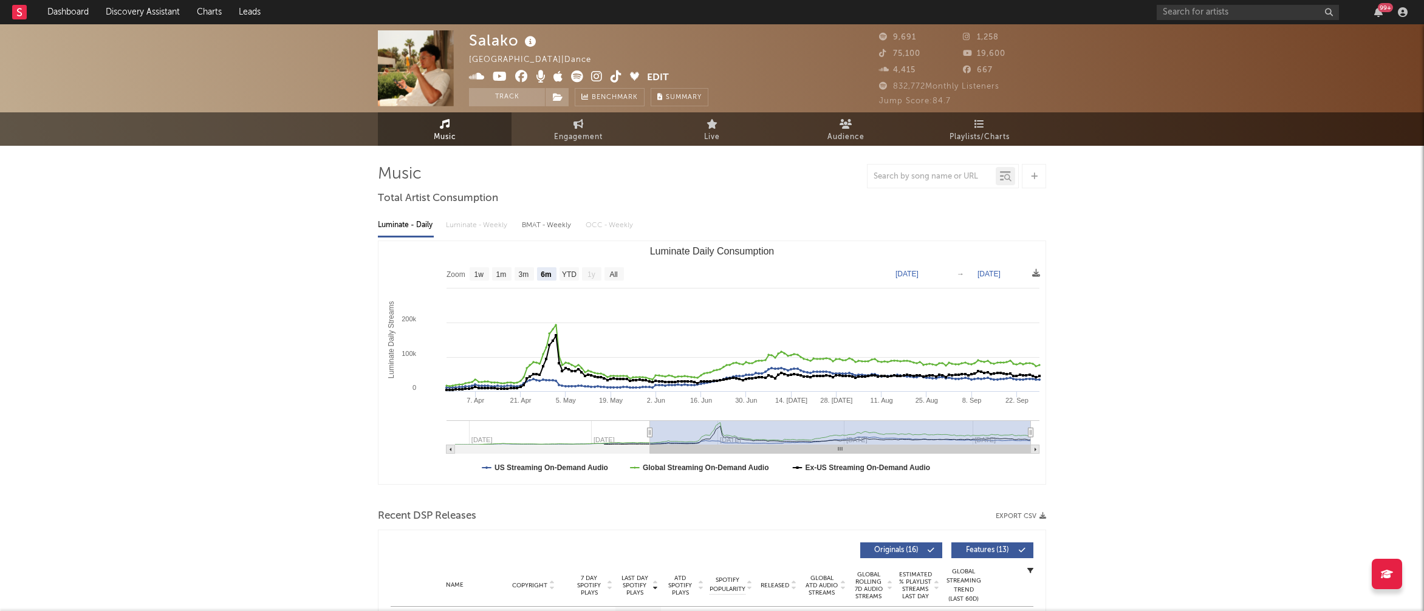
select select "6m"
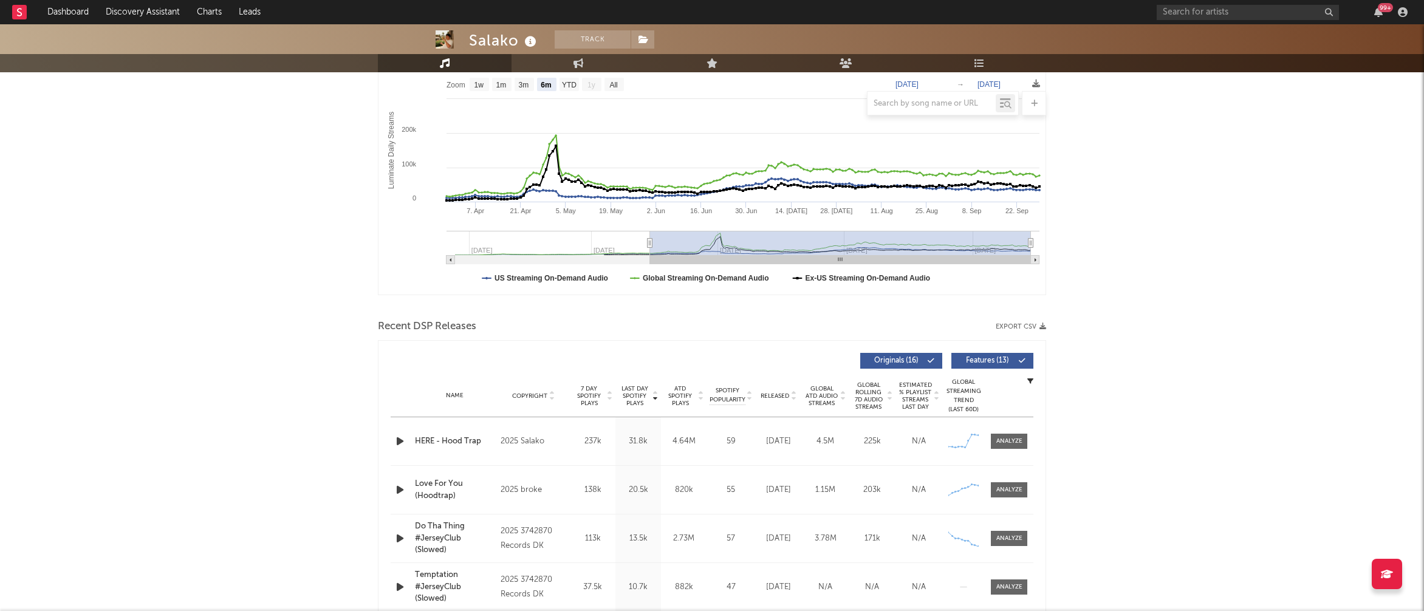
click at [400, 439] on icon "button" at bounding box center [400, 441] width 13 height 15
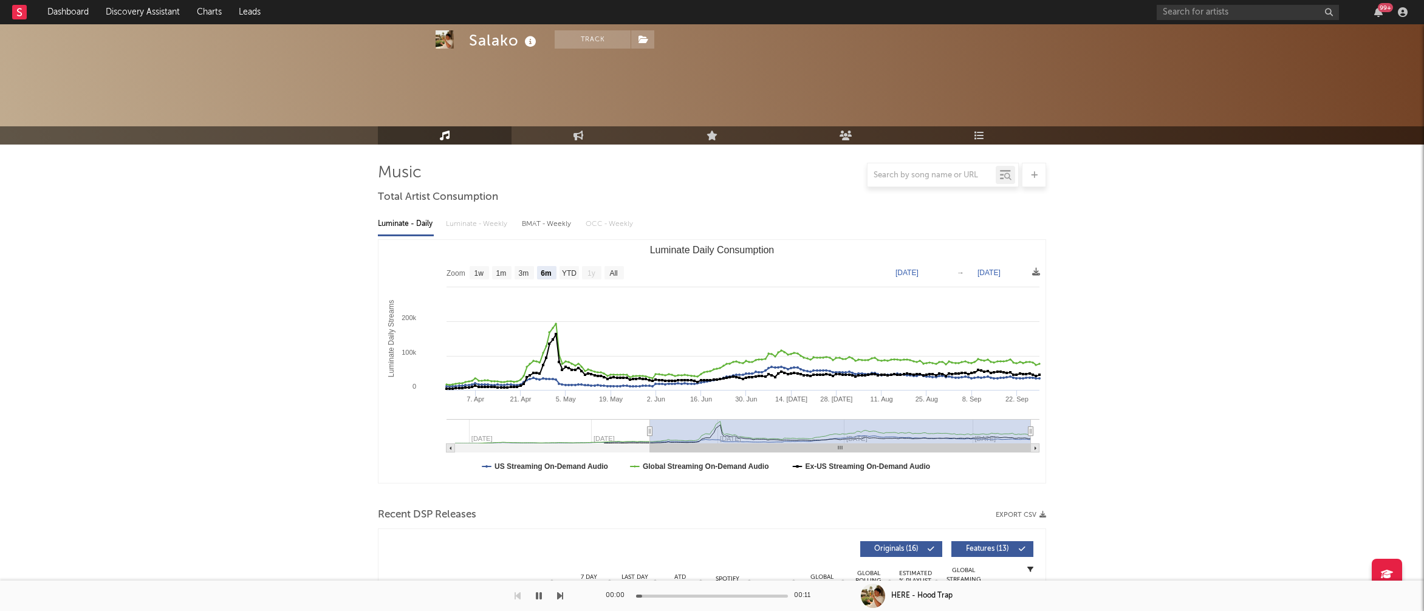
scroll to position [0, 0]
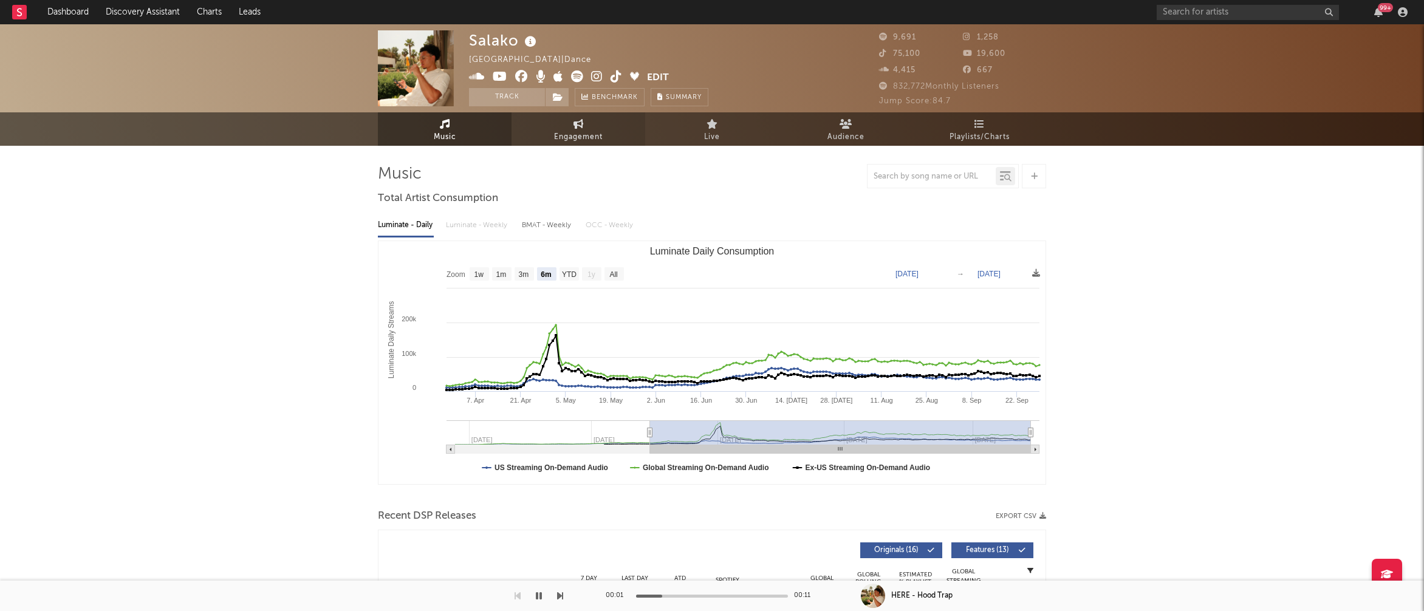
click at [568, 138] on span "Engagement" at bounding box center [578, 137] width 49 height 15
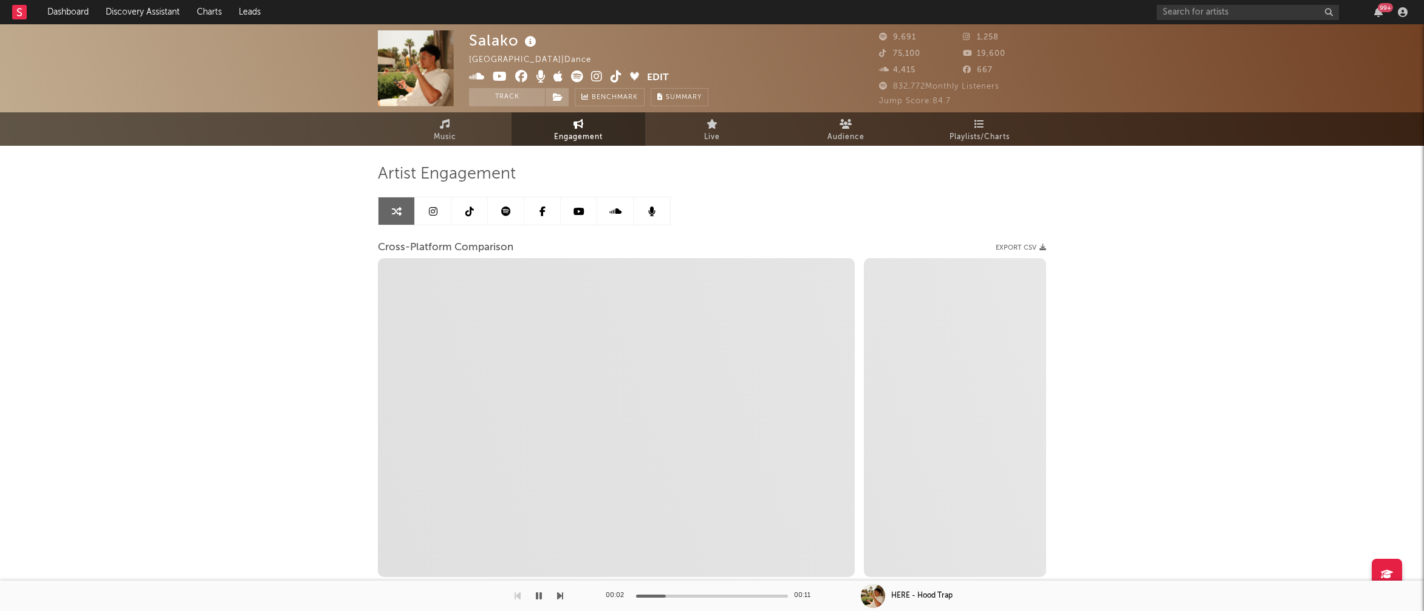
select select "1w"
click at [599, 75] on icon at bounding box center [597, 76] width 12 height 12
select select "1m"
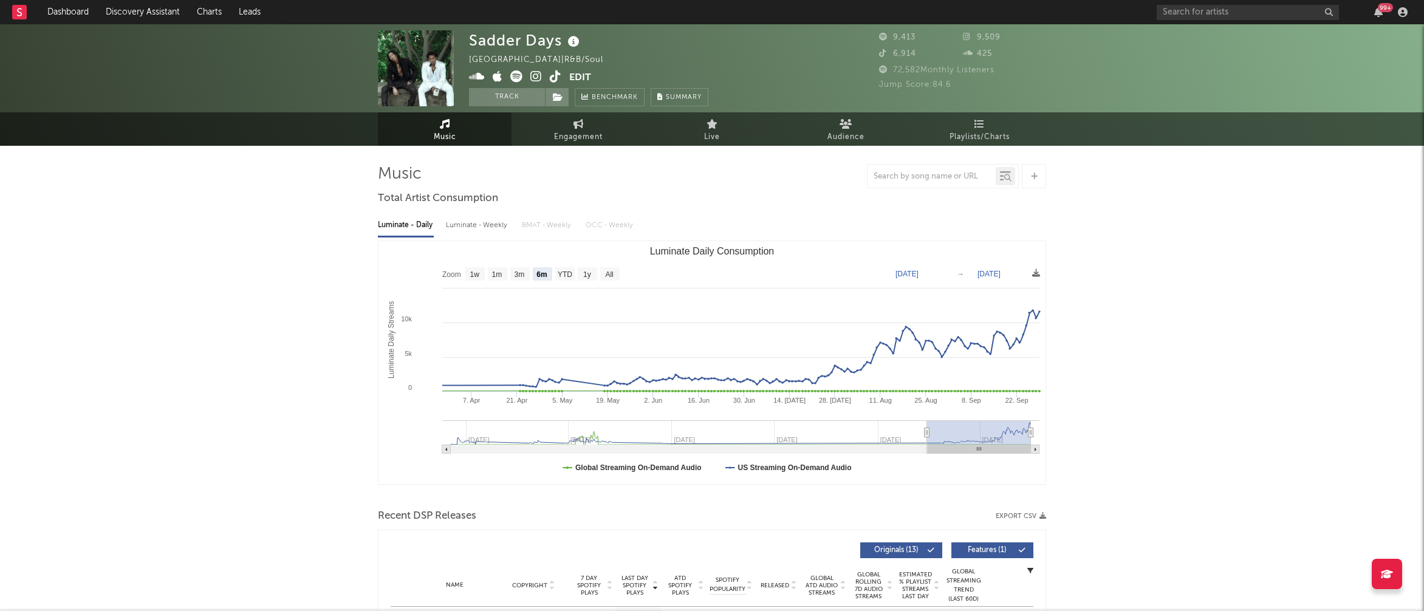
select select "6m"
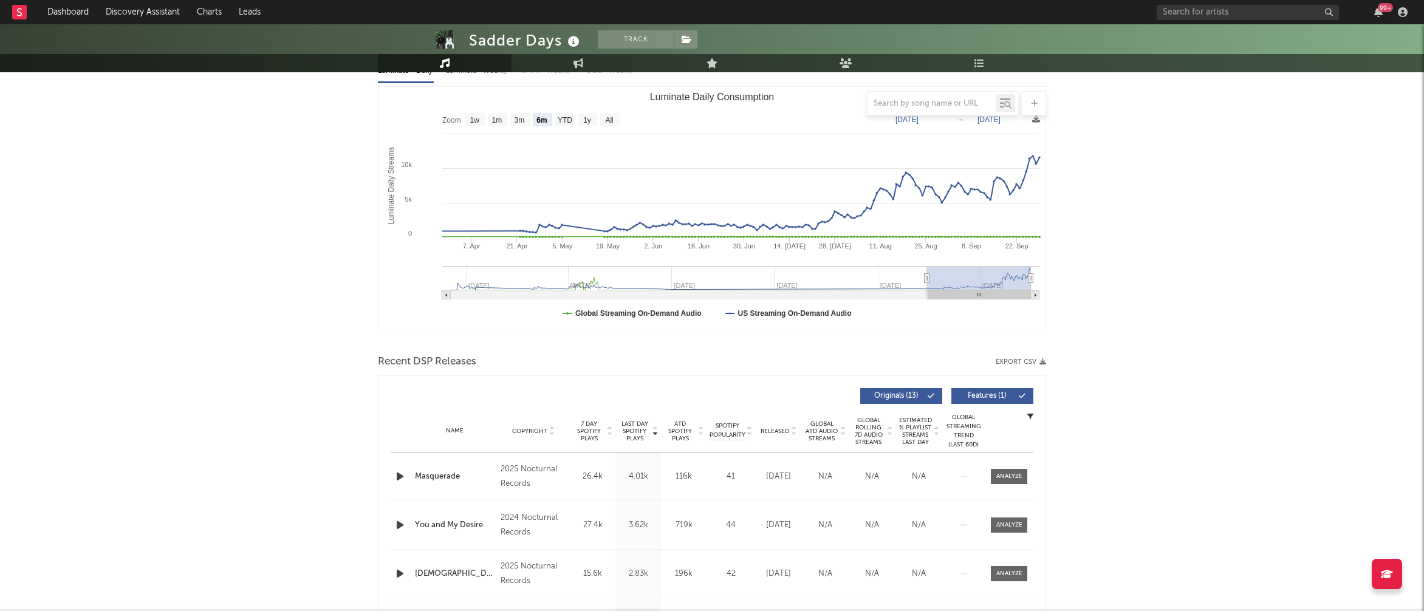
scroll to position [181, 0]
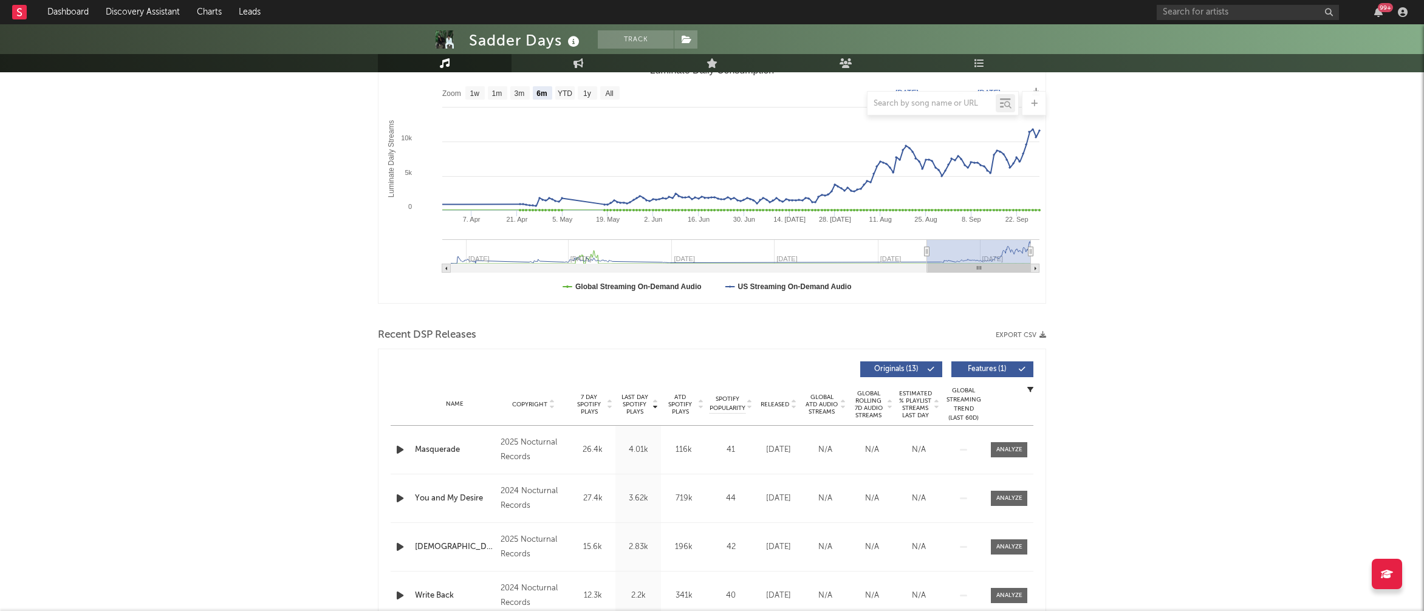
click at [399, 446] on icon "button" at bounding box center [400, 449] width 13 height 15
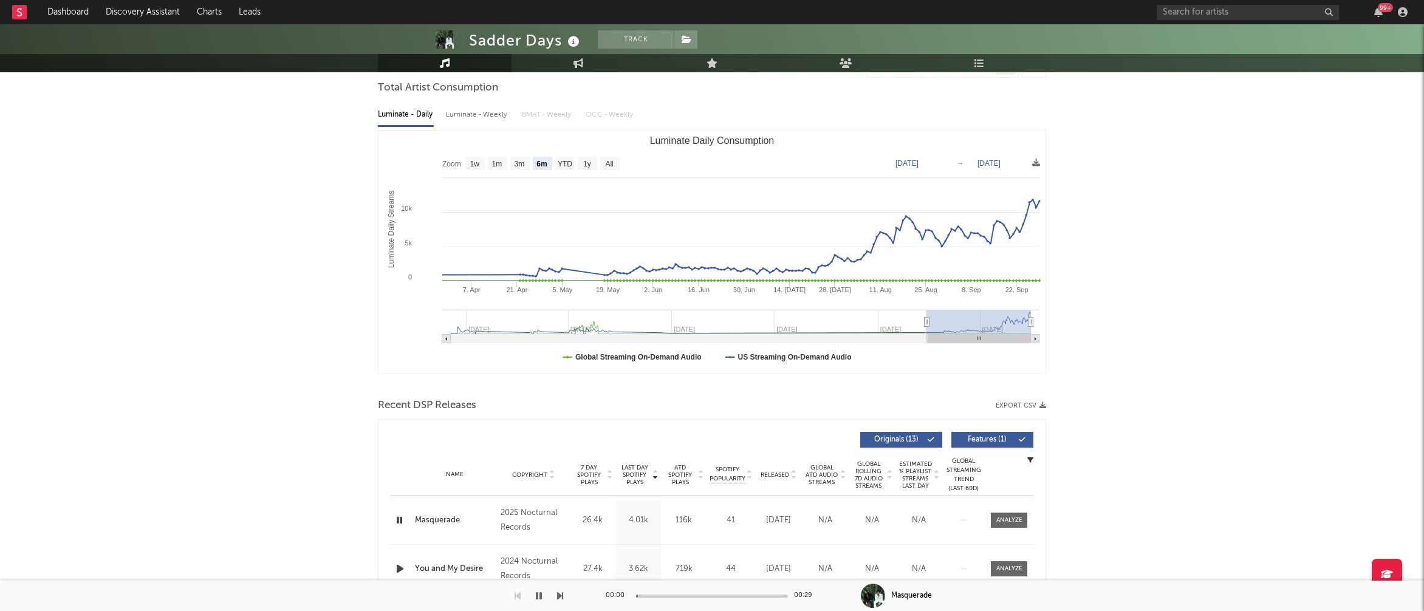
scroll to position [0, 0]
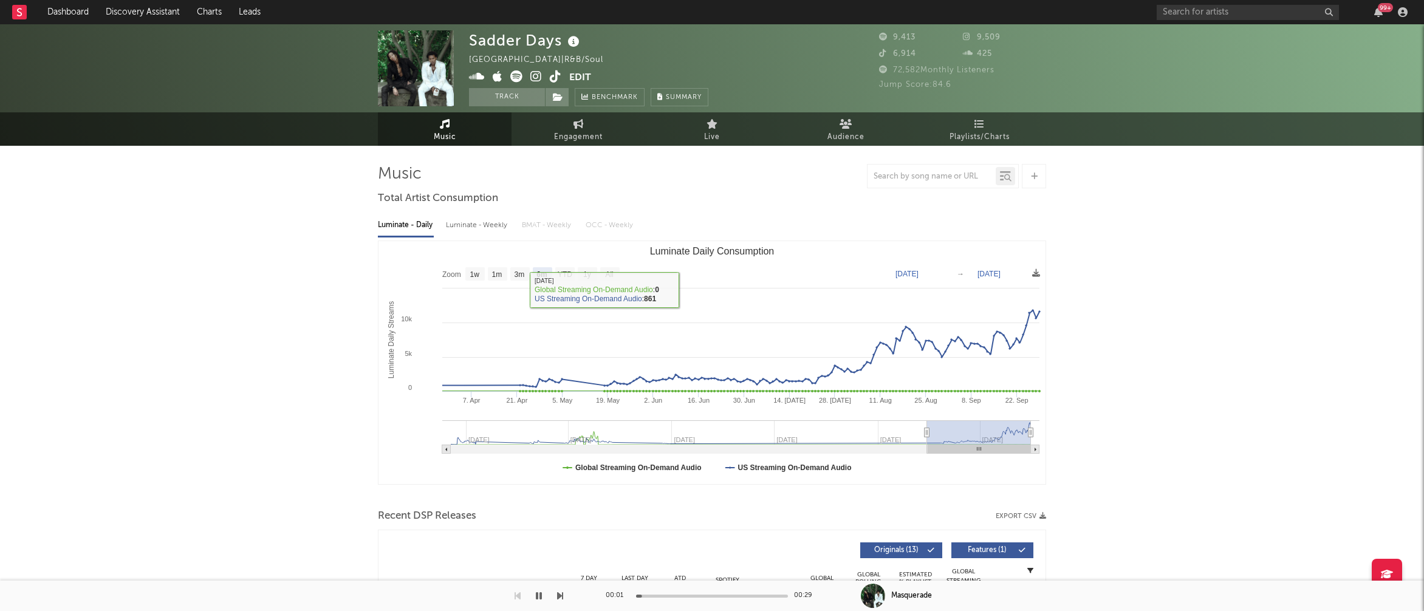
click at [491, 228] on div "Luminate - Weekly" at bounding box center [478, 225] width 64 height 21
select select "6m"
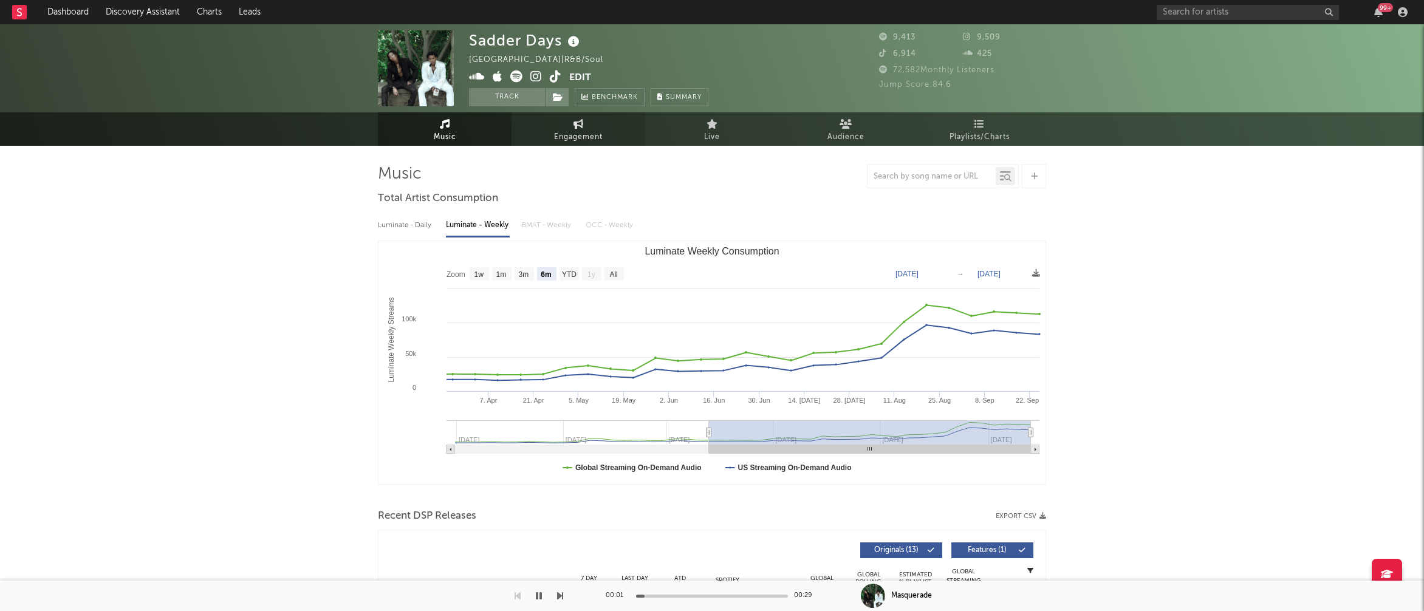
click at [592, 134] on span "Engagement" at bounding box center [578, 137] width 49 height 15
select select "1w"
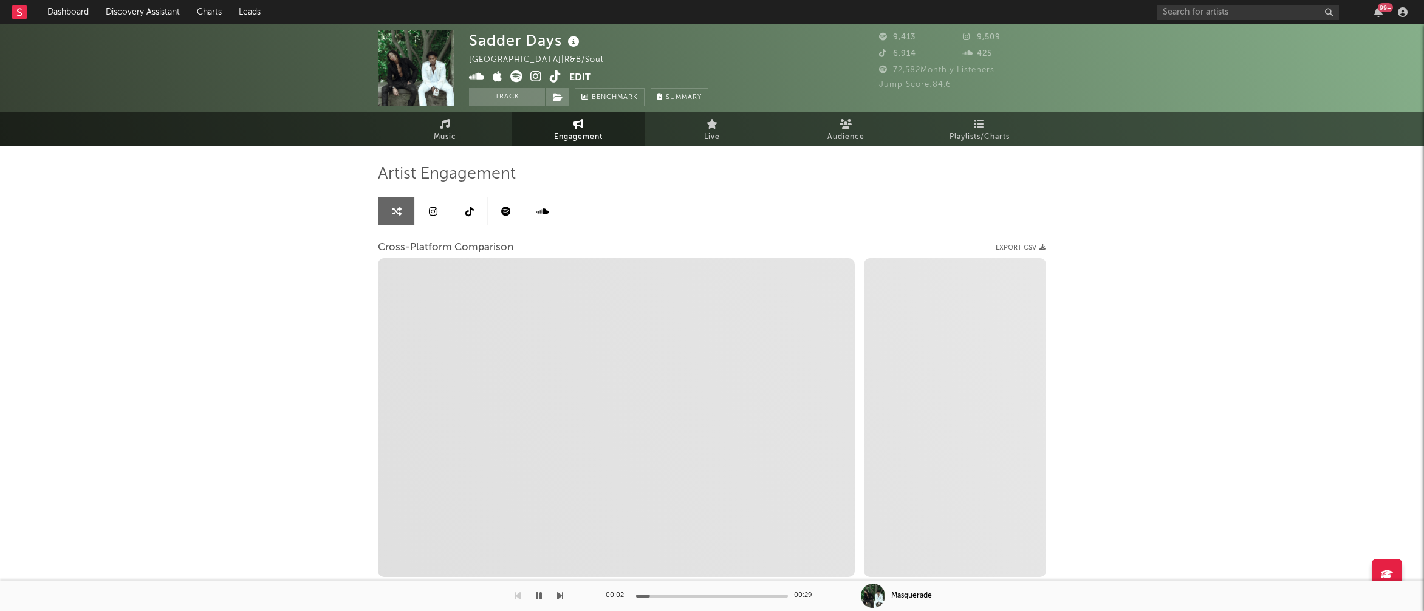
click at [540, 75] on icon at bounding box center [536, 76] width 12 height 12
select select "1m"
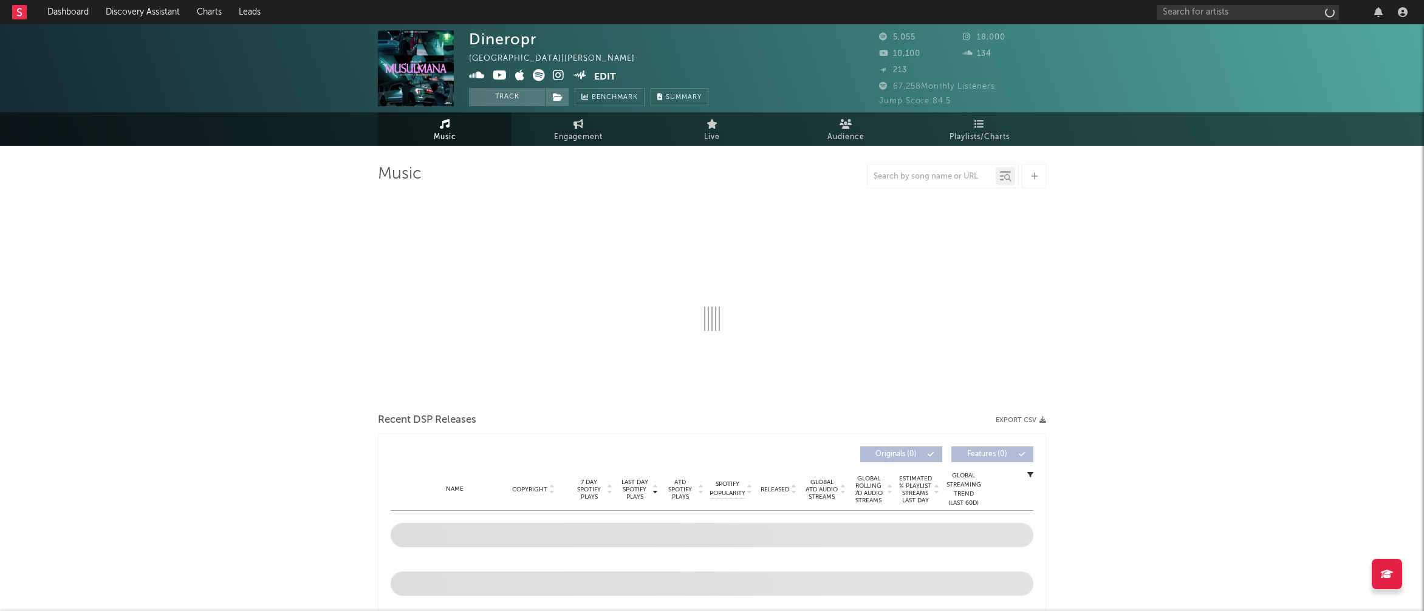
select select "6m"
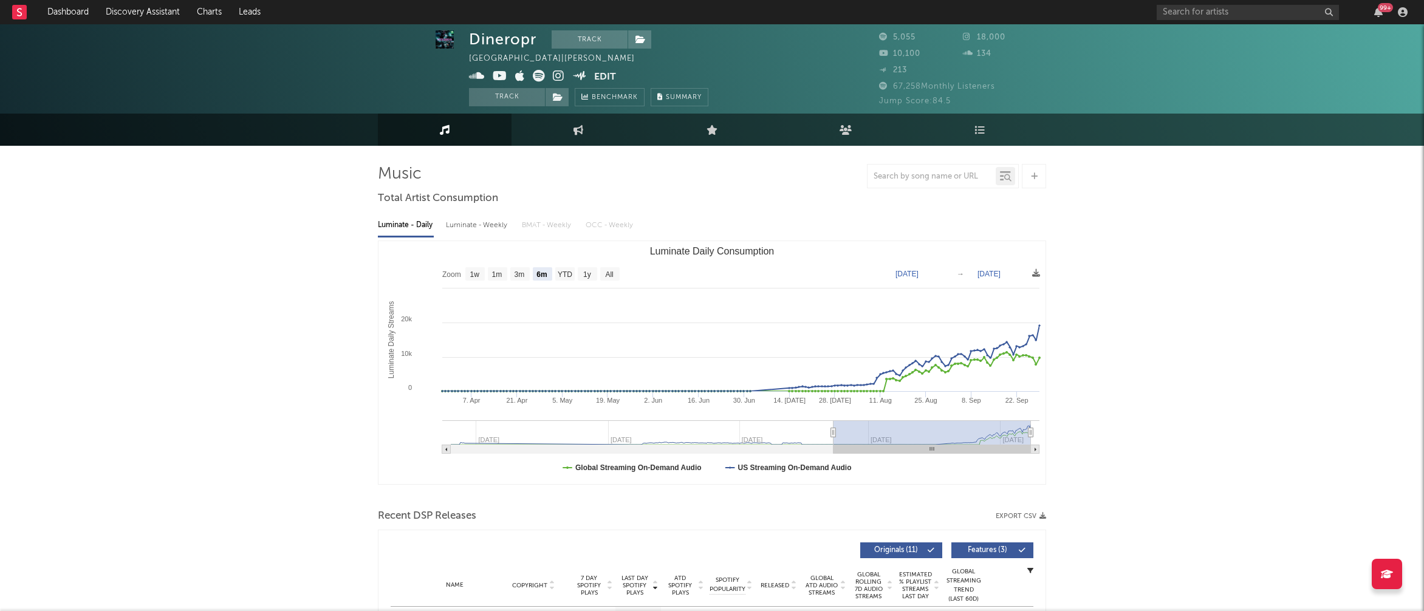
scroll to position [207, 0]
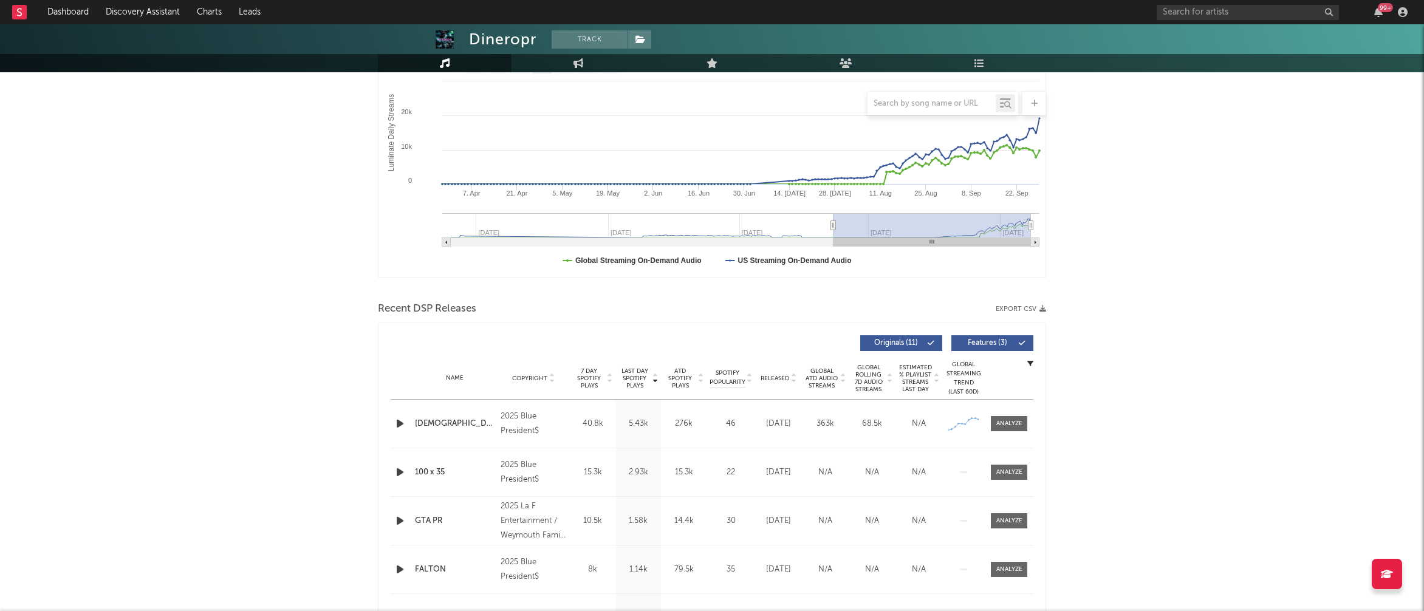
click at [401, 421] on icon "button" at bounding box center [400, 423] width 13 height 15
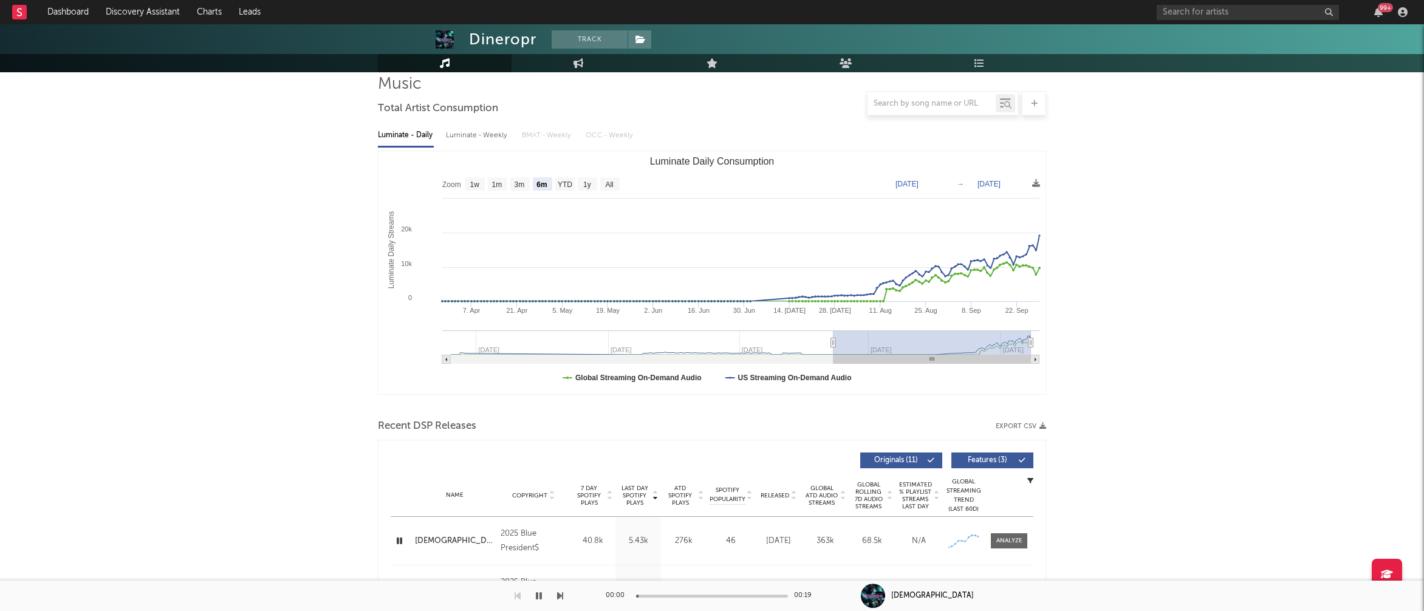
scroll to position [0, 0]
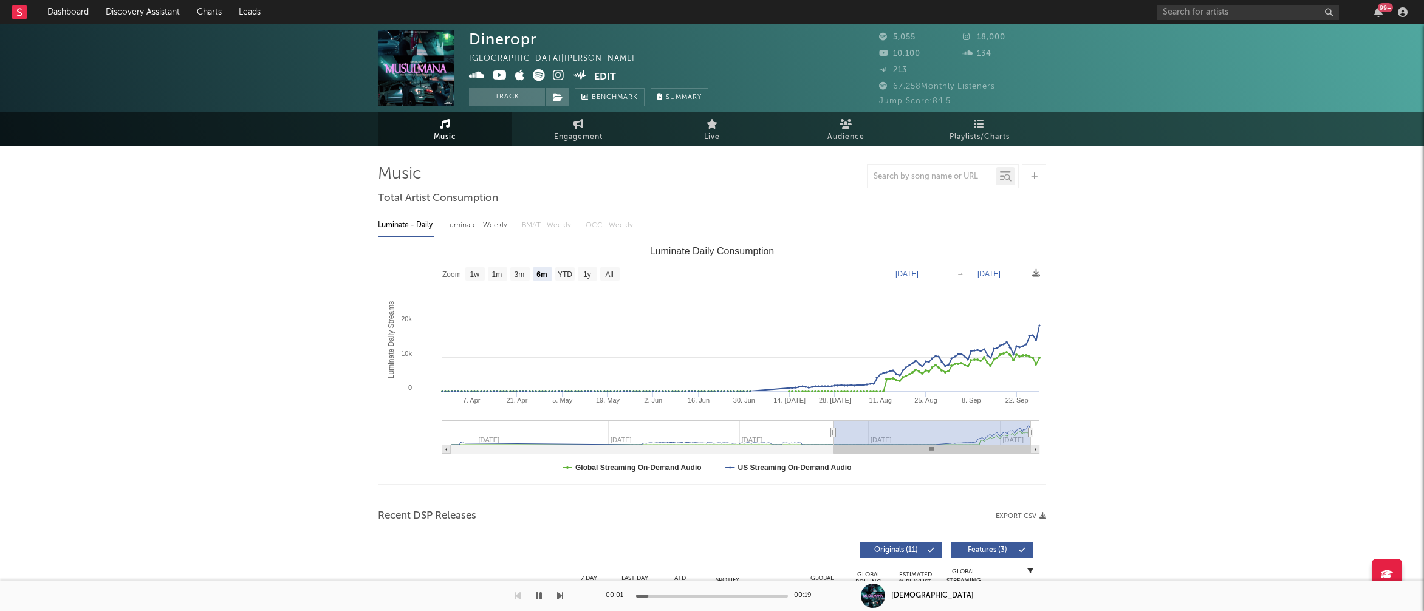
click at [476, 228] on div "Luminate - Weekly" at bounding box center [478, 225] width 64 height 21
select select "1w"
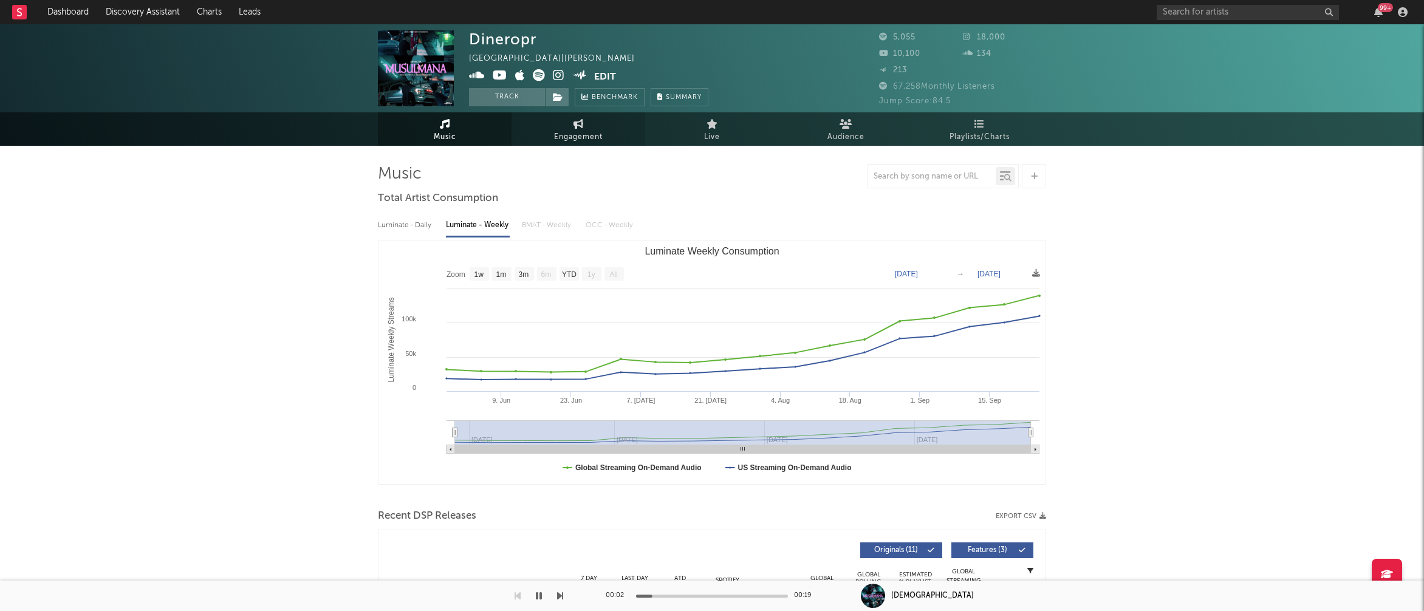
click at [588, 130] on span "Engagement" at bounding box center [578, 137] width 49 height 15
select select "1w"
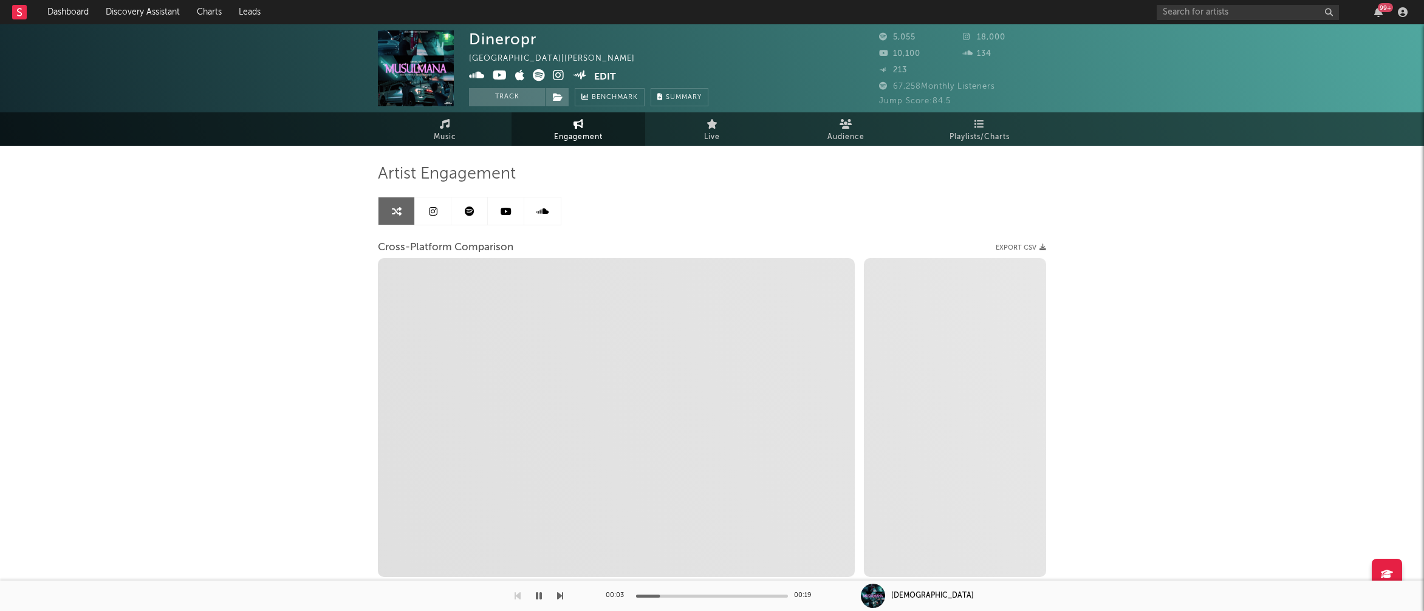
click at [562, 72] on icon at bounding box center [559, 75] width 12 height 12
select select "1m"
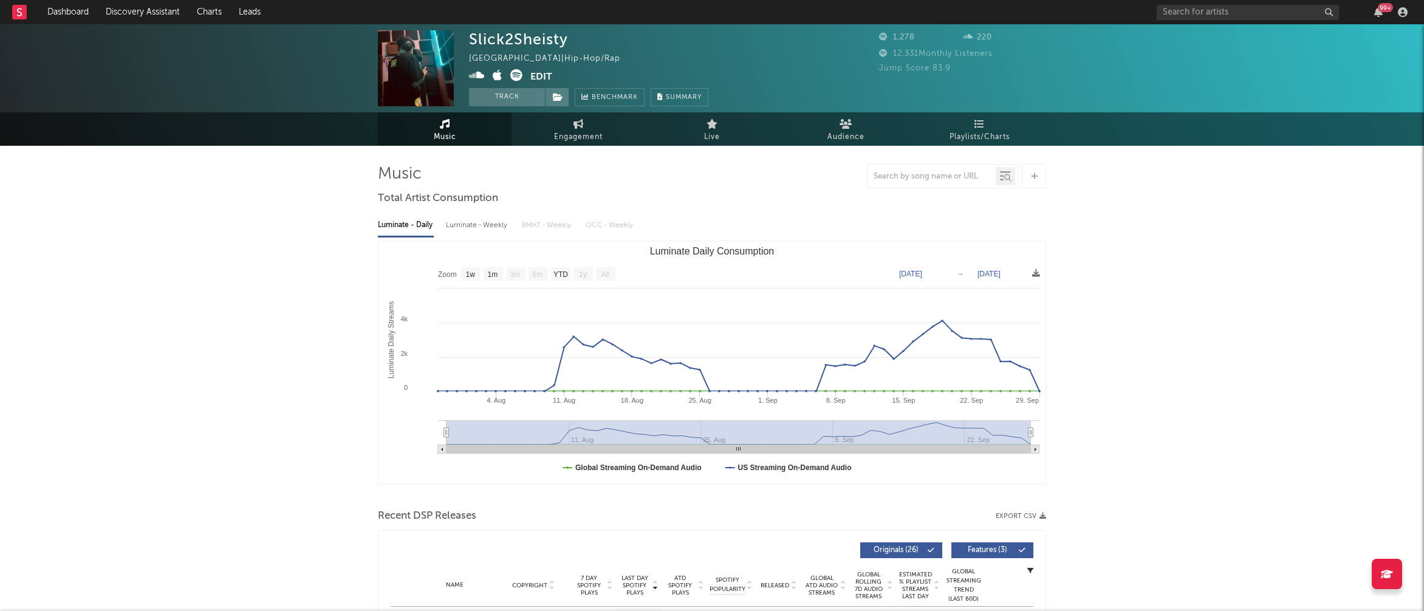
select select "1w"
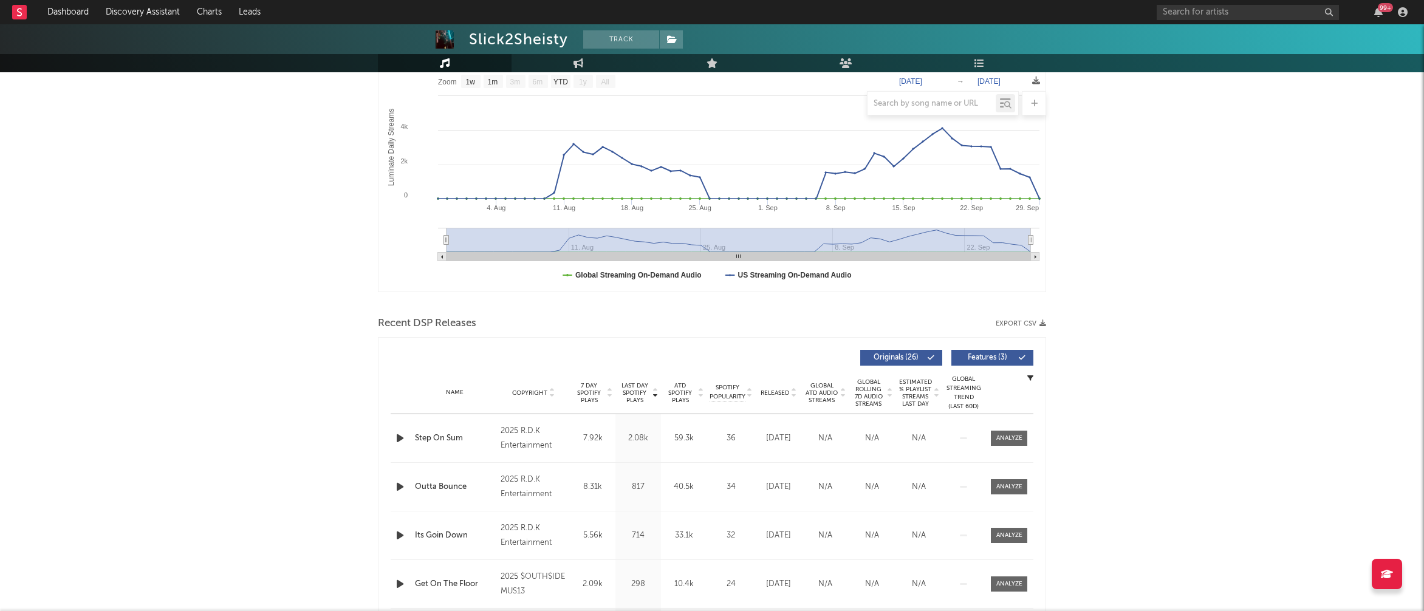
click at [395, 436] on icon "button" at bounding box center [400, 438] width 13 height 15
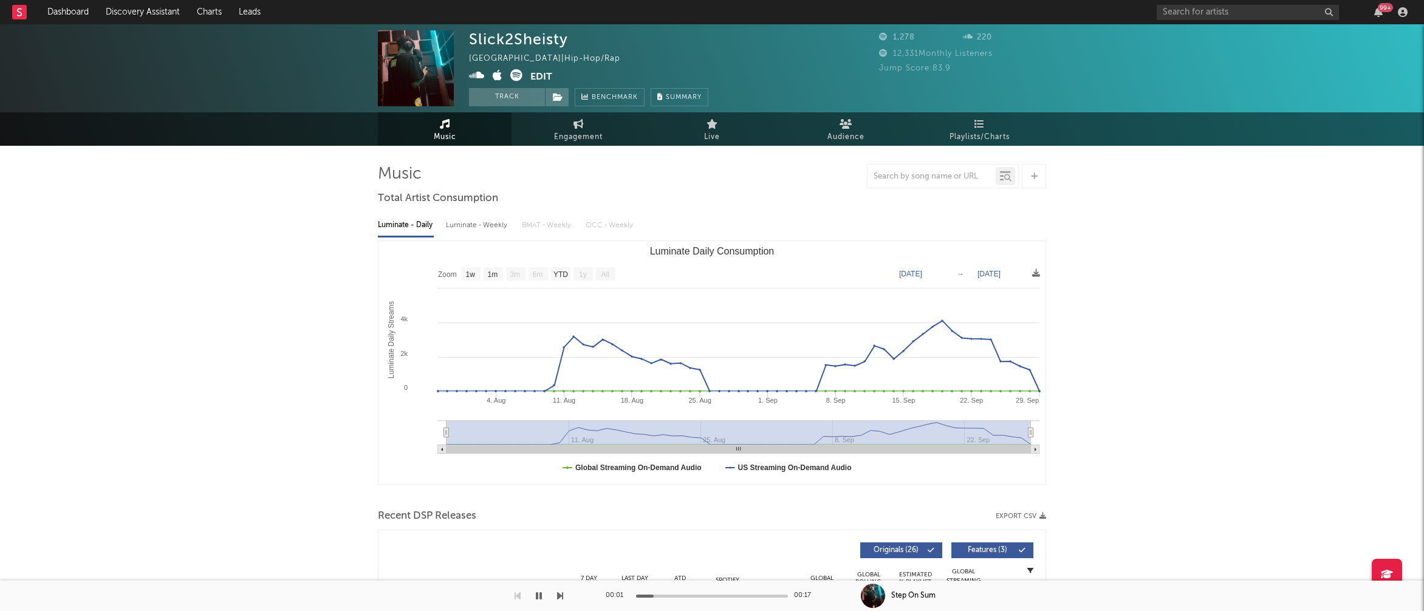
click at [476, 74] on icon at bounding box center [477, 75] width 16 height 12
drag, startPoint x: 470, startPoint y: 38, endPoint x: 566, endPoint y: 37, distance: 96.0
click at [566, 37] on div "Slick2Sheisty" at bounding box center [518, 39] width 99 height 18
copy div "Slick2Sheisty"
click at [468, 224] on div "Luminate - Weekly" at bounding box center [478, 225] width 64 height 21
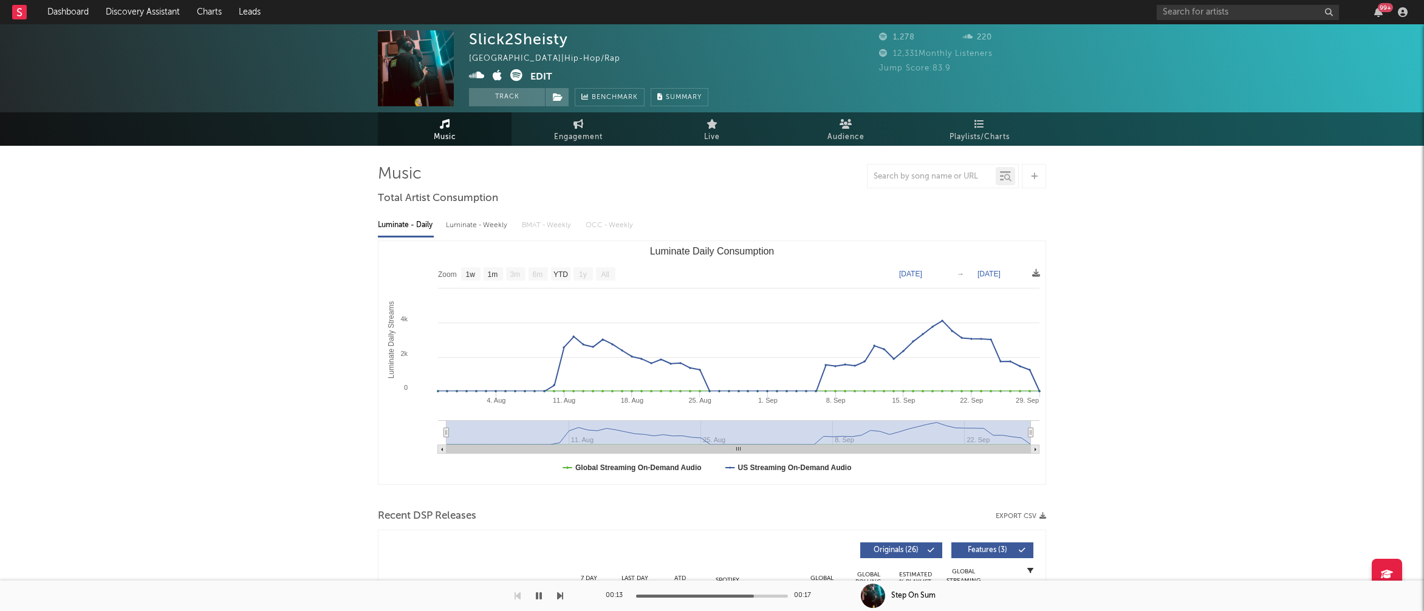
select select "1w"
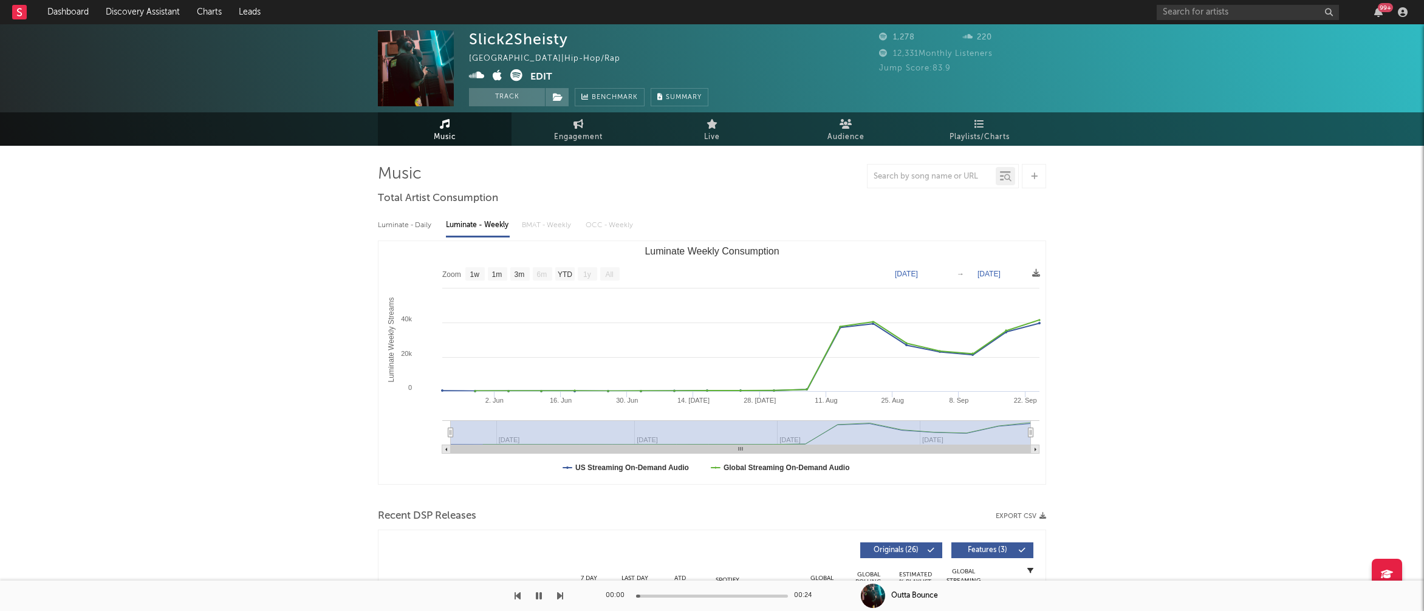
click at [539, 596] on icon "button" at bounding box center [539, 596] width 6 height 10
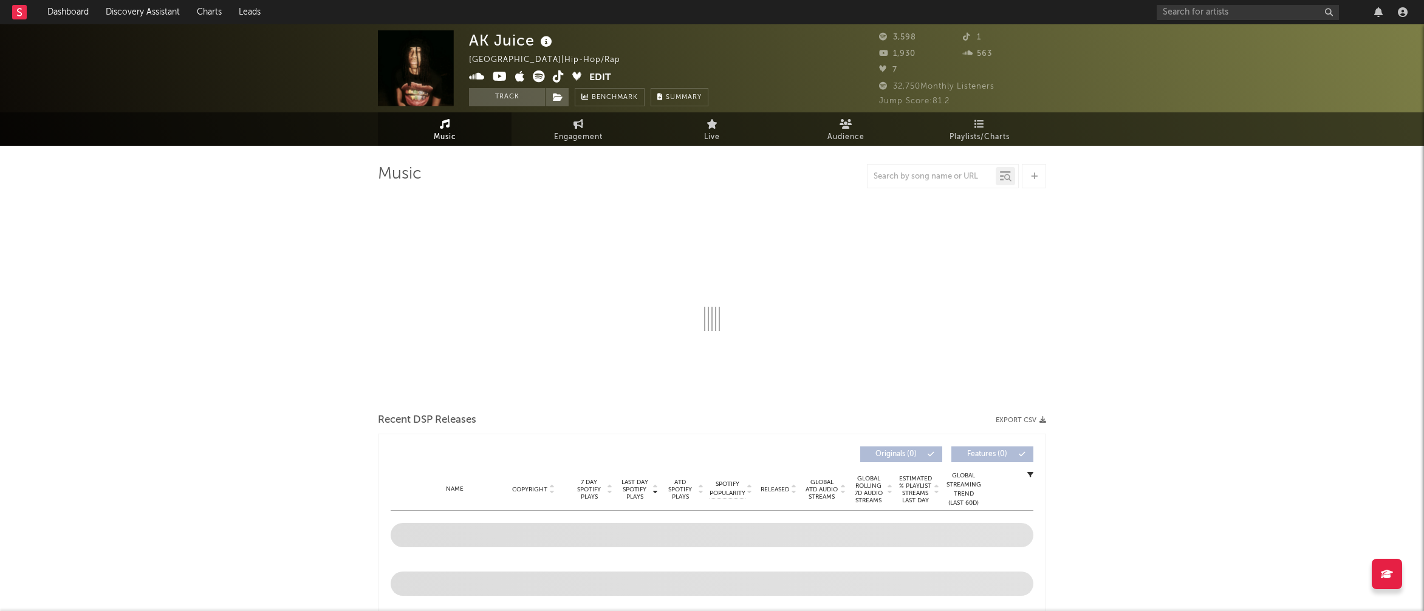
select select "6m"
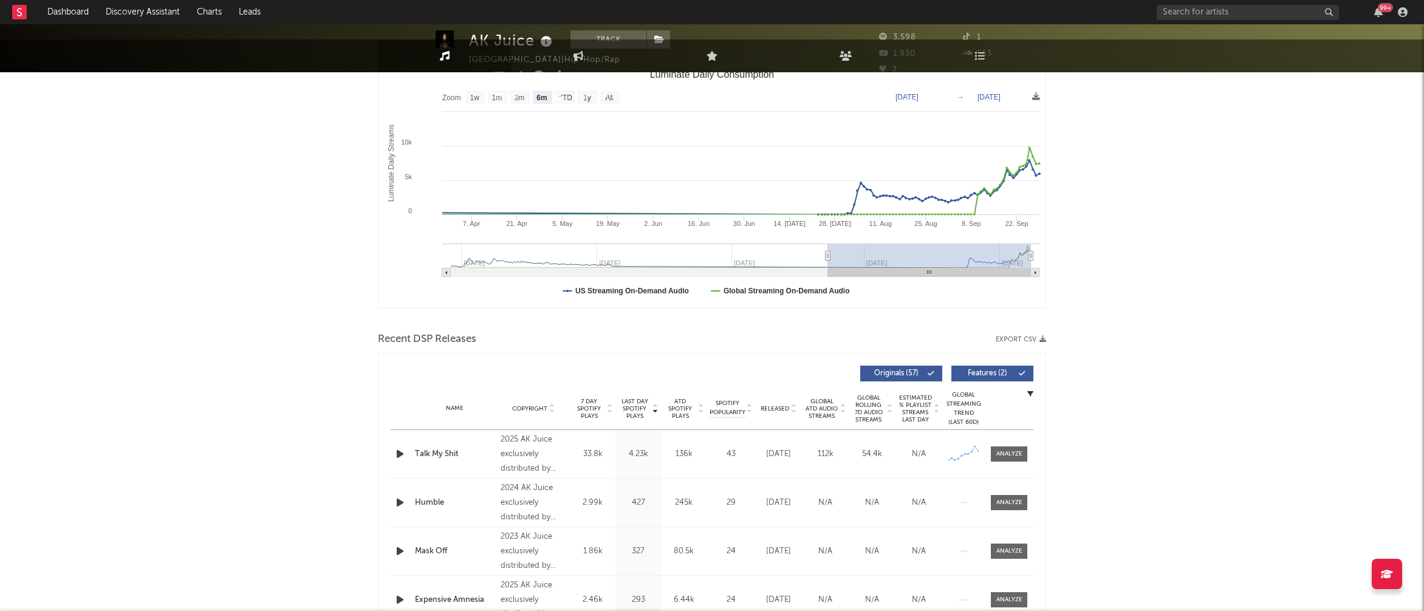
scroll to position [187, 0]
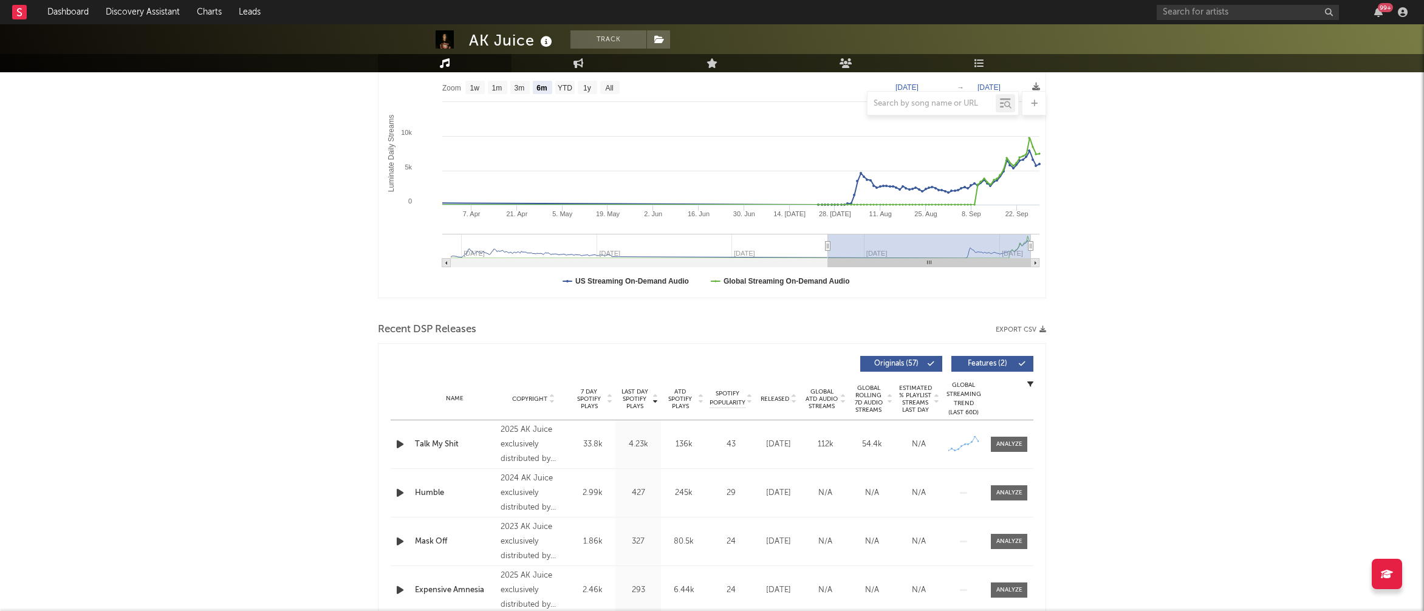
click at [398, 442] on icon "button" at bounding box center [400, 444] width 13 height 15
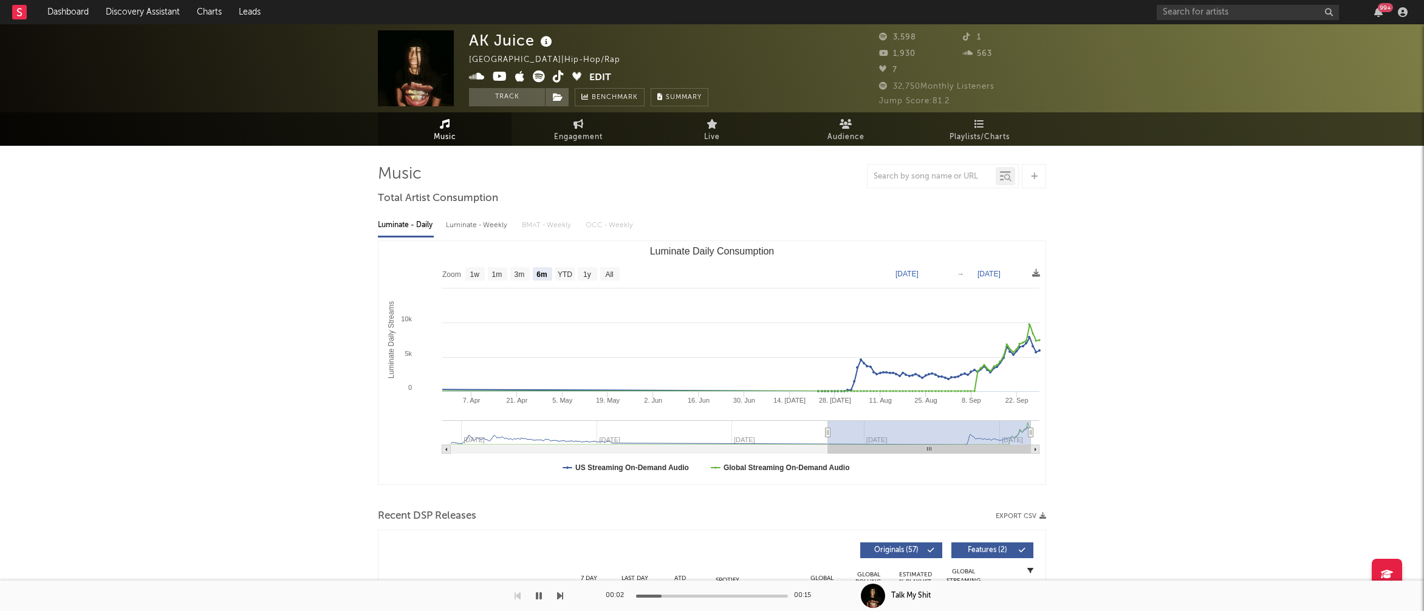
click at [480, 75] on icon at bounding box center [477, 76] width 16 height 12
click at [501, 76] on icon at bounding box center [500, 76] width 15 height 12
click at [540, 594] on icon "button" at bounding box center [539, 596] width 6 height 10
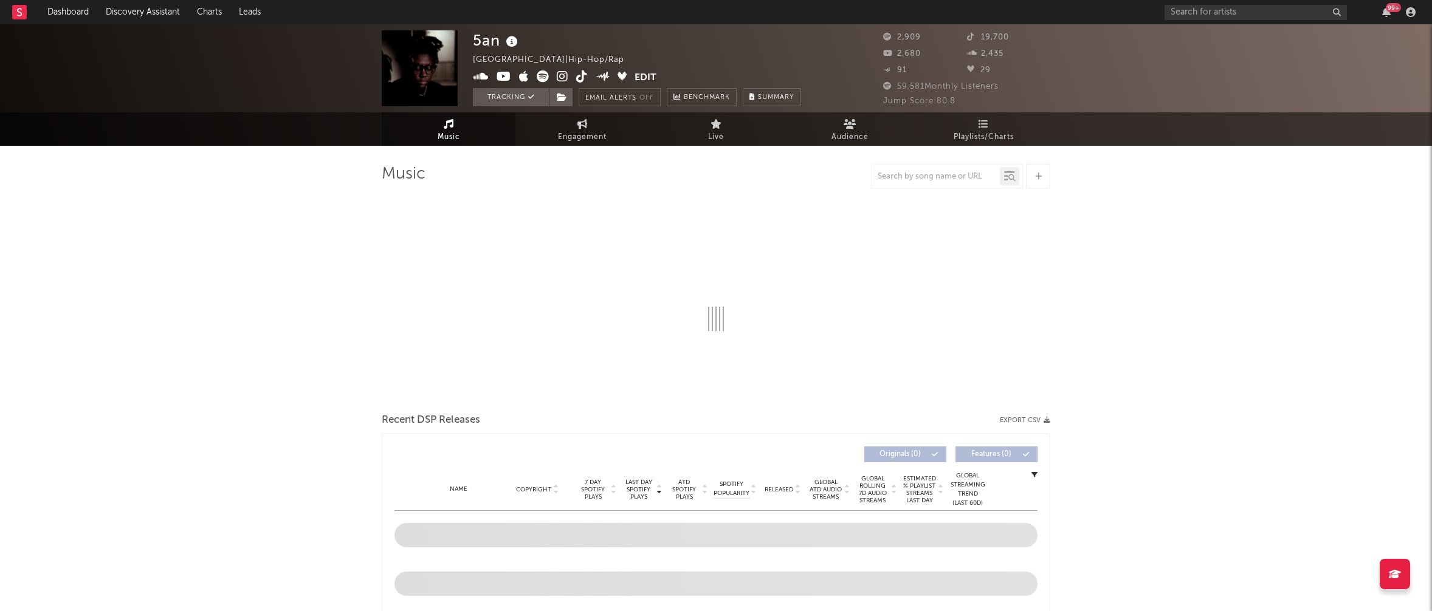
select select "6m"
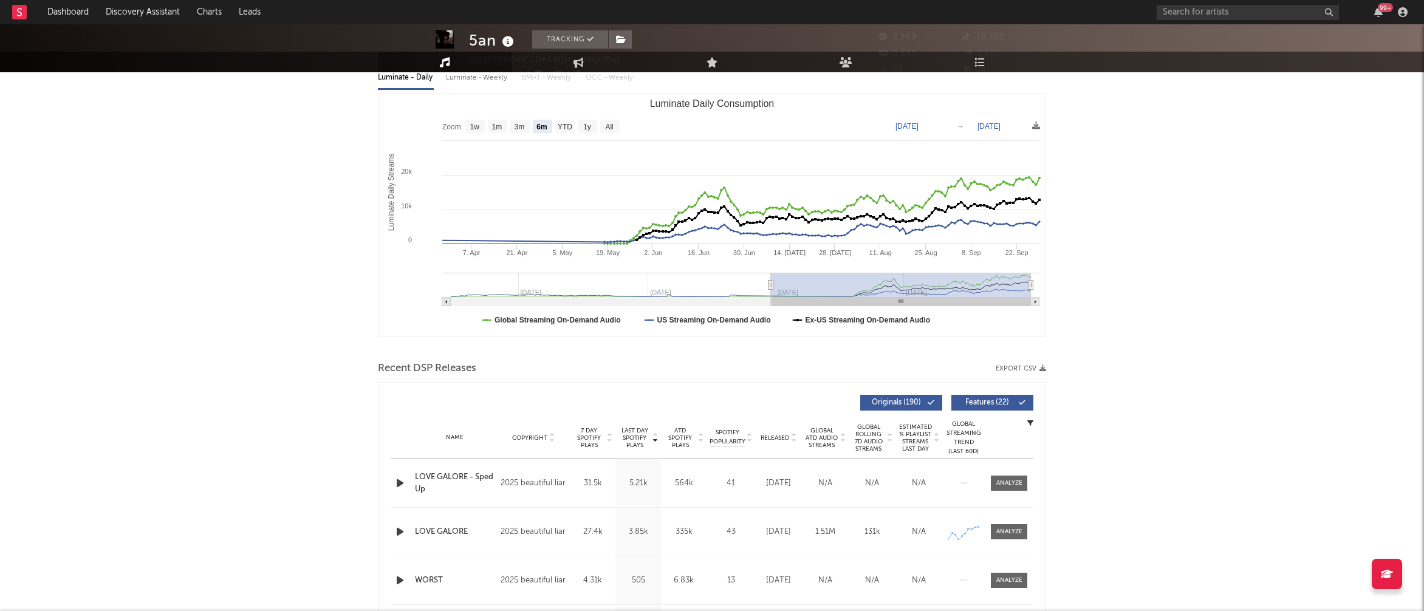
scroll to position [171, 0]
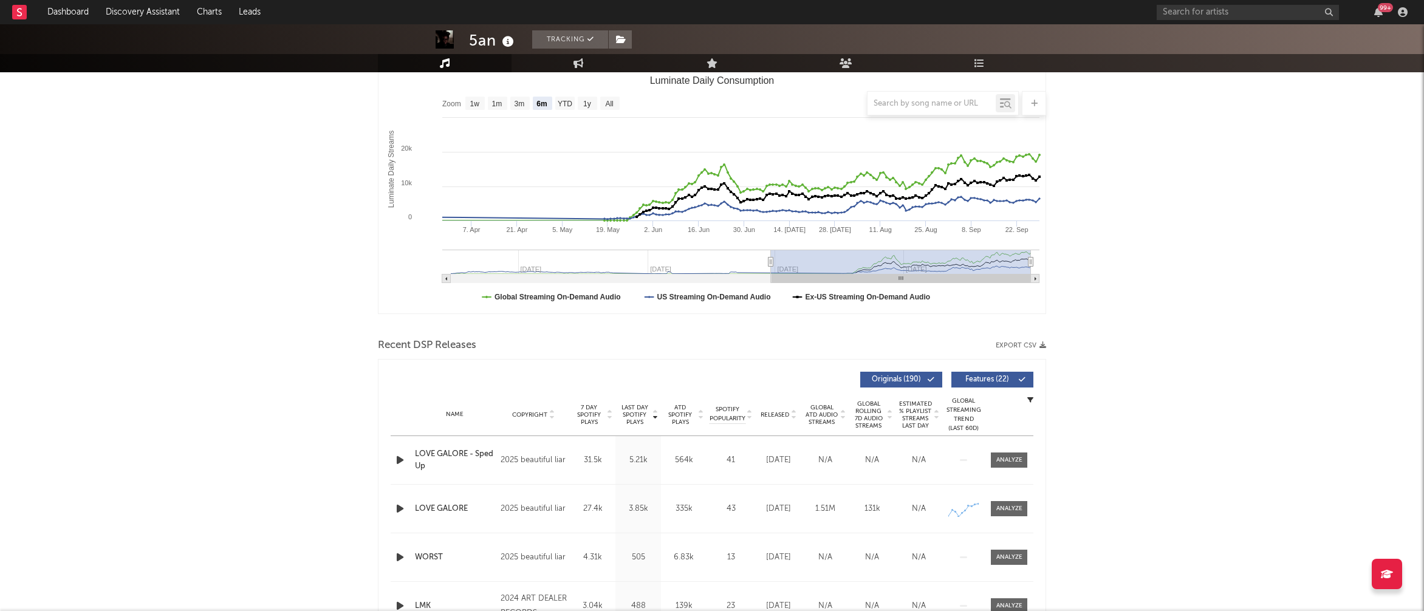
click at [402, 458] on icon "button" at bounding box center [400, 460] width 13 height 15
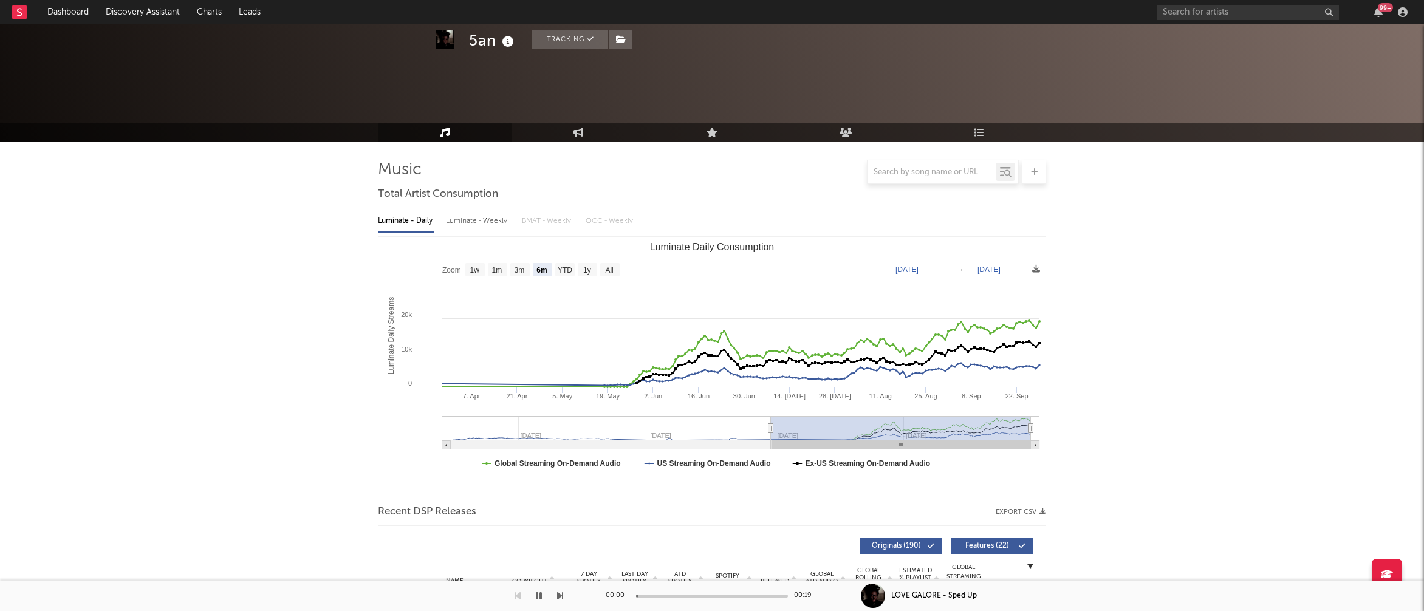
scroll to position [0, 0]
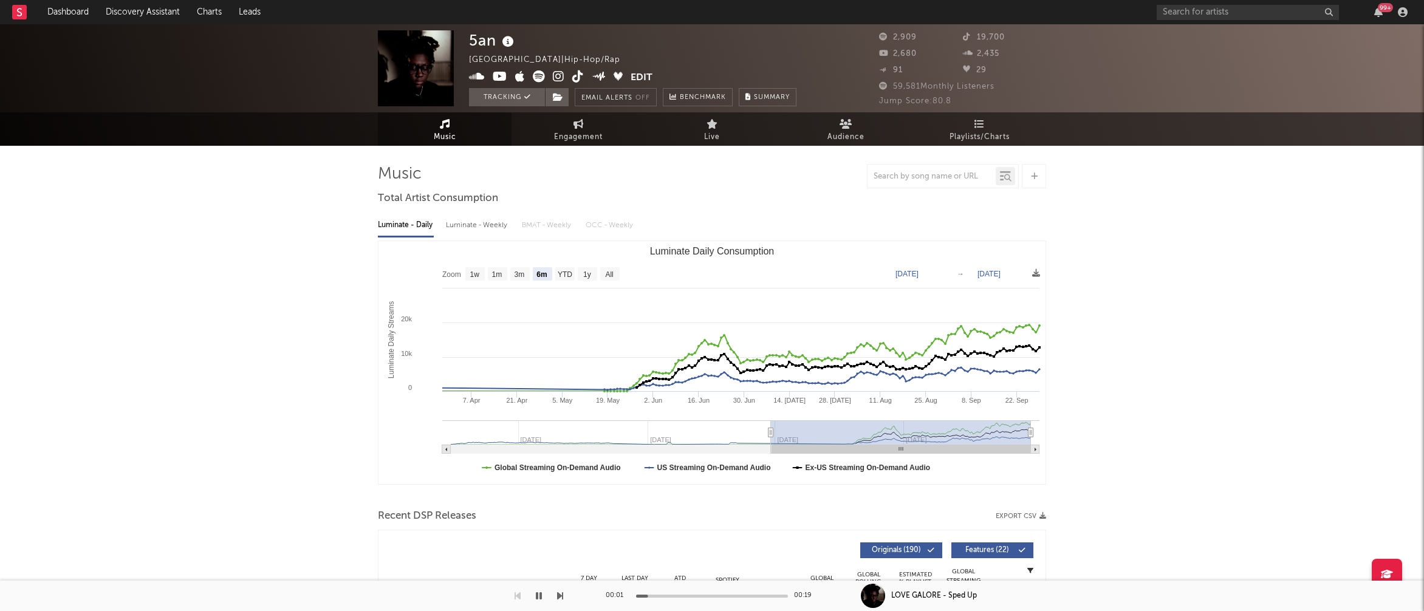
click at [561, 80] on icon at bounding box center [559, 76] width 12 height 12
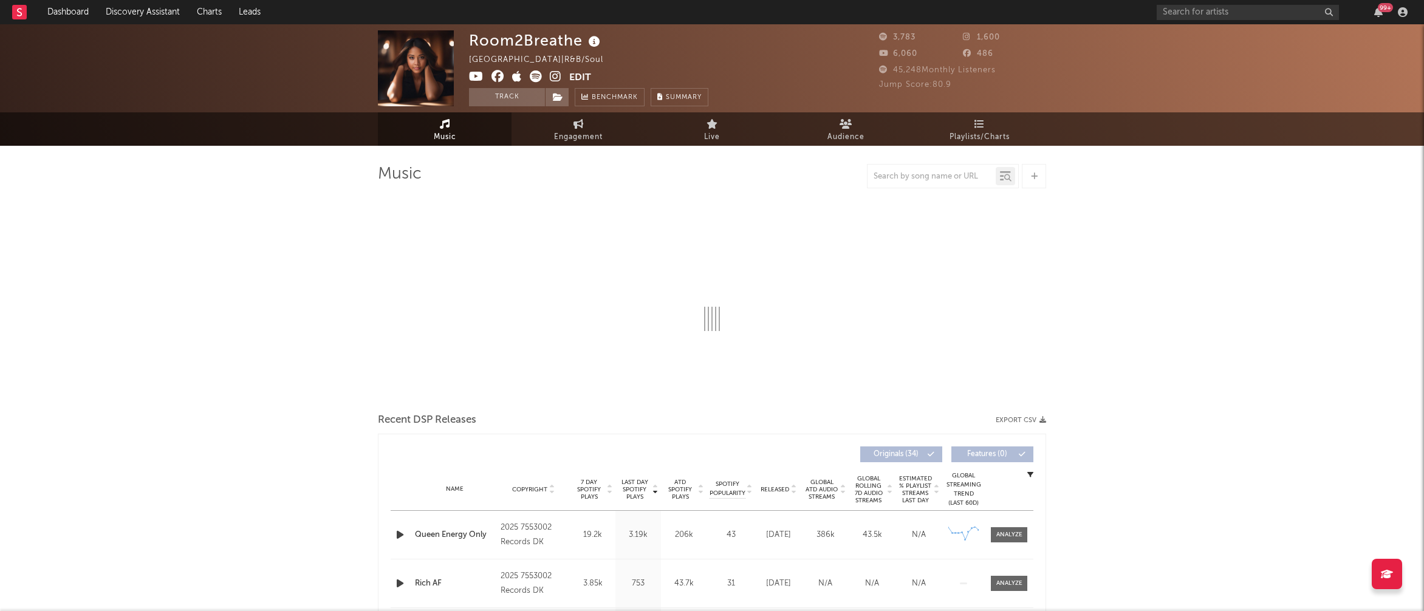
click at [551, 73] on icon at bounding box center [556, 76] width 12 height 12
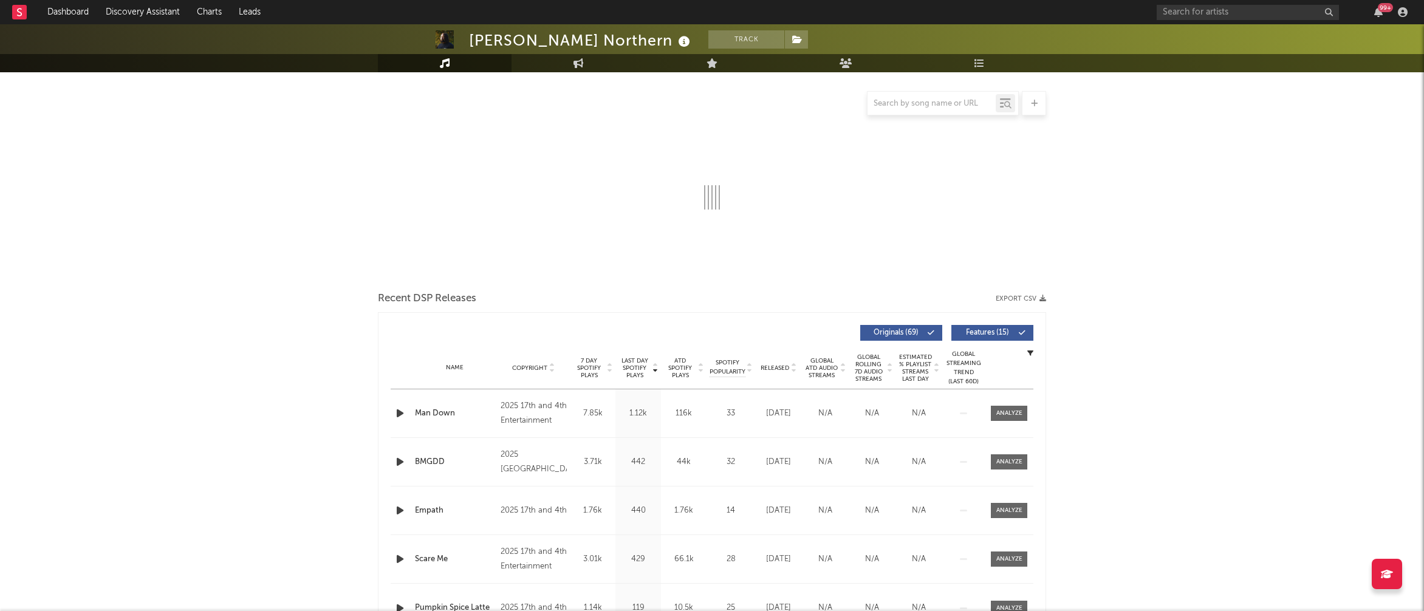
scroll to position [160, 0]
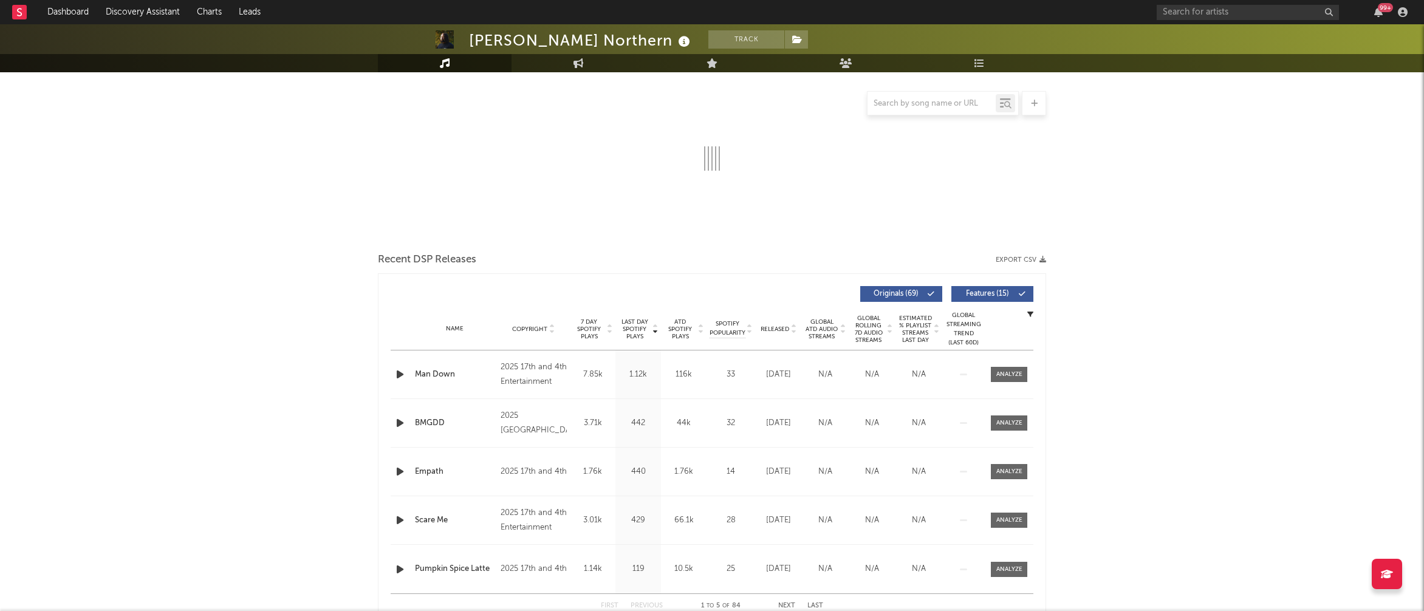
click at [399, 371] on icon "button" at bounding box center [400, 374] width 13 height 15
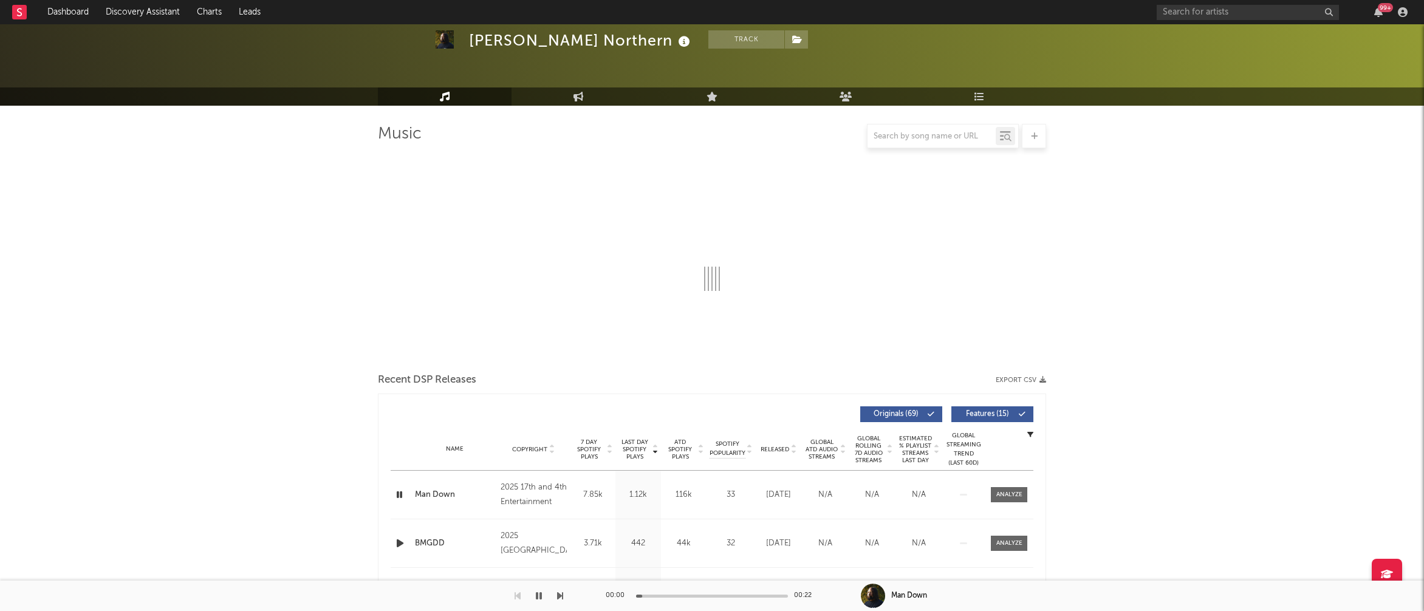
scroll to position [0, 0]
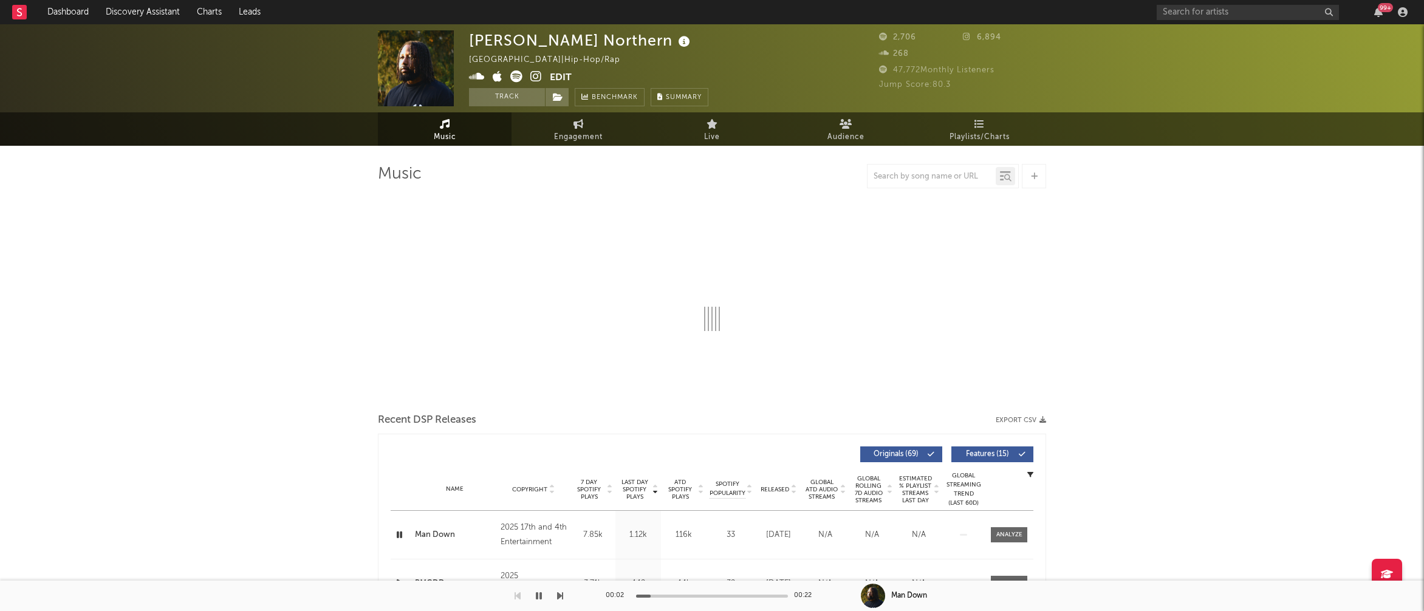
click at [537, 74] on icon at bounding box center [536, 76] width 12 height 12
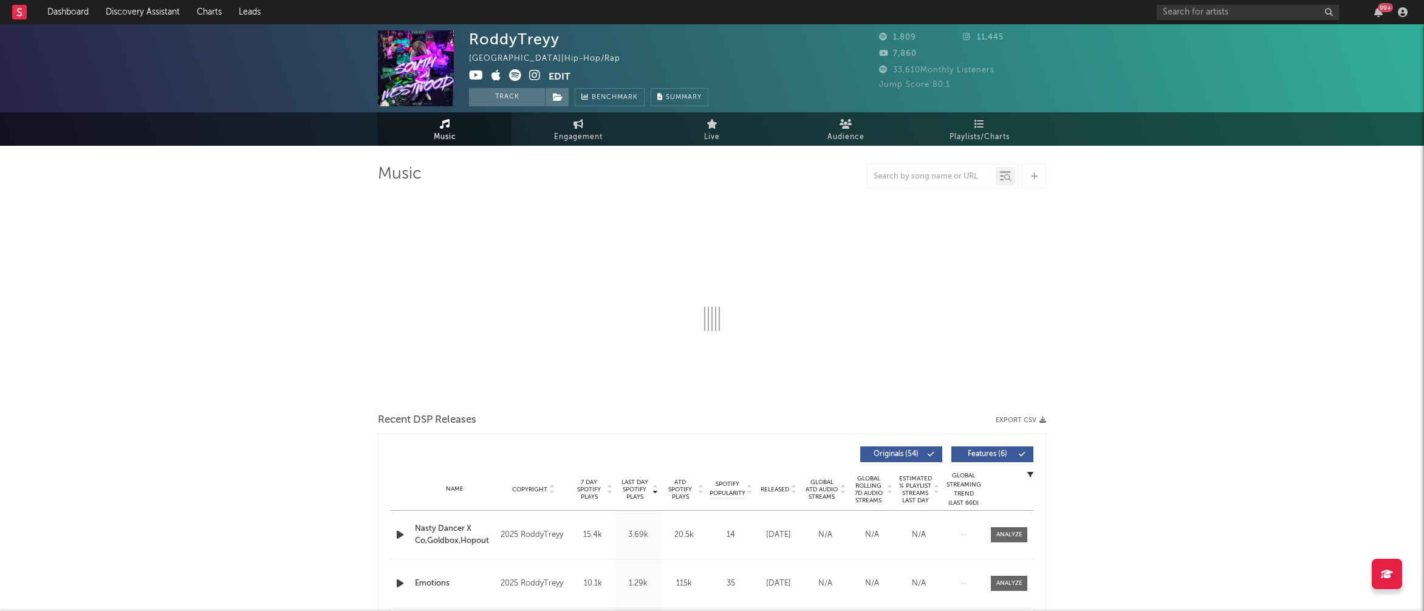
select select "1w"
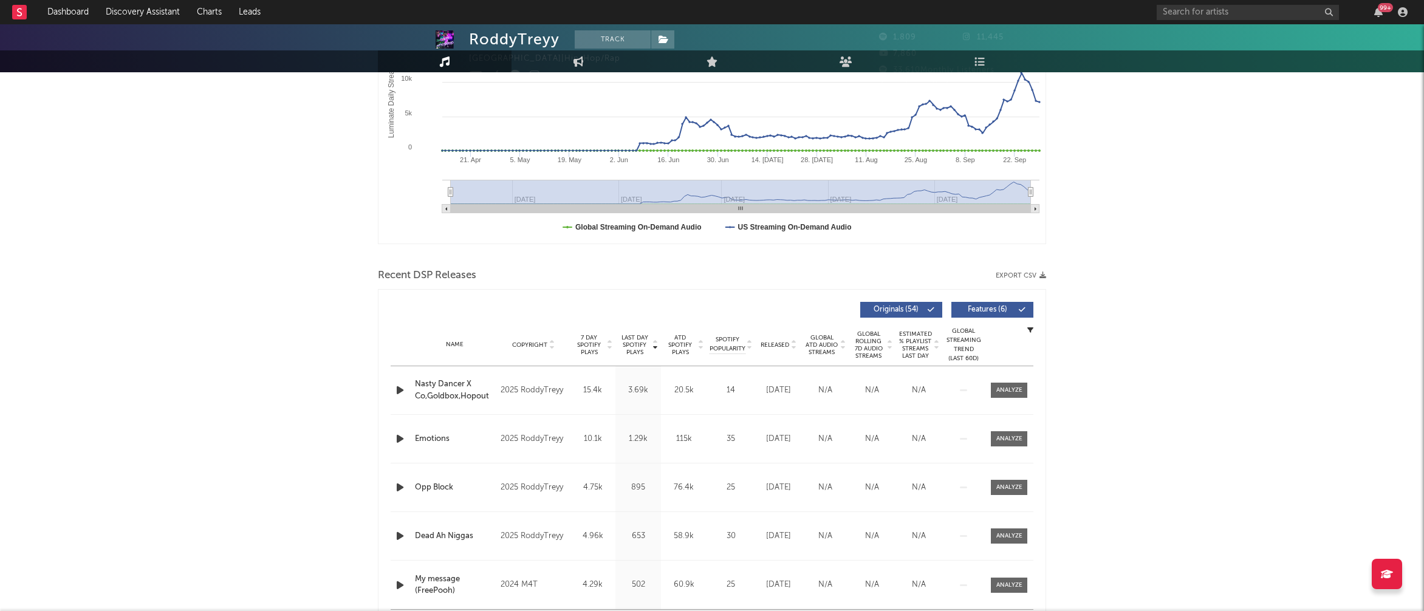
scroll to position [253, 0]
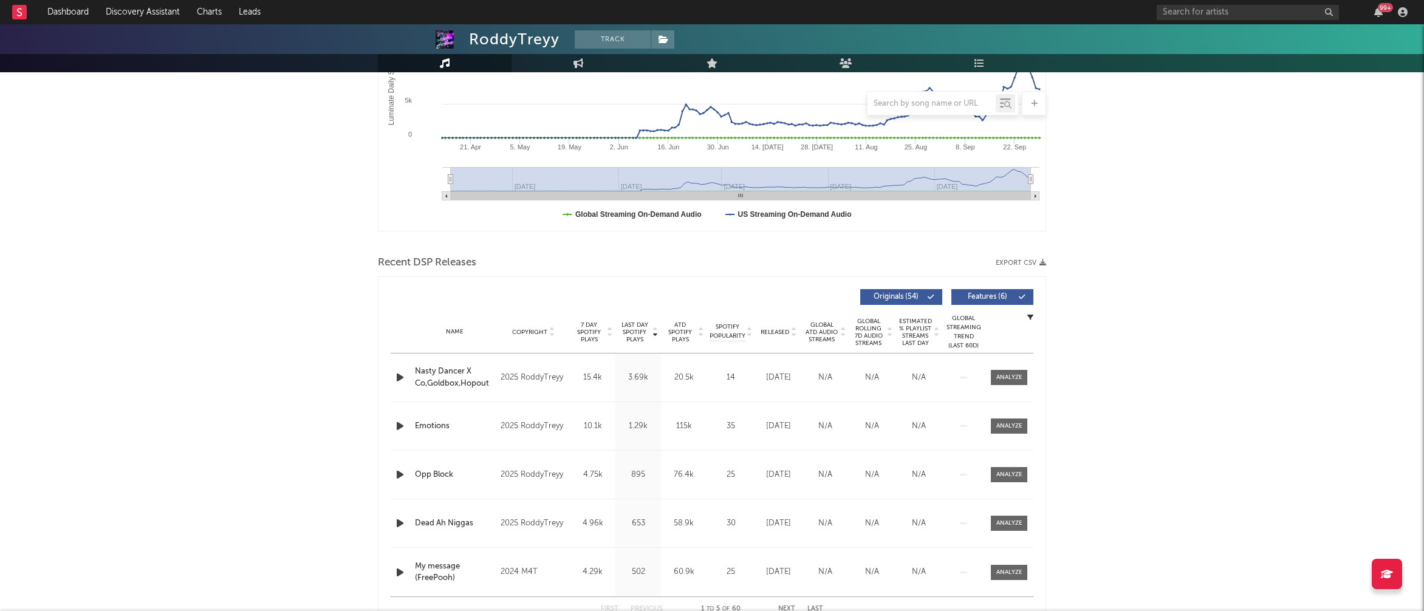
click at [400, 375] on icon "button" at bounding box center [400, 377] width 13 height 15
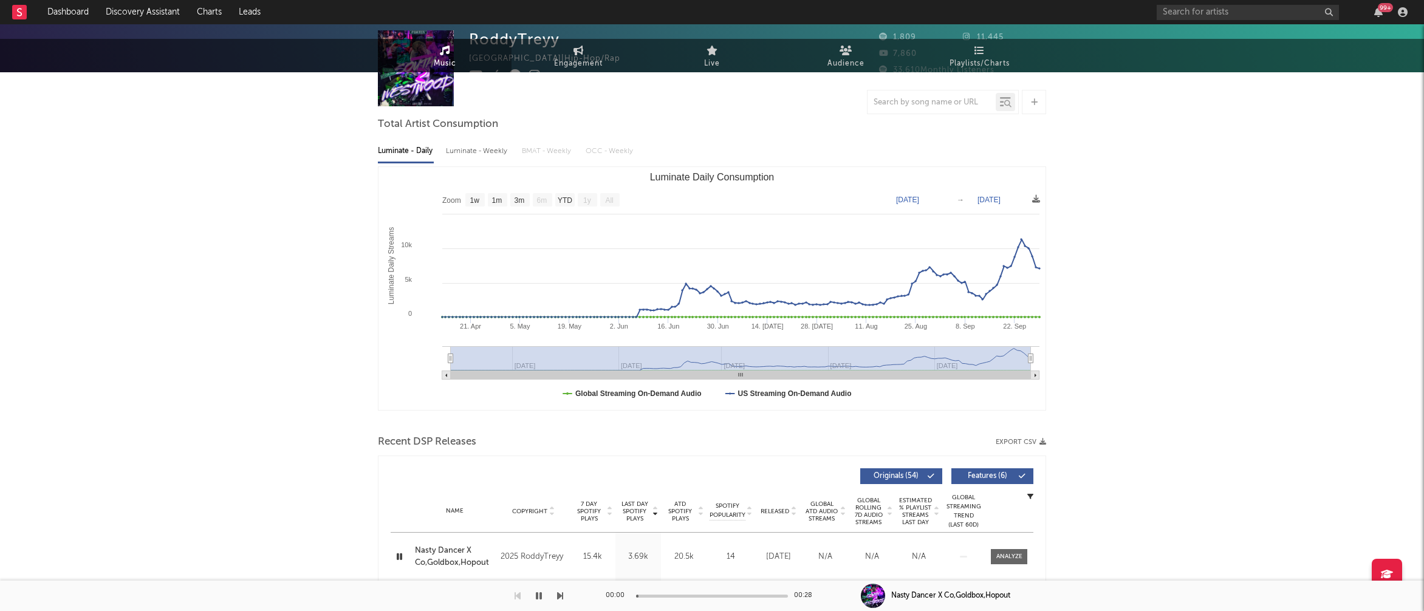
scroll to position [0, 0]
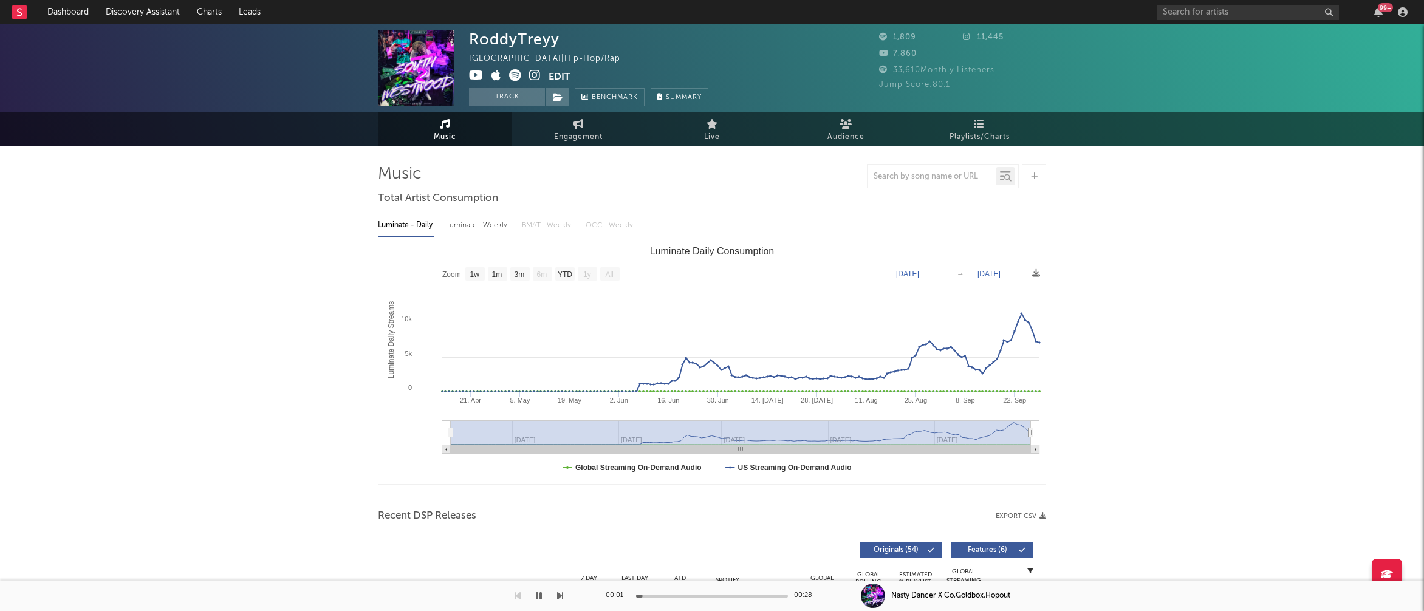
click at [486, 220] on div "Luminate - Weekly" at bounding box center [478, 225] width 64 height 21
select select "6m"
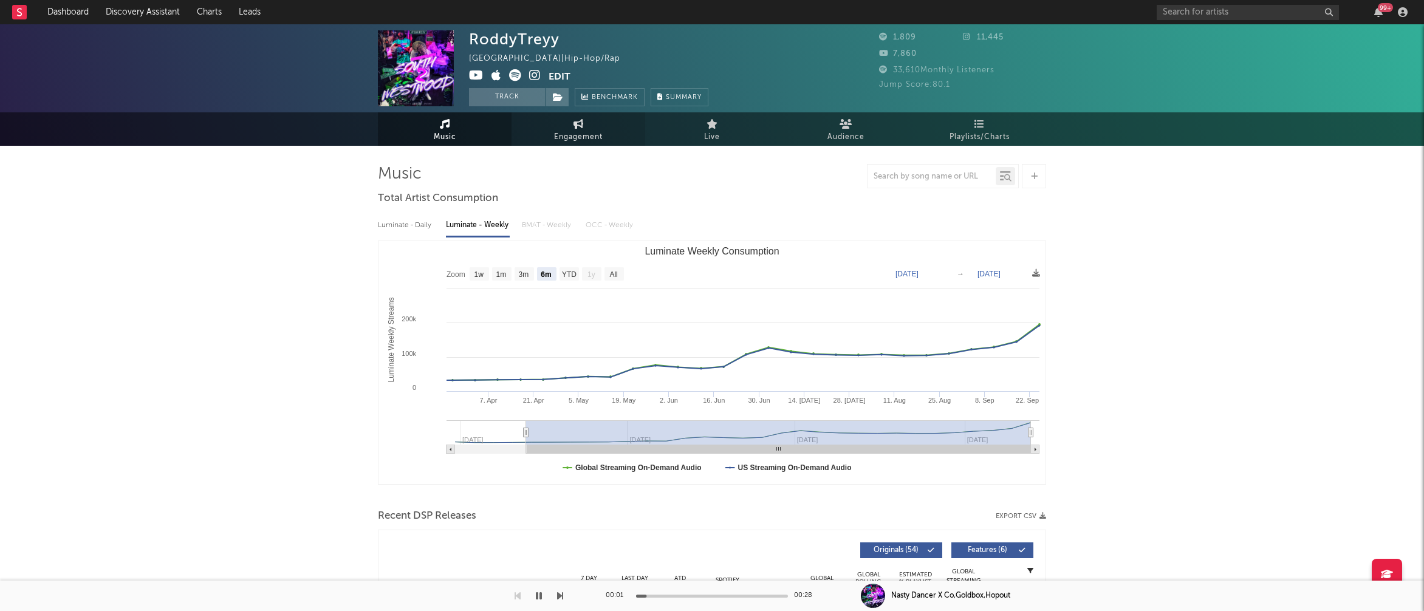
click at [603, 134] on link "Engagement" at bounding box center [579, 128] width 134 height 33
select select "1w"
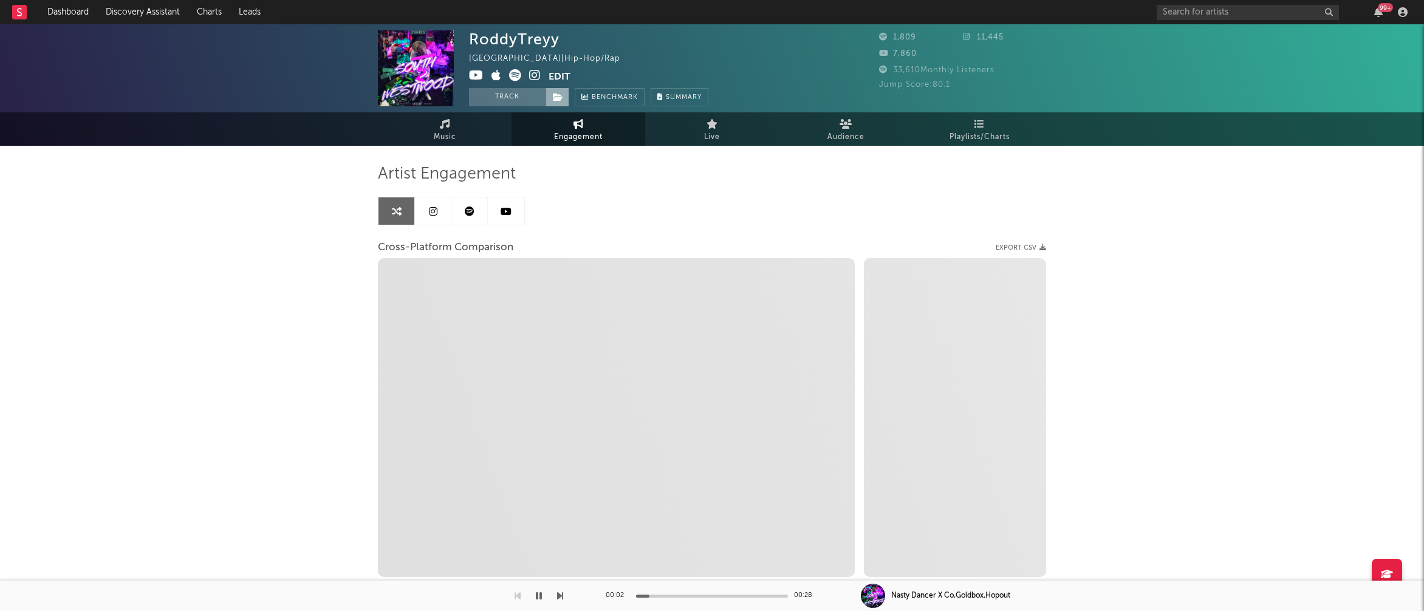
select select "1m"
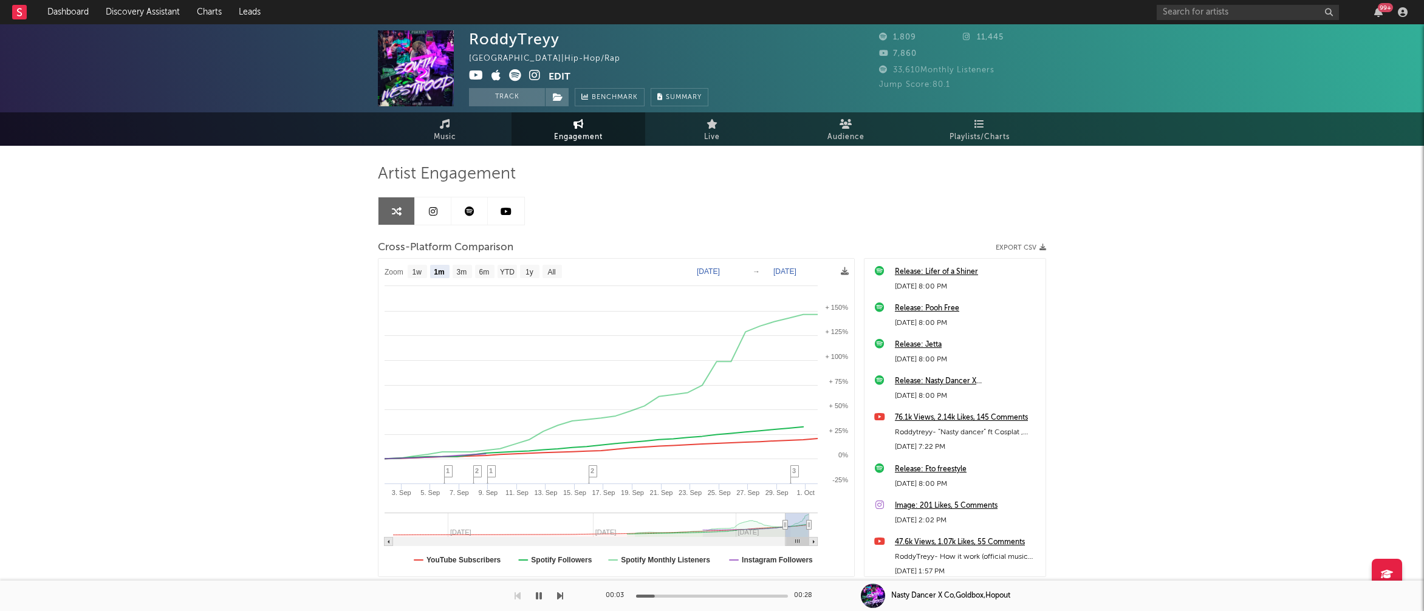
click at [537, 77] on icon at bounding box center [535, 75] width 12 height 12
click at [473, 77] on icon at bounding box center [476, 75] width 15 height 12
click at [542, 596] on button "button" at bounding box center [539, 596] width 12 height 30
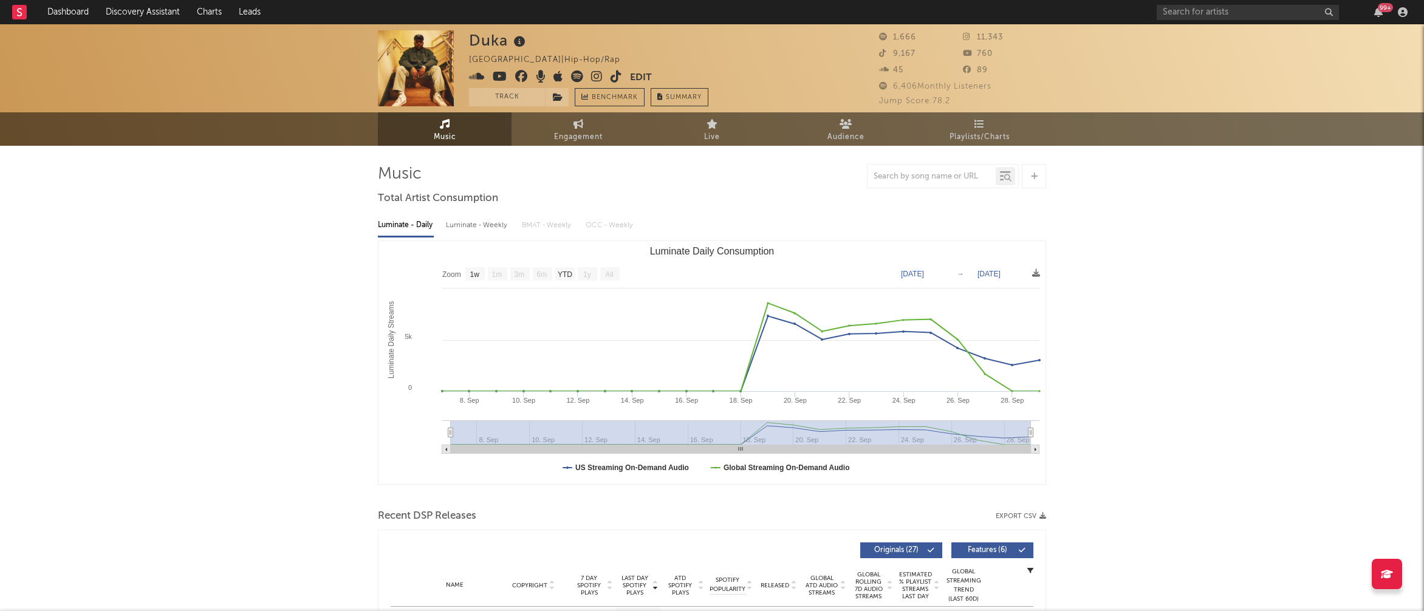
select select "1w"
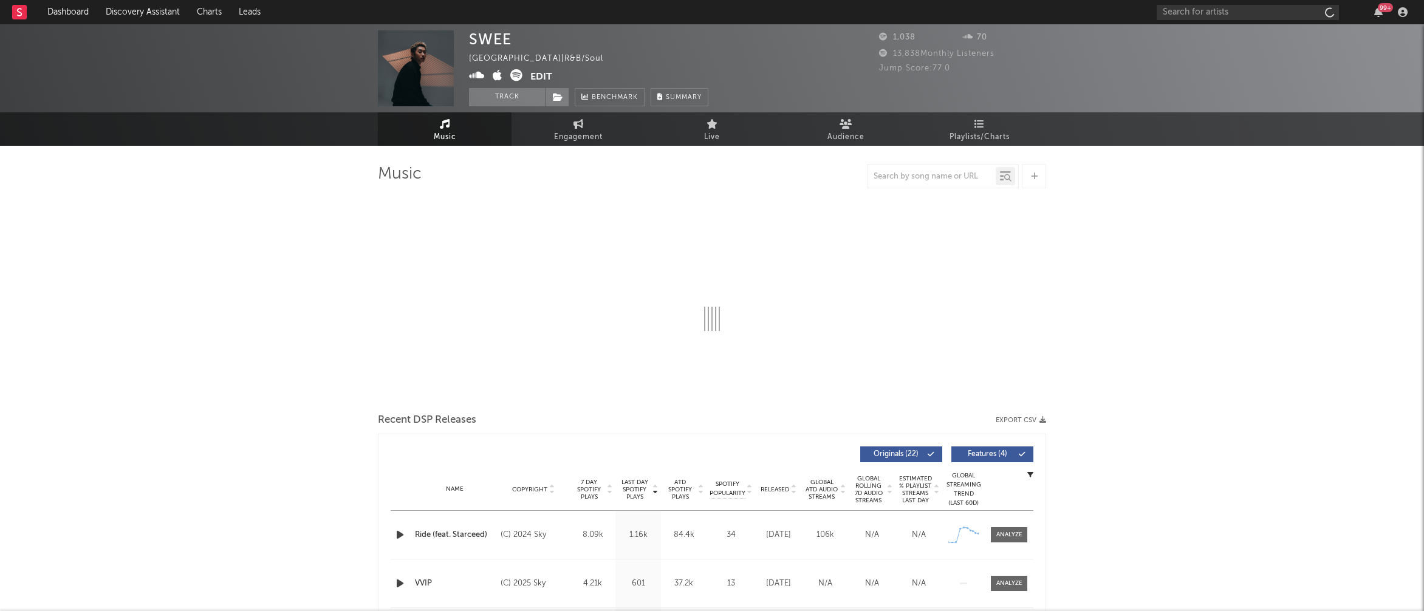
select select "1w"
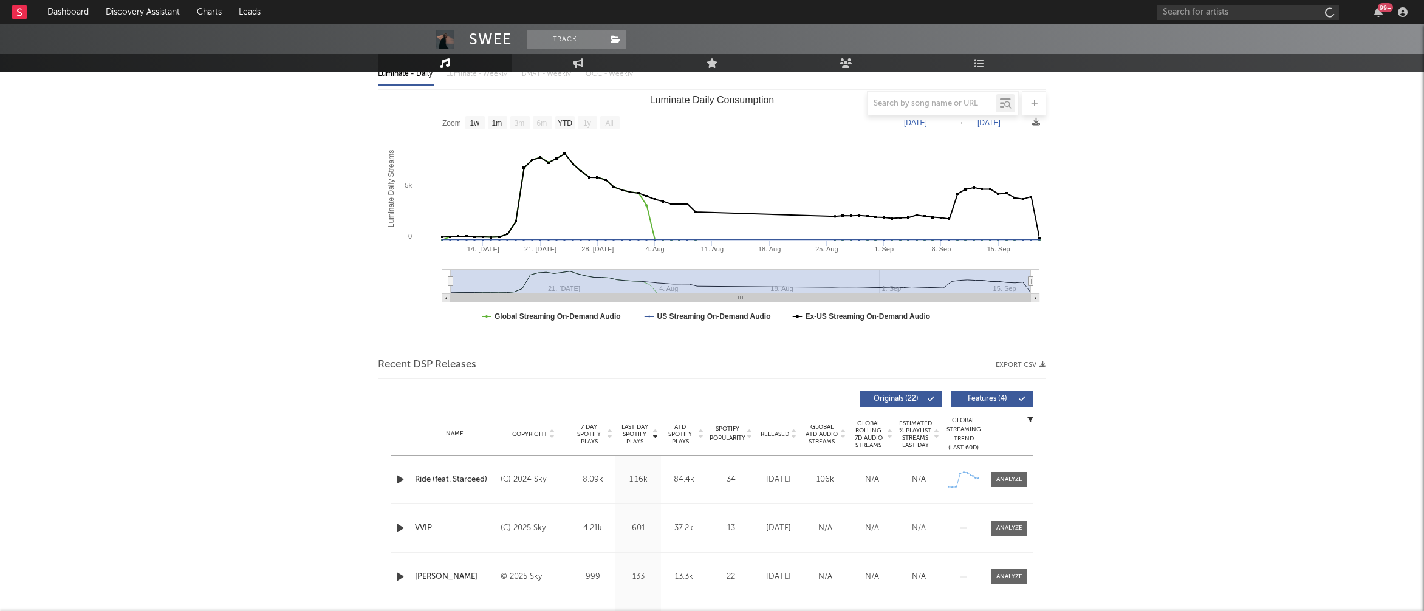
scroll to position [153, 0]
click at [397, 475] on icon "button" at bounding box center [400, 477] width 13 height 15
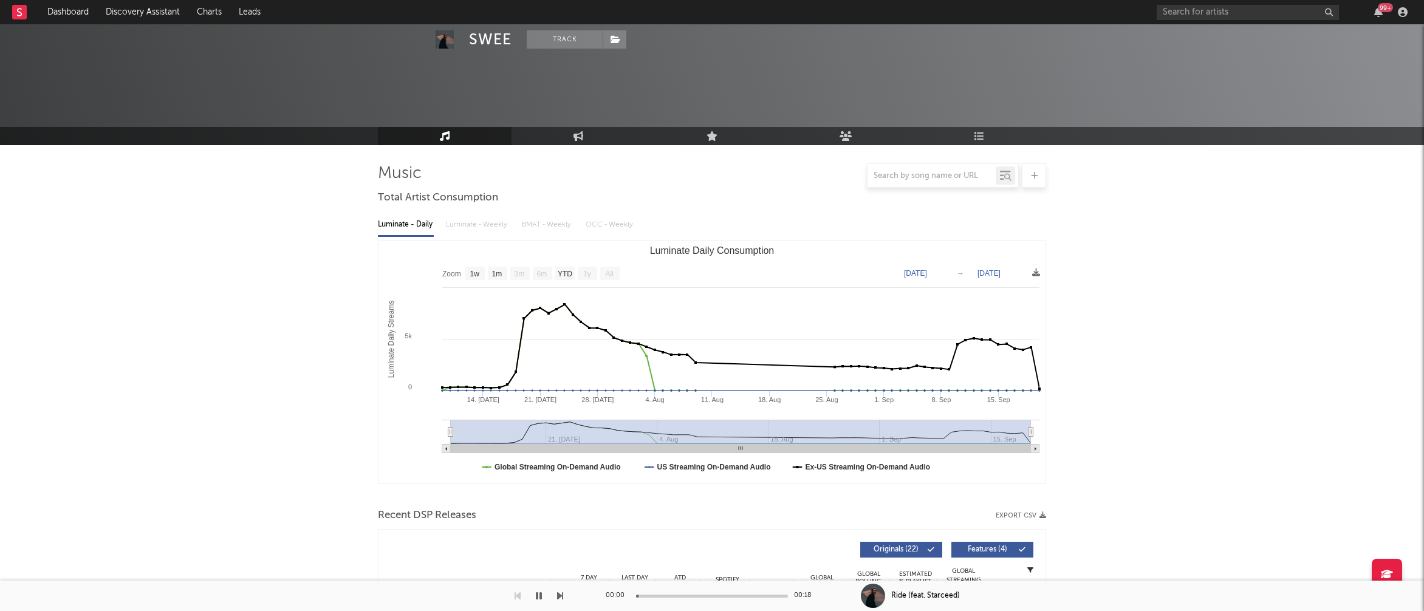
scroll to position [0, 0]
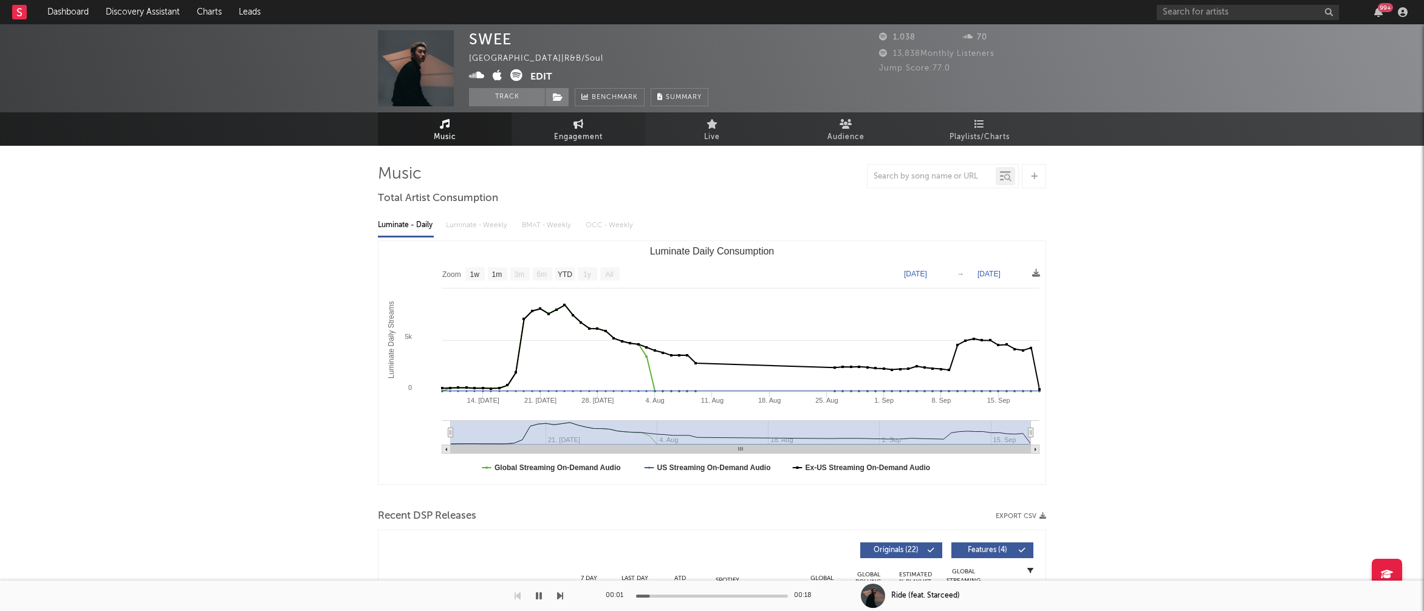
click at [583, 137] on span "Engagement" at bounding box center [578, 137] width 49 height 15
select select "1w"
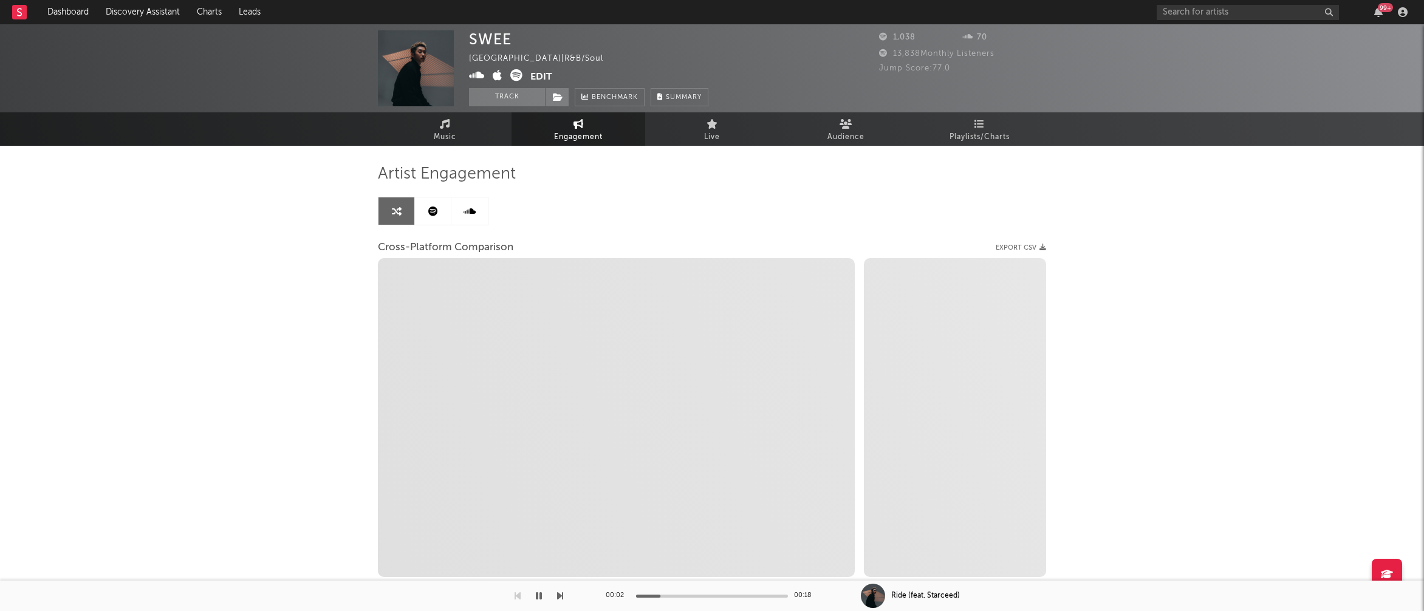
click at [479, 77] on icon at bounding box center [477, 75] width 16 height 12
select select "1m"
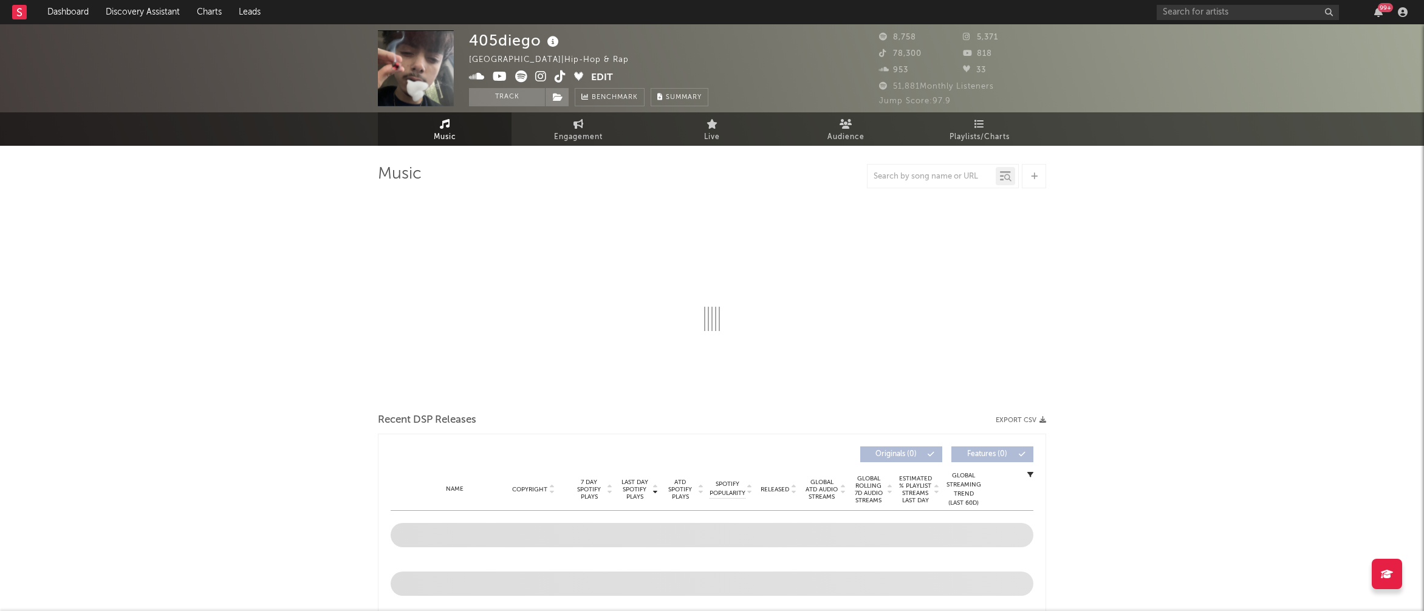
select select "1w"
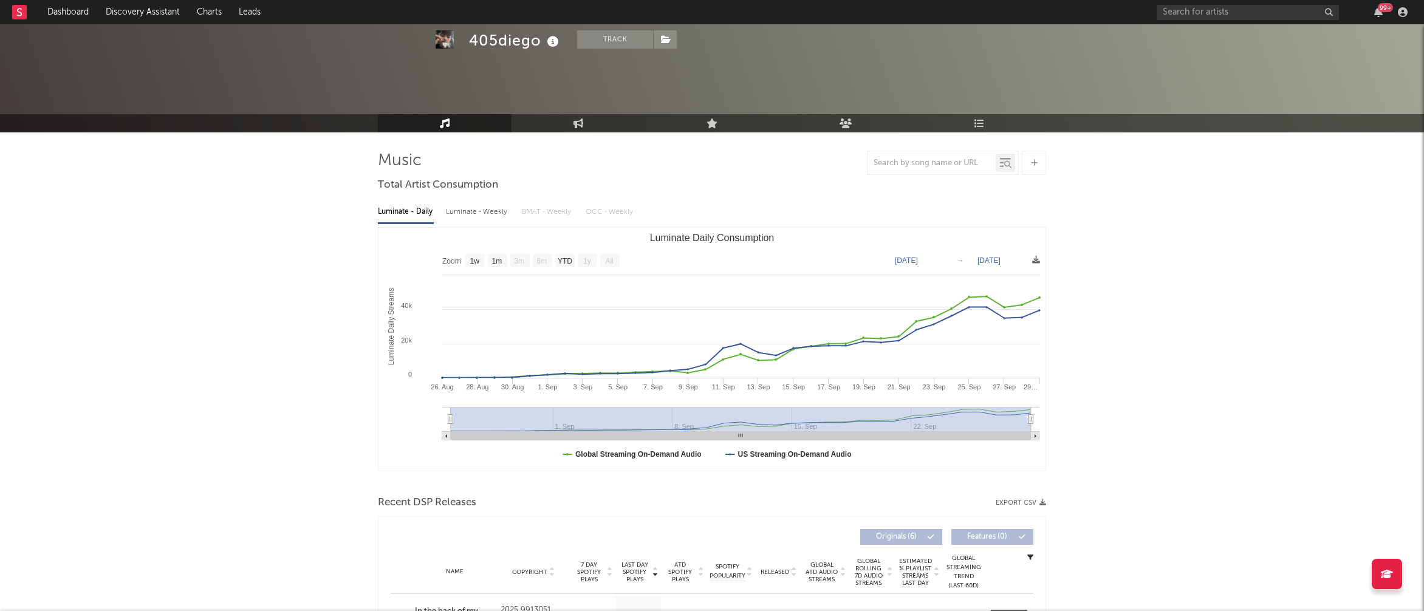
scroll to position [100, 0]
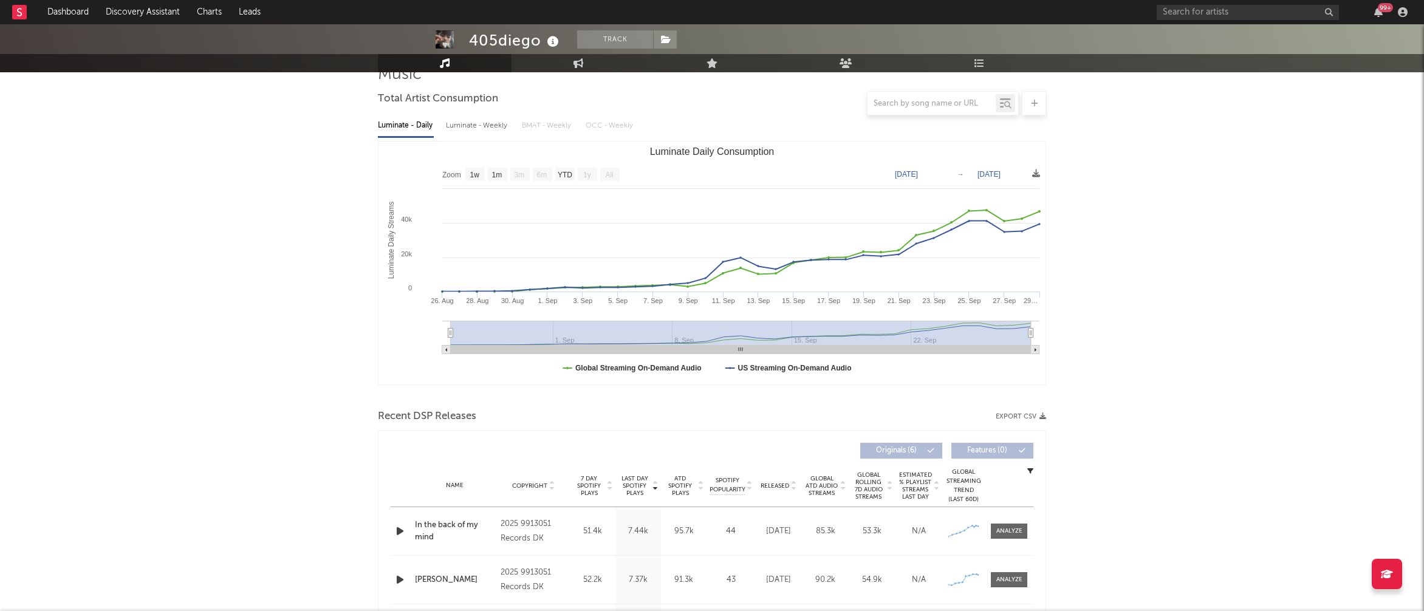
click at [399, 531] on icon "button" at bounding box center [400, 531] width 13 height 15
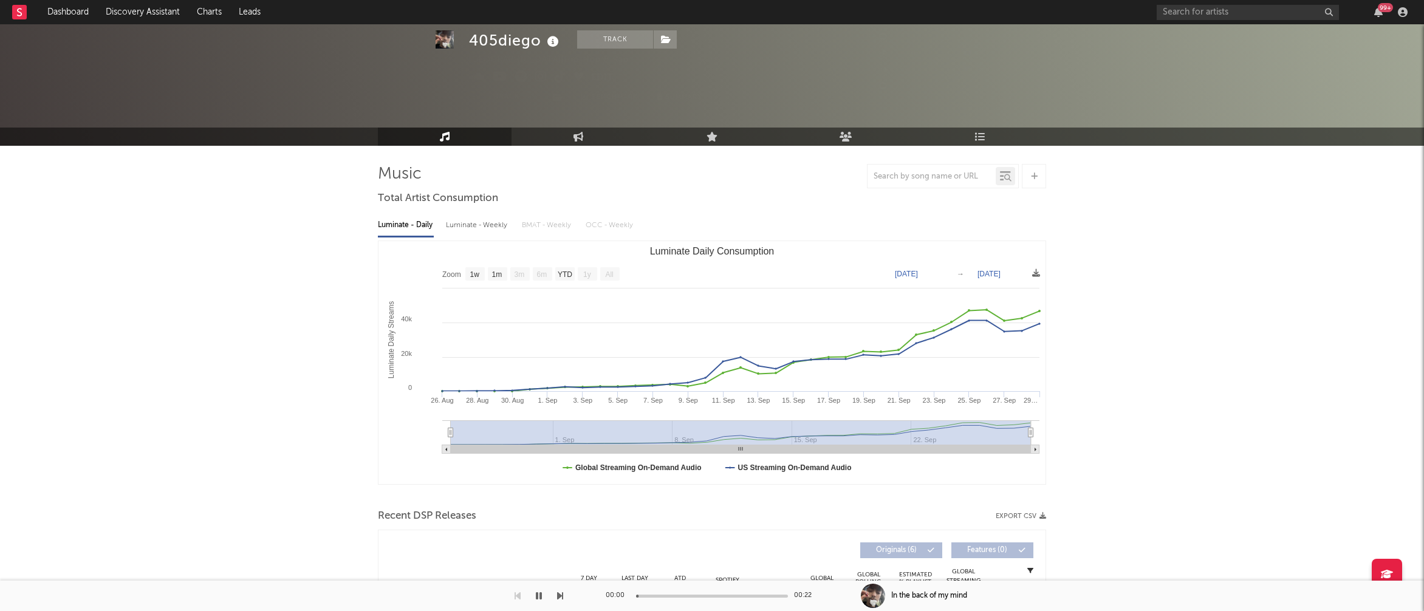
scroll to position [0, 0]
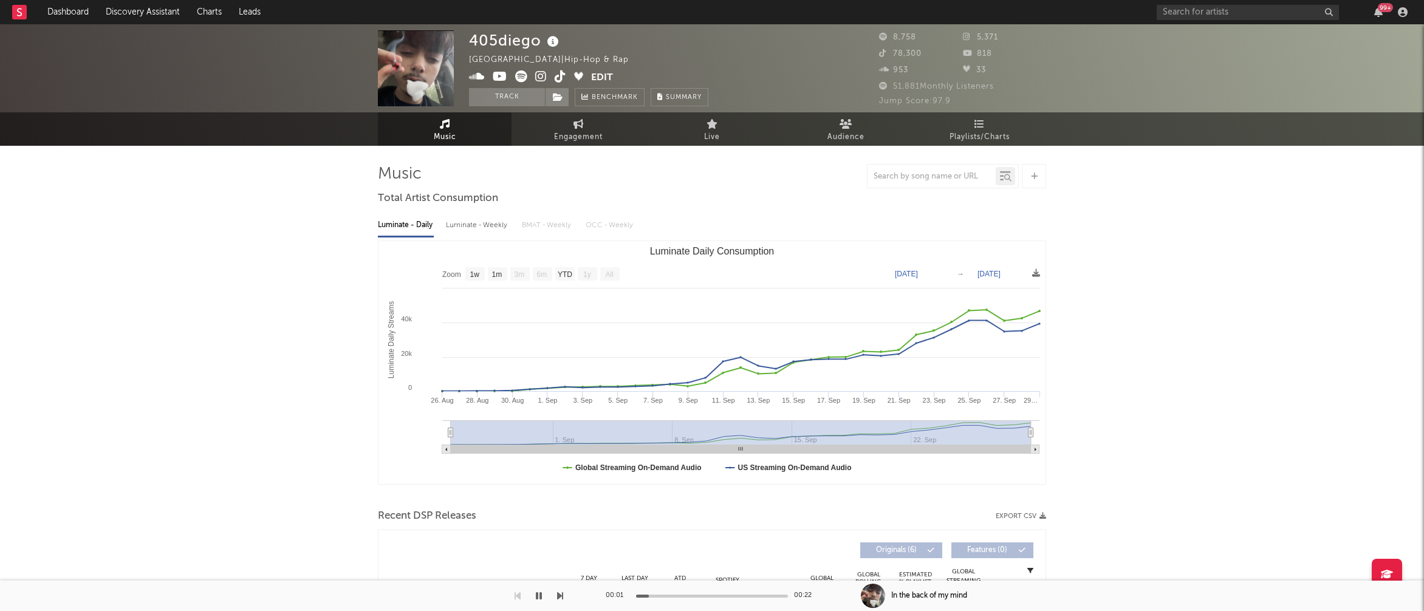
click at [541, 77] on icon at bounding box center [541, 76] width 12 height 12
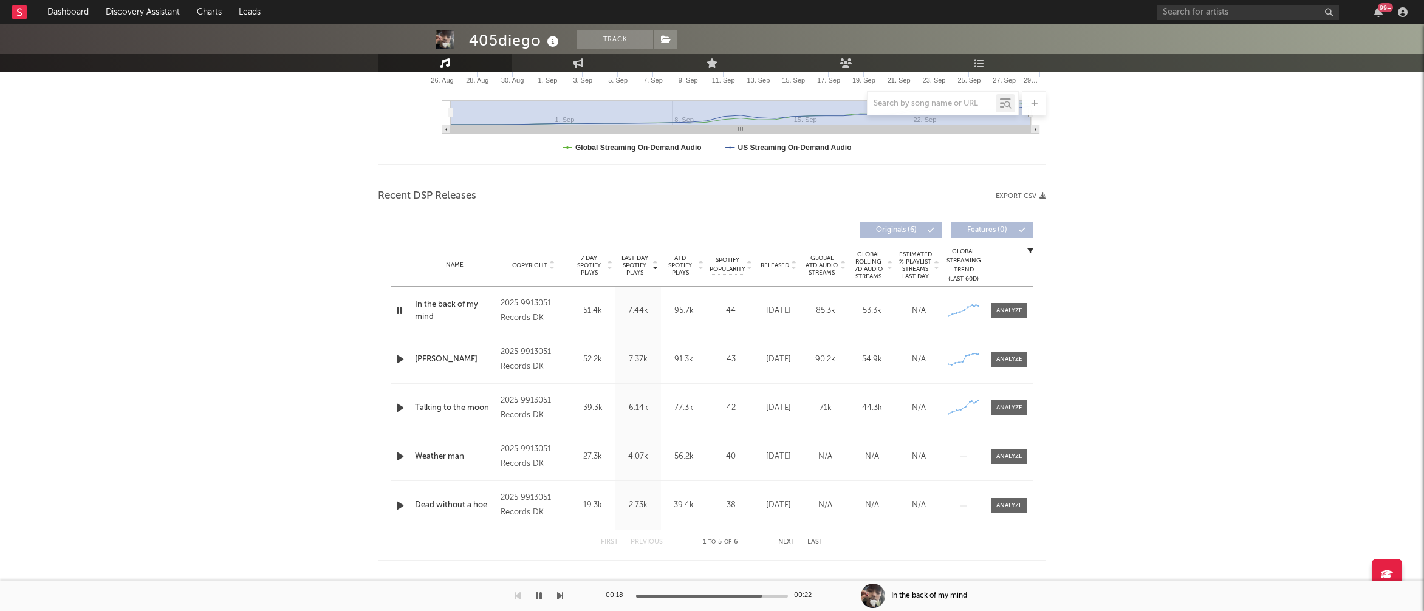
scroll to position [326, 0]
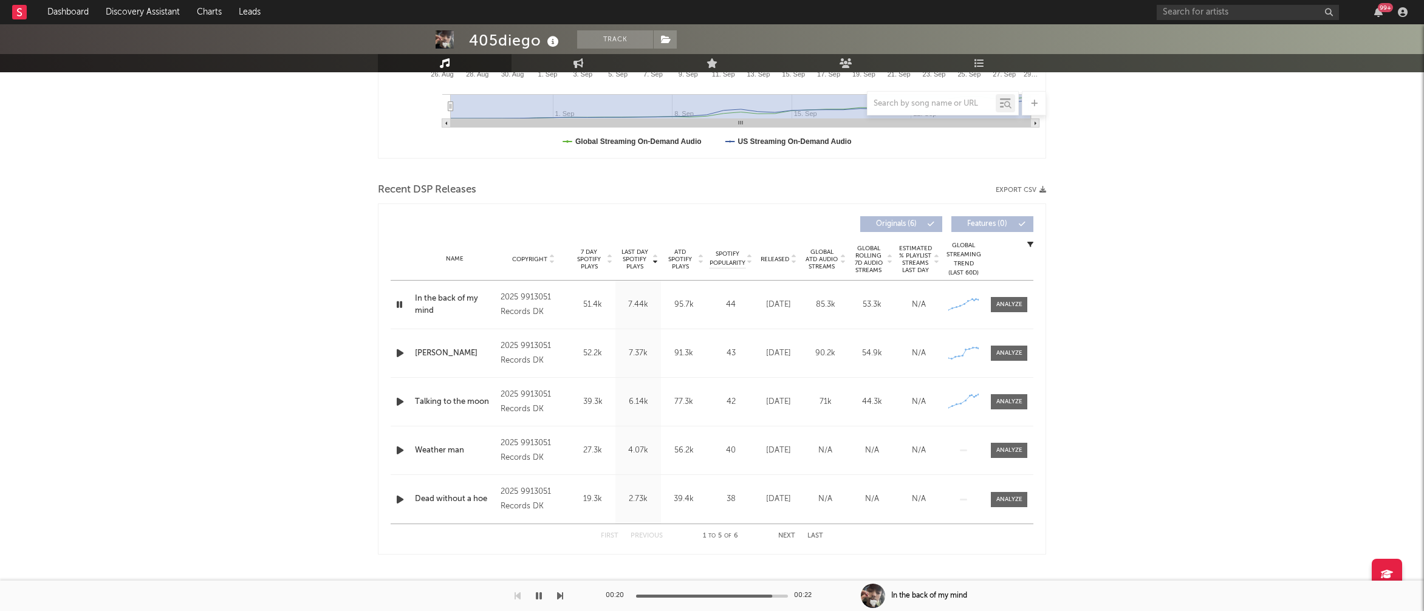
click at [399, 349] on icon "button" at bounding box center [400, 353] width 13 height 15
click at [398, 349] on icon "button" at bounding box center [400, 353] width 12 height 15
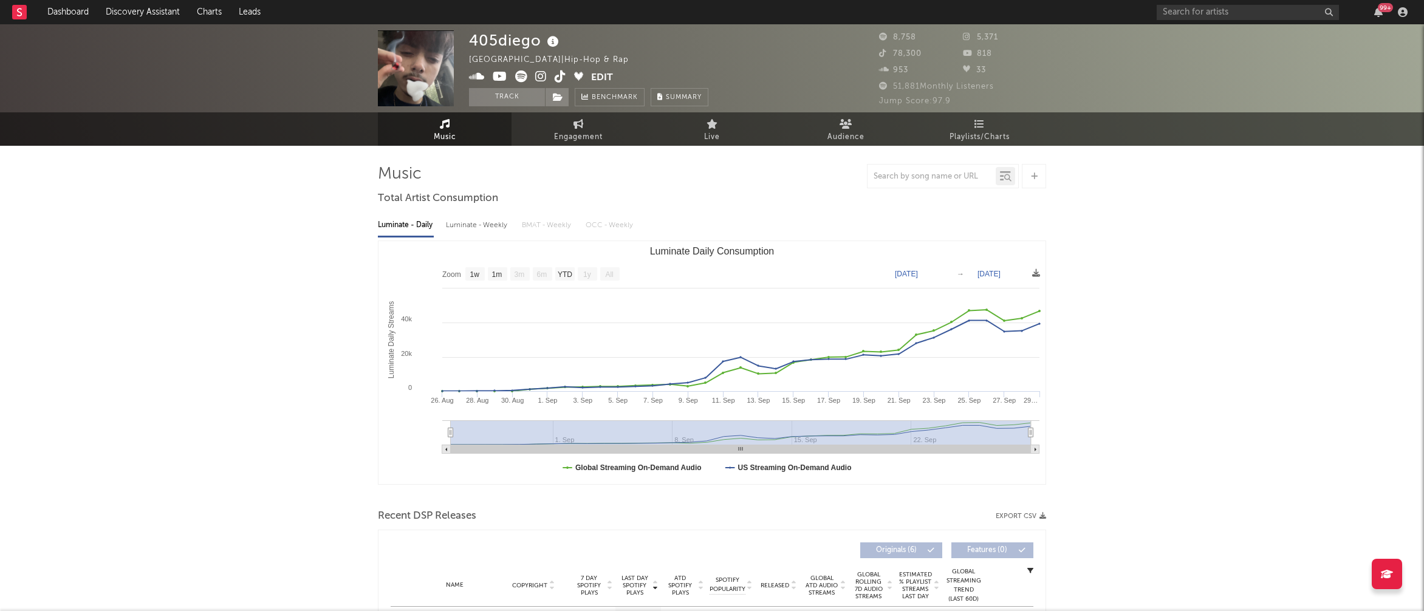
click at [475, 223] on div "Luminate - Weekly" at bounding box center [478, 225] width 64 height 21
select select "1w"
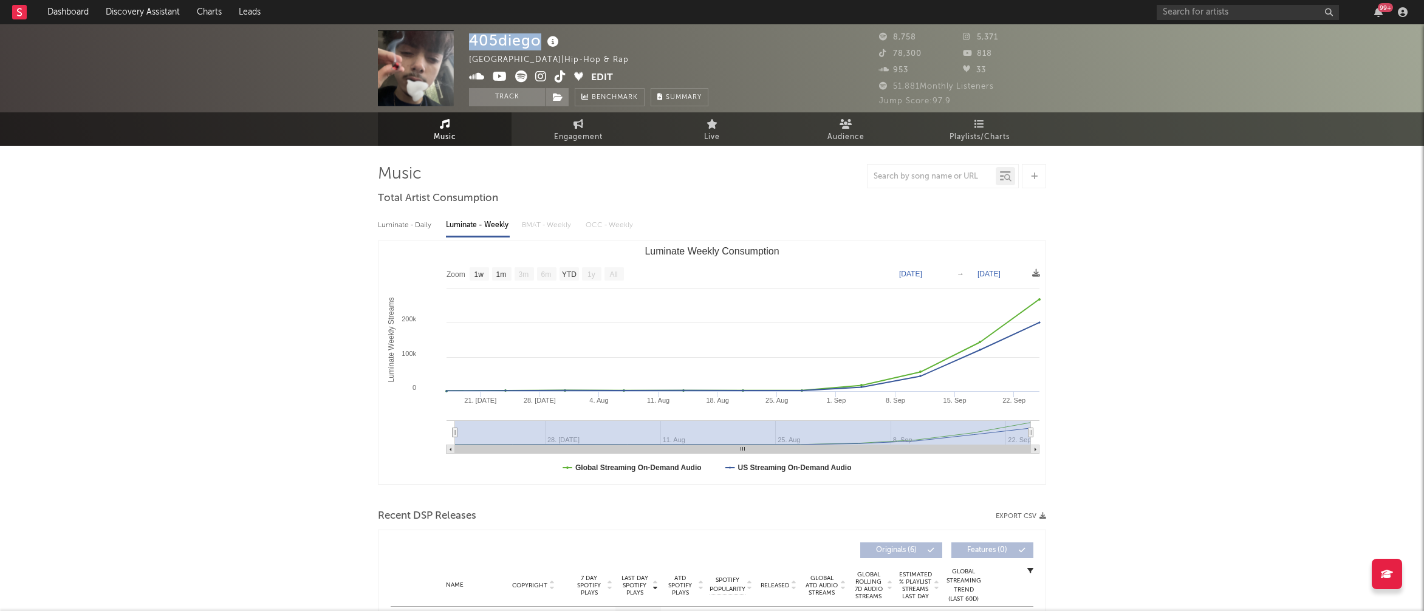
drag, startPoint x: 471, startPoint y: 41, endPoint x: 536, endPoint y: 39, distance: 65.0
click at [536, 39] on div "405diego" at bounding box center [515, 40] width 93 height 20
copy div "405diego"
click at [541, 72] on icon at bounding box center [541, 76] width 12 height 12
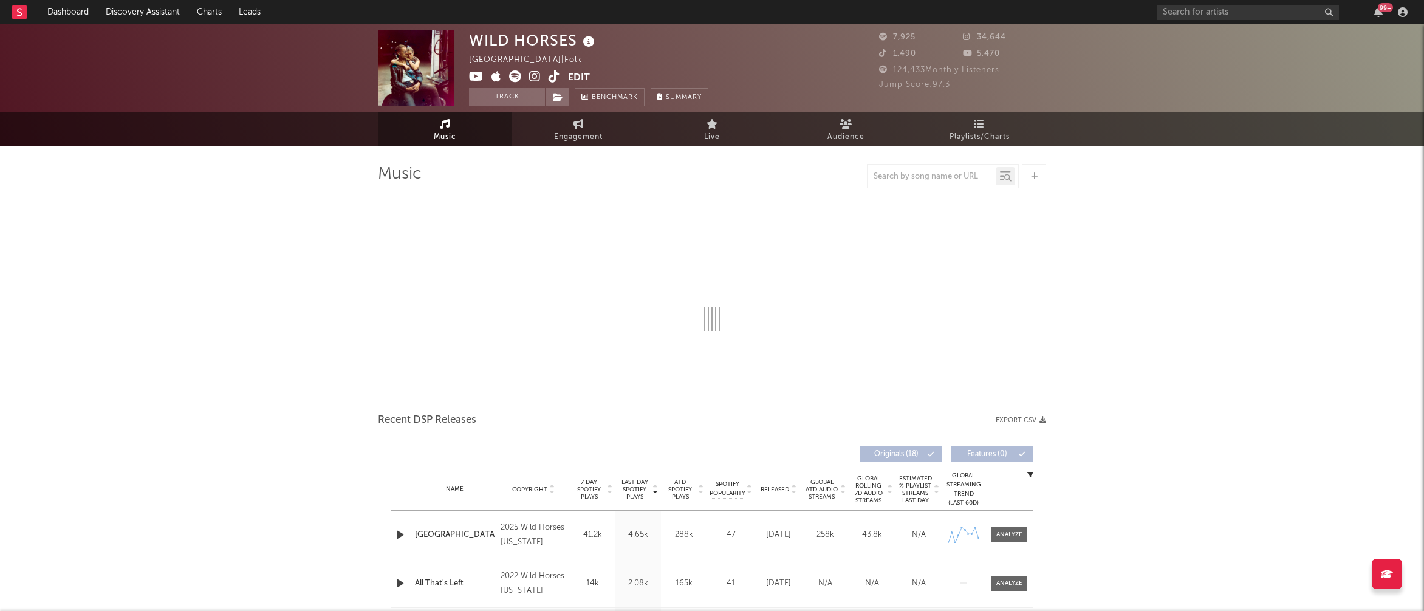
select select "6m"
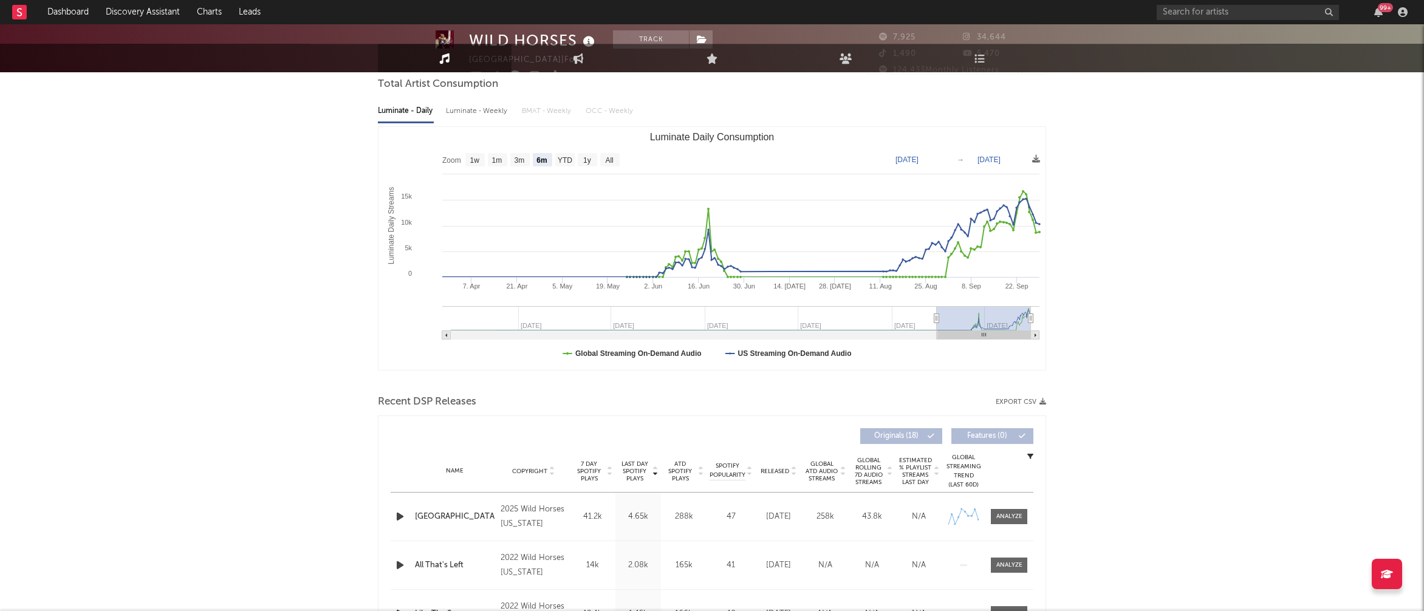
scroll to position [154, 0]
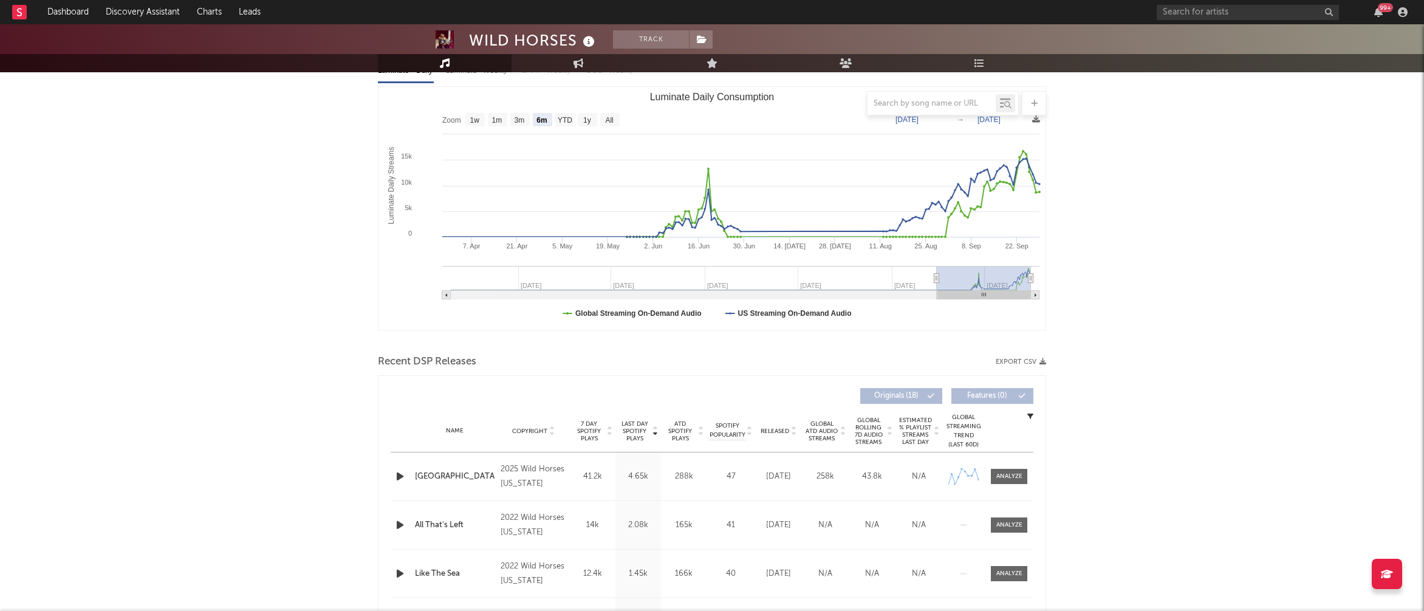
click at [397, 473] on icon "button" at bounding box center [400, 476] width 13 height 15
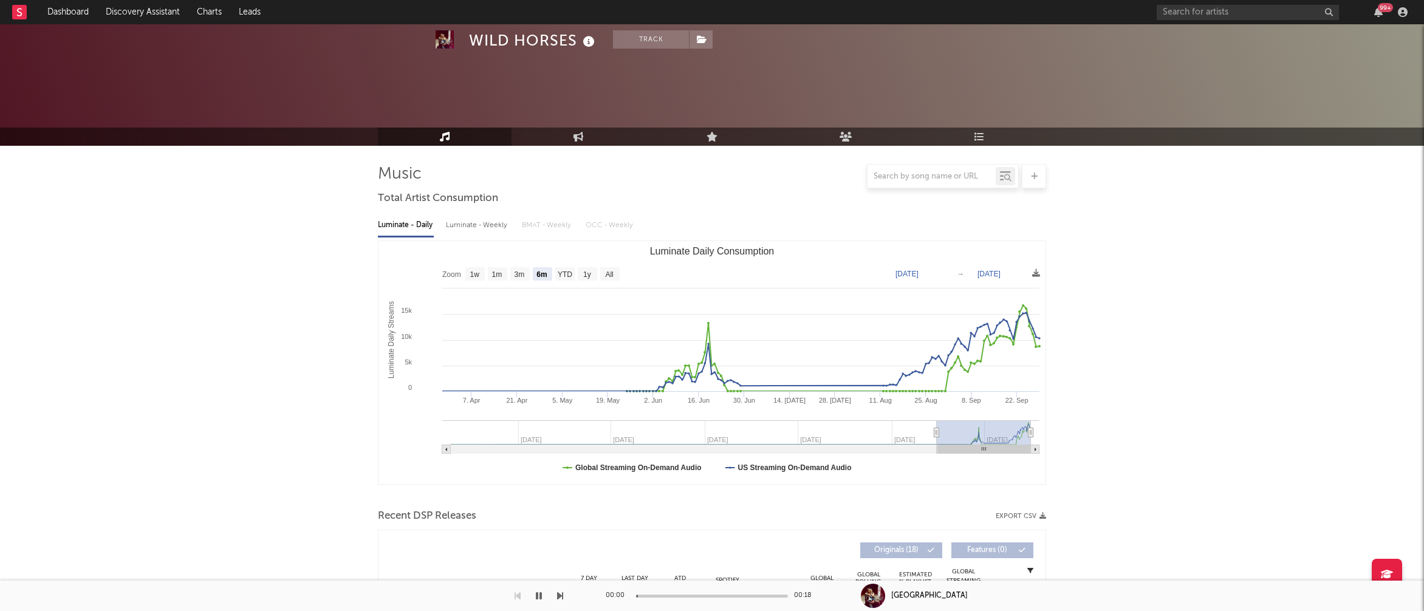
scroll to position [0, 0]
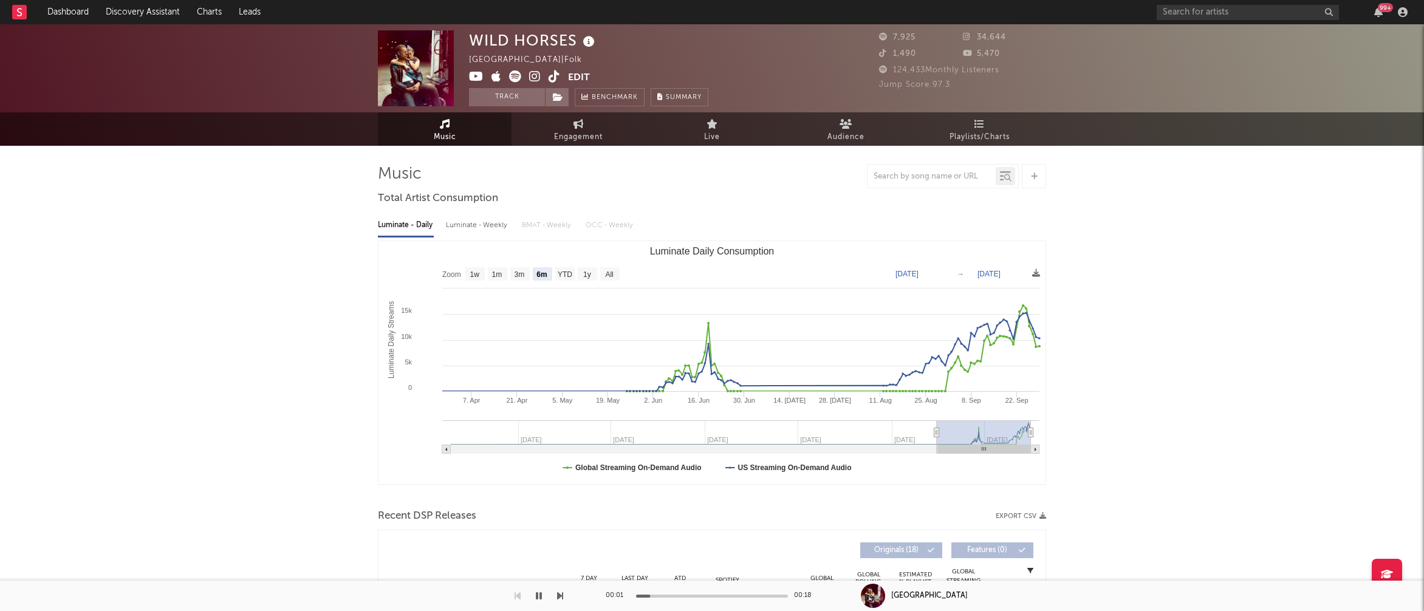
click at [535, 73] on icon at bounding box center [535, 76] width 12 height 12
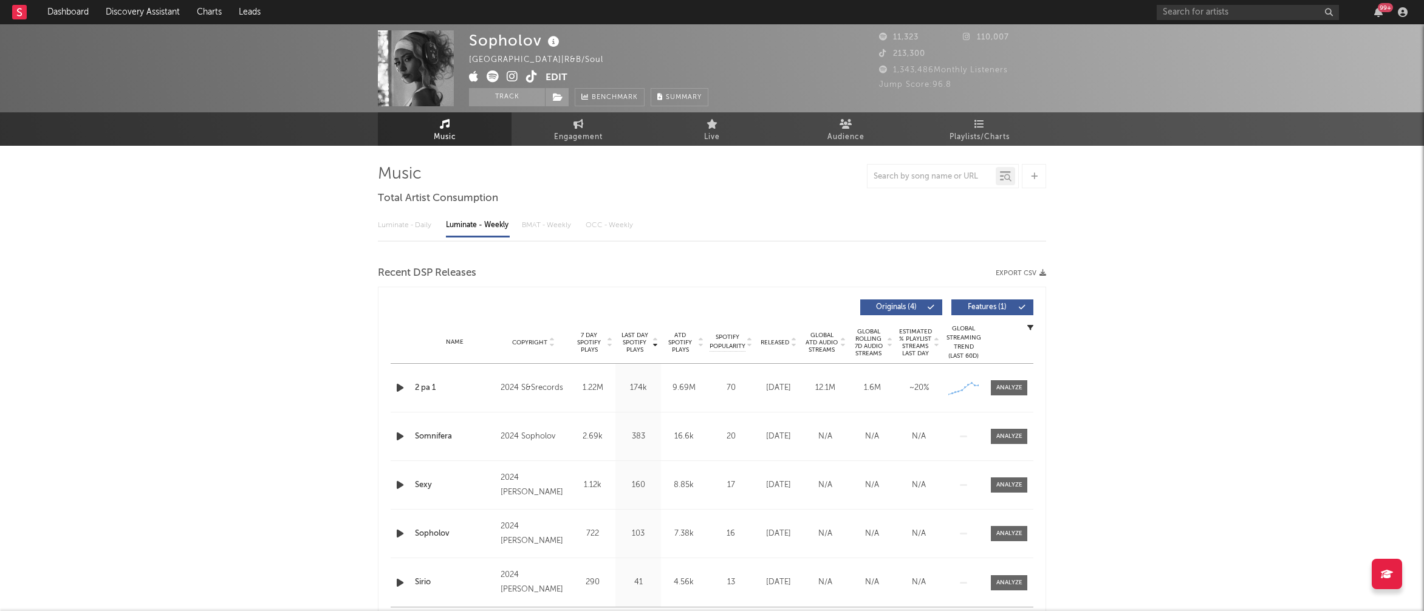
select select "6m"
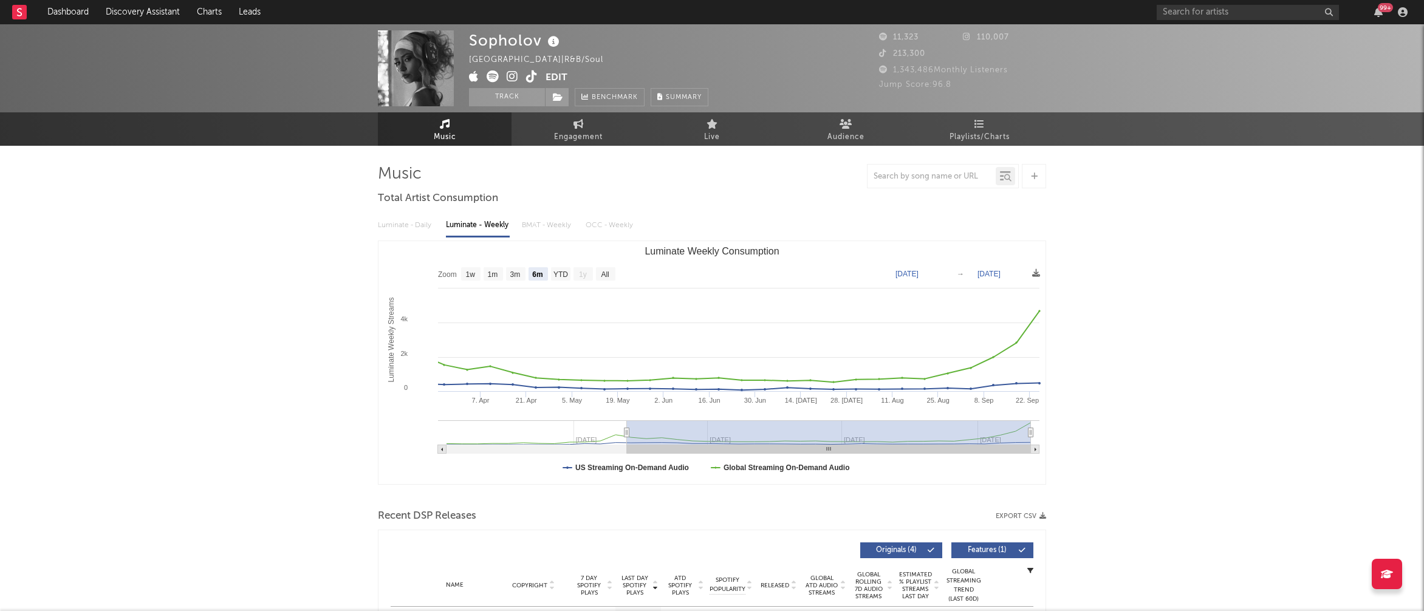
click at [507, 76] on icon at bounding box center [513, 76] width 12 height 12
drag, startPoint x: 470, startPoint y: 37, endPoint x: 537, endPoint y: 38, distance: 66.2
click at [537, 38] on div "Sopholov" at bounding box center [516, 40] width 94 height 20
copy div "Sopholov"
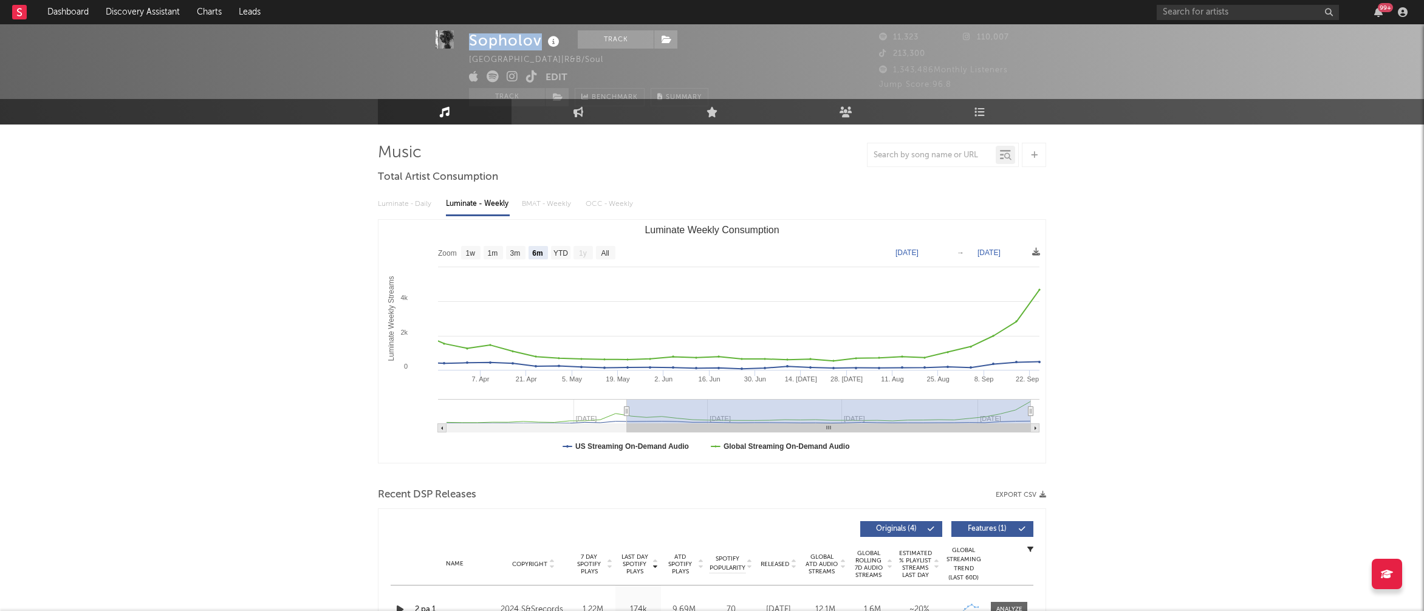
scroll to position [18, 0]
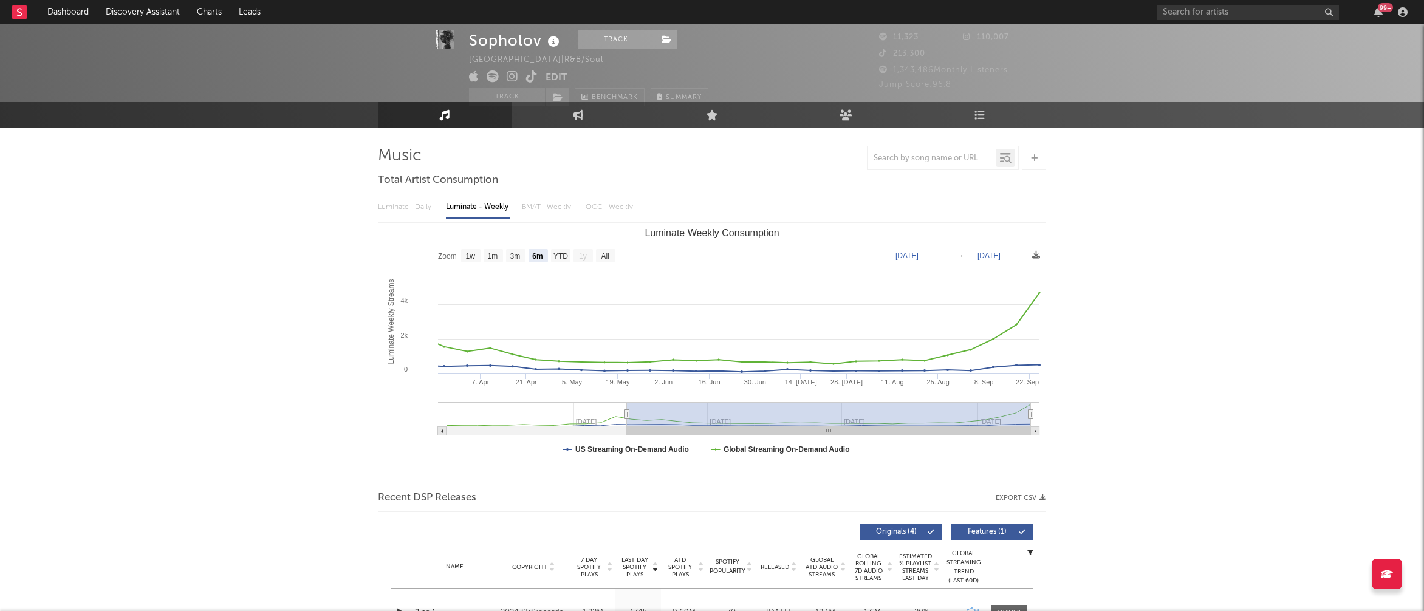
click at [411, 202] on div "Luminate - Daily Luminate - Weekly BMAT - Weekly OCC - Weekly" at bounding box center [712, 207] width 668 height 21
click at [404, 211] on div "Luminate - Daily Luminate - Weekly BMAT - Weekly OCC - Weekly" at bounding box center [712, 207] width 668 height 21
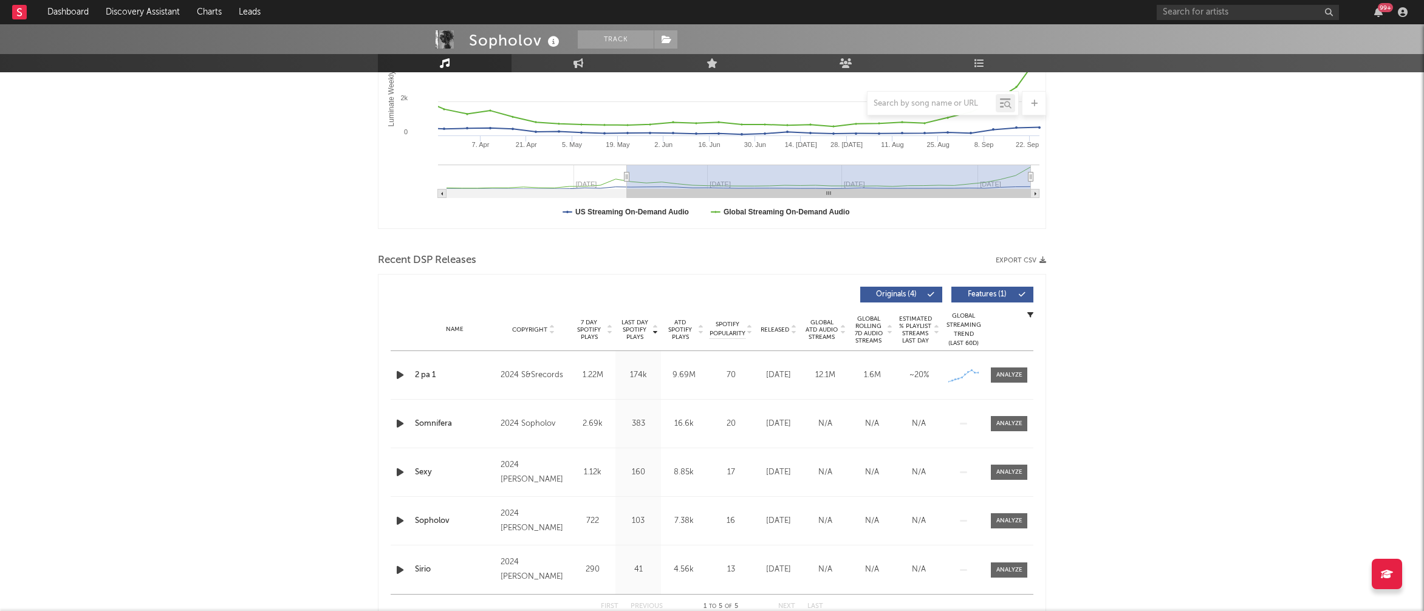
scroll to position [262, 0]
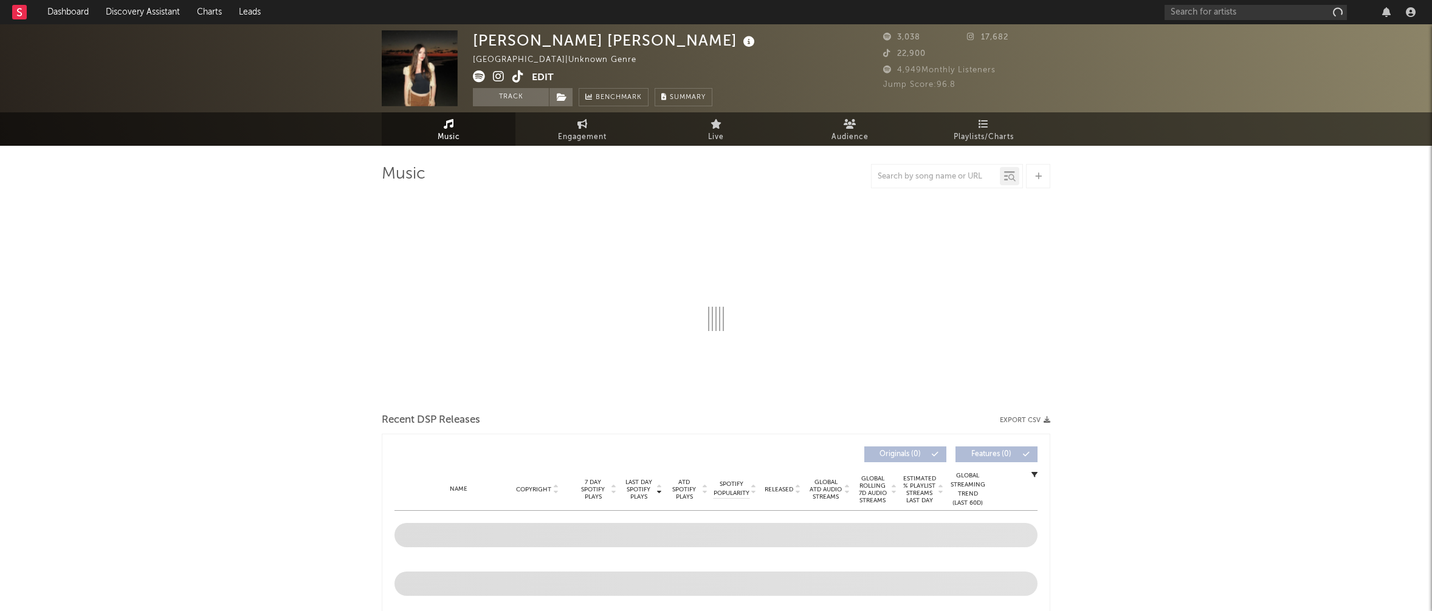
select select "1w"
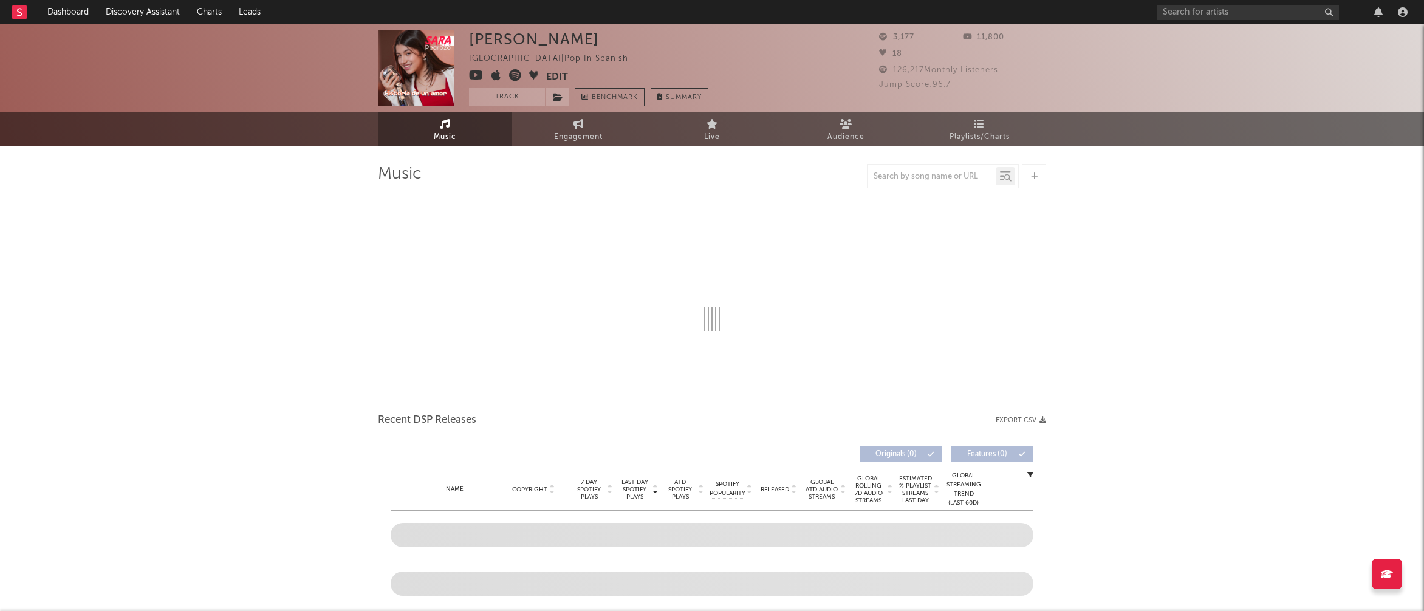
select select "1w"
